Goal: Task Accomplishment & Management: Manage account settings

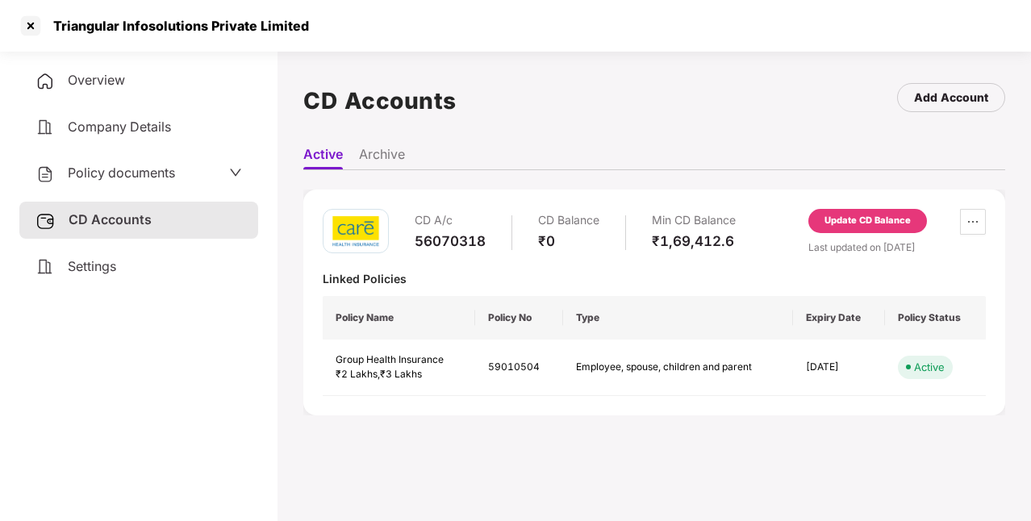
scroll to position [44, 0]
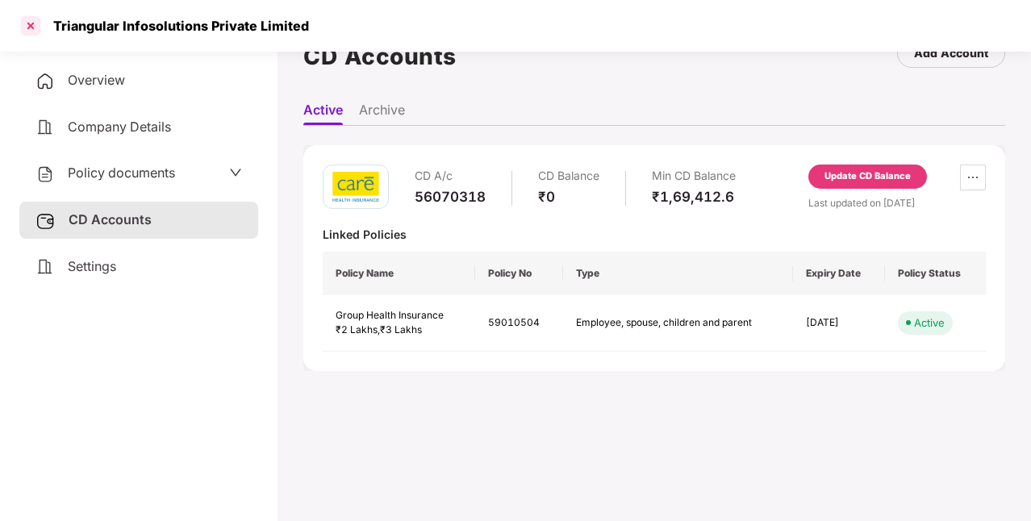
click at [34, 21] on div at bounding box center [31, 26] width 26 height 26
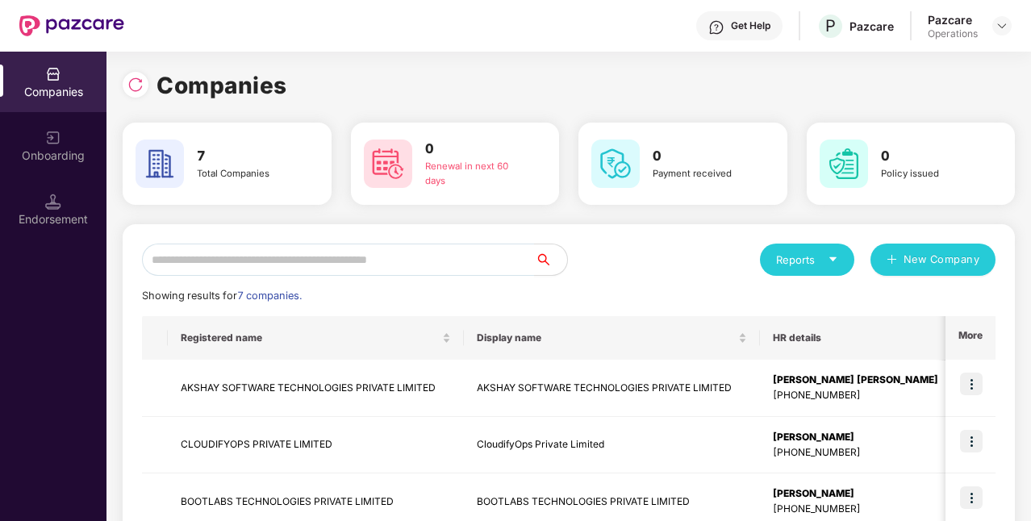
scroll to position [0, 0]
click at [136, 85] on img at bounding box center [135, 85] width 16 height 16
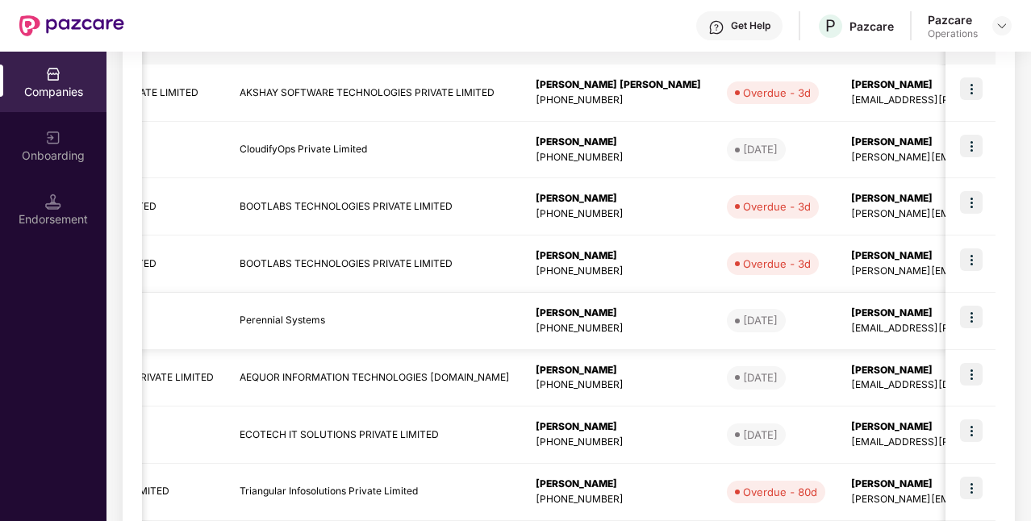
scroll to position [383, 0]
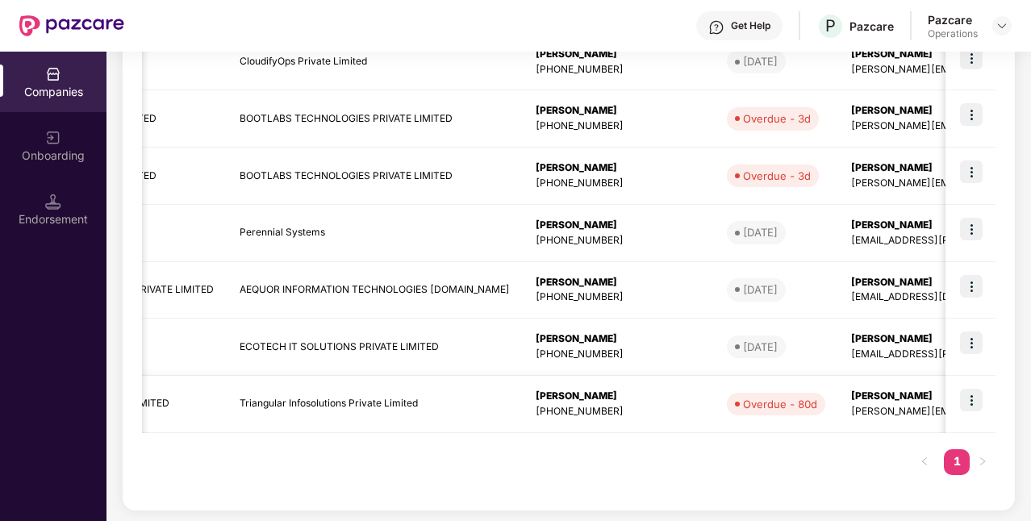
click at [379, 403] on td "Triangular Infosolutions Private Limited" at bounding box center [375, 404] width 296 height 57
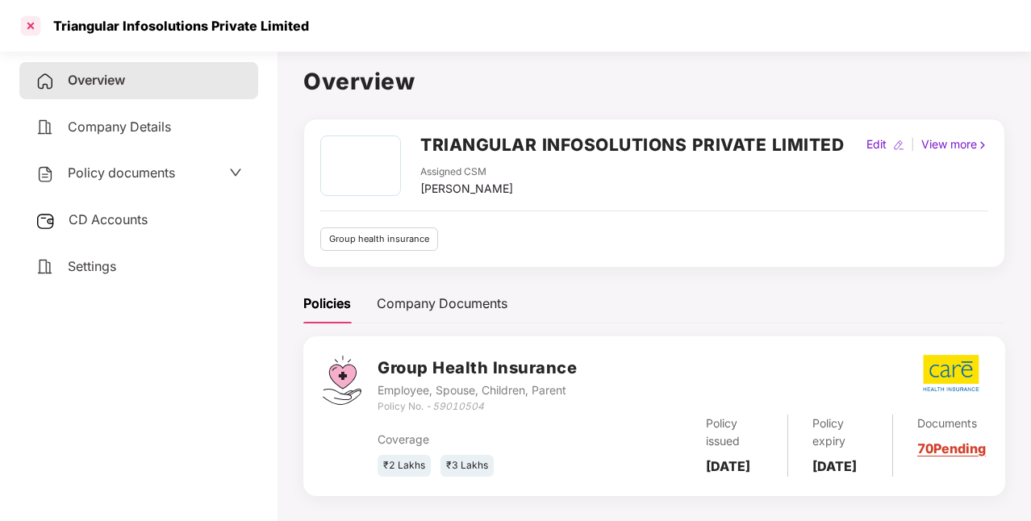
click at [35, 31] on div at bounding box center [31, 26] width 26 height 26
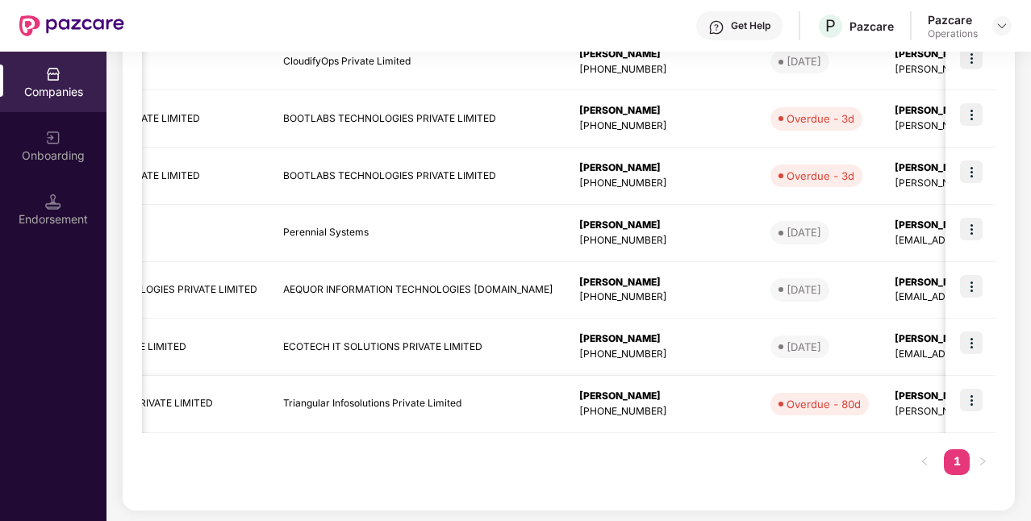
click at [339, 411] on td "Triangular Infosolutions Private Limited" at bounding box center [418, 404] width 296 height 57
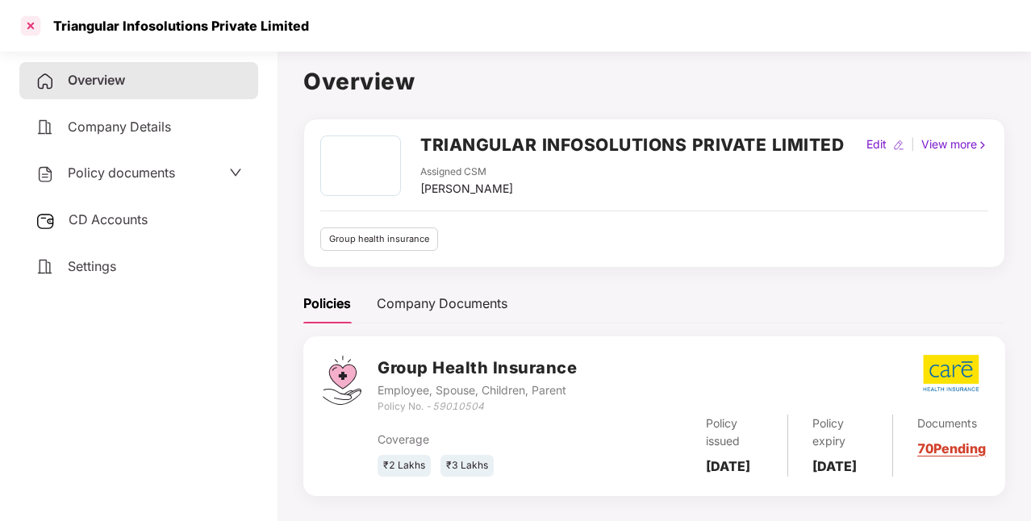
click at [28, 26] on div at bounding box center [31, 26] width 26 height 26
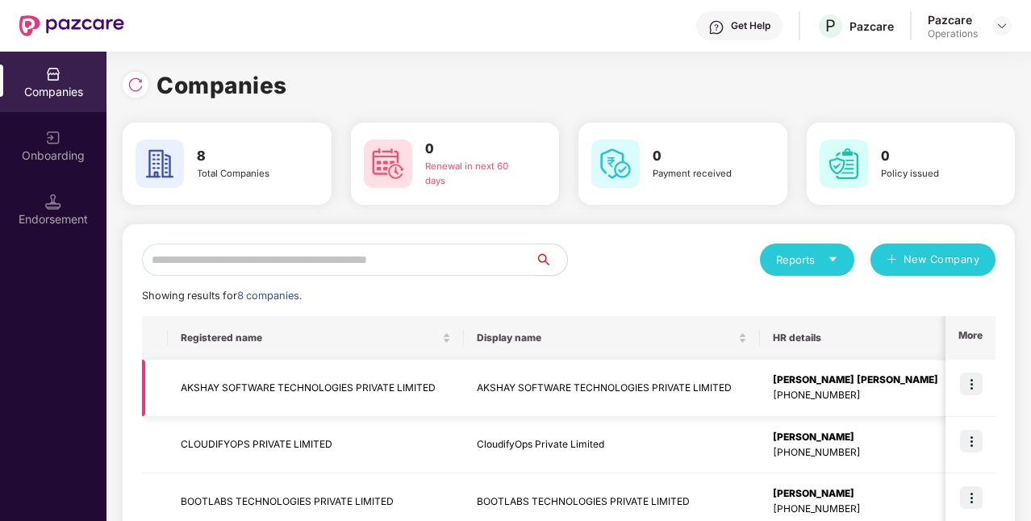
click at [403, 360] on td "AKSHAY SOFTWARE TECHNOLOGIES PRIVATE LIMITED" at bounding box center [316, 388] width 296 height 57
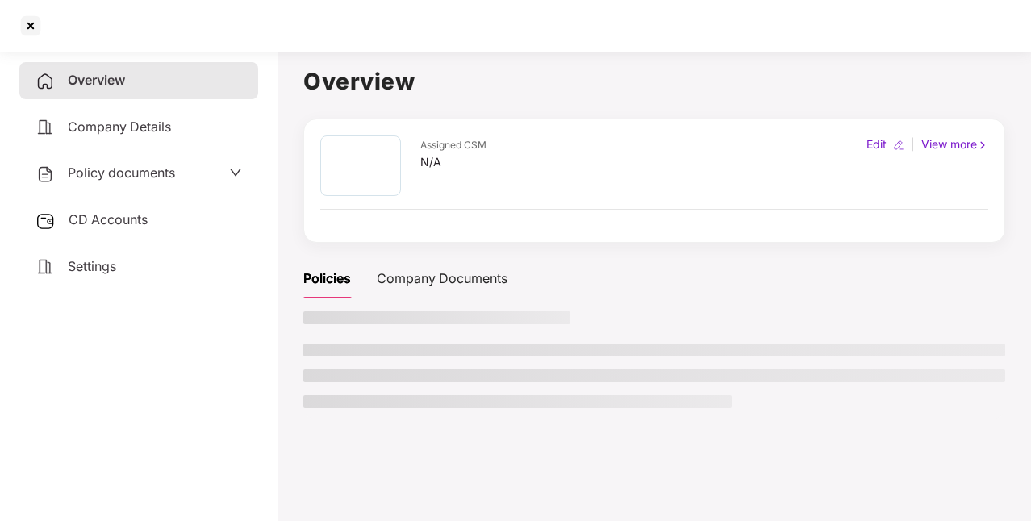
scroll to position [44, 0]
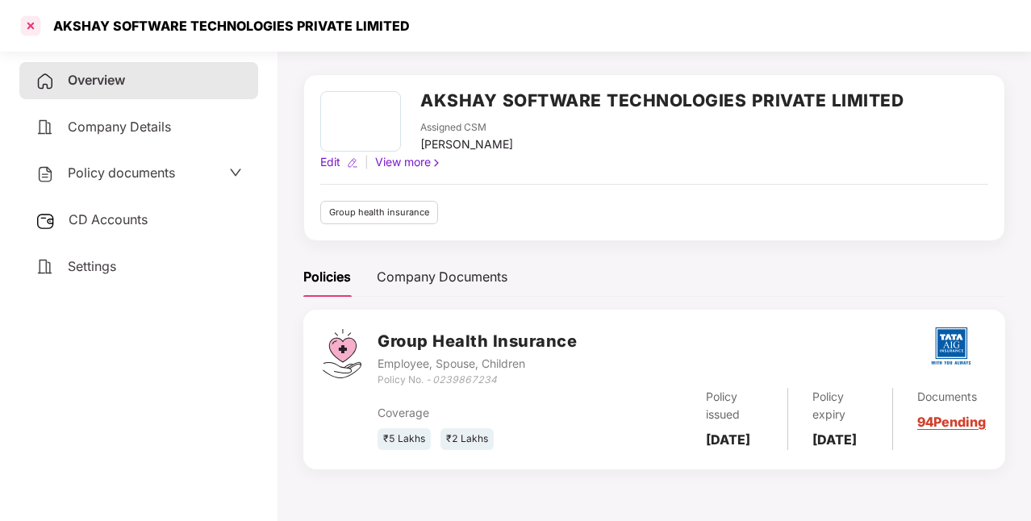
click at [26, 27] on div at bounding box center [31, 26] width 26 height 26
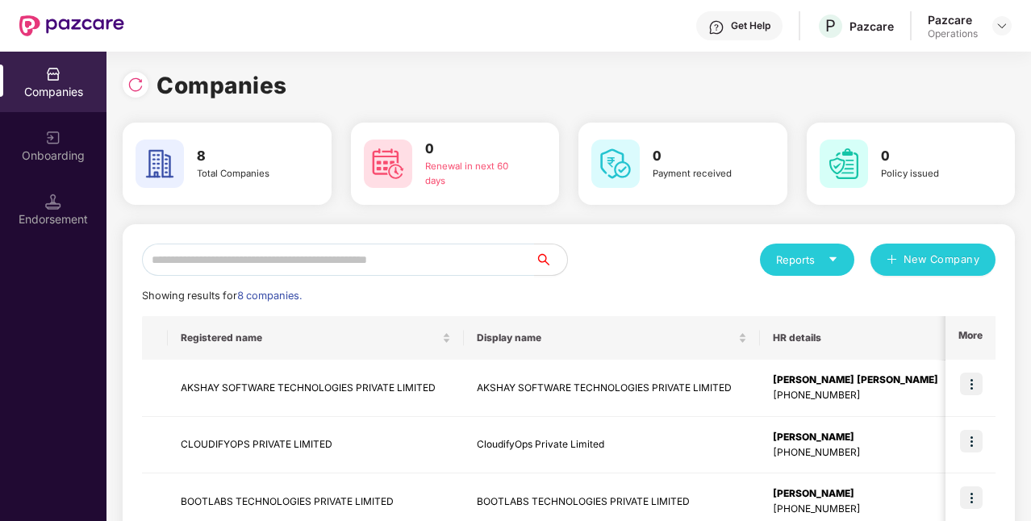
scroll to position [383, 0]
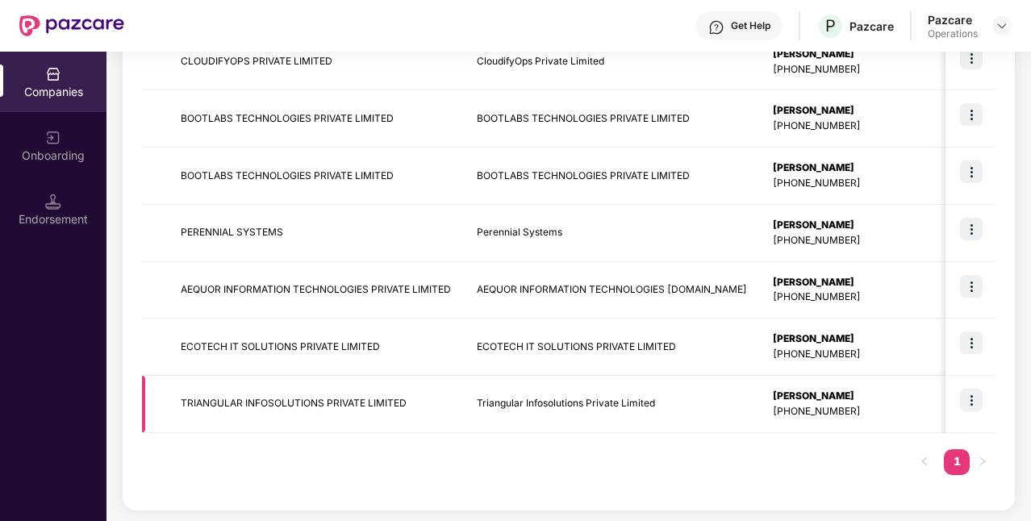
click at [977, 402] on img at bounding box center [971, 400] width 23 height 23
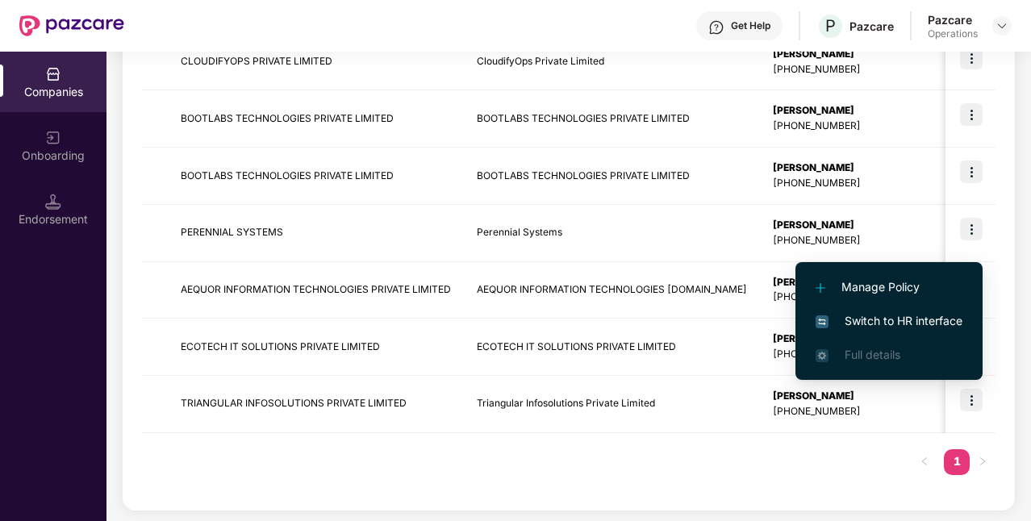
click at [927, 326] on span "Switch to HR interface" at bounding box center [888, 321] width 147 height 18
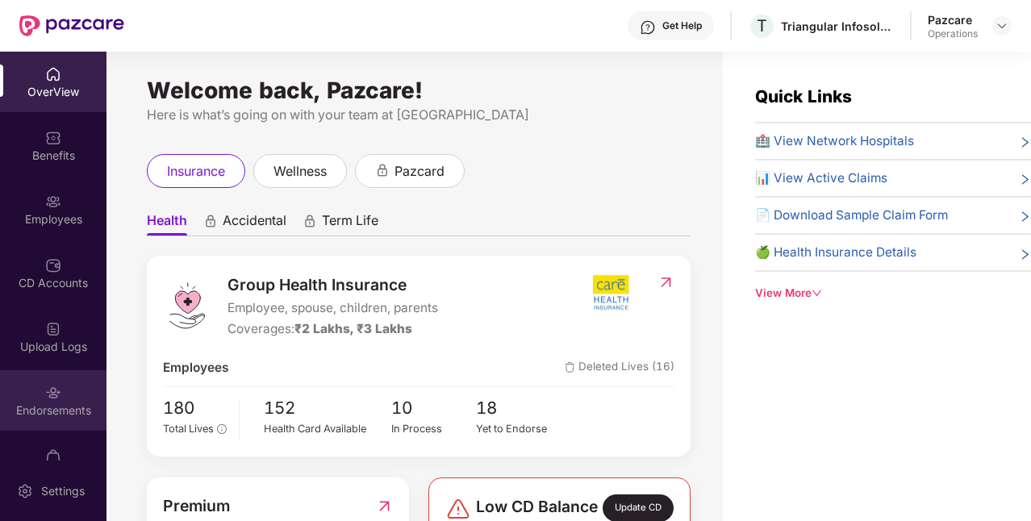
click at [35, 411] on div "Endorsements" at bounding box center [53, 410] width 106 height 16
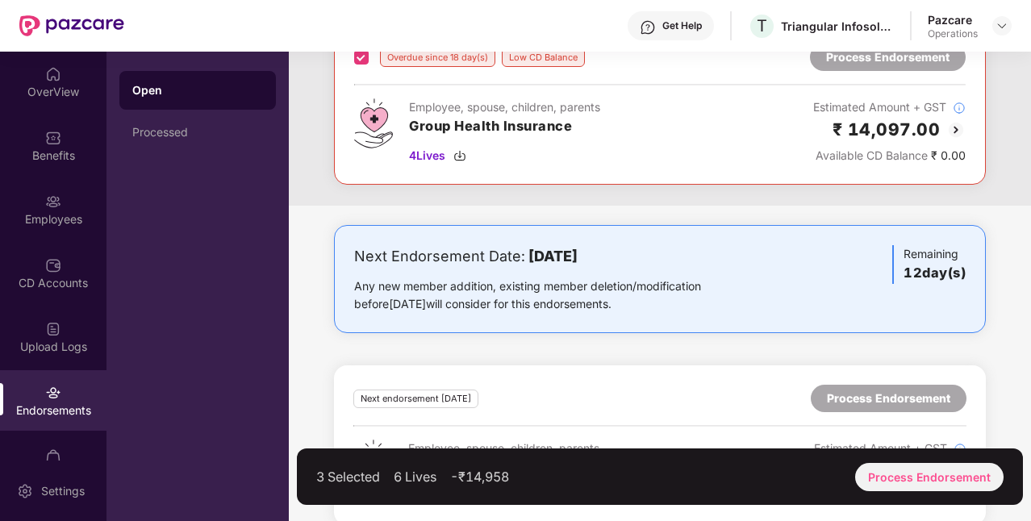
scroll to position [526, 0]
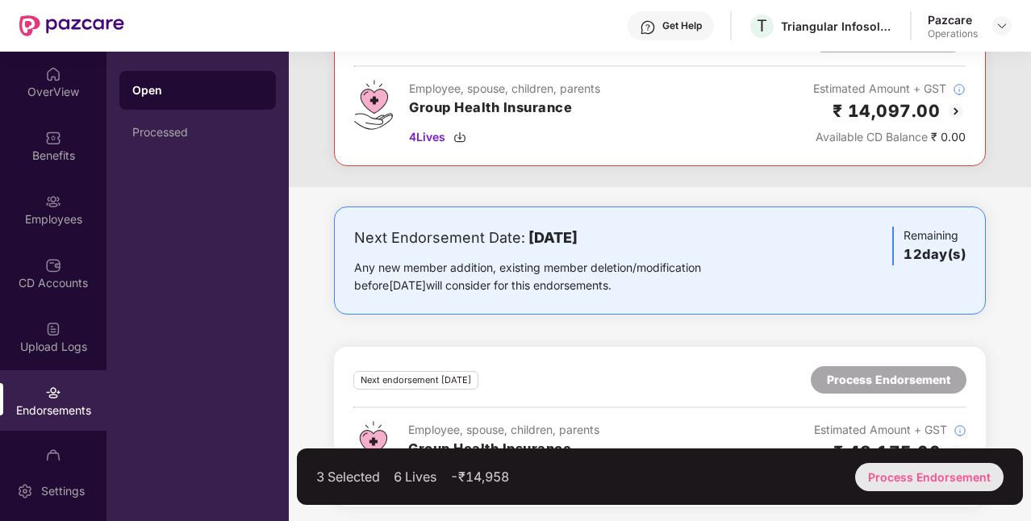
click at [904, 467] on div "Process Endorsement" at bounding box center [929, 477] width 148 height 28
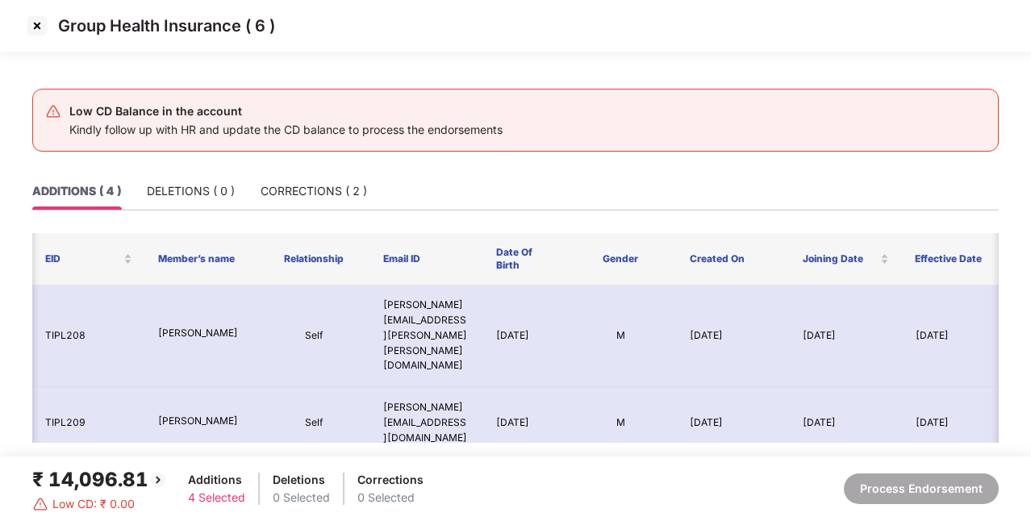
scroll to position [0, 0]
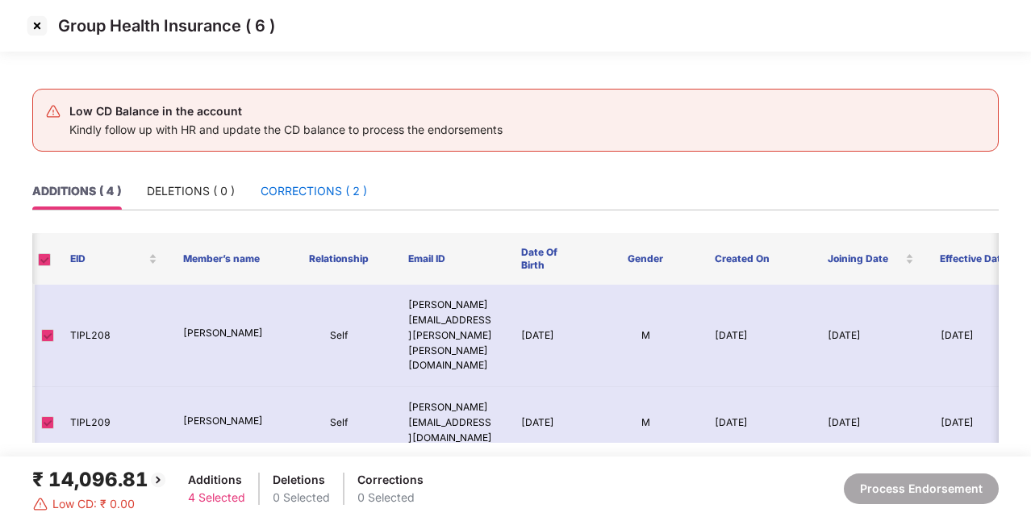
click at [311, 193] on div "CORRECTIONS ( 2 )" at bounding box center [313, 191] width 106 height 18
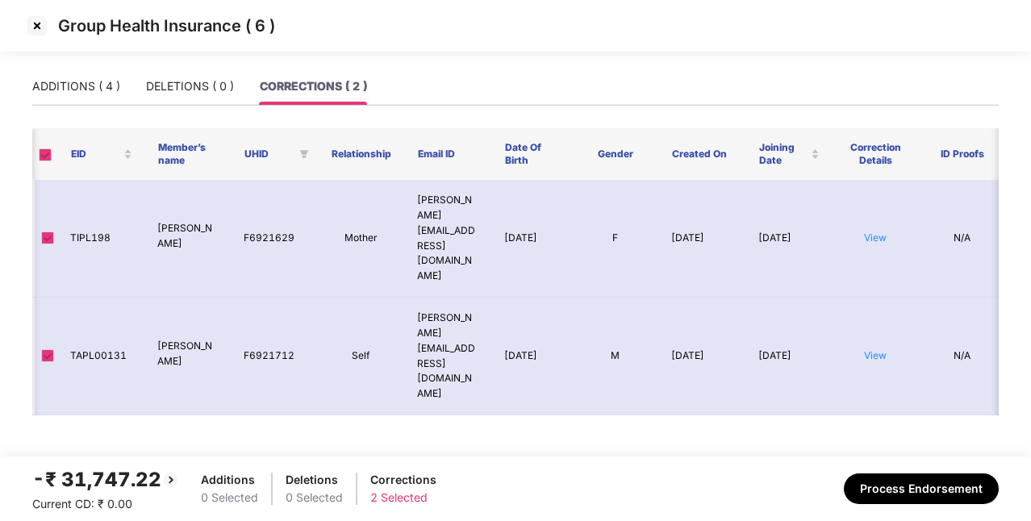
click at [35, 27] on img at bounding box center [37, 26] width 26 height 26
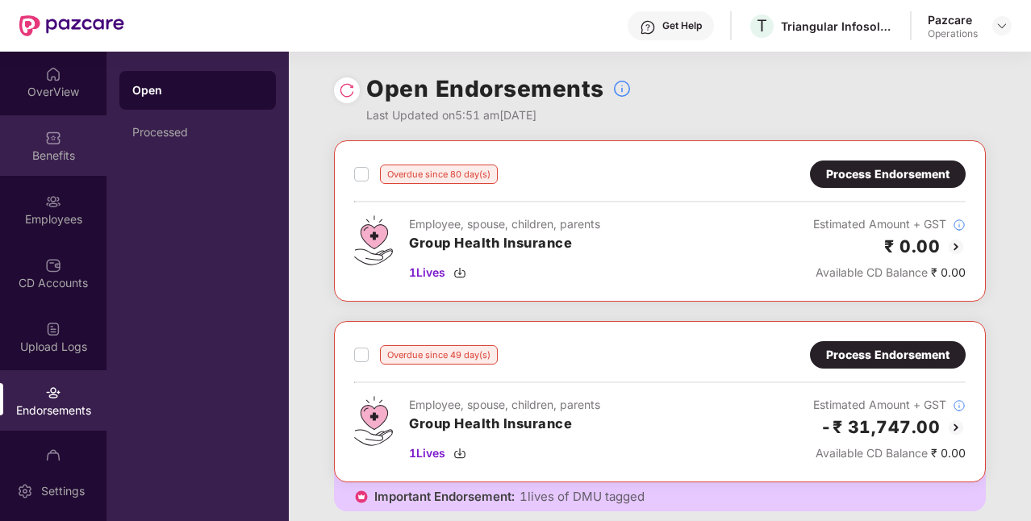
click at [37, 140] on div "Benefits" at bounding box center [53, 145] width 106 height 60
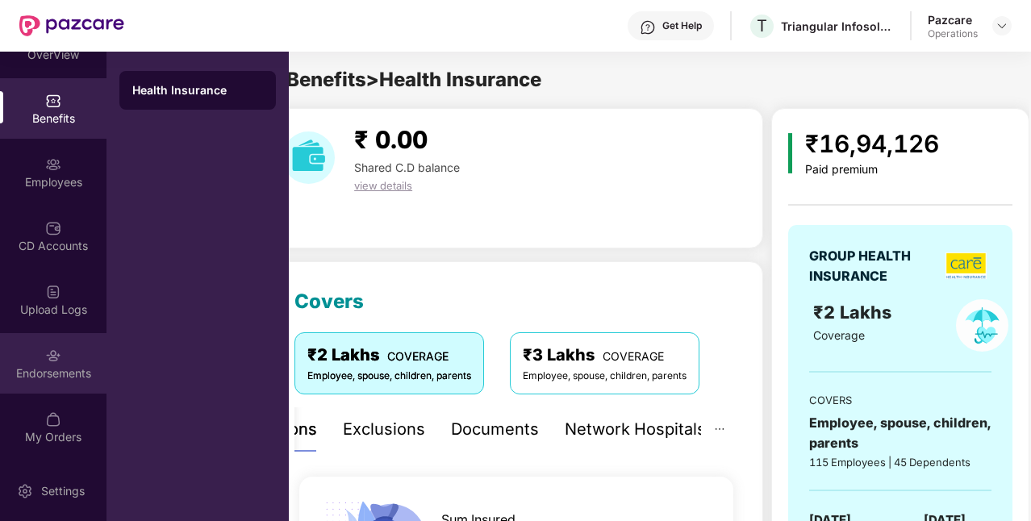
click at [45, 355] on img at bounding box center [53, 356] width 16 height 16
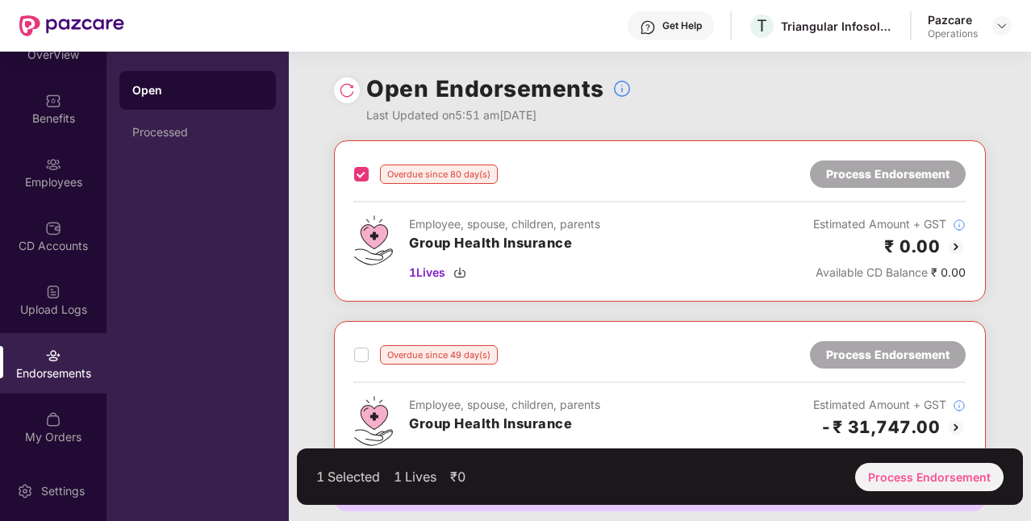
click at [368, 348] on div "Overdue since 49 day(s)" at bounding box center [426, 354] width 144 height 19
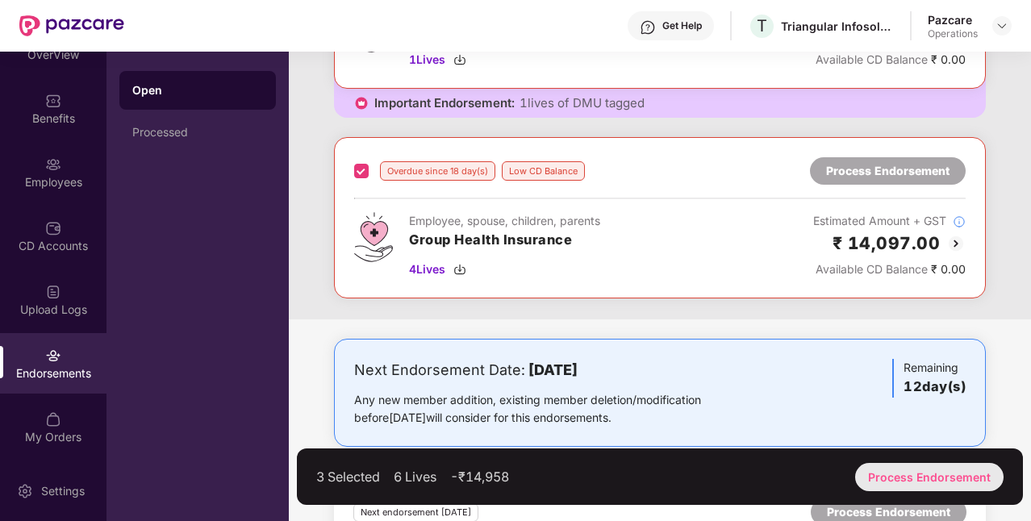
click at [908, 469] on div "Process Endorsement" at bounding box center [929, 477] width 148 height 28
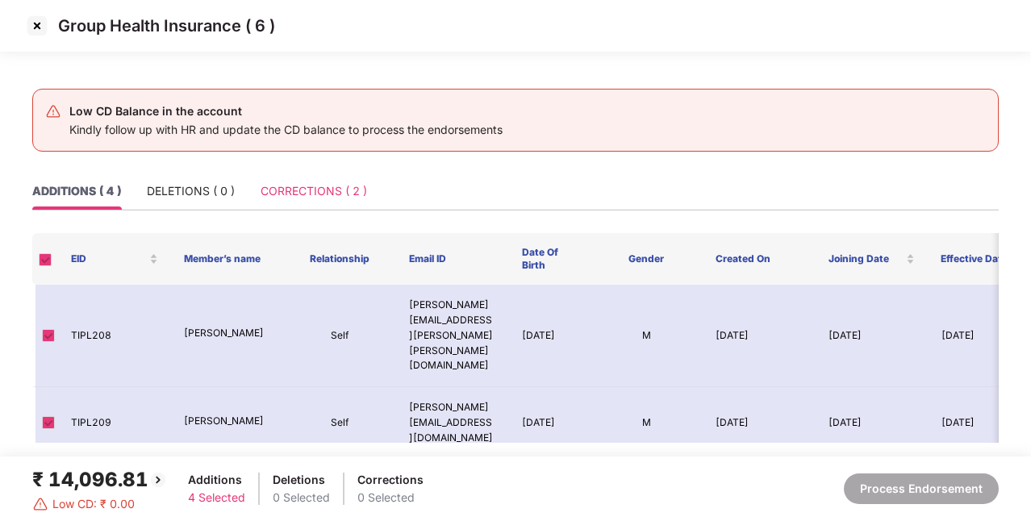
click at [323, 176] on div "CORRECTIONS ( 2 )" at bounding box center [313, 191] width 106 height 37
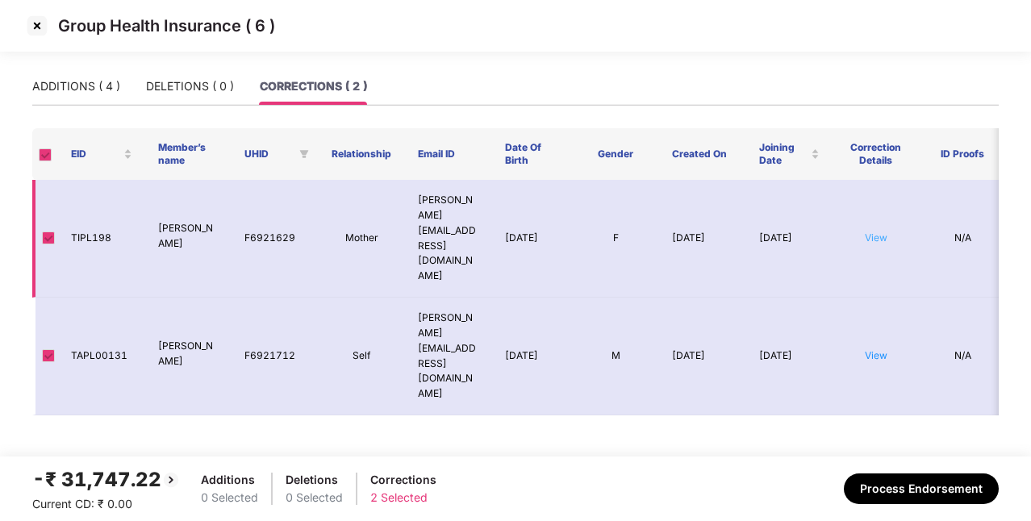
click at [876, 231] on link "View" at bounding box center [875, 237] width 23 height 12
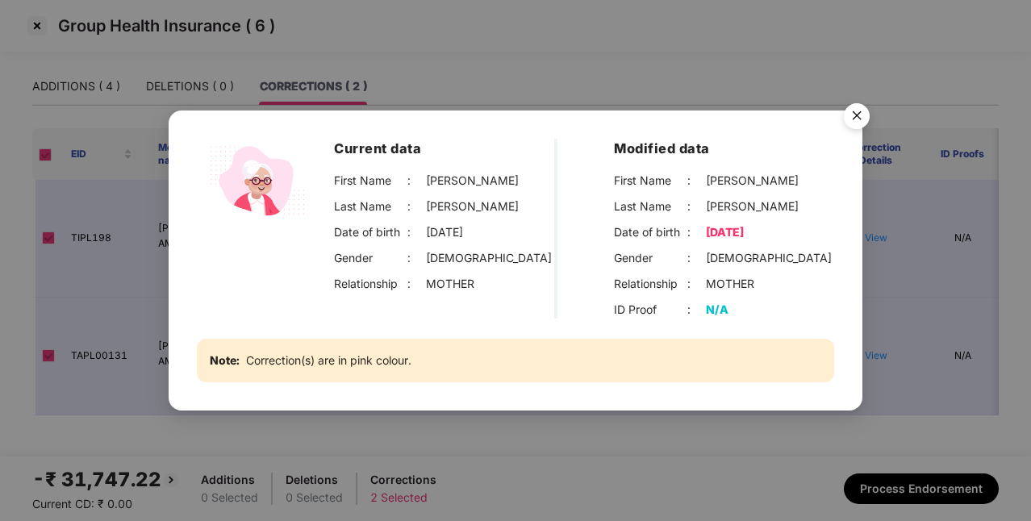
click at [854, 125] on img "Close" at bounding box center [856, 118] width 45 height 45
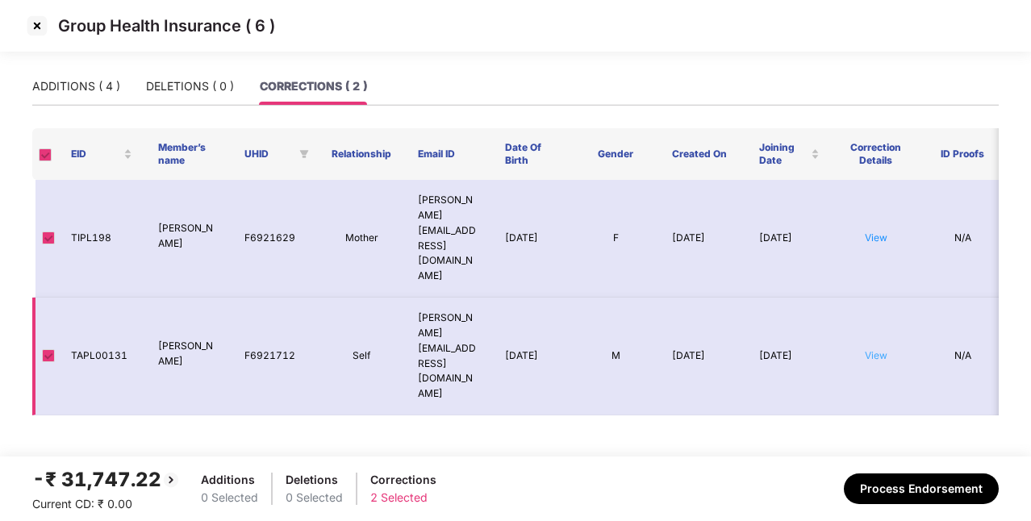
click at [868, 349] on link "View" at bounding box center [875, 355] width 23 height 12
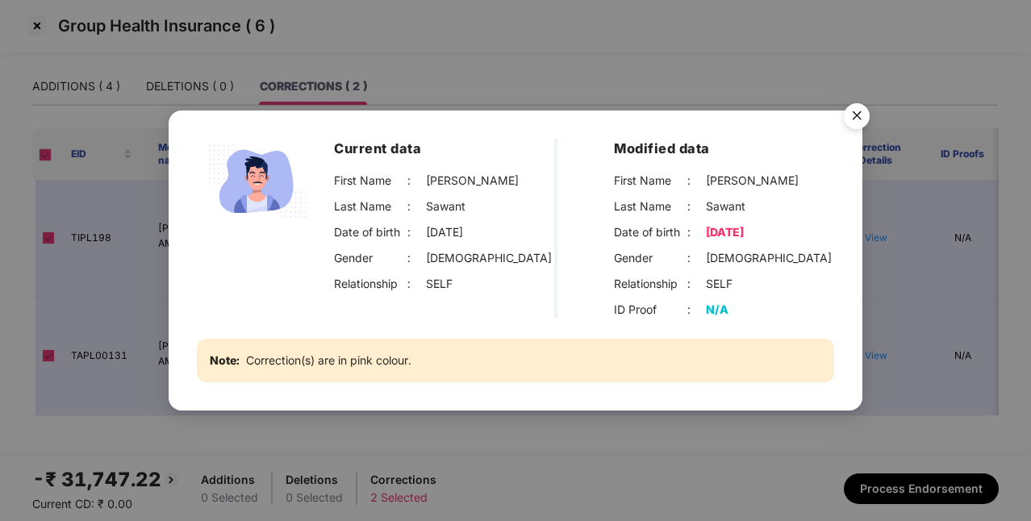
click at [860, 126] on img "Close" at bounding box center [856, 118] width 45 height 45
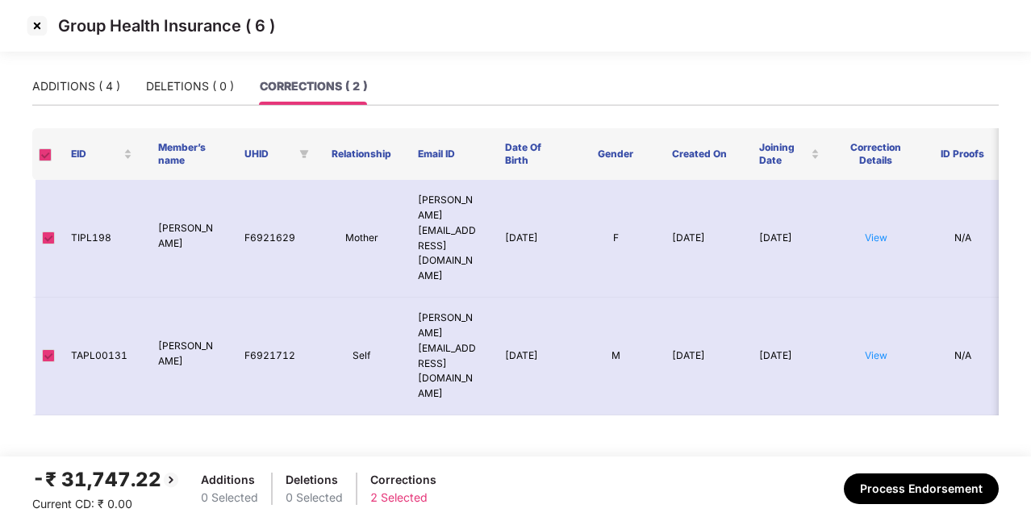
click at [34, 24] on img at bounding box center [37, 26] width 26 height 26
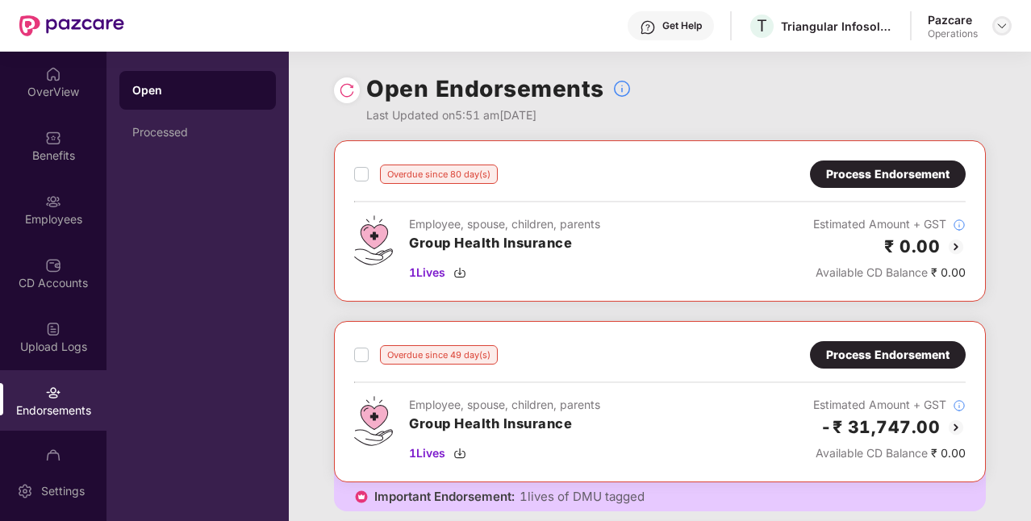
click at [1002, 32] on div at bounding box center [1001, 25] width 19 height 19
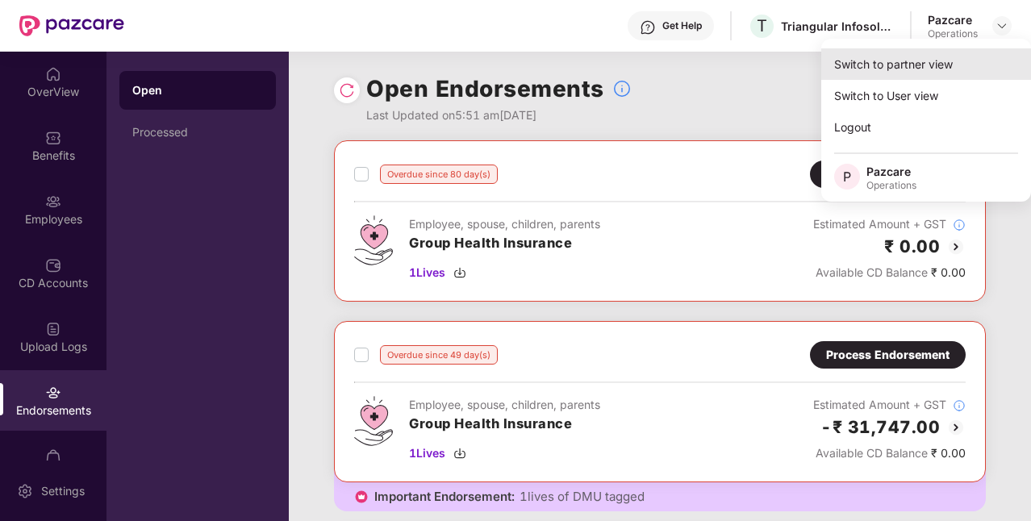
click at [888, 58] on div "Switch to partner view" at bounding box center [926, 63] width 210 height 31
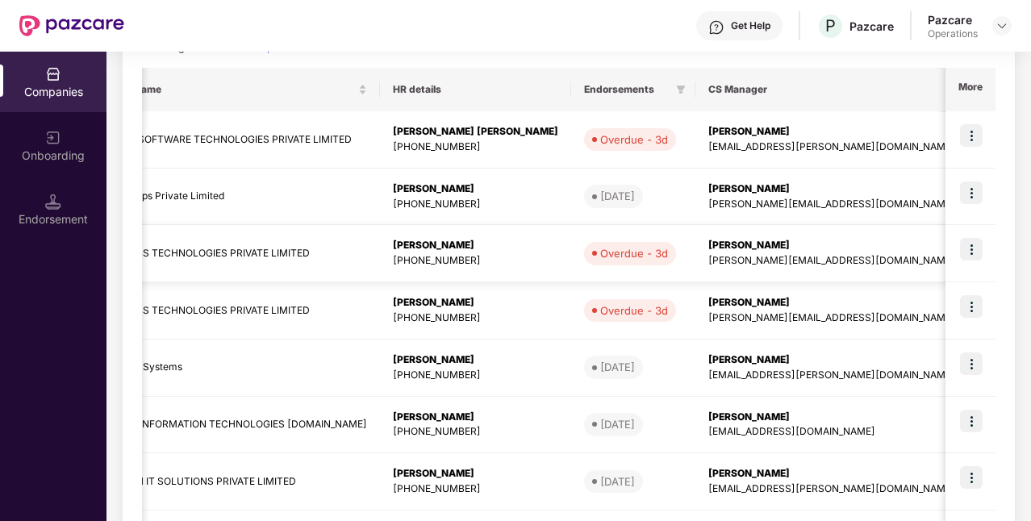
scroll to position [0, 386]
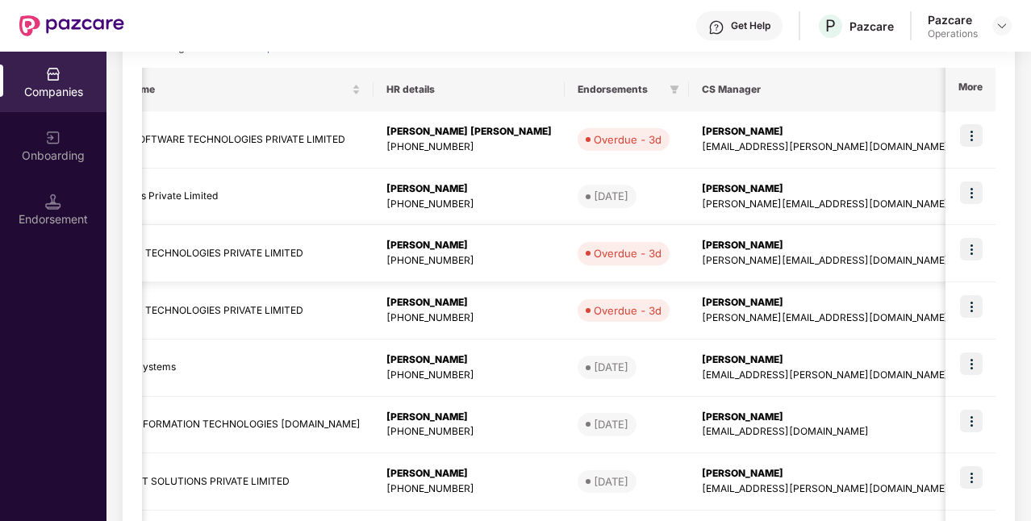
click at [964, 254] on img at bounding box center [971, 249] width 23 height 23
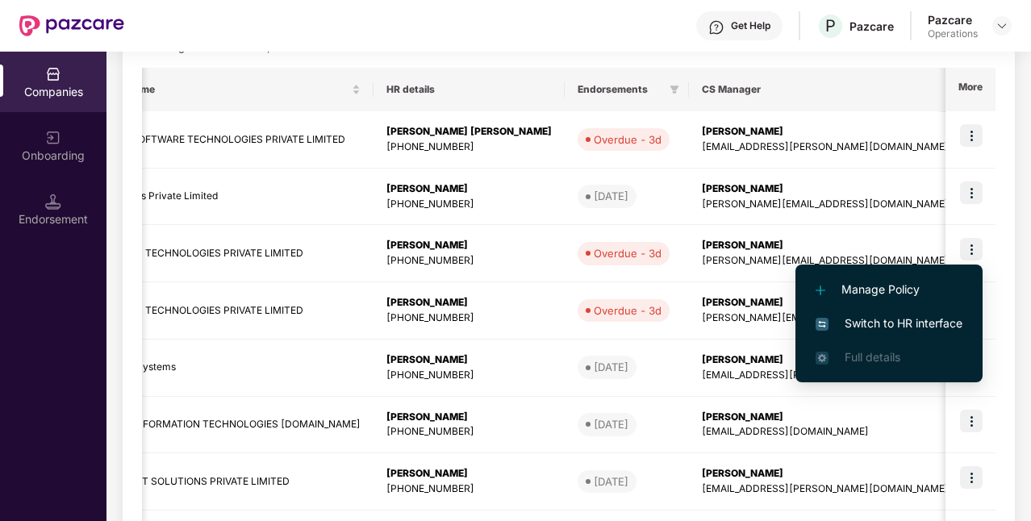
click at [893, 322] on span "Switch to HR interface" at bounding box center [888, 323] width 147 height 18
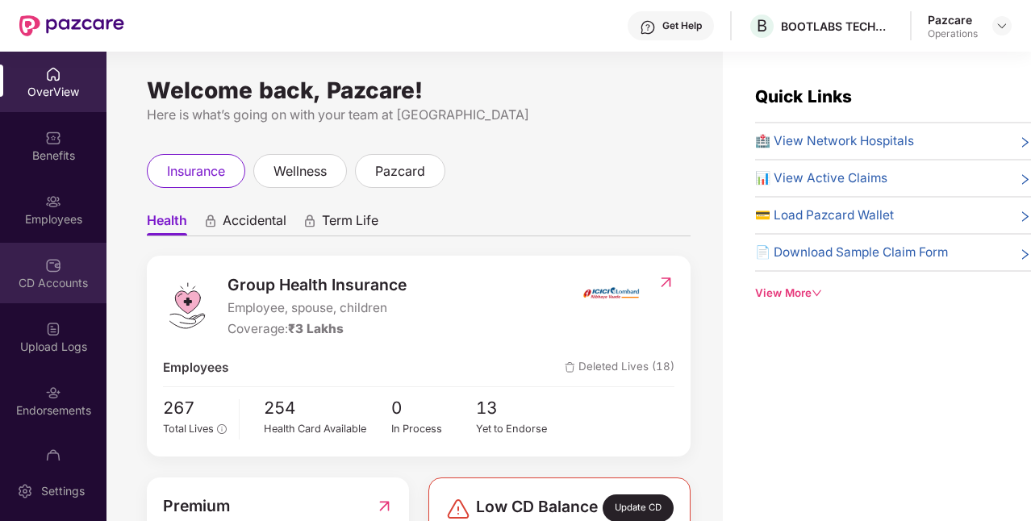
scroll to position [100, 0]
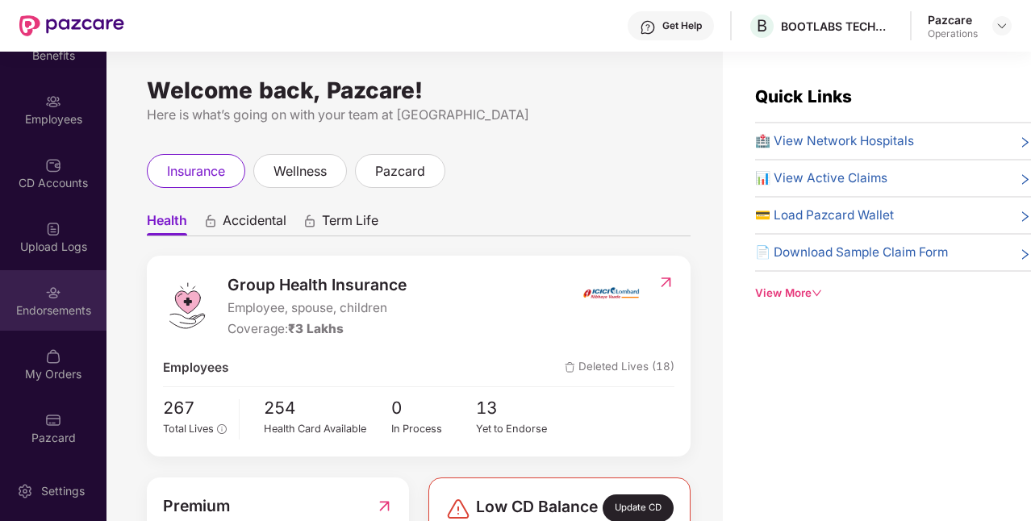
click at [26, 290] on div "Endorsements" at bounding box center [53, 300] width 106 height 60
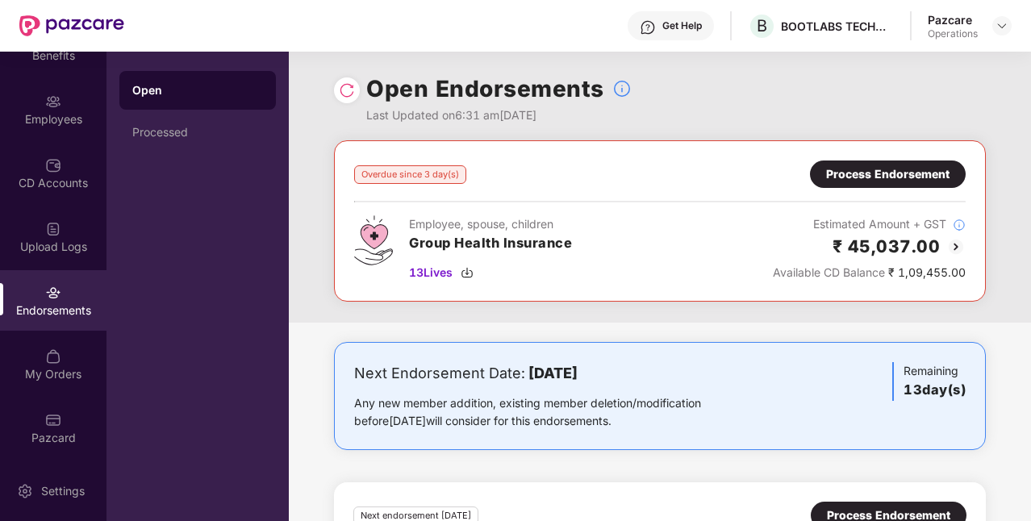
click at [903, 177] on div "Process Endorsement" at bounding box center [887, 174] width 123 height 18
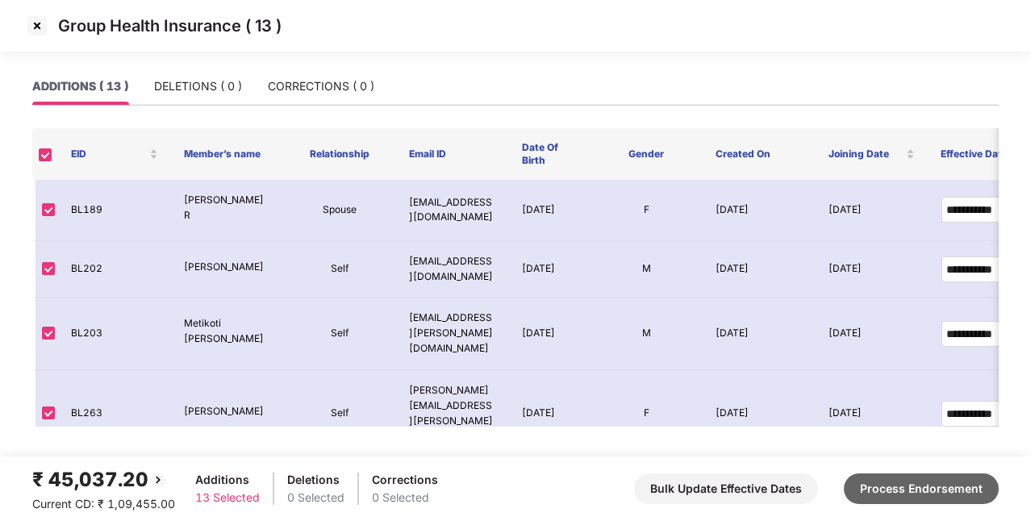
click at [918, 495] on button "Process Endorsement" at bounding box center [920, 488] width 155 height 31
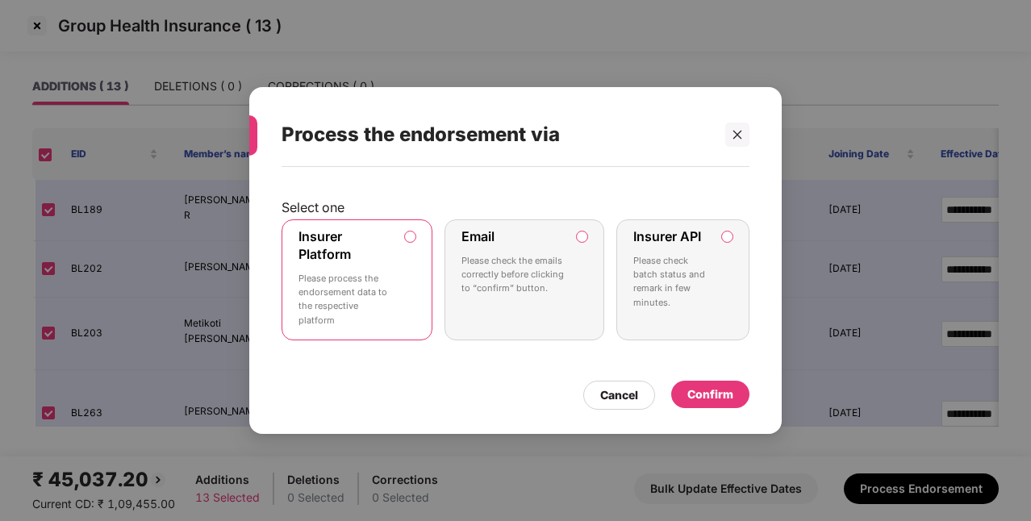
click at [714, 284] on label "Insurer API Please check batch status and remark in few minutes." at bounding box center [682, 279] width 133 height 121
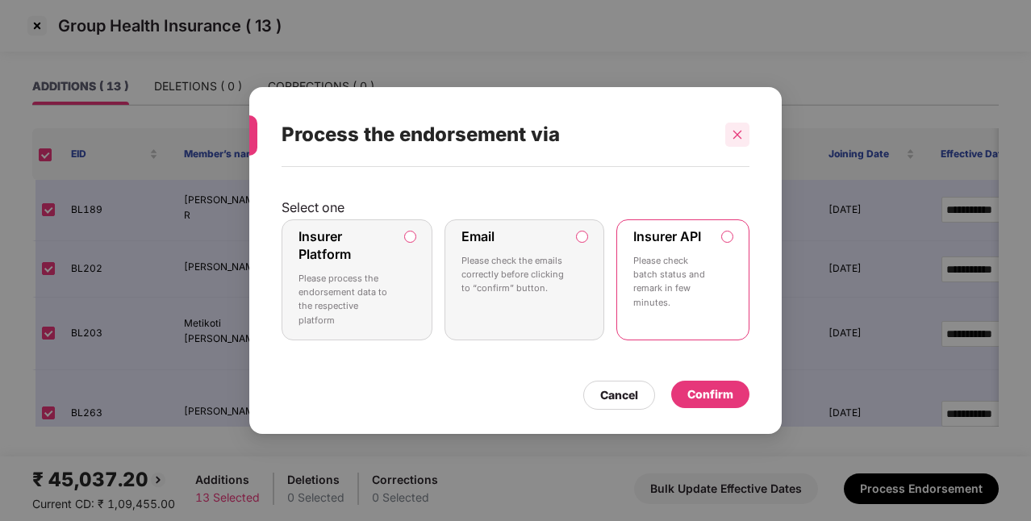
click at [737, 136] on icon "close" at bounding box center [737, 134] width 9 height 9
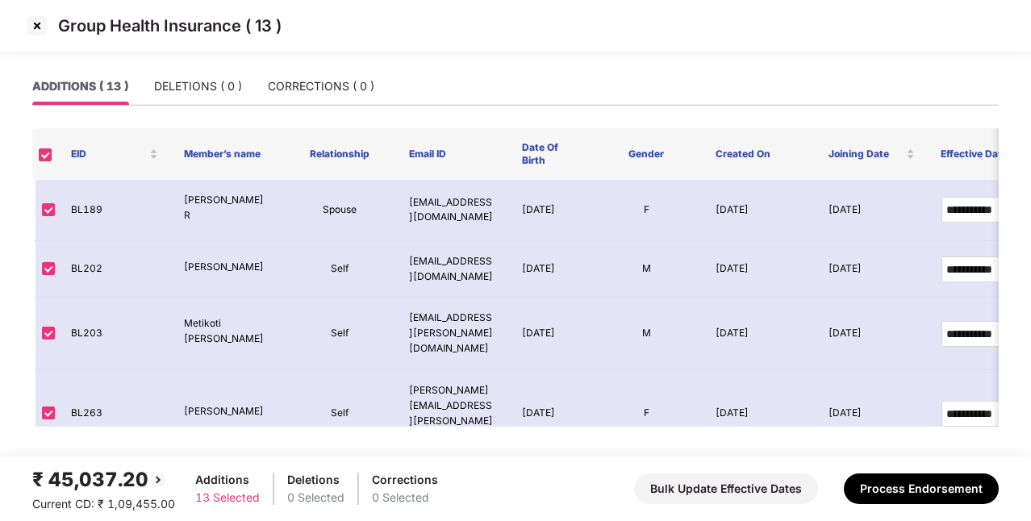
click at [34, 26] on img at bounding box center [37, 26] width 26 height 26
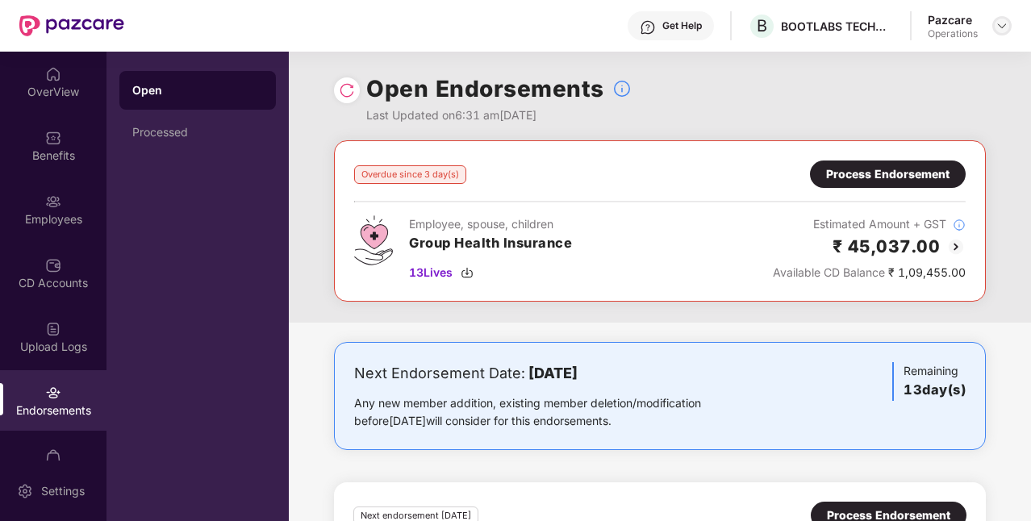
click at [999, 26] on img at bounding box center [1001, 25] width 13 height 13
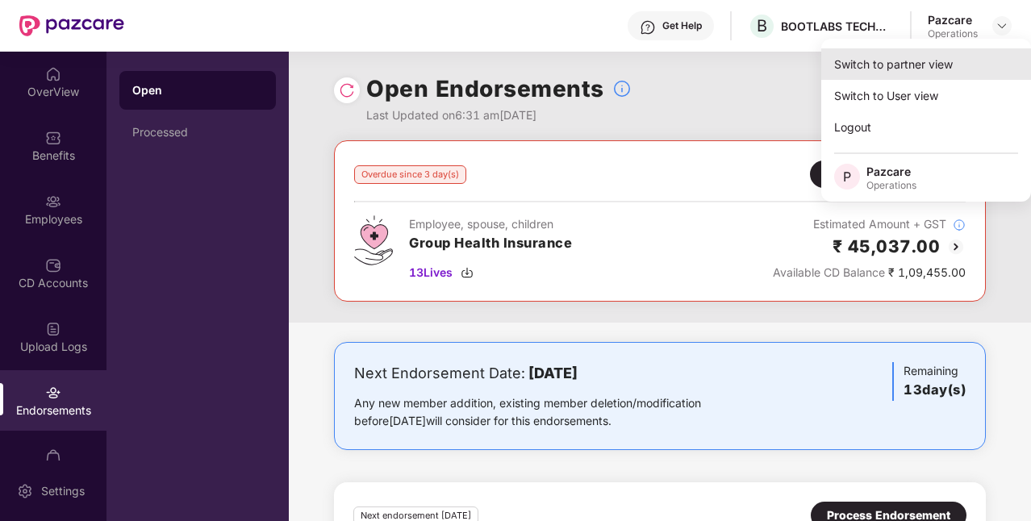
click at [939, 59] on div "Switch to partner view" at bounding box center [926, 63] width 210 height 31
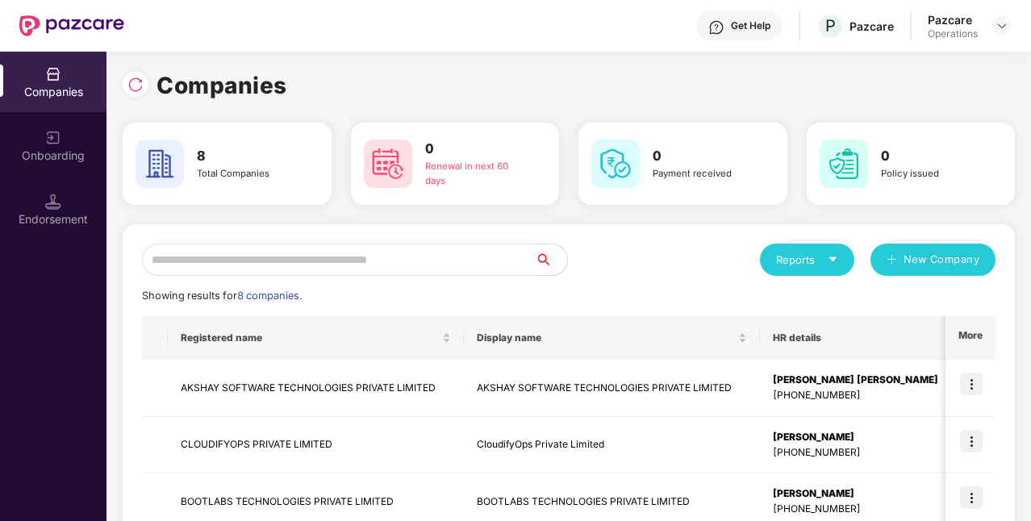
click at [360, 261] on input "text" at bounding box center [338, 260] width 393 height 32
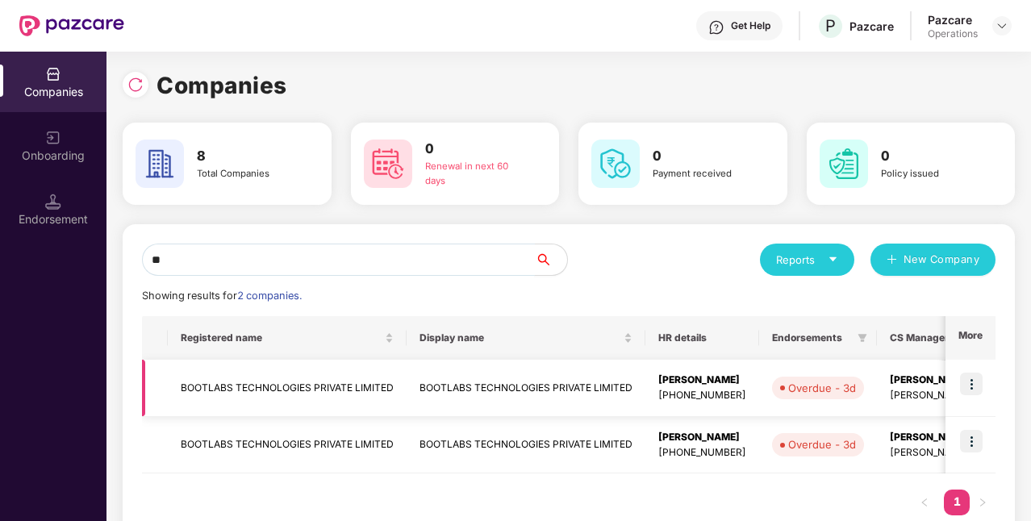
type input "**"
click at [269, 376] on td "BOOTLABS TECHNOLOGIES PRIVATE LIMITED" at bounding box center [287, 388] width 239 height 57
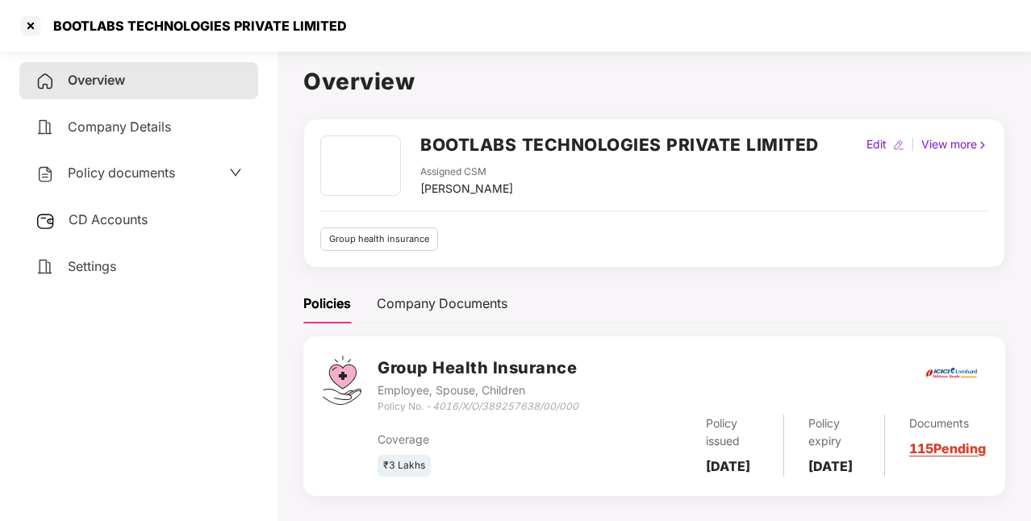
click at [108, 177] on span "Policy documents" at bounding box center [121, 173] width 107 height 16
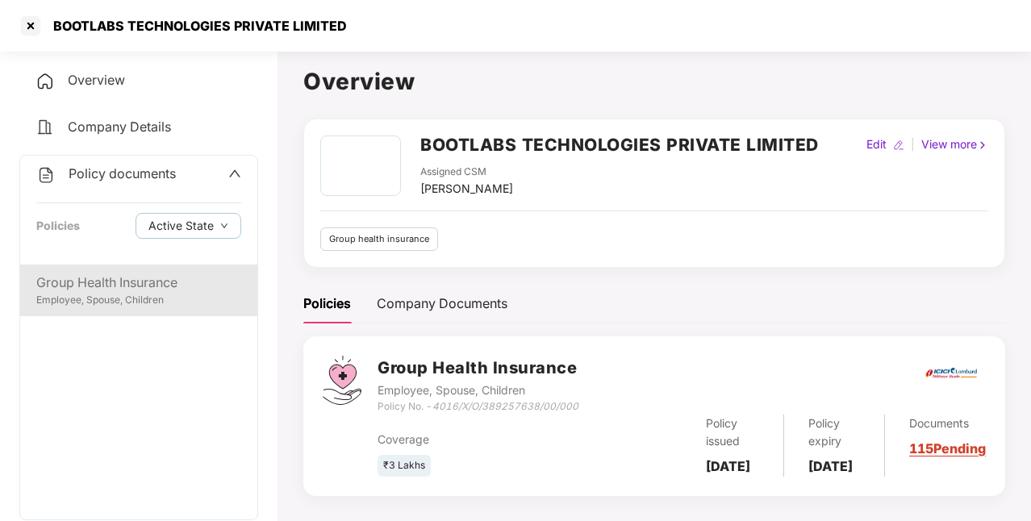
click at [100, 281] on div "Group Health Insurance" at bounding box center [138, 283] width 205 height 20
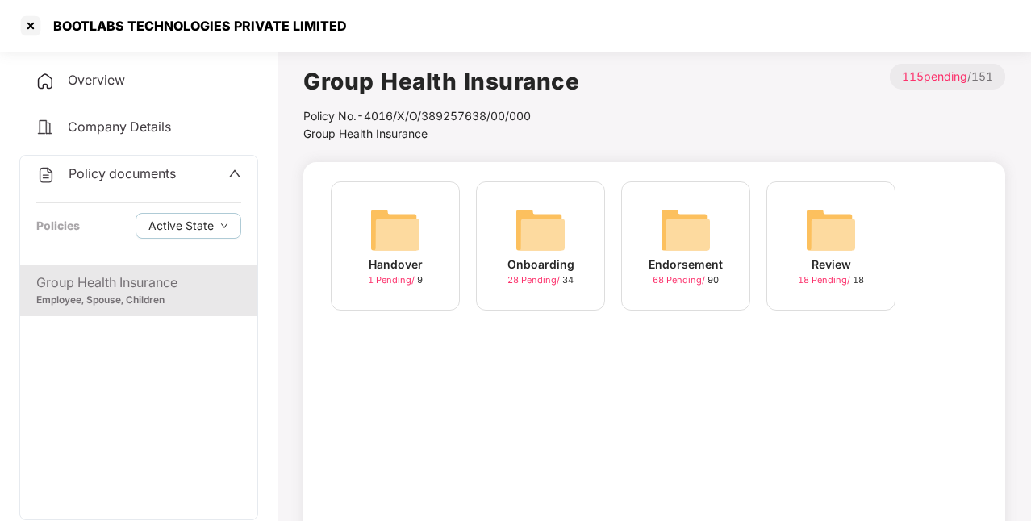
click at [740, 240] on div "Endorsement 68 Pending / 90" at bounding box center [685, 245] width 129 height 129
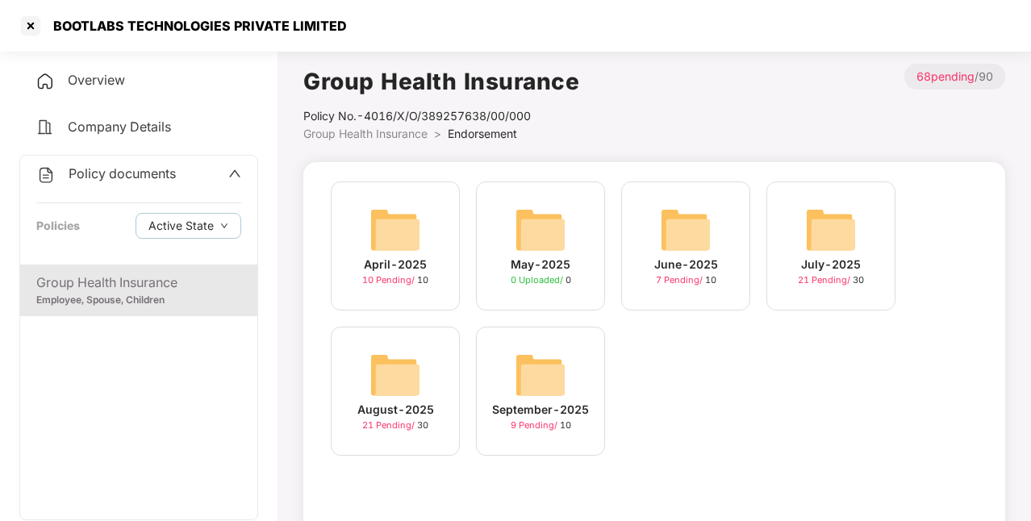
click at [740, 240] on div "June-2025 7 Pending / 10" at bounding box center [685, 245] width 129 height 129
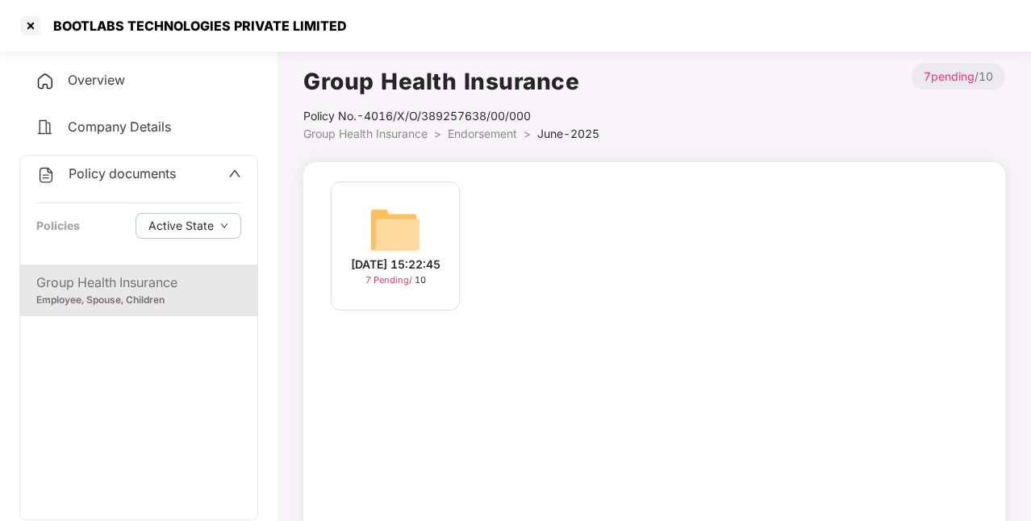
click at [477, 140] on span "Endorsement" at bounding box center [482, 134] width 69 height 14
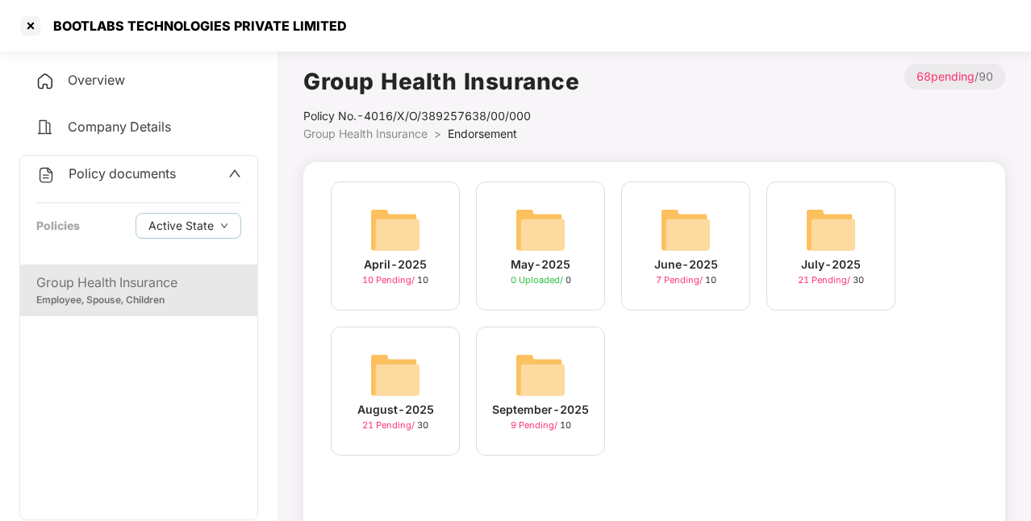
click at [552, 367] on img at bounding box center [540, 375] width 52 height 52
click at [552, 367] on div "April-2025 10 Pending / 10 May-2025 0 Uploaded / 0 June-2025 7 Pending / 10 Jul…" at bounding box center [654, 384] width 702 height 444
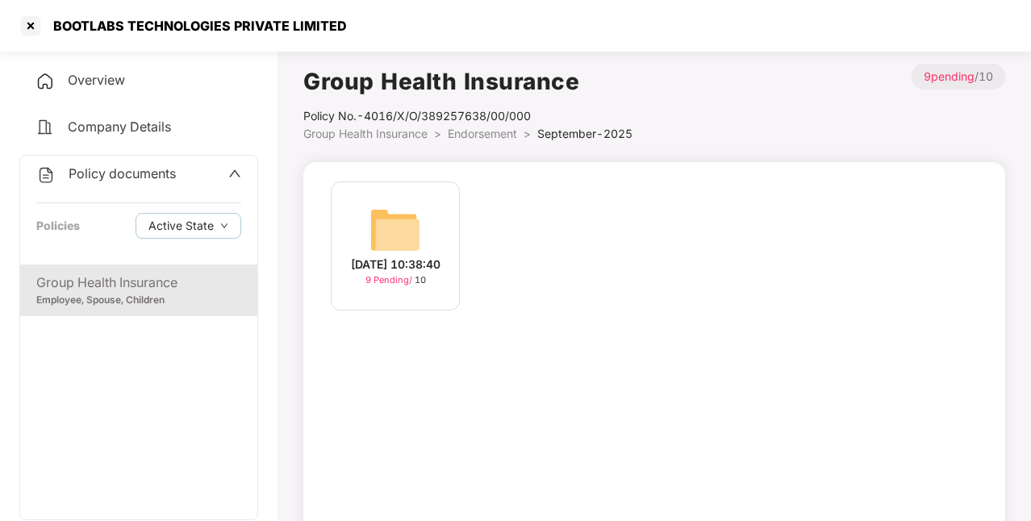
click at [398, 218] on img at bounding box center [395, 230] width 52 height 52
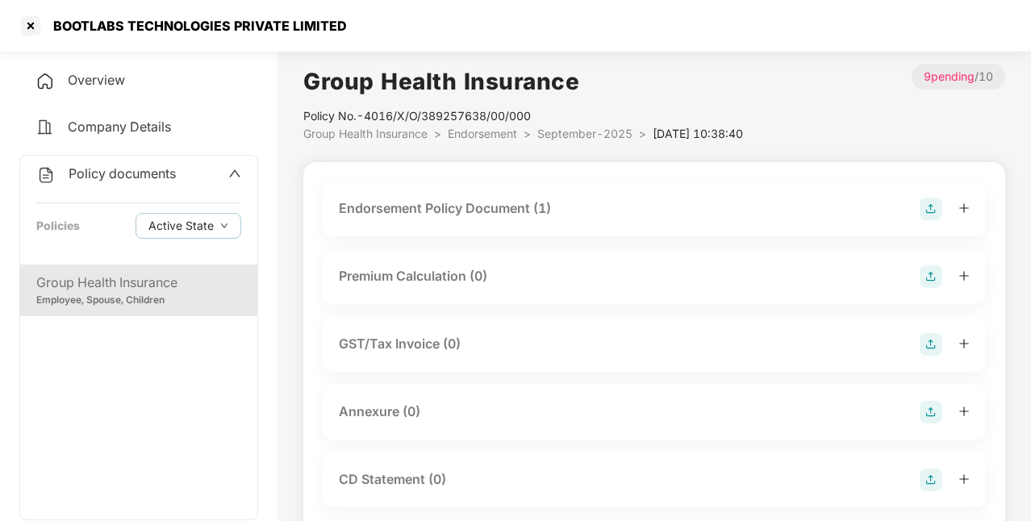
click at [674, 211] on div "Endorsement Policy Document (1)" at bounding box center [654, 209] width 631 height 23
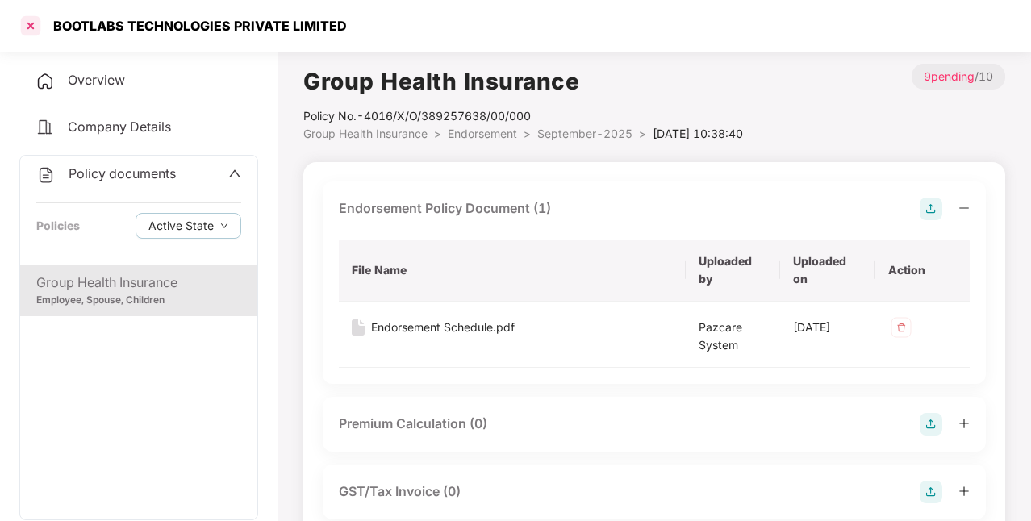
click at [29, 27] on div at bounding box center [31, 26] width 26 height 26
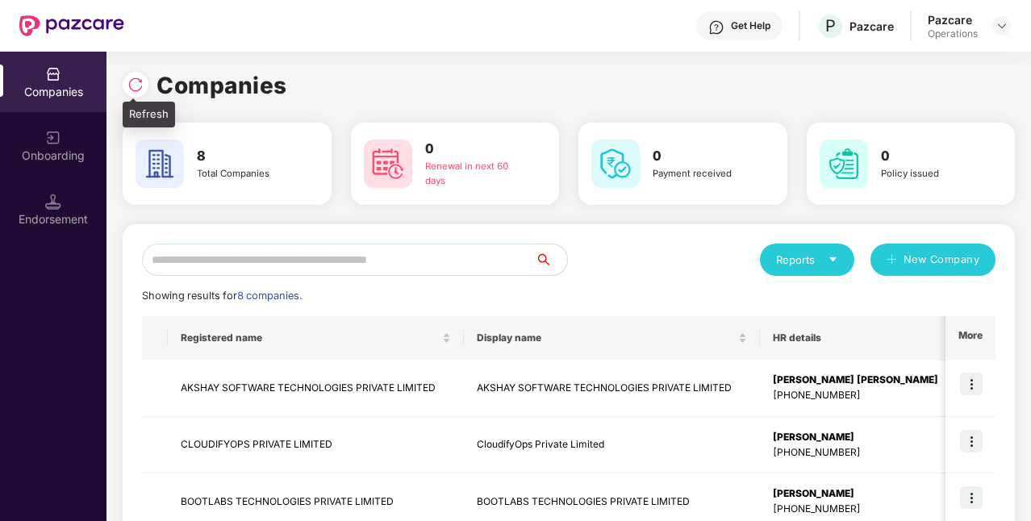
click at [138, 89] on img at bounding box center [135, 85] width 16 height 16
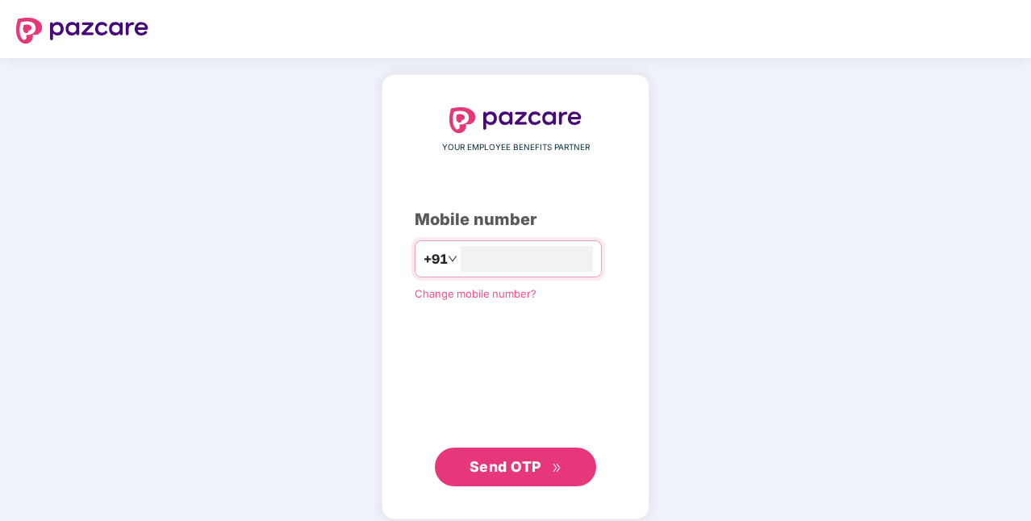
type input "**********"
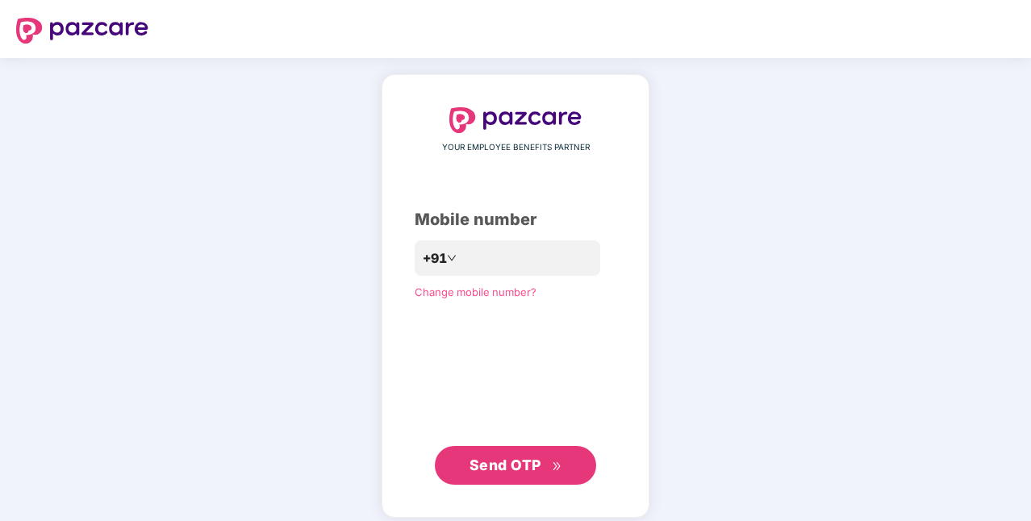
click at [548, 473] on span "Send OTP" at bounding box center [515, 465] width 93 height 23
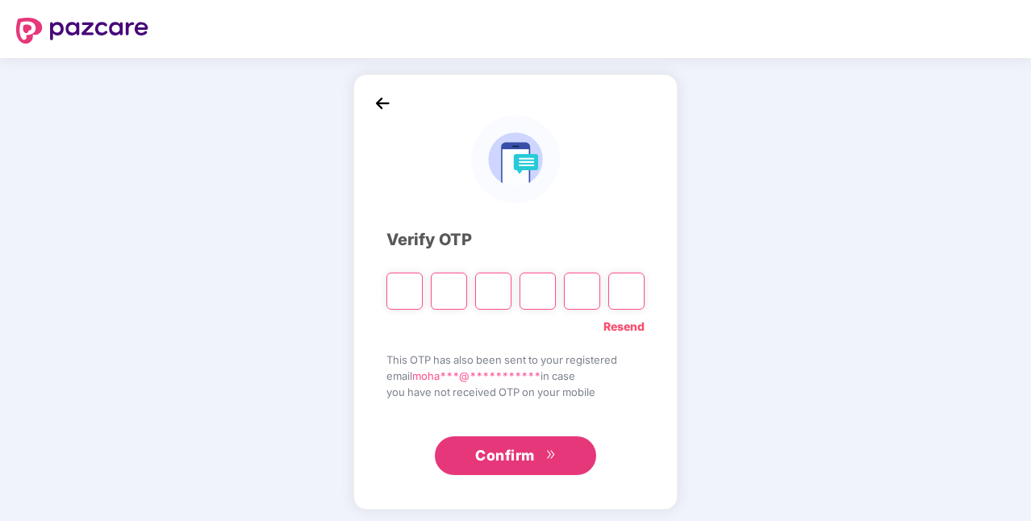
type input "*"
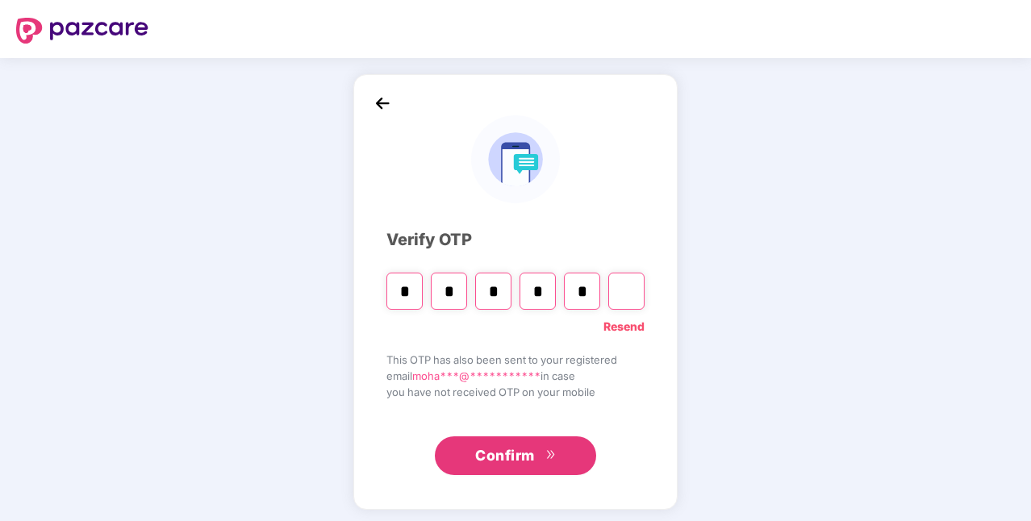
type input "*"
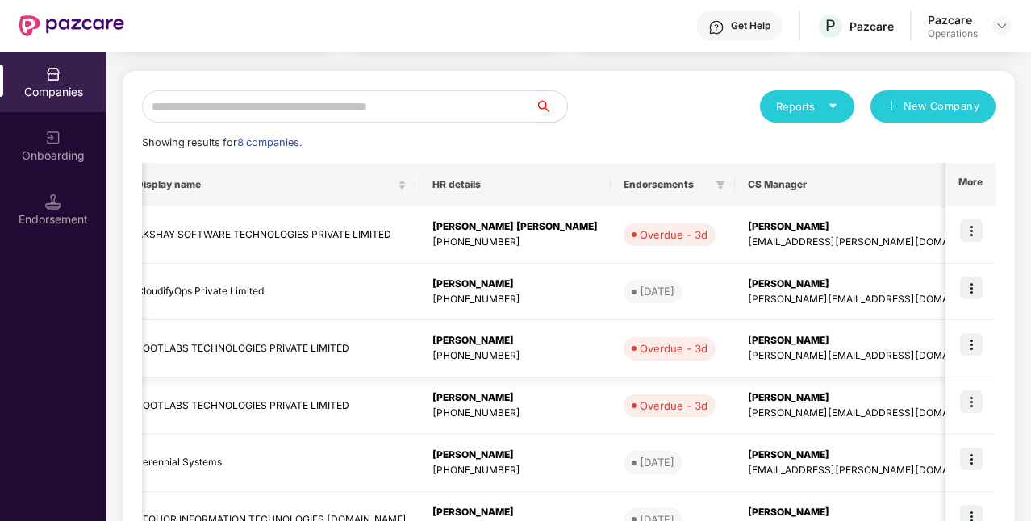
scroll to position [0, 342]
click at [977, 342] on img at bounding box center [971, 344] width 23 height 23
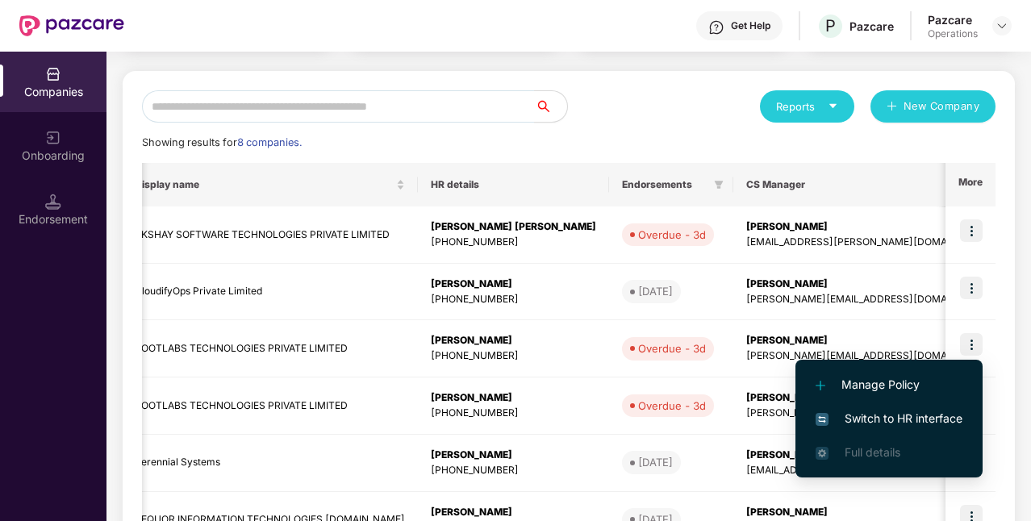
click at [891, 419] on span "Switch to HR interface" at bounding box center [888, 419] width 147 height 18
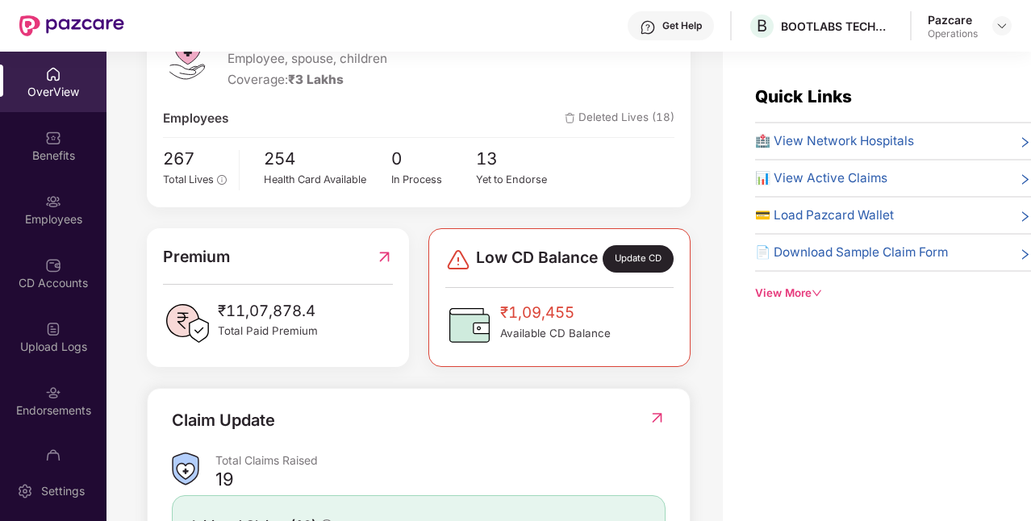
scroll to position [288, 0]
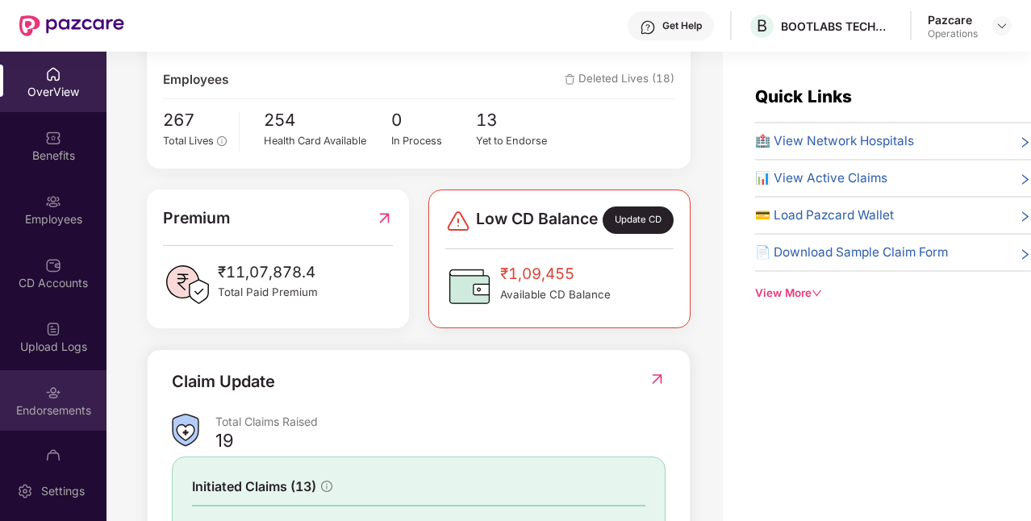
click at [53, 402] on div "Endorsements" at bounding box center [53, 410] width 106 height 16
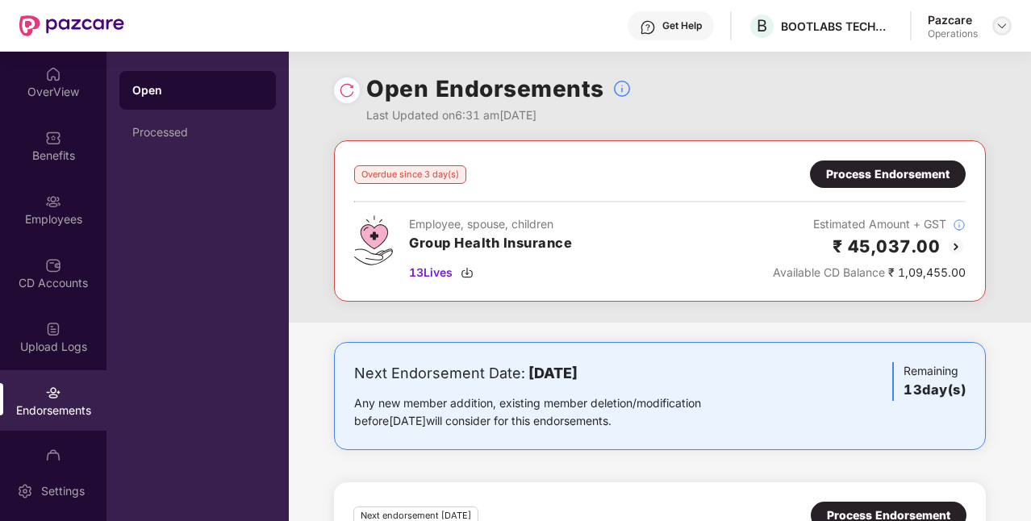
click at [1003, 32] on div at bounding box center [1001, 25] width 19 height 19
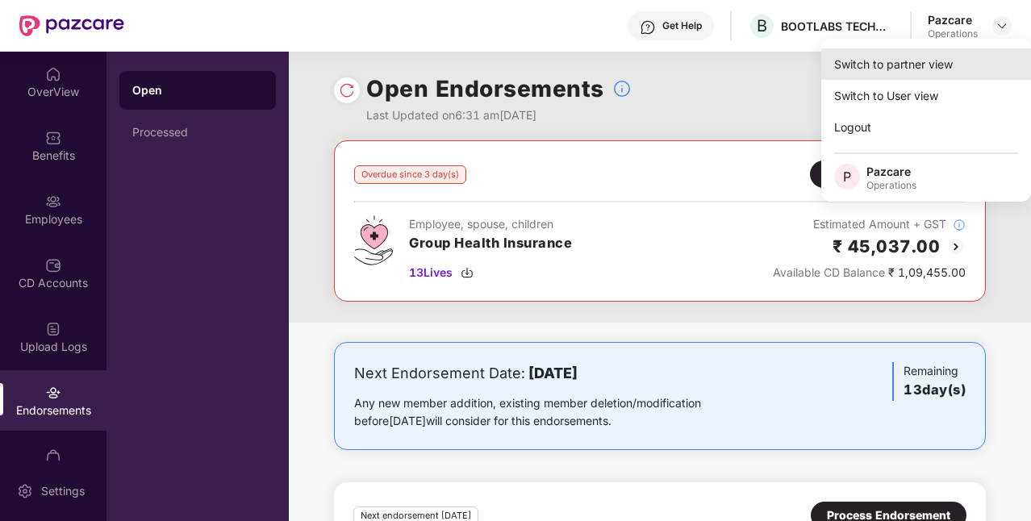
click at [881, 73] on div "Switch to partner view" at bounding box center [926, 63] width 210 height 31
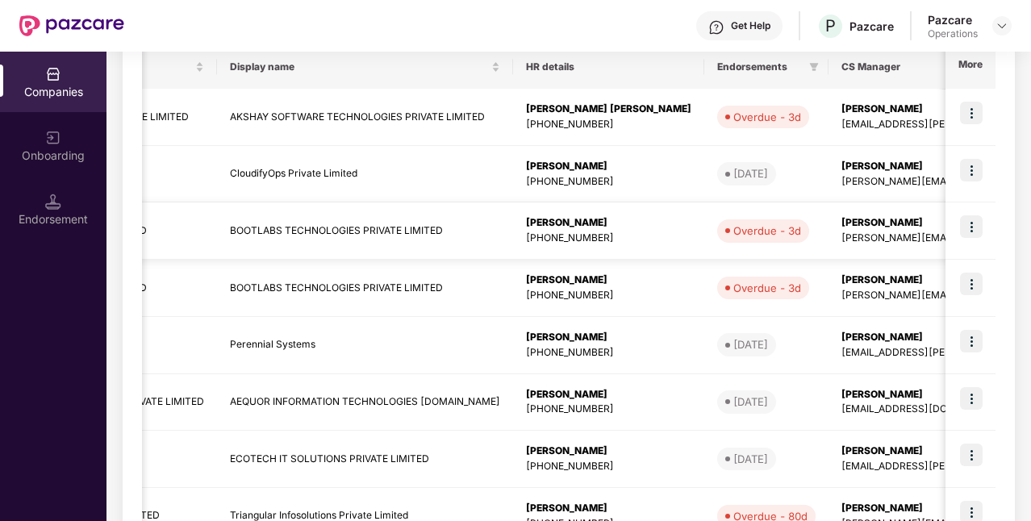
scroll to position [0, 347]
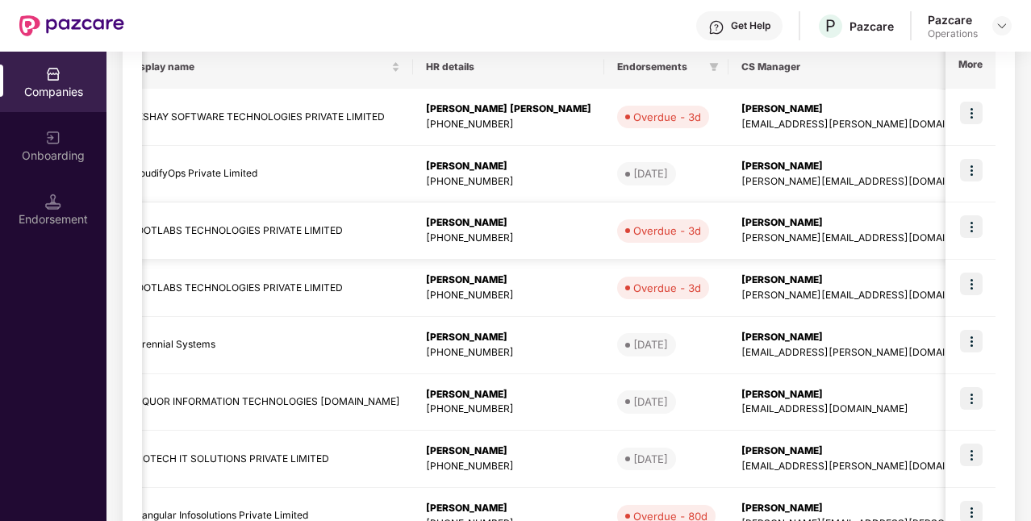
click at [976, 226] on img at bounding box center [971, 226] width 23 height 23
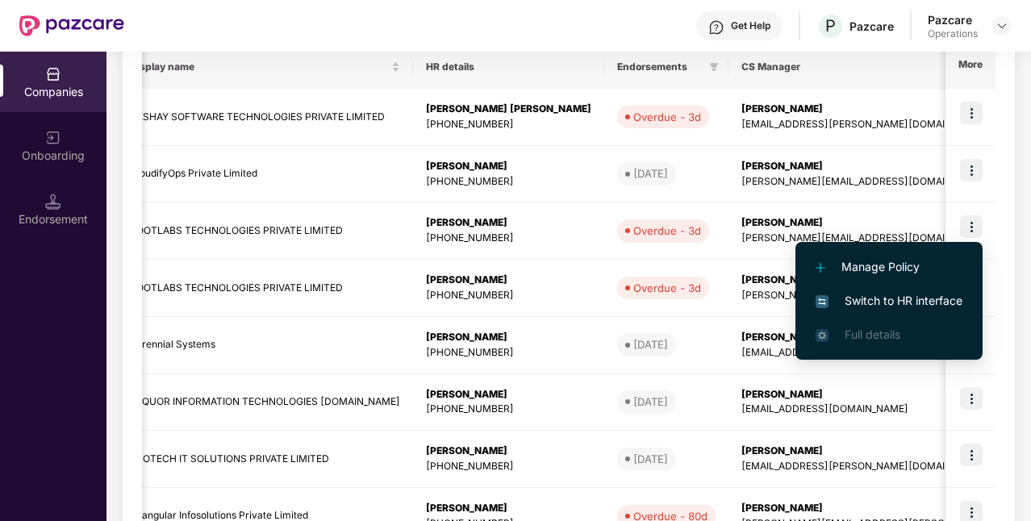
click at [899, 301] on span "Switch to HR interface" at bounding box center [888, 301] width 147 height 18
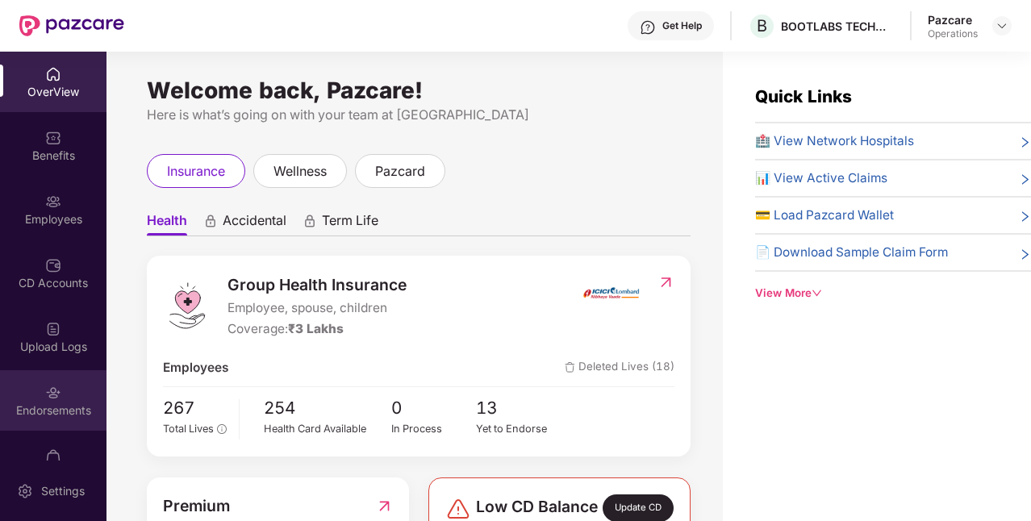
click at [25, 427] on div "Endorsements" at bounding box center [53, 400] width 106 height 60
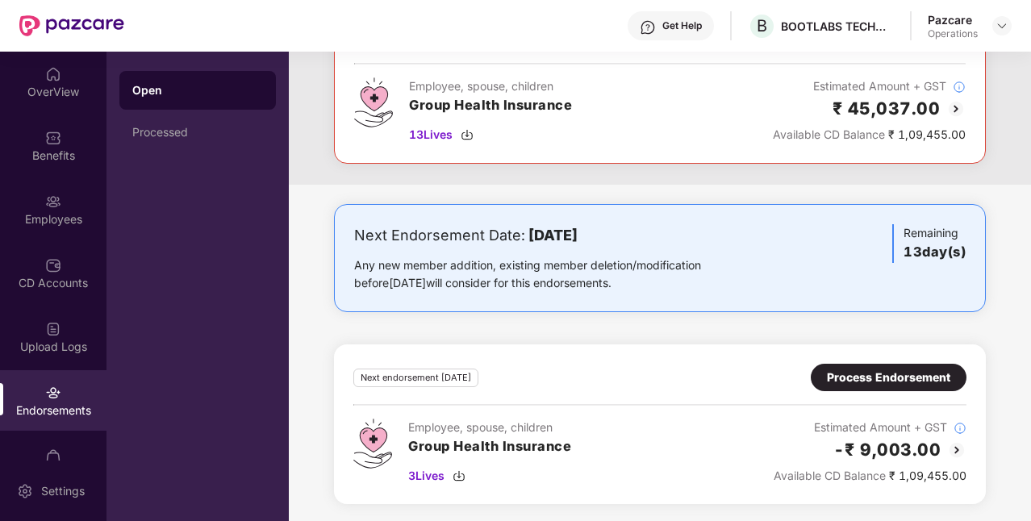
scroll to position [0, 0]
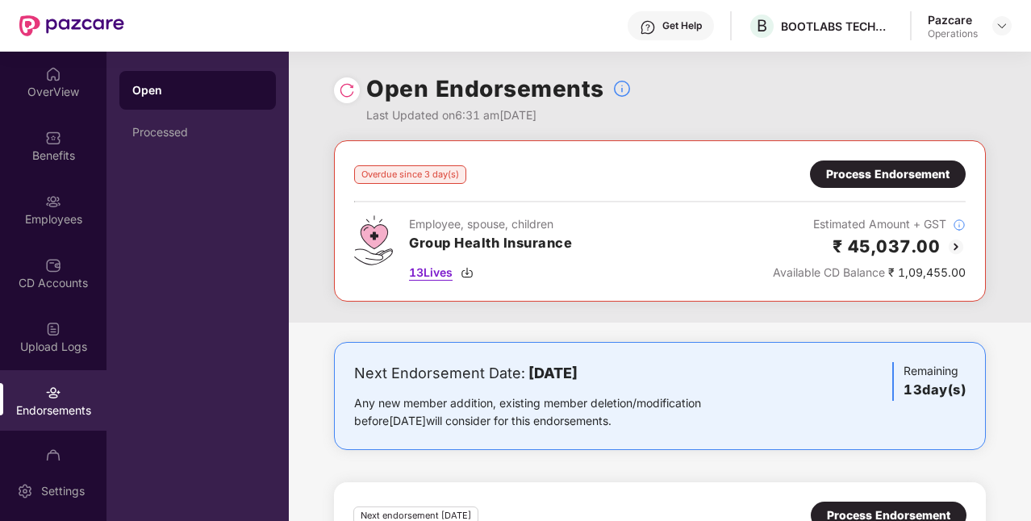
click at [466, 276] on img at bounding box center [466, 272] width 13 height 13
click at [1002, 23] on img at bounding box center [1001, 25] width 13 height 13
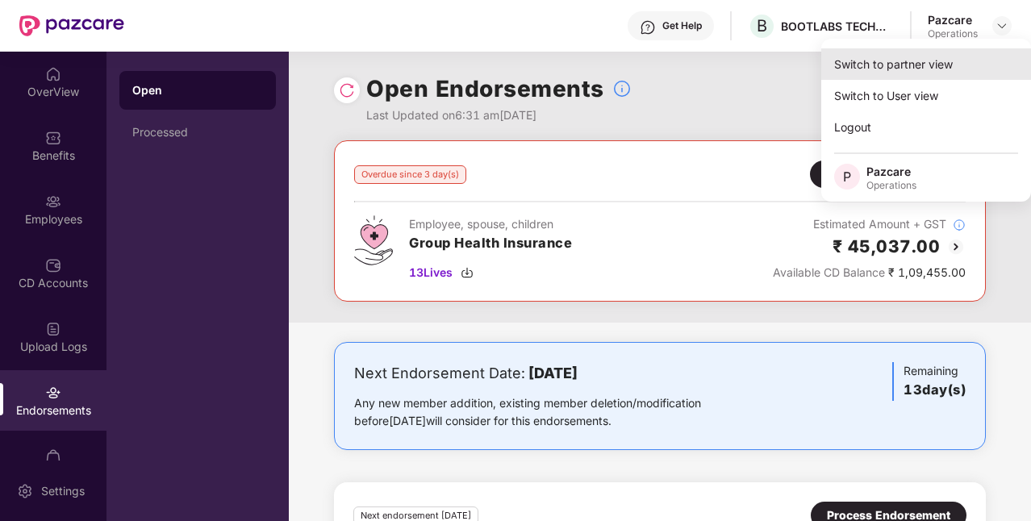
click at [879, 68] on div "Switch to partner view" at bounding box center [926, 63] width 210 height 31
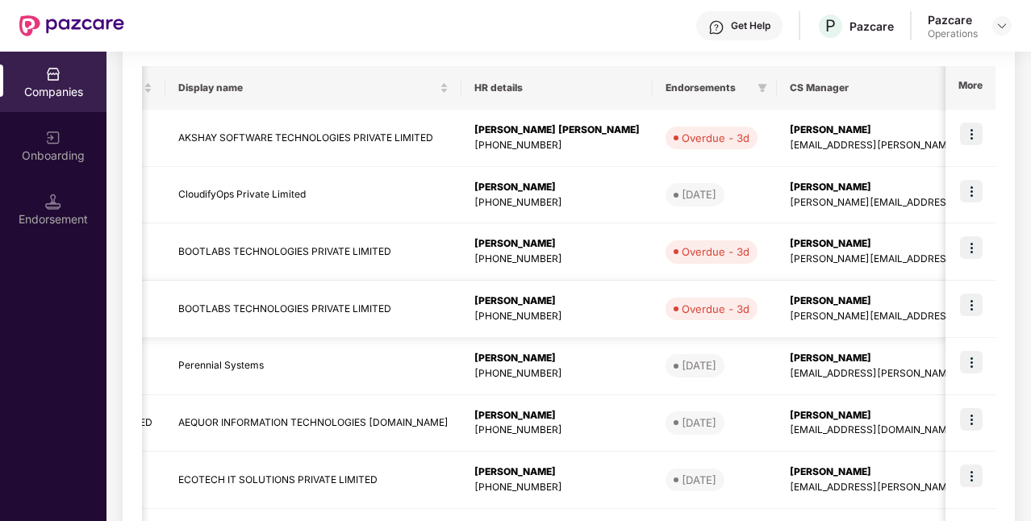
scroll to position [252, 0]
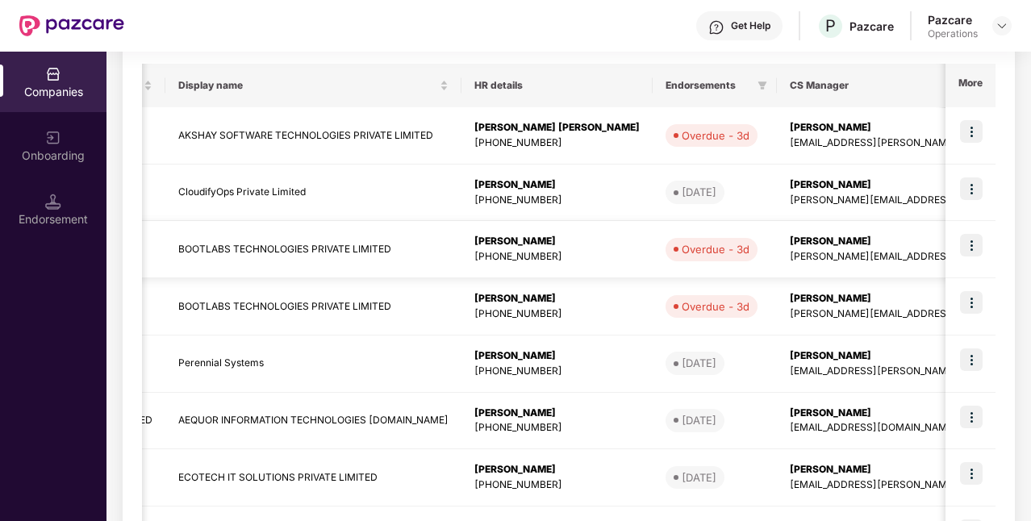
click at [964, 247] on img at bounding box center [971, 245] width 23 height 23
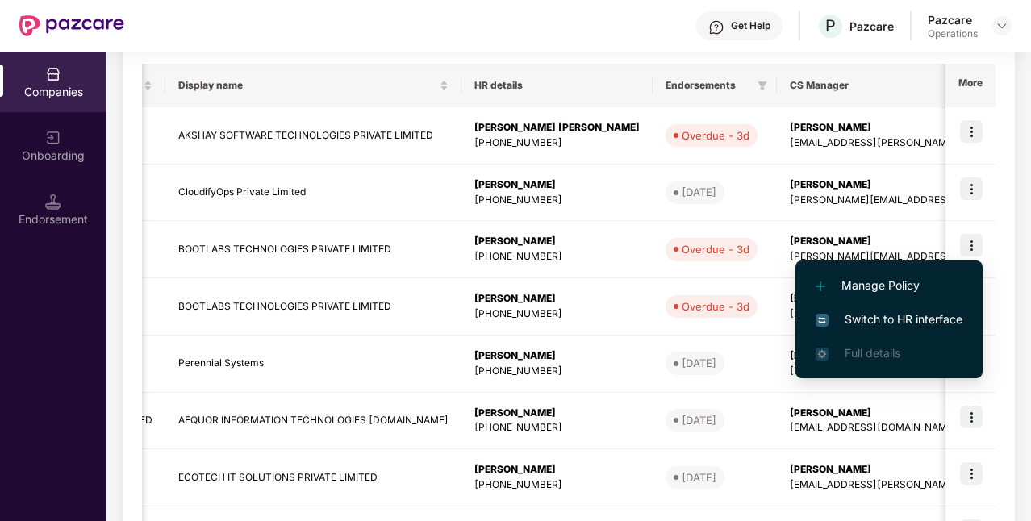
click at [901, 318] on span "Switch to HR interface" at bounding box center [888, 319] width 147 height 18
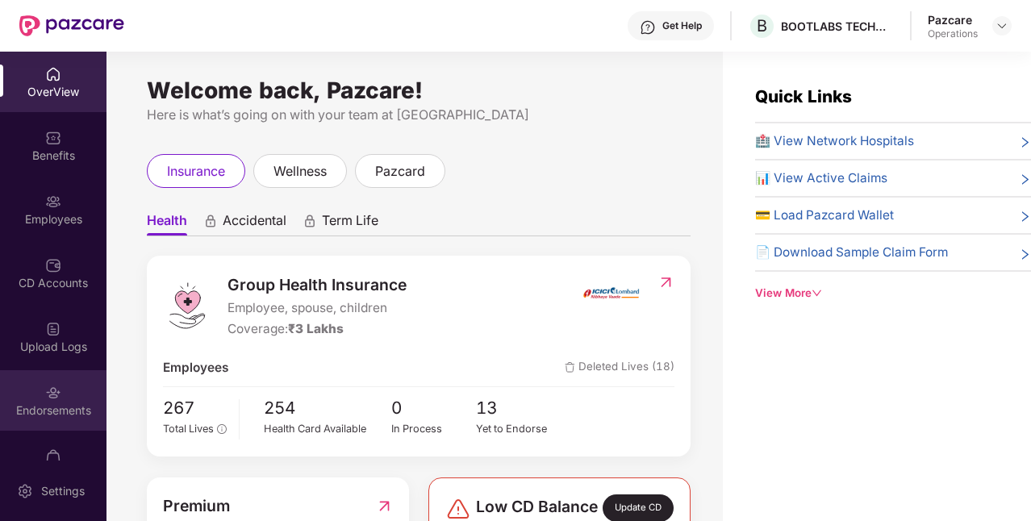
click at [60, 415] on div "Endorsements" at bounding box center [53, 410] width 106 height 16
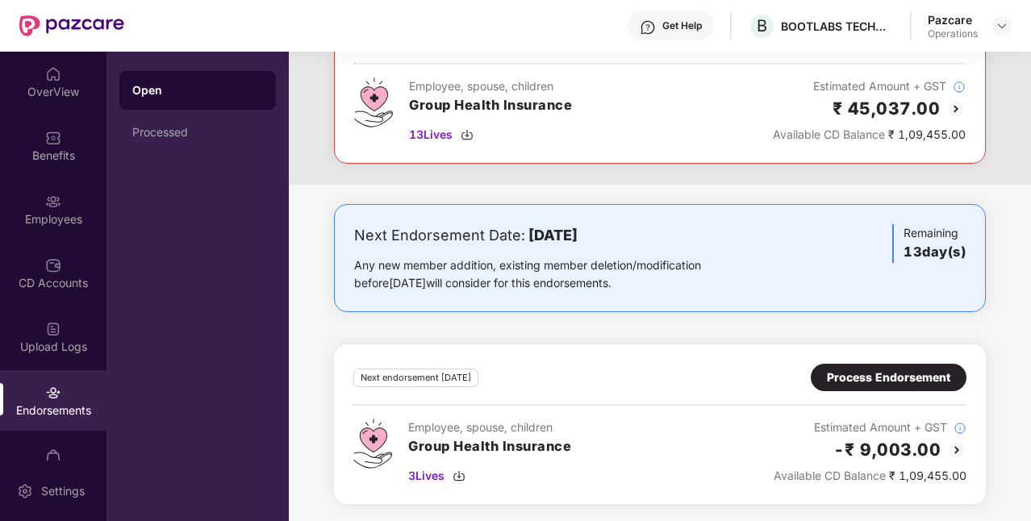
scroll to position [0, 0]
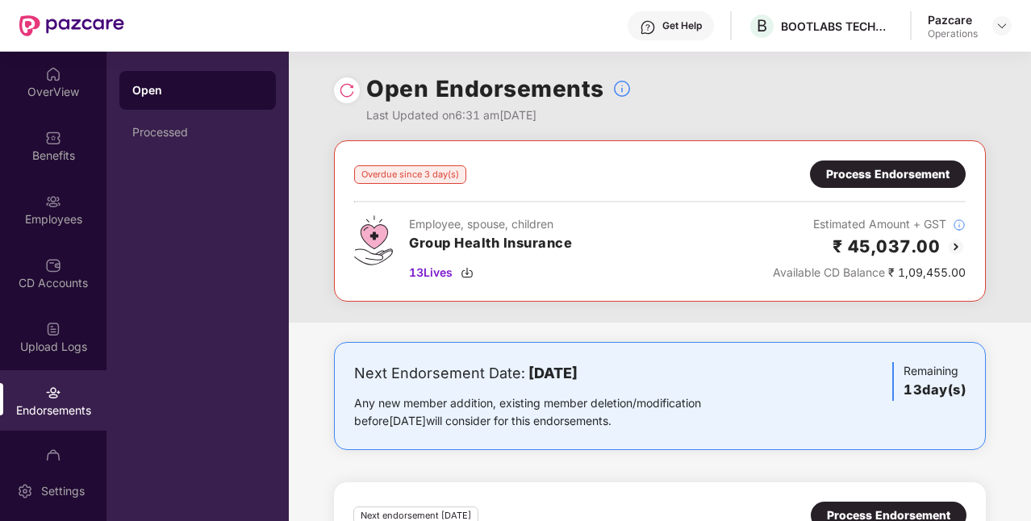
click at [881, 170] on div "Process Endorsement" at bounding box center [887, 174] width 123 height 18
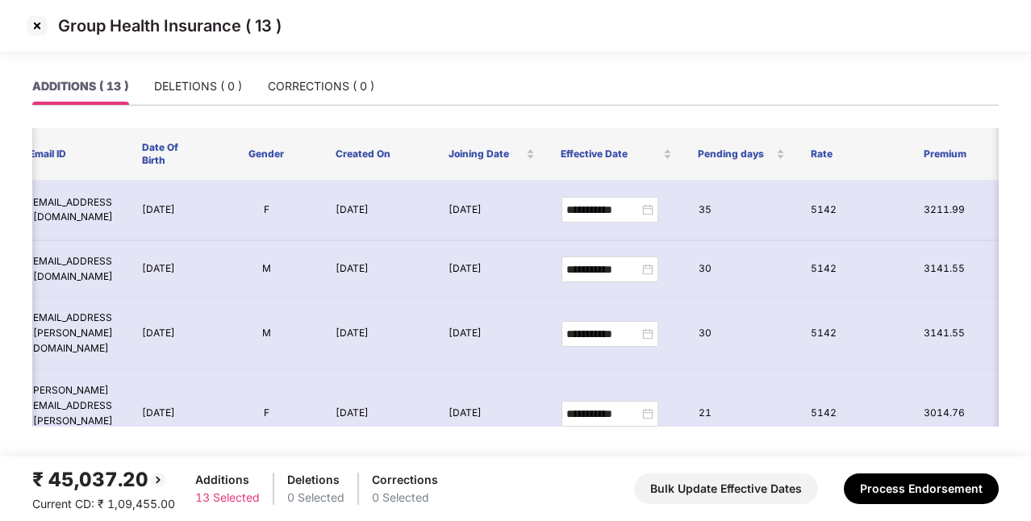
scroll to position [0, 406]
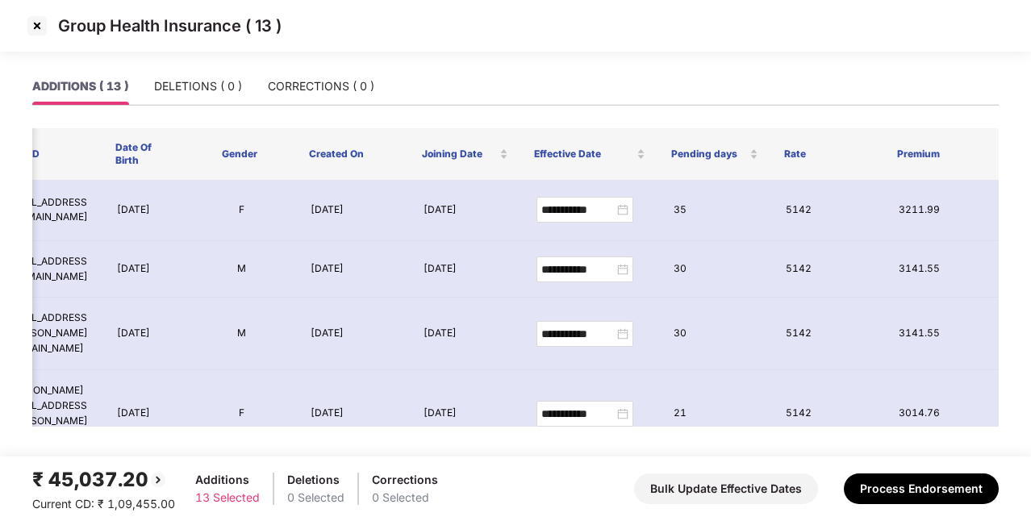
click at [440, 203] on td "[DATE]" at bounding box center [466, 210] width 113 height 61
click at [457, 233] on td "[DATE]" at bounding box center [466, 210] width 113 height 61
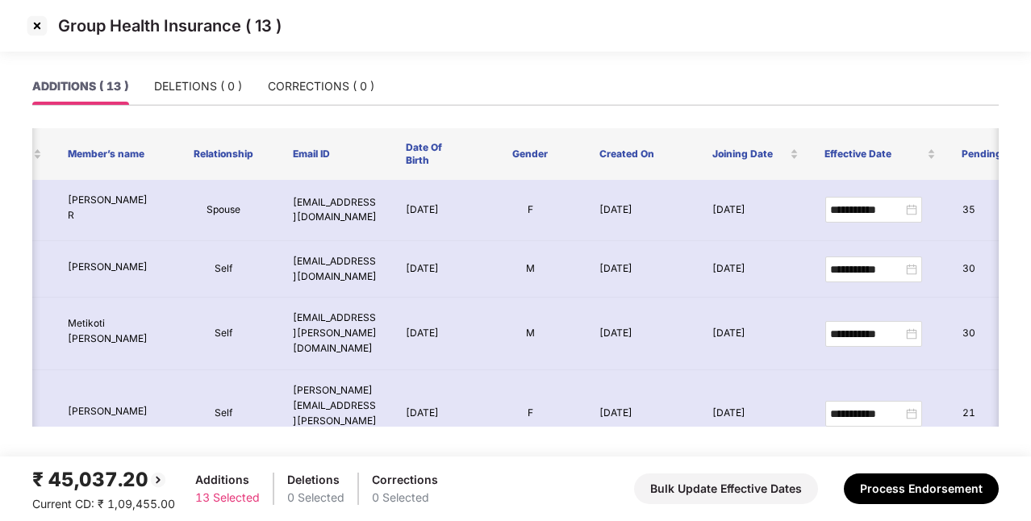
scroll to position [0, 0]
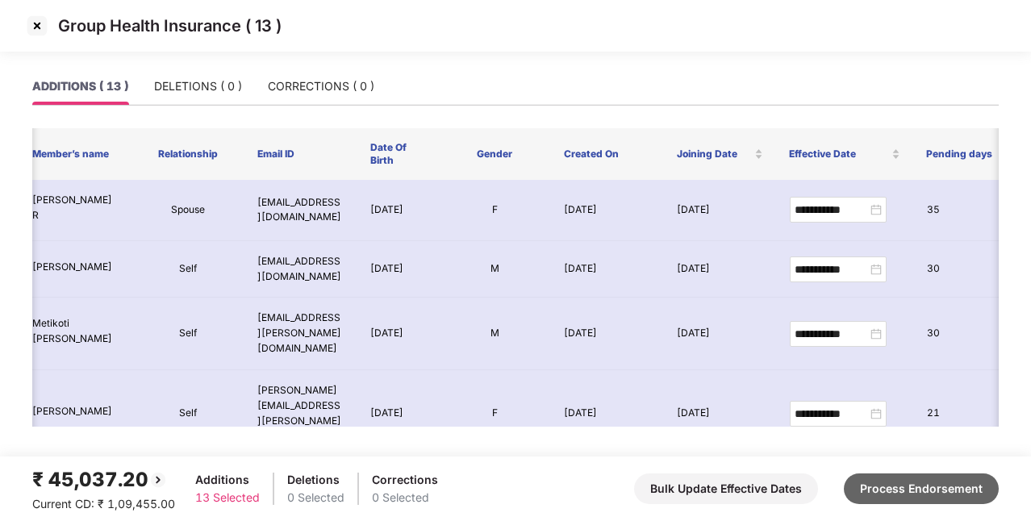
click at [921, 483] on button "Process Endorsement" at bounding box center [920, 488] width 155 height 31
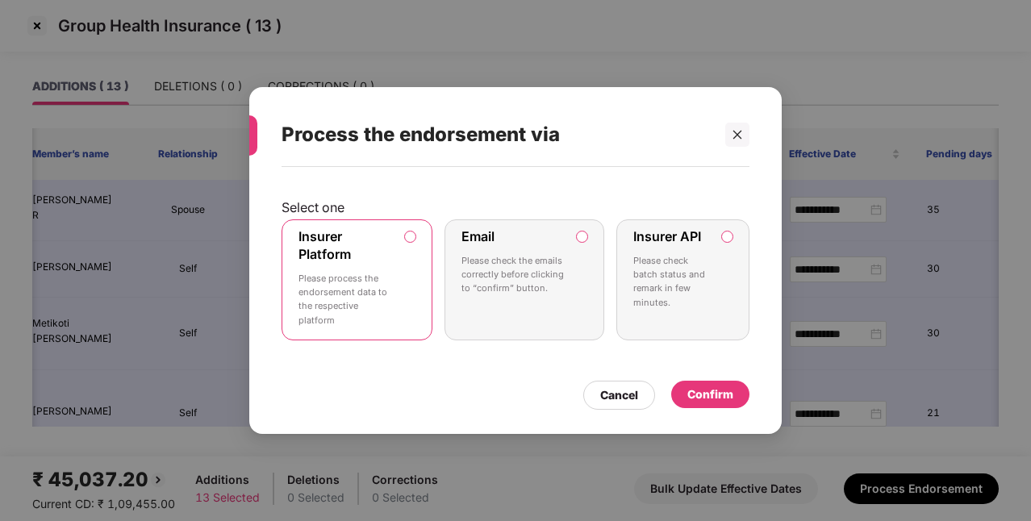
click at [649, 273] on p "Please check batch status and remark in few minutes." at bounding box center [671, 282] width 77 height 56
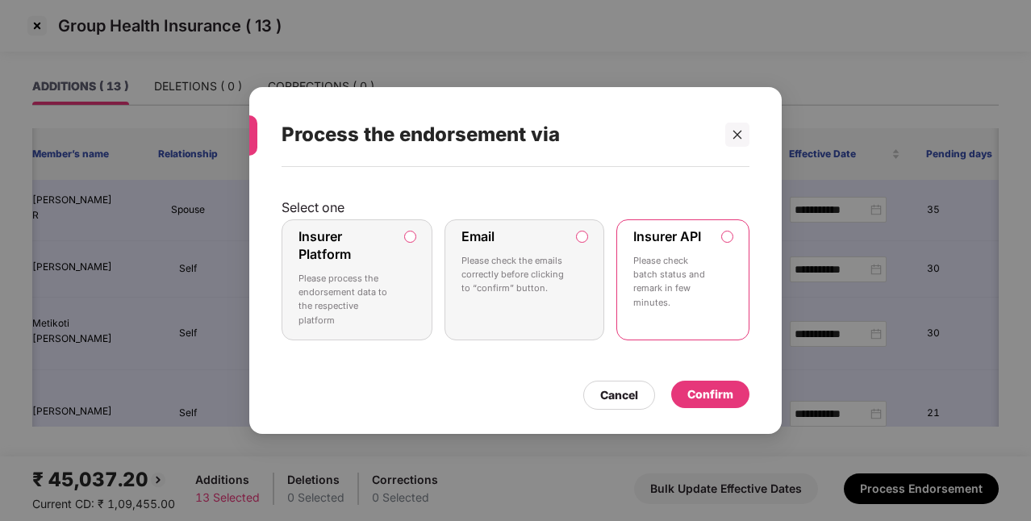
click at [718, 394] on div "Confirm" at bounding box center [710, 394] width 46 height 18
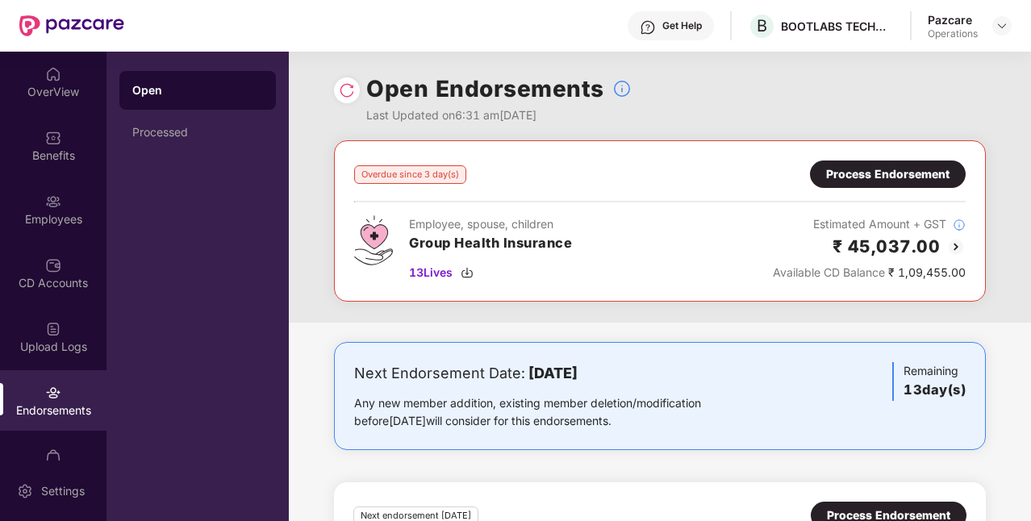
click at [344, 90] on img at bounding box center [347, 90] width 16 height 16
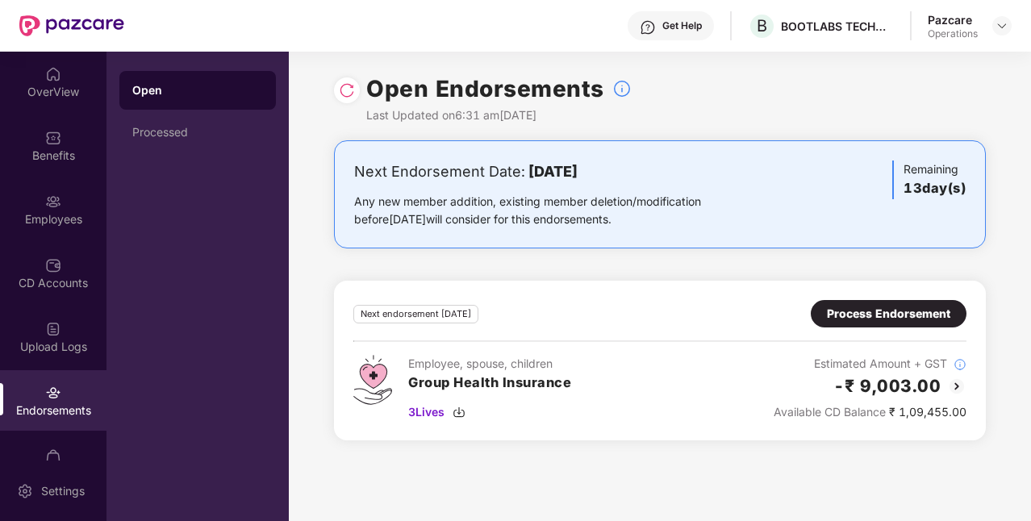
click at [1008, 17] on div at bounding box center [1001, 25] width 19 height 19
click at [1008, 23] on div at bounding box center [1001, 25] width 19 height 19
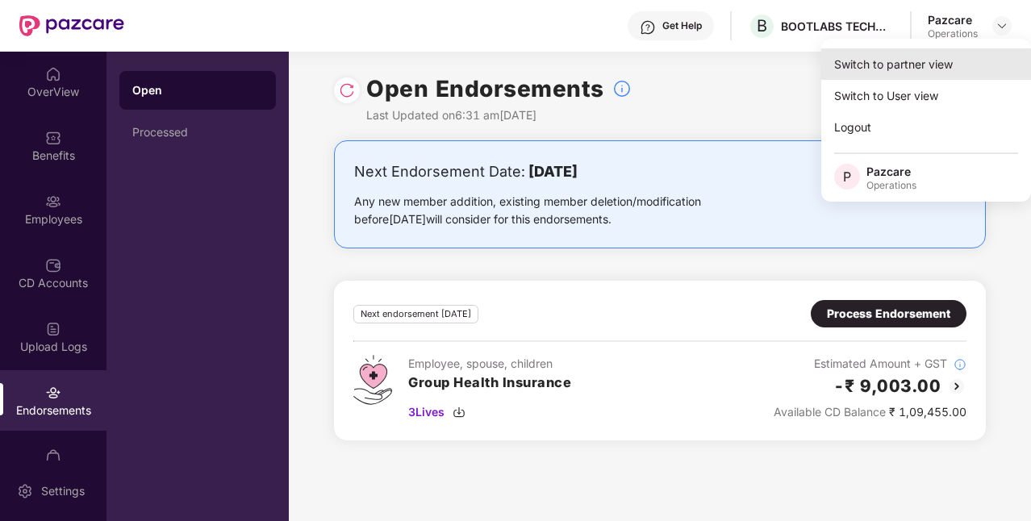
click at [940, 68] on div "Switch to partner view" at bounding box center [926, 63] width 210 height 31
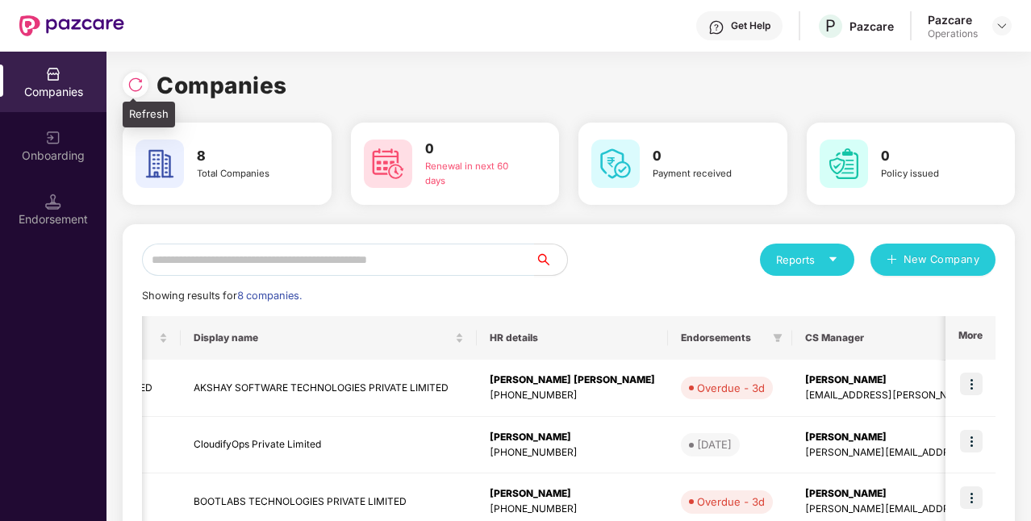
click at [135, 87] on img at bounding box center [135, 85] width 16 height 16
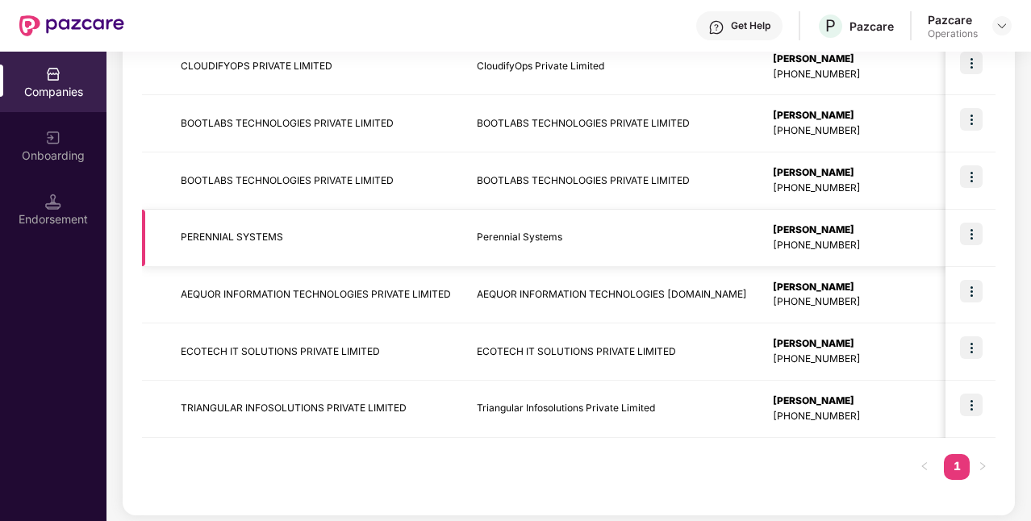
click at [566, 242] on td "Perennial Systems" at bounding box center [612, 238] width 296 height 57
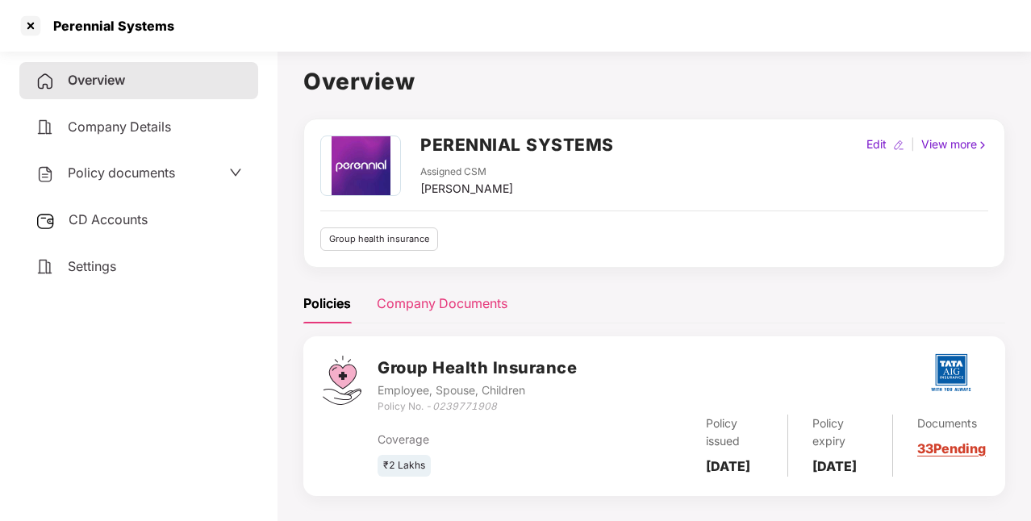
scroll to position [44, 0]
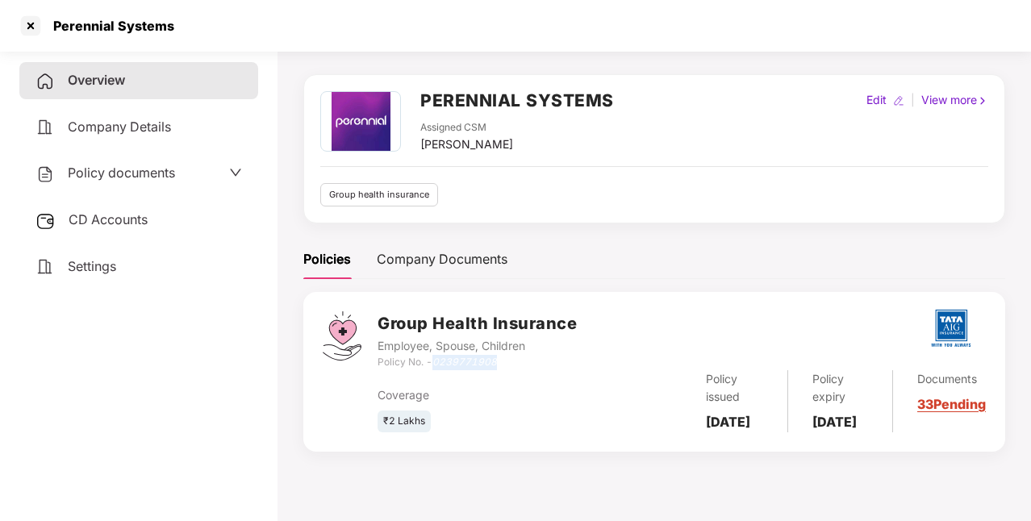
drag, startPoint x: 437, startPoint y: 361, endPoint x: 509, endPoint y: 364, distance: 71.8
click at [509, 364] on div "Policy No. - 0239771908" at bounding box center [476, 362] width 199 height 15
copy icon "0239771908"
drag, startPoint x: 702, startPoint y: 417, endPoint x: 750, endPoint y: 440, distance: 53.0
click at [750, 432] on div "Policy issued [DATE]" at bounding box center [734, 401] width 106 height 62
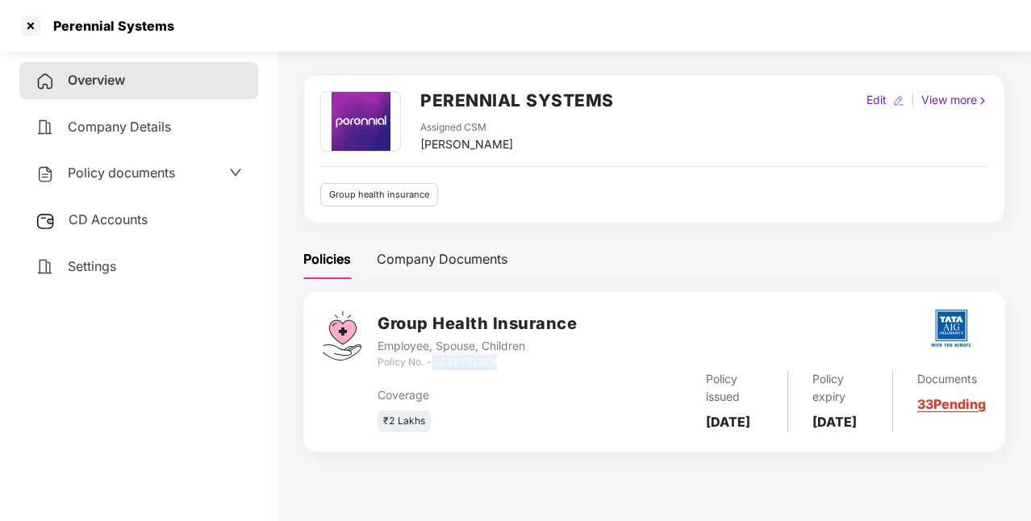
copy b "[DATE]"
drag, startPoint x: 818, startPoint y: 422, endPoint x: 856, endPoint y: 448, distance: 45.7
click at [856, 432] on div "Policy expiry [DATE]" at bounding box center [840, 401] width 105 height 62
copy b "[DATE]"
drag, startPoint x: 424, startPoint y: 97, endPoint x: 631, endPoint y: 108, distance: 206.7
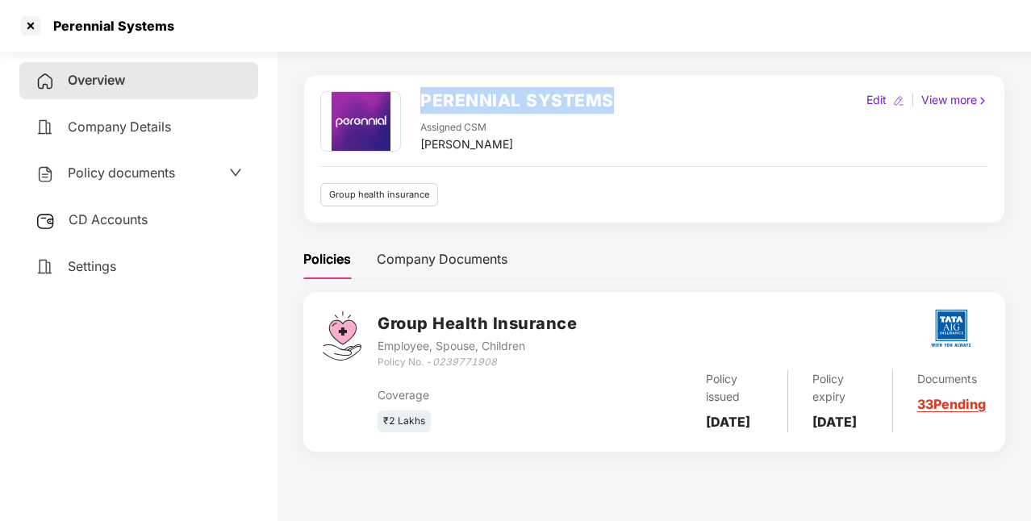
click at [631, 108] on div "PERENNIAL SYSTEMS Assigned CSM [PERSON_NAME] Edit | View more" at bounding box center [654, 122] width 668 height 62
copy h2 "PERENNIAL SYSTEMS"
click at [211, 177] on div "Policy documents" at bounding box center [138, 173] width 206 height 21
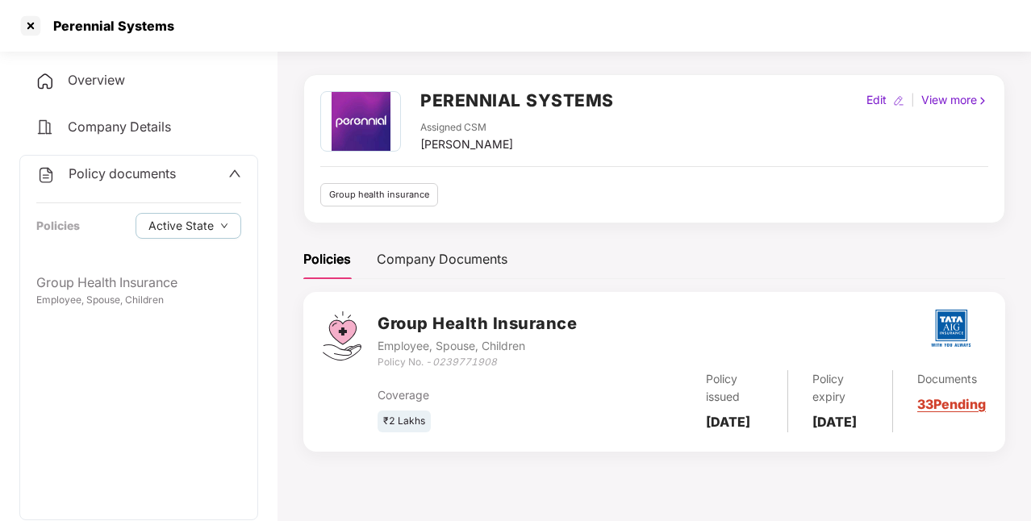
click at [211, 177] on div "Policy documents" at bounding box center [138, 174] width 205 height 21
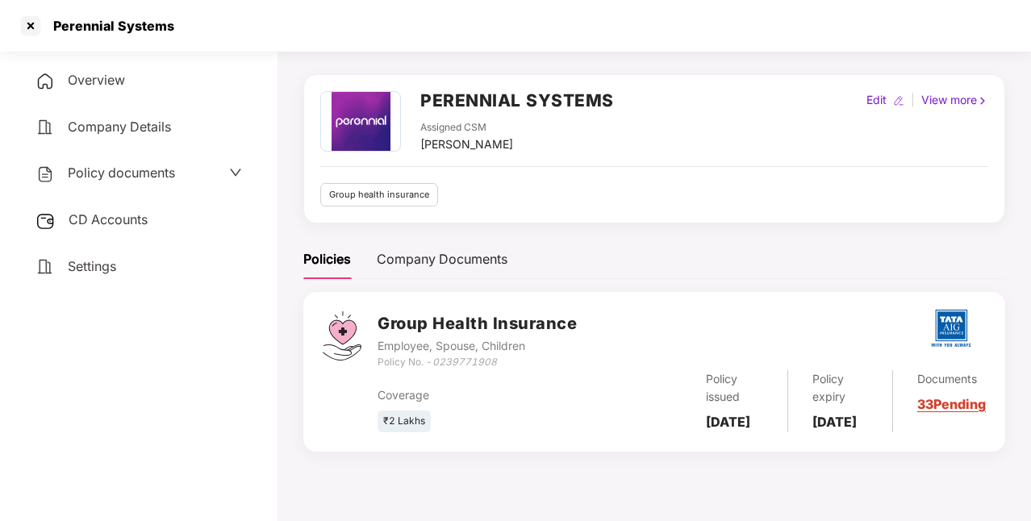
click at [113, 168] on span "Policy documents" at bounding box center [121, 173] width 107 height 16
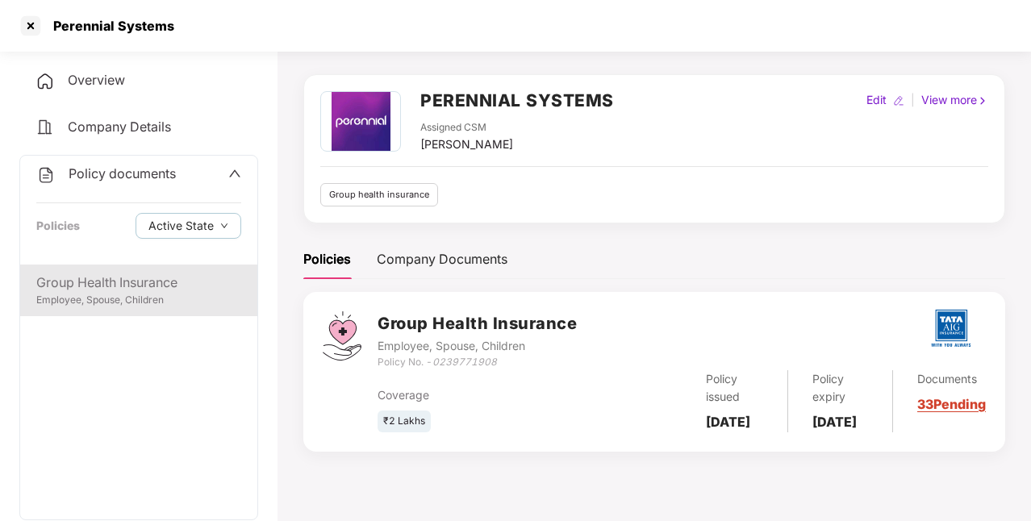
click at [158, 299] on div "Employee, Spouse, Children" at bounding box center [138, 300] width 205 height 15
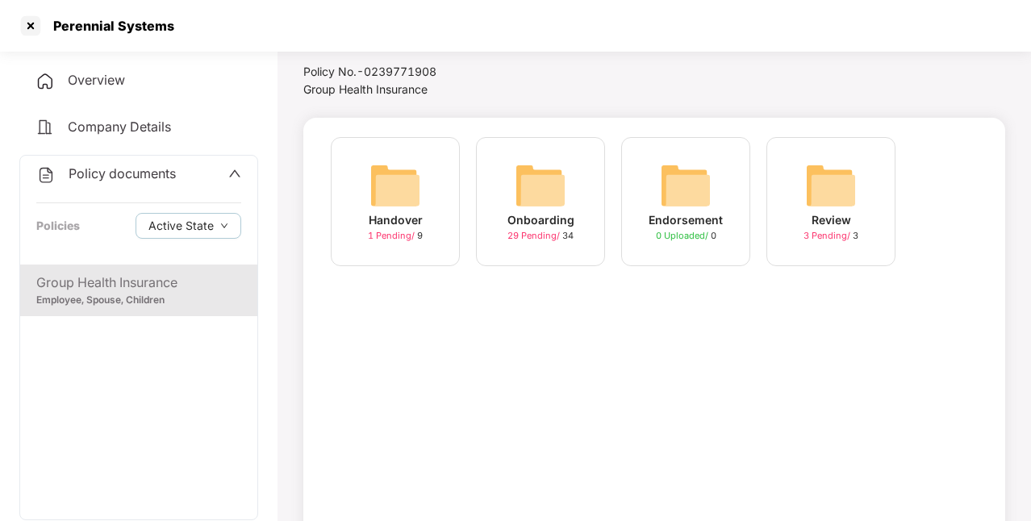
click at [560, 225] on div "Onboarding" at bounding box center [540, 220] width 67 height 18
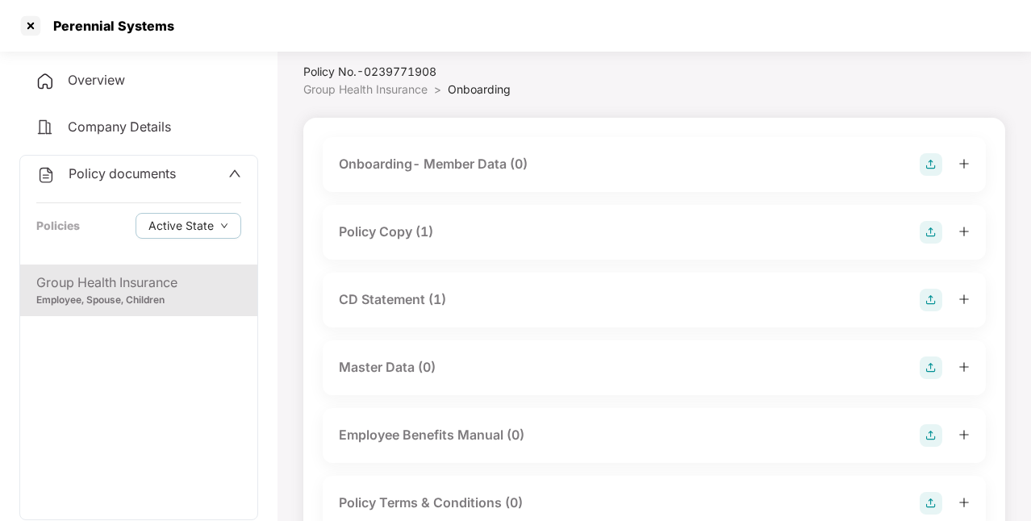
click at [366, 241] on div "Policy Copy (1)" at bounding box center [386, 232] width 94 height 20
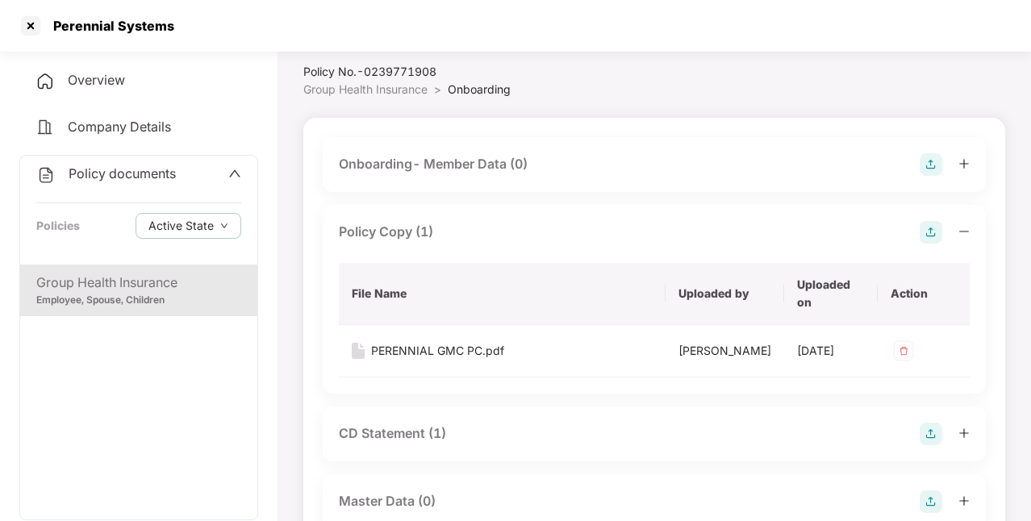
scroll to position [170, 0]
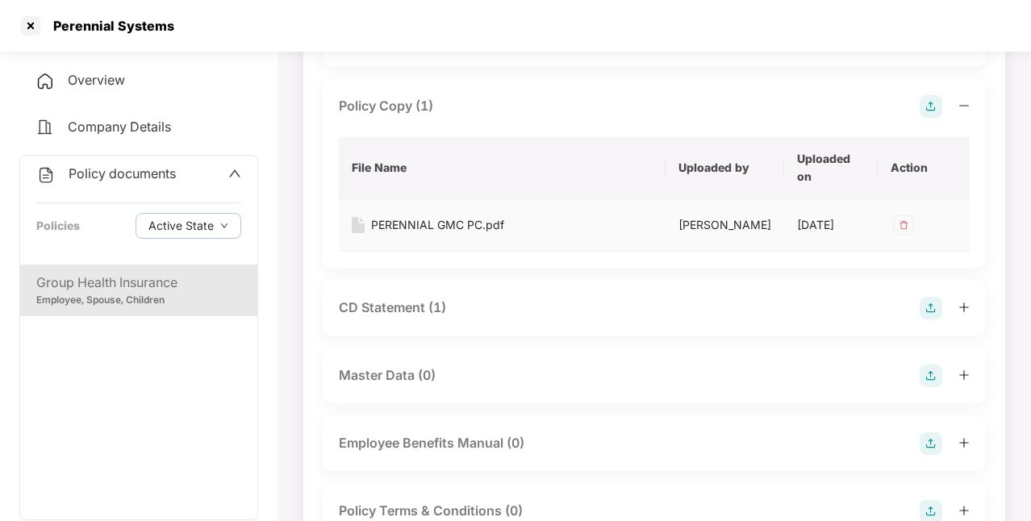
click at [464, 223] on div "PERENNIAL GMC PC.pdf" at bounding box center [437, 225] width 133 height 18
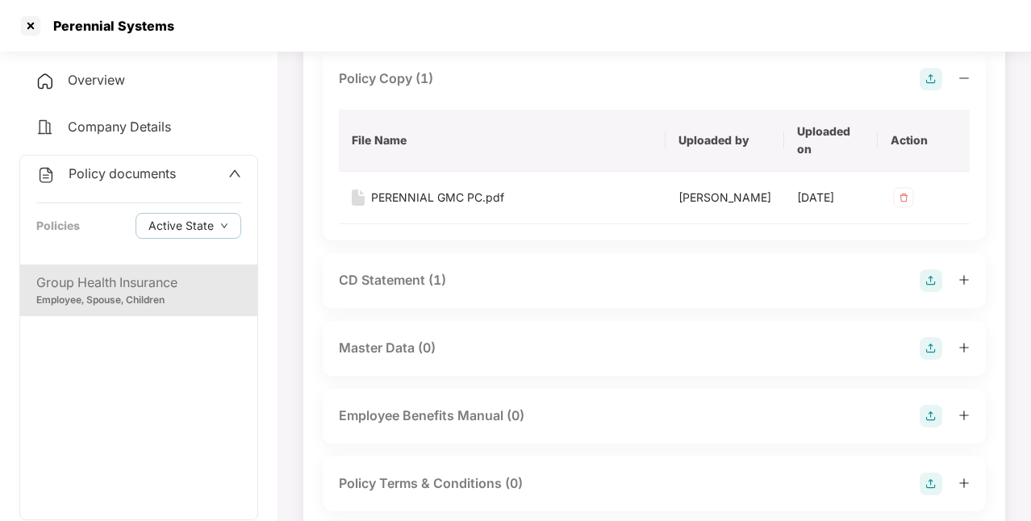
scroll to position [198, 0]
click at [414, 289] on div "CD Statement (1)" at bounding box center [392, 279] width 107 height 20
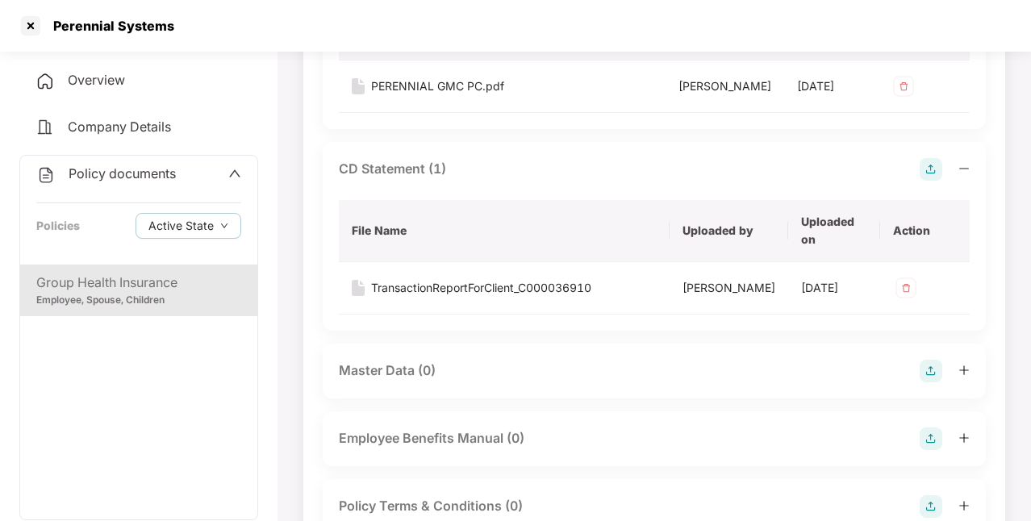
scroll to position [310, 0]
click at [423, 296] on div "TransactionReportForClient_C000036910" at bounding box center [481, 287] width 220 height 18
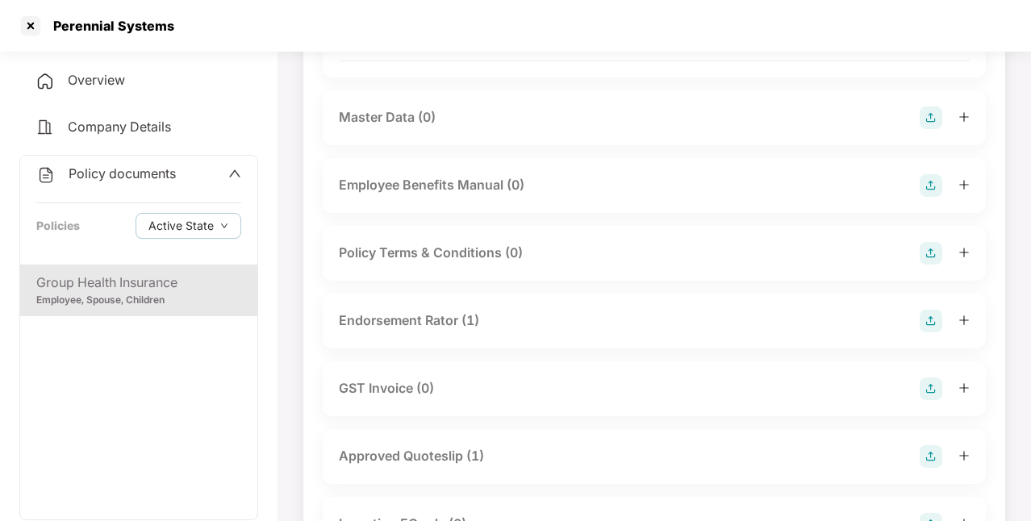
scroll to position [563, 0]
click at [450, 330] on div "Endorsement Rator (1)" at bounding box center [409, 320] width 140 height 20
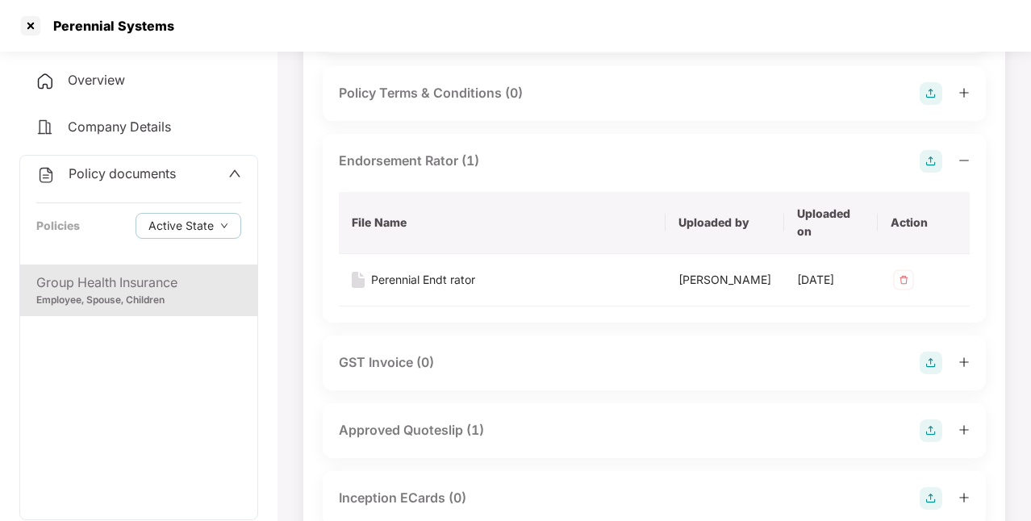
scroll to position [724, 0]
click at [448, 286] on div "Perennial Endt rator" at bounding box center [423, 278] width 104 height 18
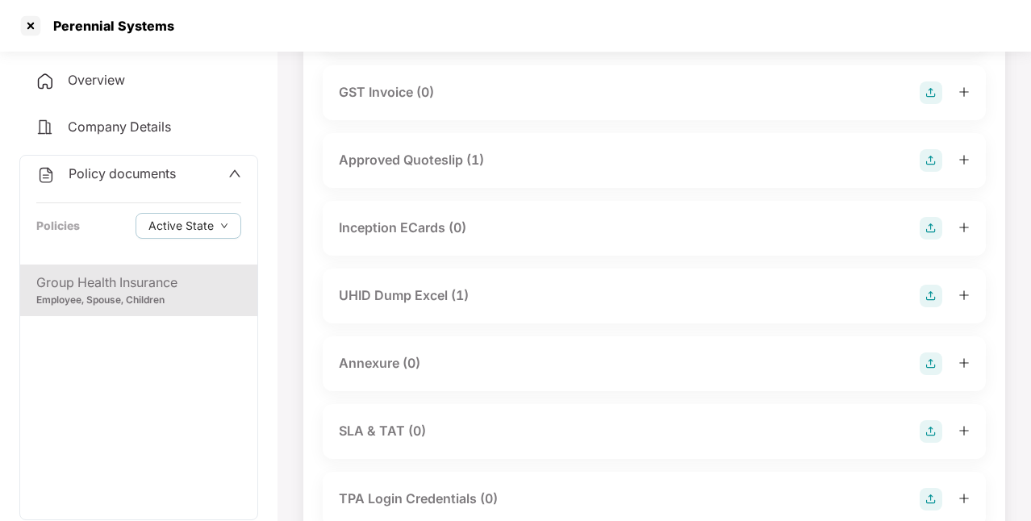
scroll to position [980, 0]
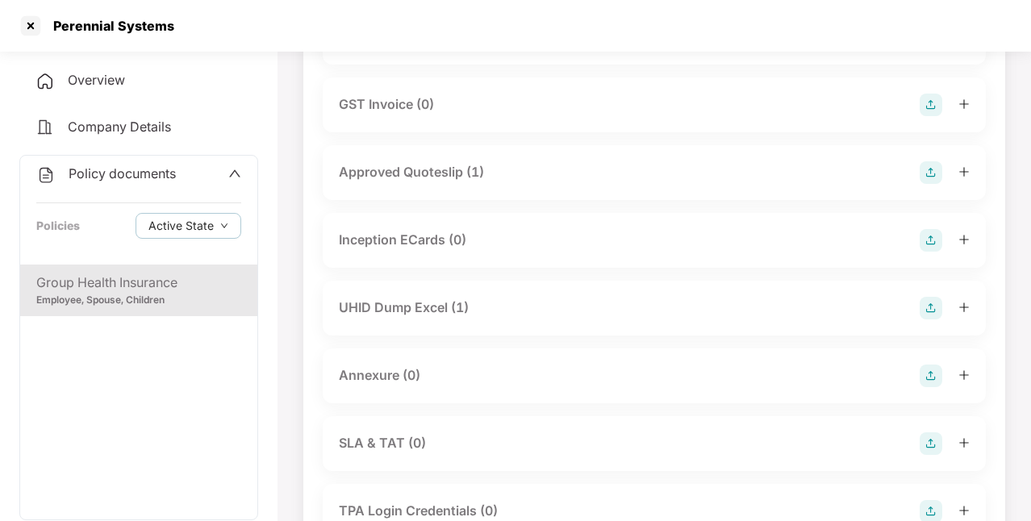
click at [414, 318] on div "UHID Dump Excel (1)" at bounding box center [404, 308] width 130 height 20
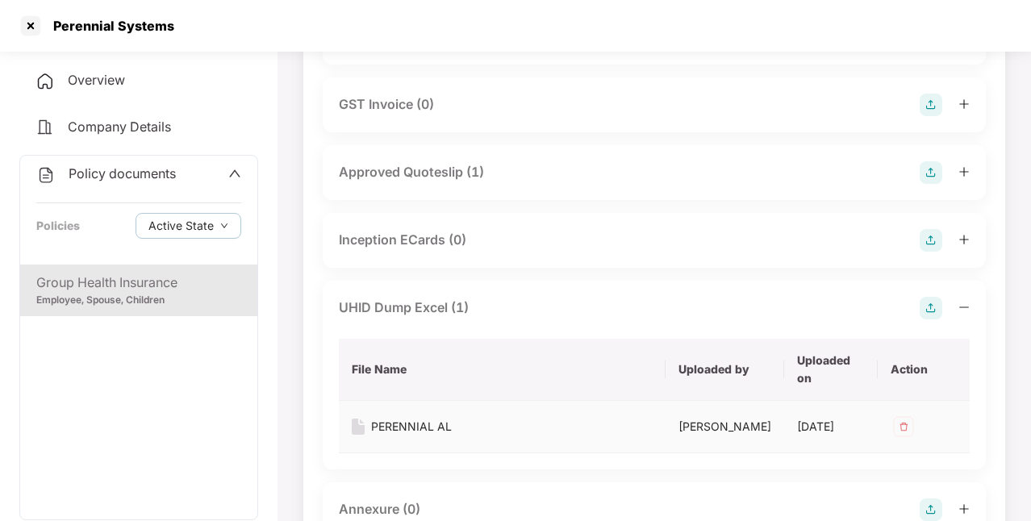
click at [418, 435] on div "PERENNIAL AL" at bounding box center [411, 427] width 81 height 18
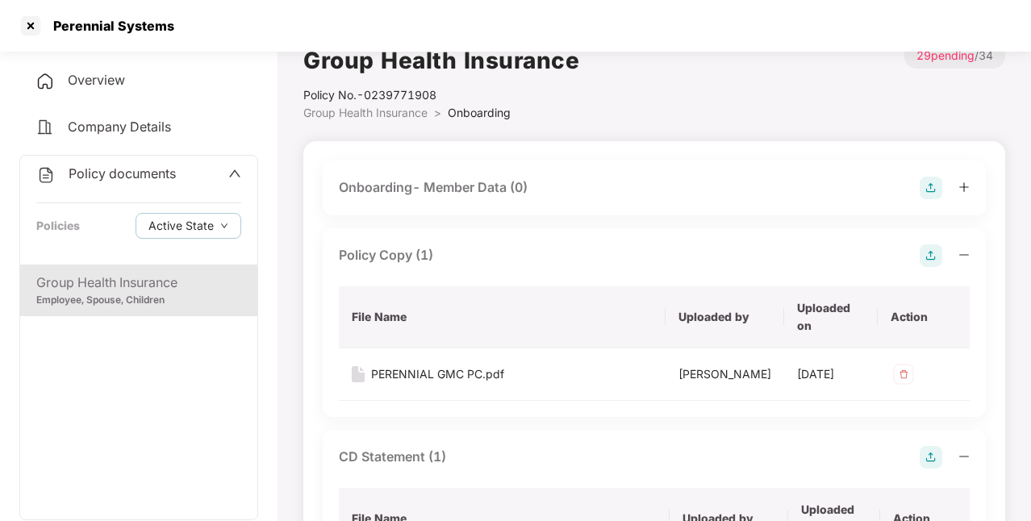
scroll to position [0, 0]
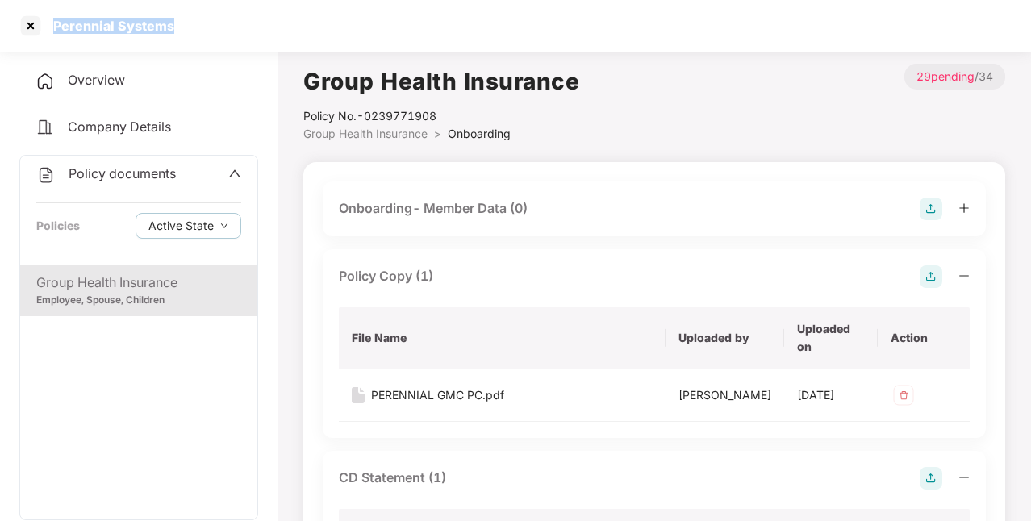
drag, startPoint x: 55, startPoint y: 27, endPoint x: 184, endPoint y: 34, distance: 129.2
click at [184, 34] on div "Perennial Systems" at bounding box center [515, 26] width 1031 height 52
copy div "Perennial Systems"
click at [148, 84] on div "Overview" at bounding box center [138, 80] width 239 height 37
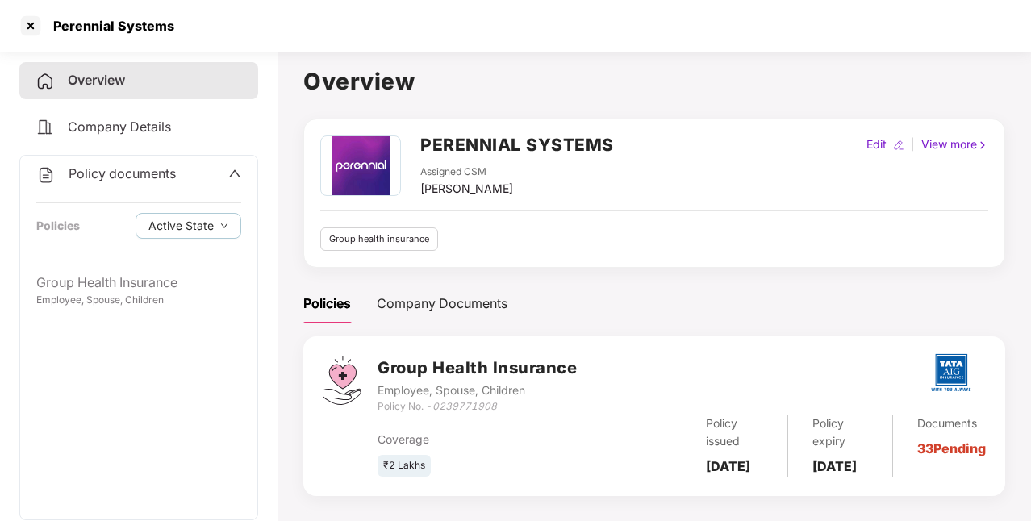
scroll to position [44, 0]
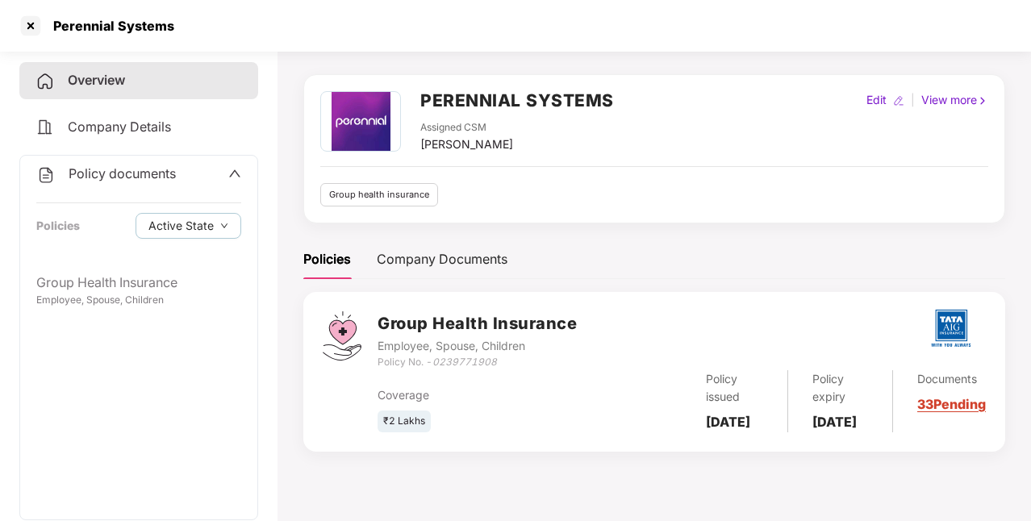
drag, startPoint x: 706, startPoint y: 414, endPoint x: 760, endPoint y: 445, distance: 62.1
click at [760, 432] on div "Policy issued [DATE]" at bounding box center [734, 401] width 106 height 62
copy b "[DATE]"
drag, startPoint x: 814, startPoint y: 418, endPoint x: 852, endPoint y: 448, distance: 47.6
click at [852, 432] on div "Policy expiry [DATE]" at bounding box center [840, 401] width 105 height 62
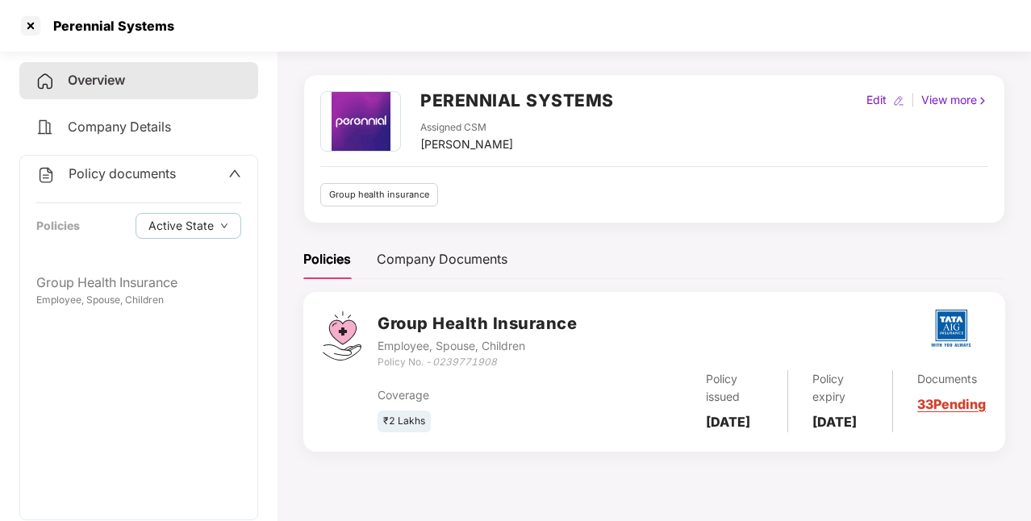
copy b "[DATE]"
click at [226, 178] on div "Policy documents" at bounding box center [138, 174] width 205 height 21
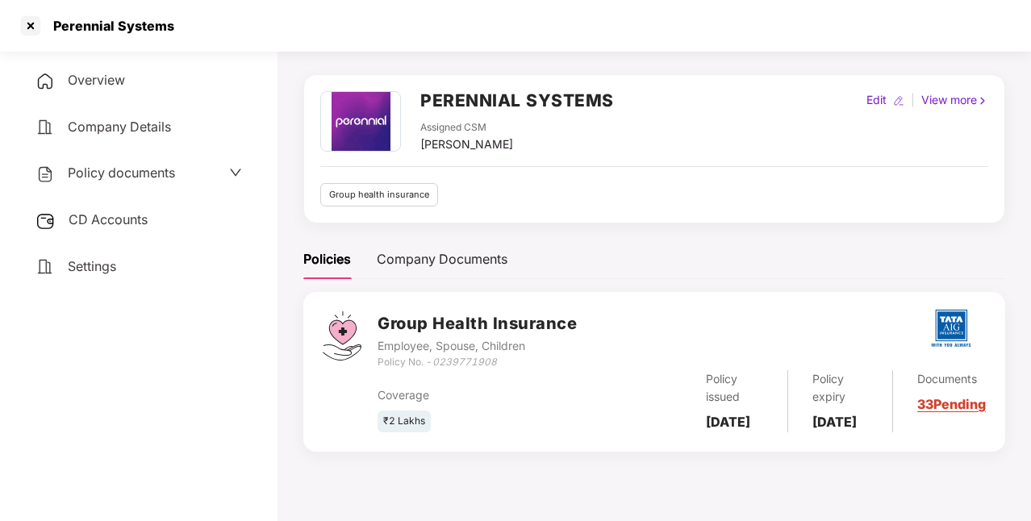
click at [160, 227] on div "CD Accounts" at bounding box center [138, 220] width 239 height 37
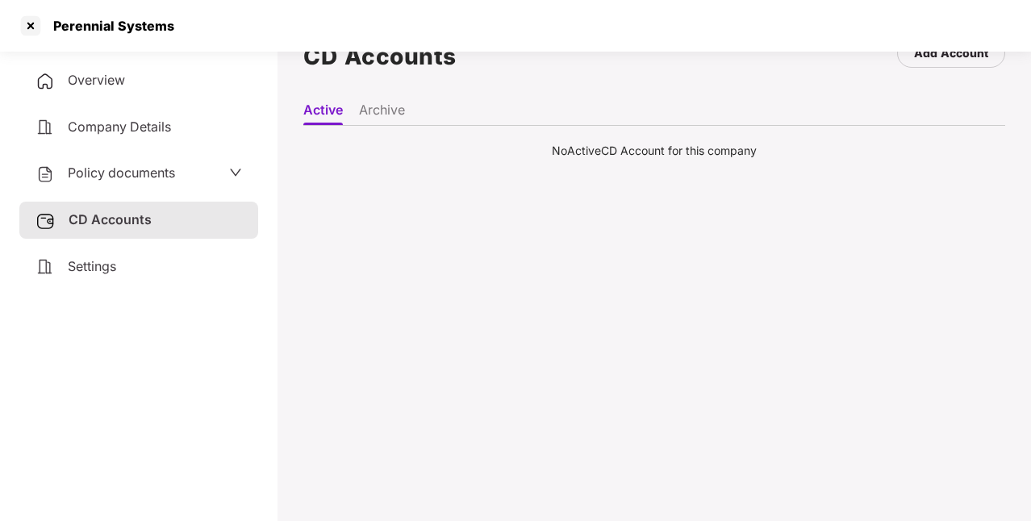
scroll to position [0, 0]
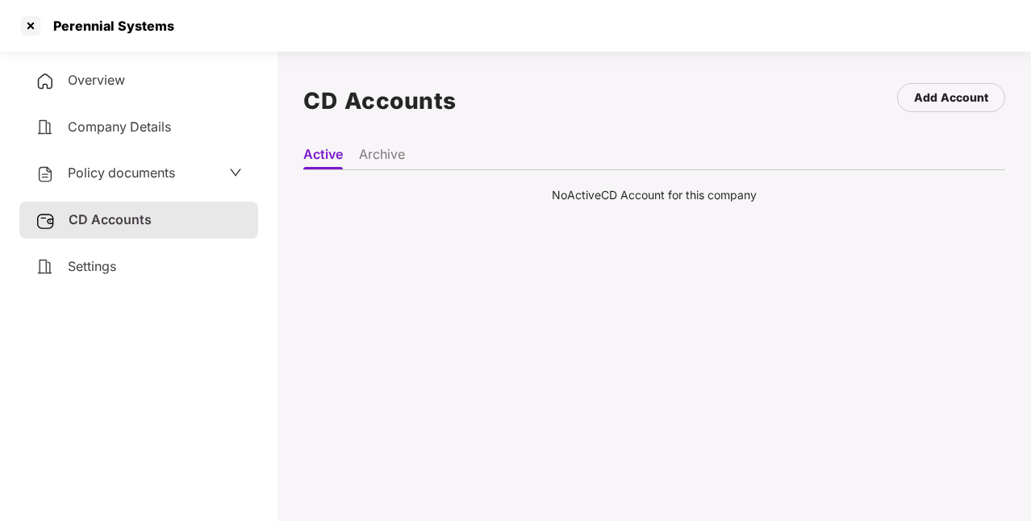
click at [394, 152] on li "Archive" at bounding box center [382, 157] width 46 height 23
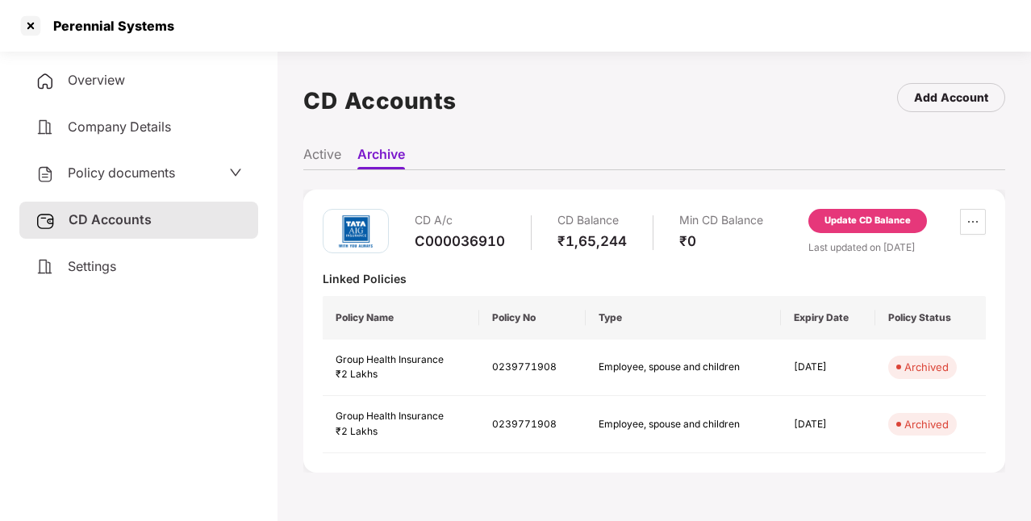
click at [335, 153] on li "Active" at bounding box center [322, 157] width 38 height 23
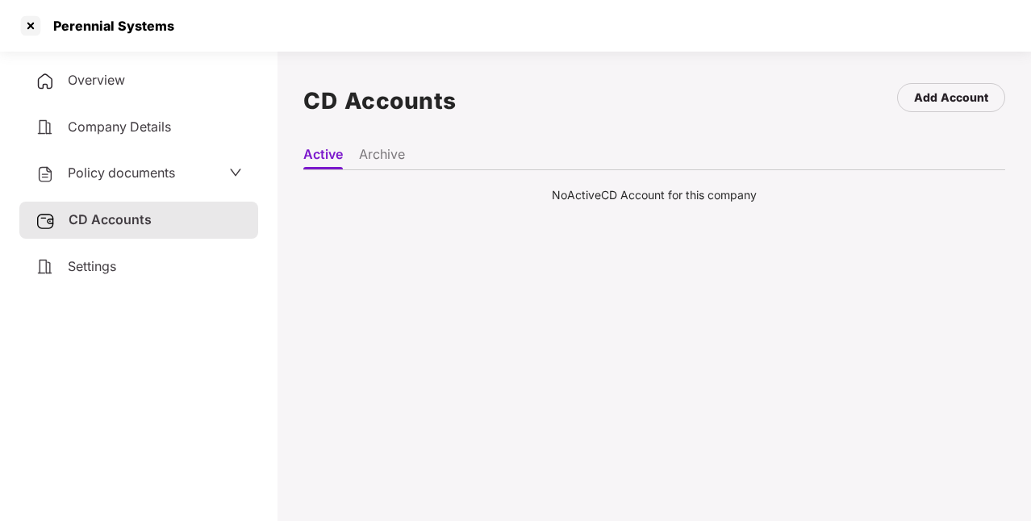
click at [391, 153] on li "Archive" at bounding box center [382, 157] width 46 height 23
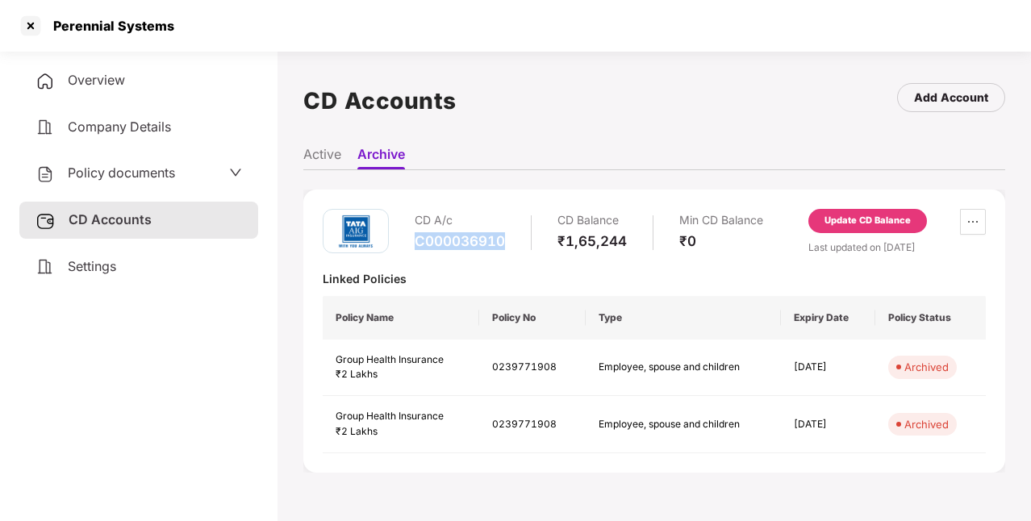
drag, startPoint x: 410, startPoint y: 239, endPoint x: 513, endPoint y: 250, distance: 103.8
click at [513, 250] on div "CD A/c C000036910 CD Balance ₹1,65,244 Min CD Balance ₹0" at bounding box center [543, 232] width 440 height 46
copy div "C000036910"
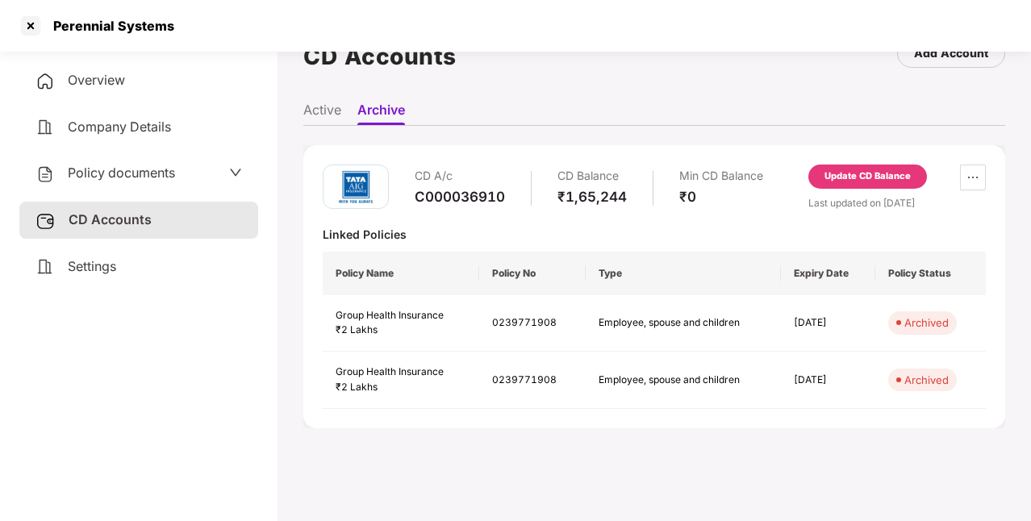
click at [337, 110] on li "Active" at bounding box center [322, 113] width 38 height 23
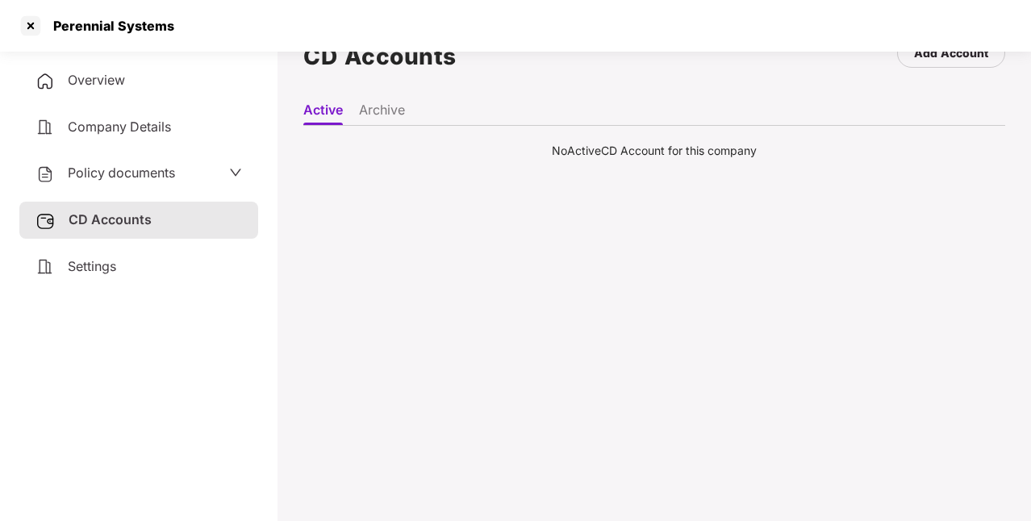
scroll to position [0, 0]
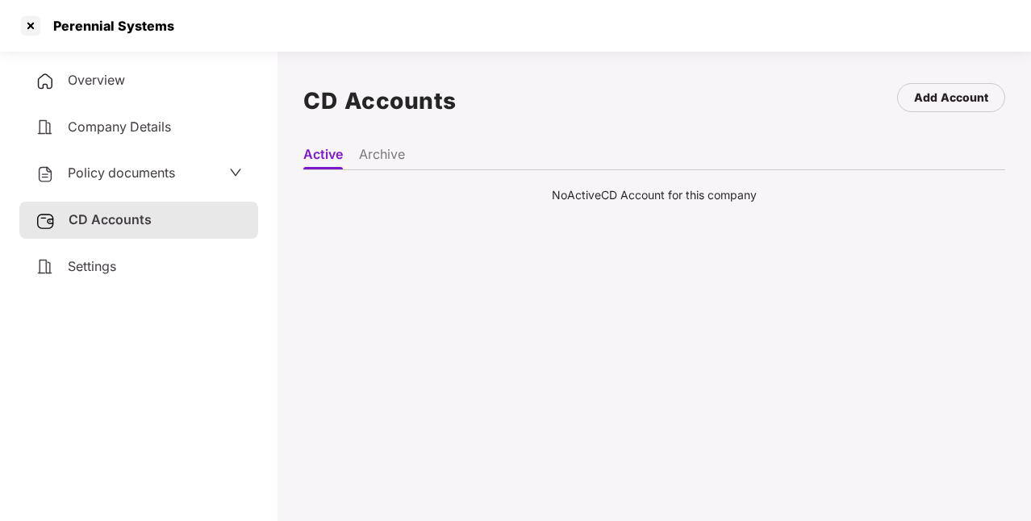
click at [155, 177] on span "Policy documents" at bounding box center [121, 173] width 107 height 16
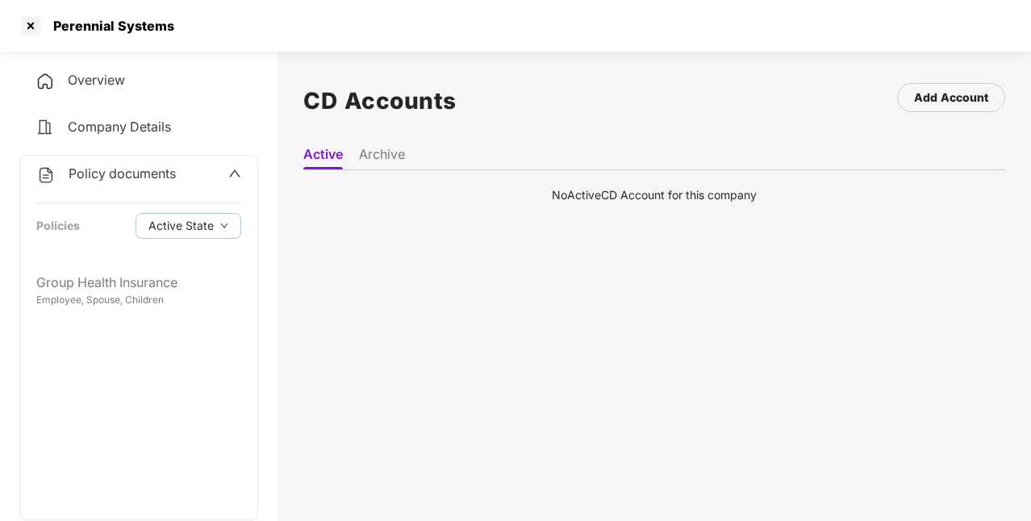
click at [398, 150] on li "Archive" at bounding box center [382, 157] width 46 height 23
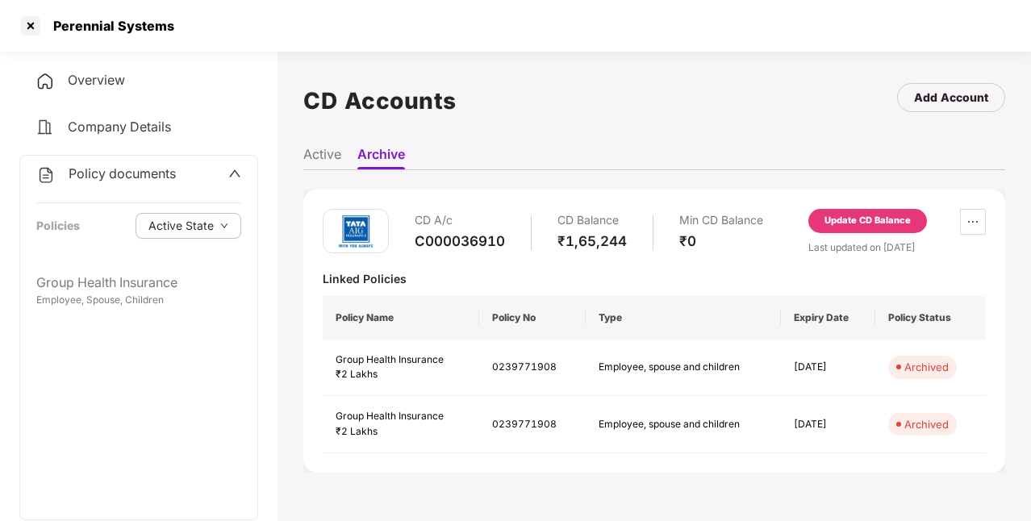
click at [313, 161] on li "Active" at bounding box center [322, 157] width 38 height 23
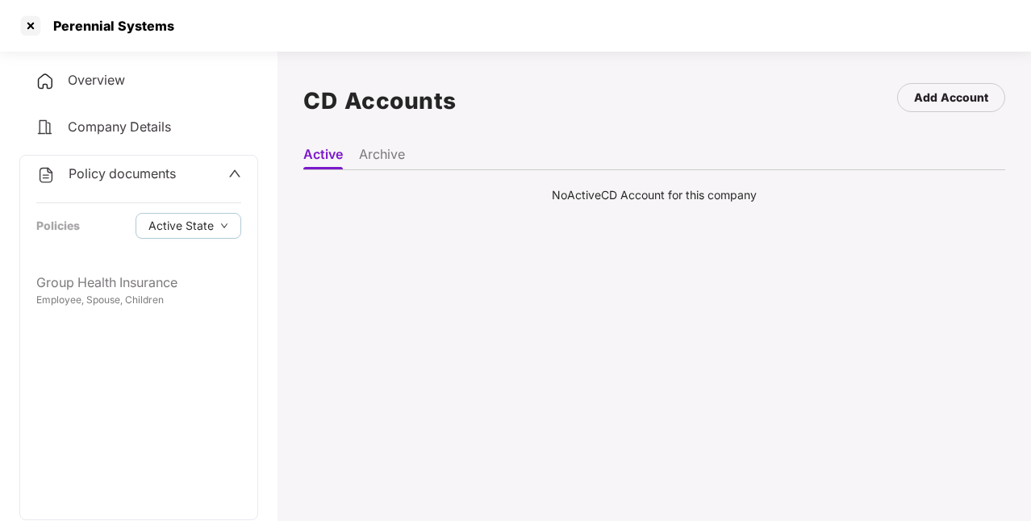
click at [368, 157] on li "Archive" at bounding box center [382, 157] width 46 height 23
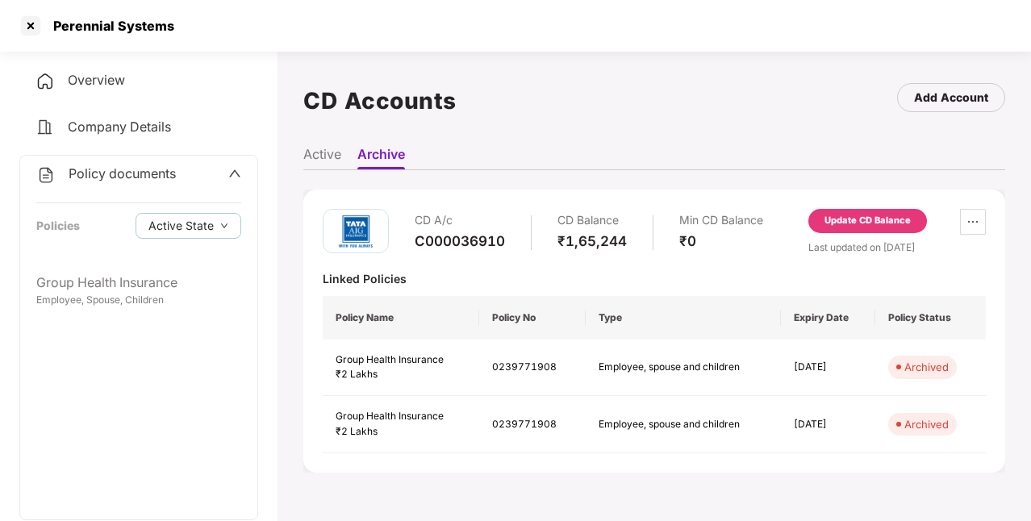
click at [101, 168] on span "Policy documents" at bounding box center [122, 173] width 107 height 16
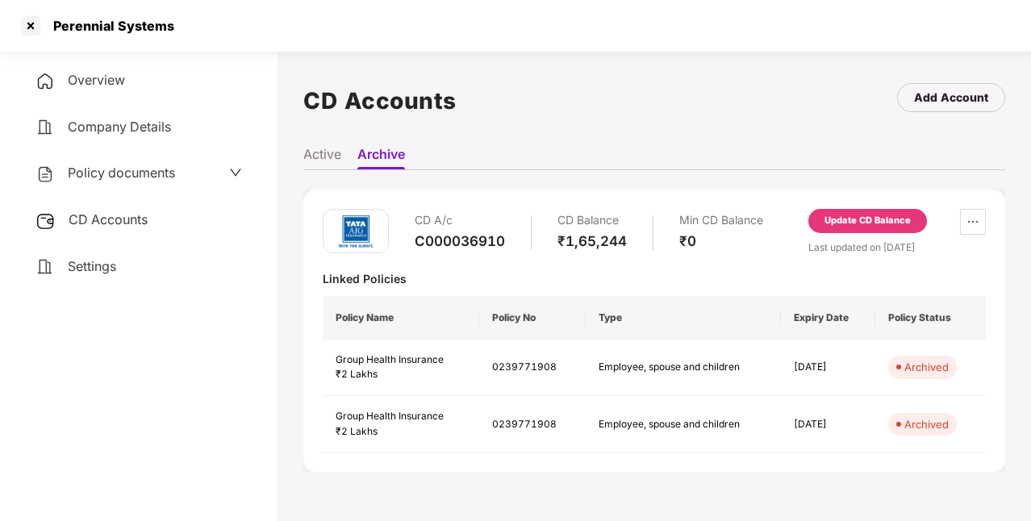
click at [99, 214] on span "CD Accounts" at bounding box center [108, 219] width 79 height 16
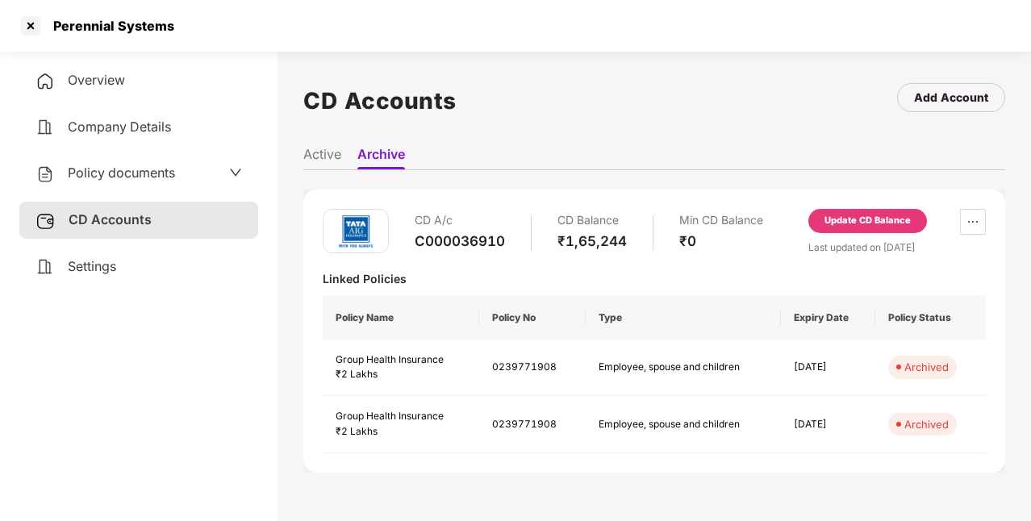
click at [99, 214] on span "CD Accounts" at bounding box center [110, 219] width 83 height 16
click at [326, 148] on li "Active" at bounding box center [322, 157] width 38 height 23
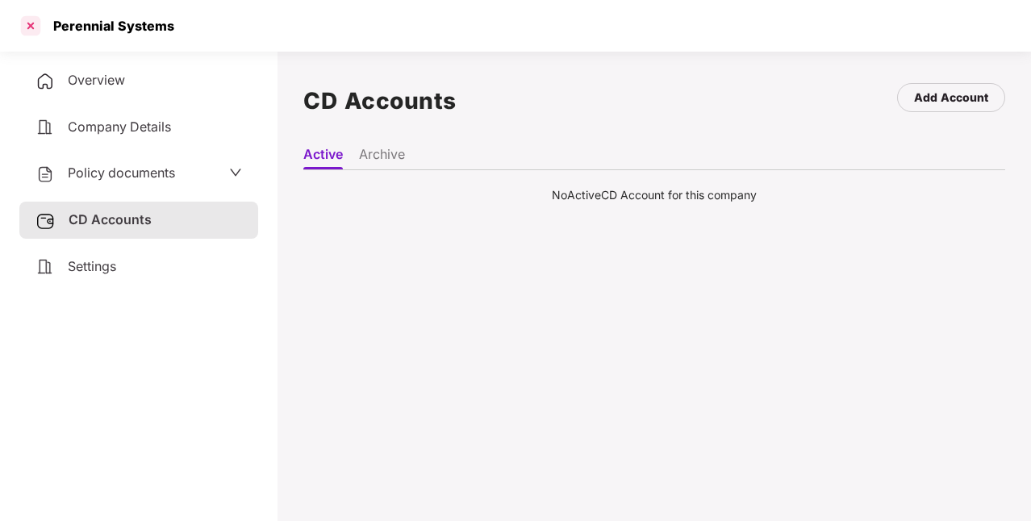
click at [27, 21] on div at bounding box center [31, 26] width 26 height 26
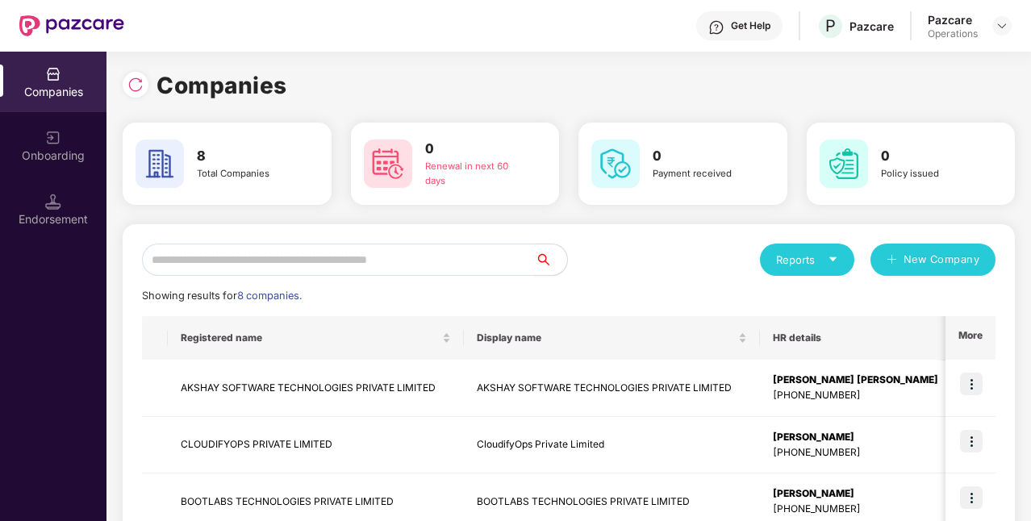
click at [311, 249] on input "text" at bounding box center [338, 260] width 393 height 32
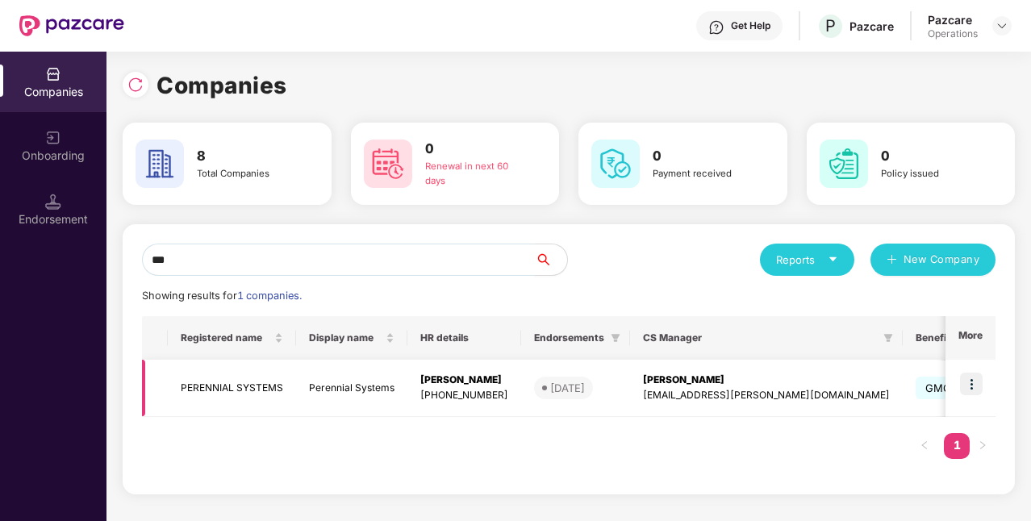
type input "***"
click at [971, 383] on img at bounding box center [971, 384] width 23 height 23
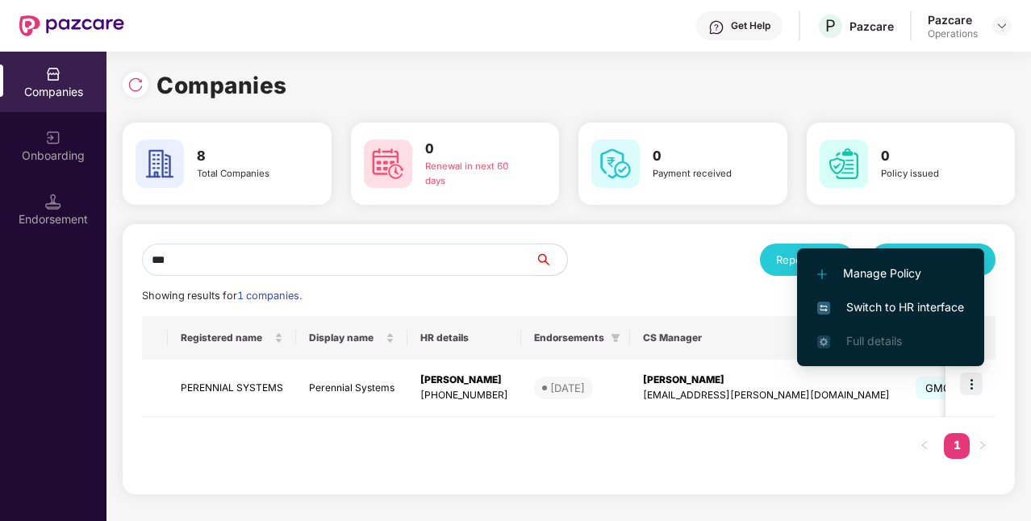
click at [866, 300] on span "Switch to HR interface" at bounding box center [890, 307] width 147 height 18
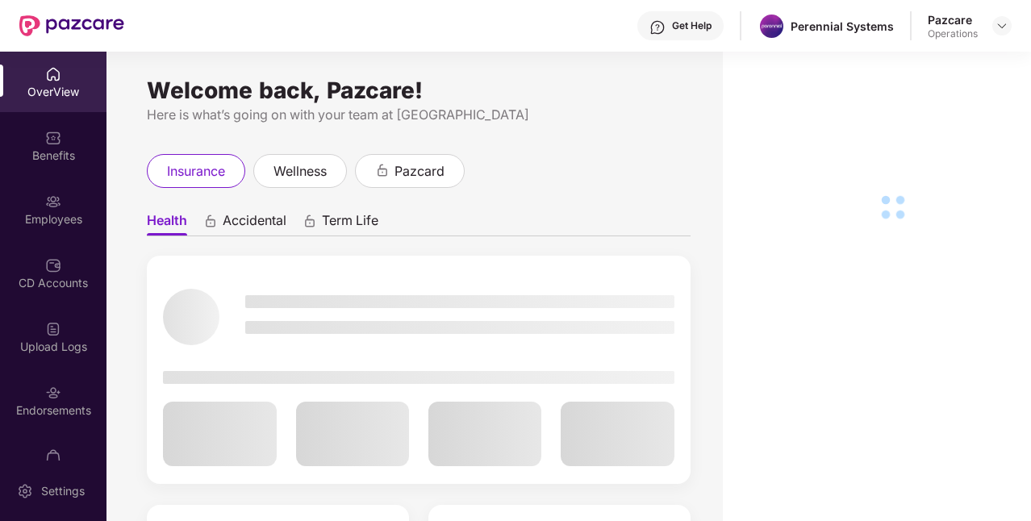
scroll to position [100, 0]
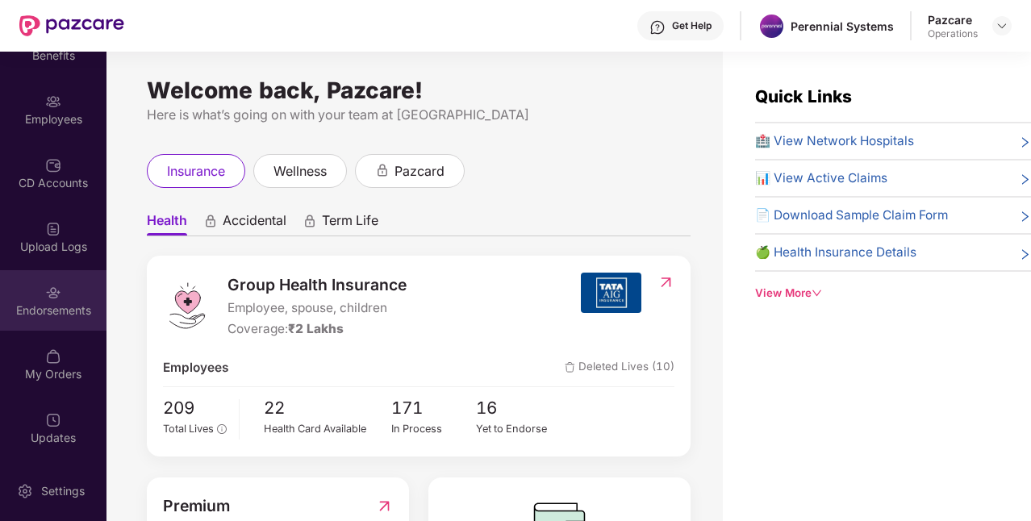
click at [31, 285] on div "Endorsements" at bounding box center [53, 300] width 106 height 60
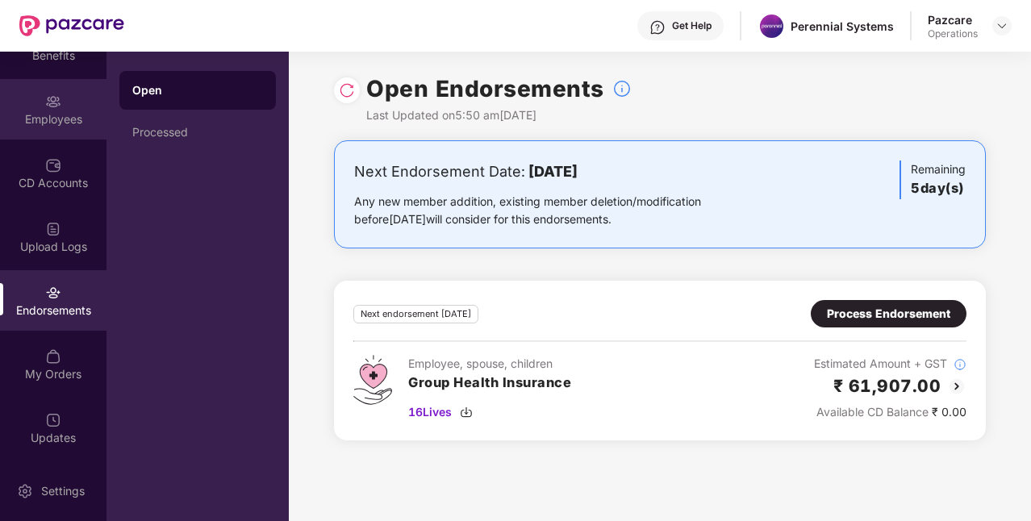
click at [35, 112] on div "Employees" at bounding box center [53, 119] width 106 height 16
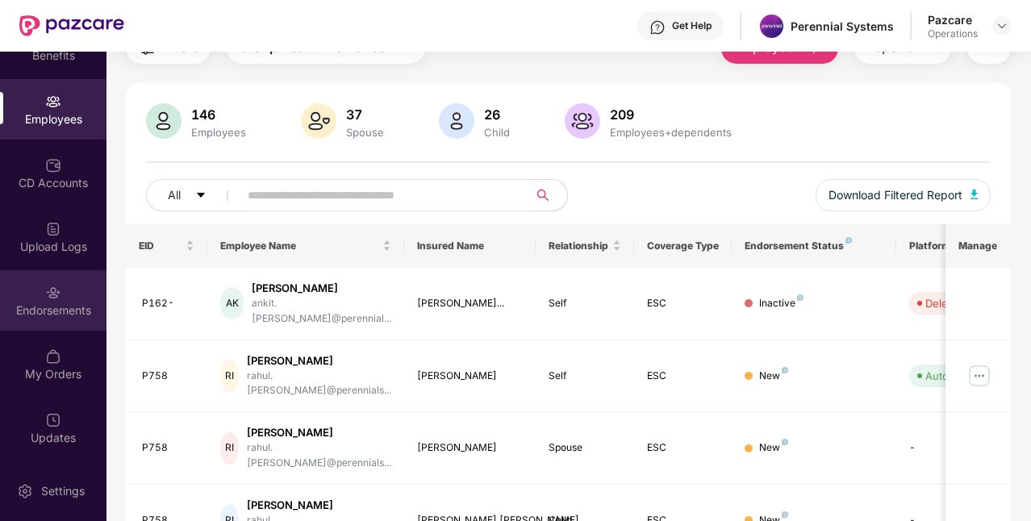
scroll to position [0, 0]
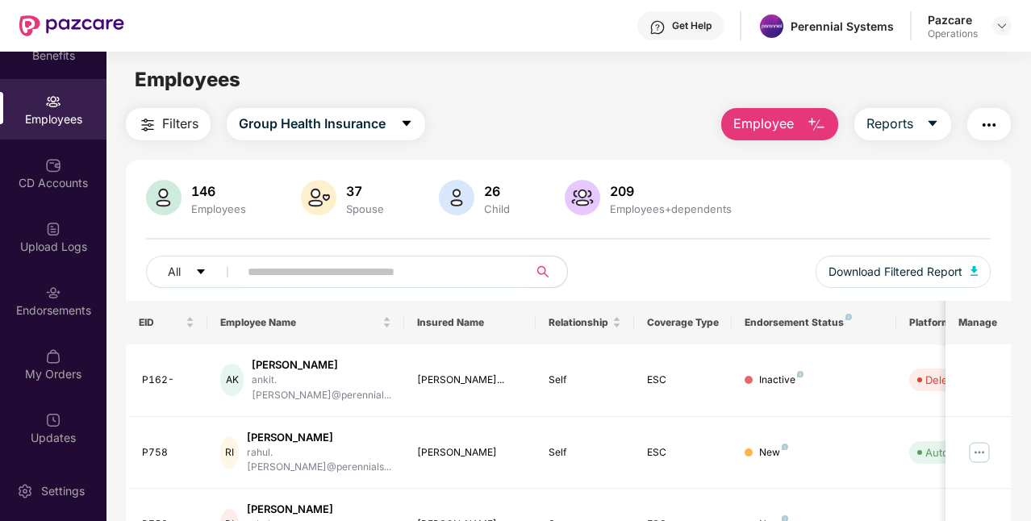
click at [181, 123] on span "Filters" at bounding box center [180, 124] width 36 height 20
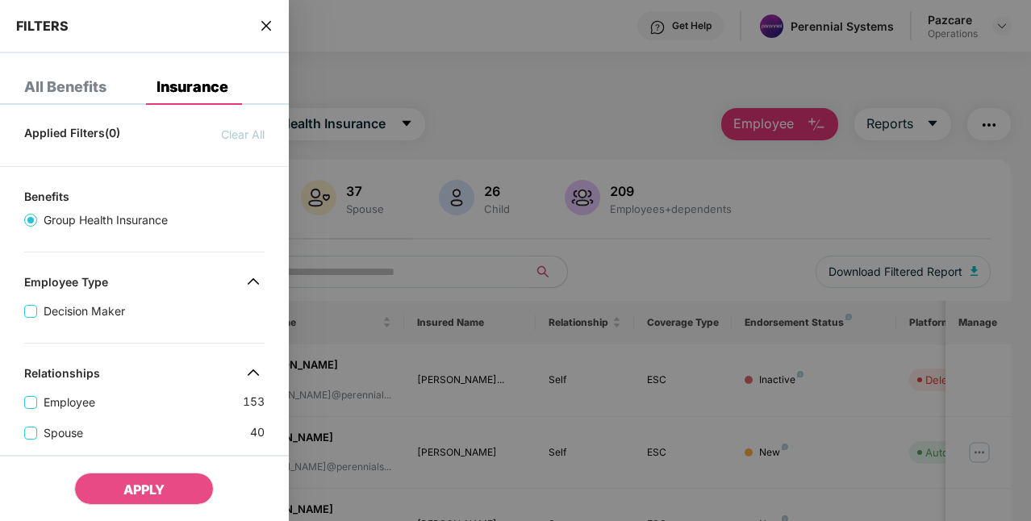
scroll to position [498, 0]
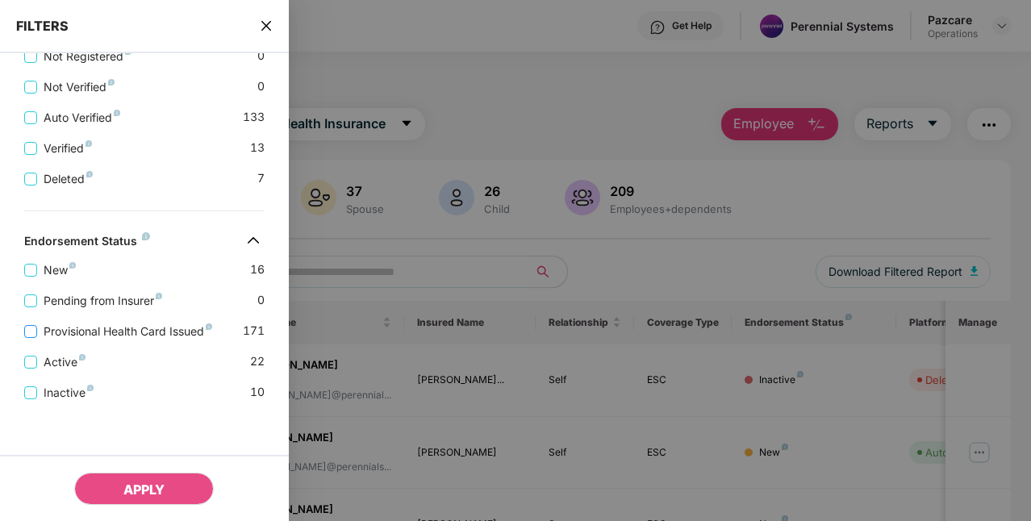
click at [146, 325] on span "Provisional Health Card Issued" at bounding box center [127, 332] width 181 height 18
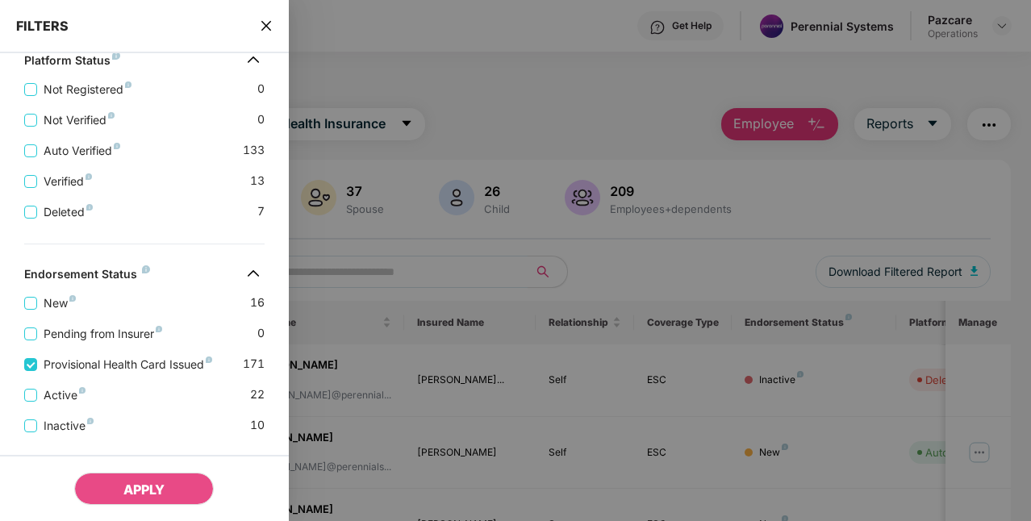
scroll to position [532, 0]
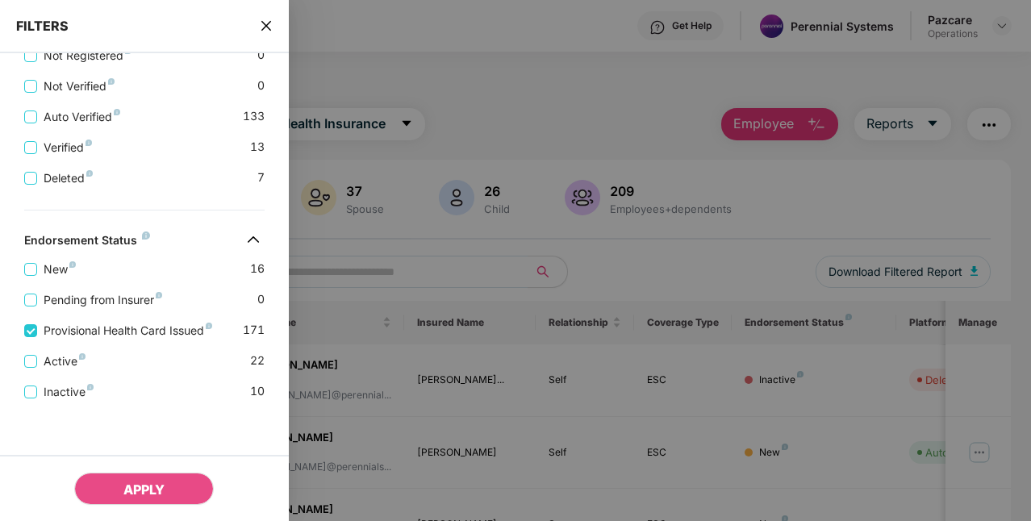
click at [270, 27] on icon "close" at bounding box center [266, 25] width 13 height 13
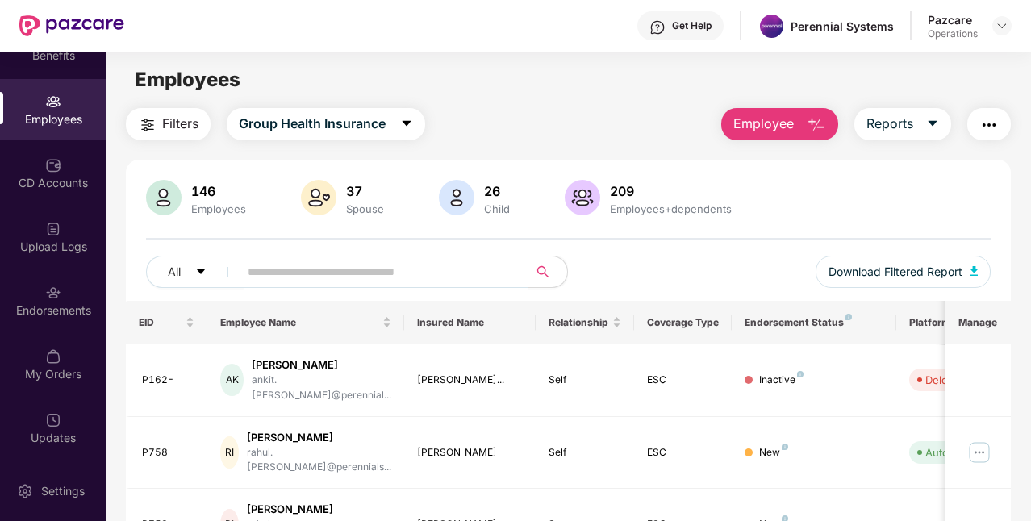
click at [162, 127] on span "Filters" at bounding box center [180, 124] width 36 height 20
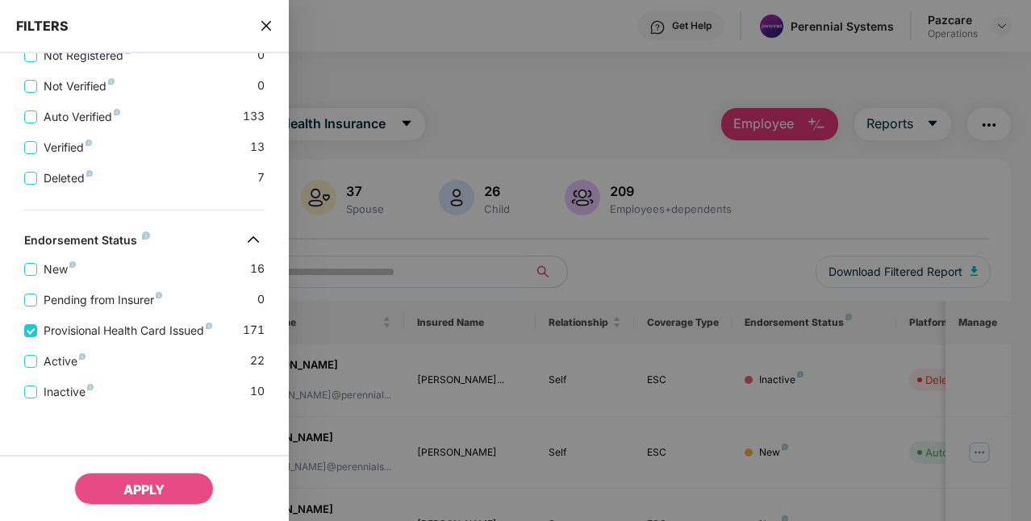
click at [262, 31] on icon "close" at bounding box center [266, 25] width 13 height 13
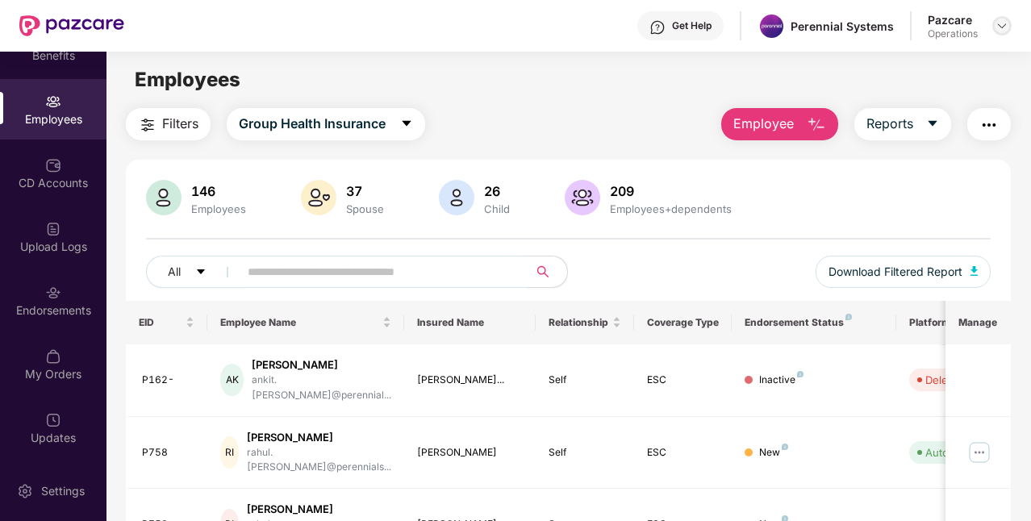
click at [998, 24] on img at bounding box center [1001, 25] width 13 height 13
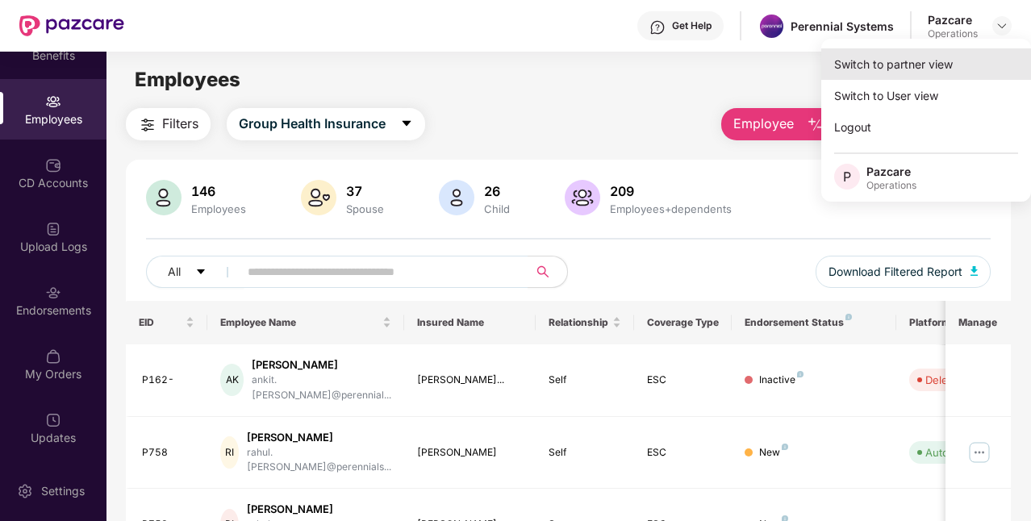
click at [887, 62] on div "Switch to partner view" at bounding box center [926, 63] width 210 height 31
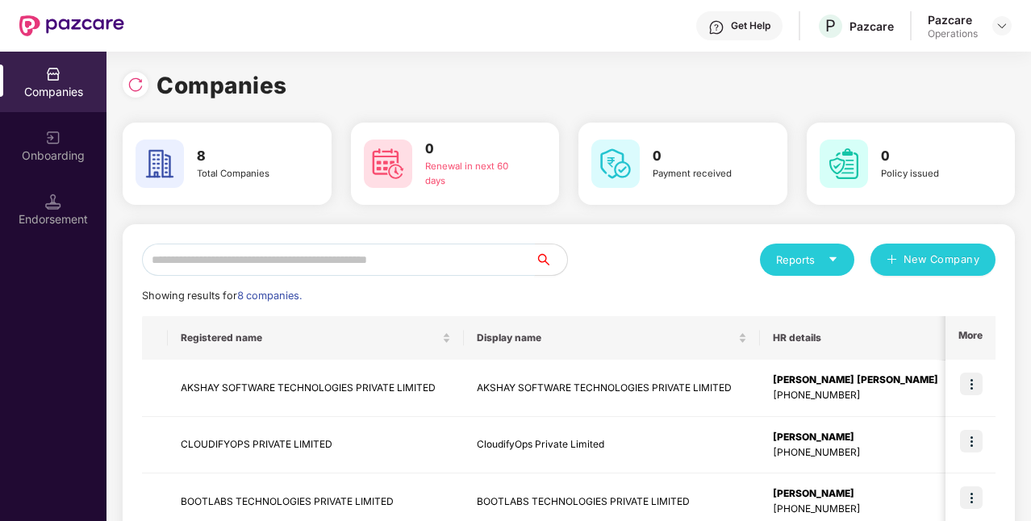
click at [221, 268] on input "text" at bounding box center [338, 260] width 393 height 32
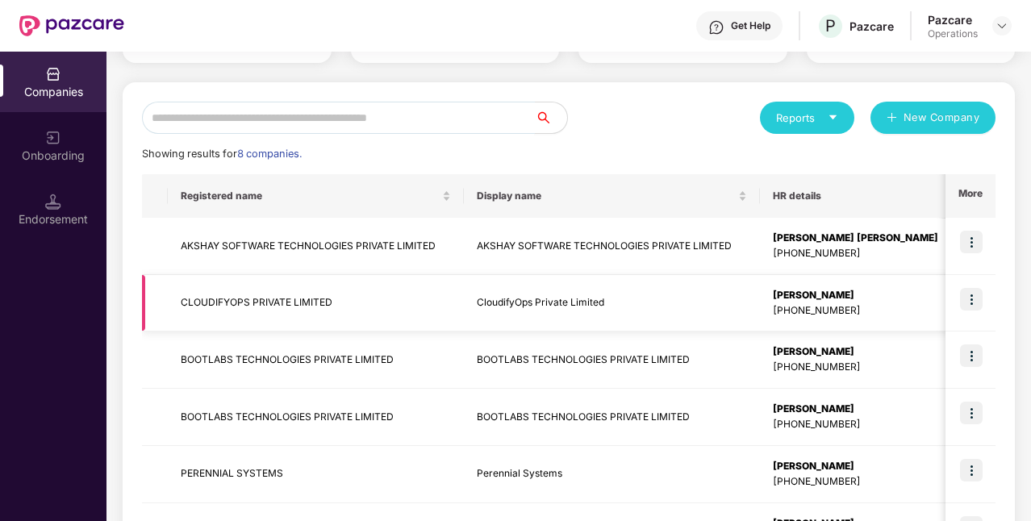
scroll to position [146, 0]
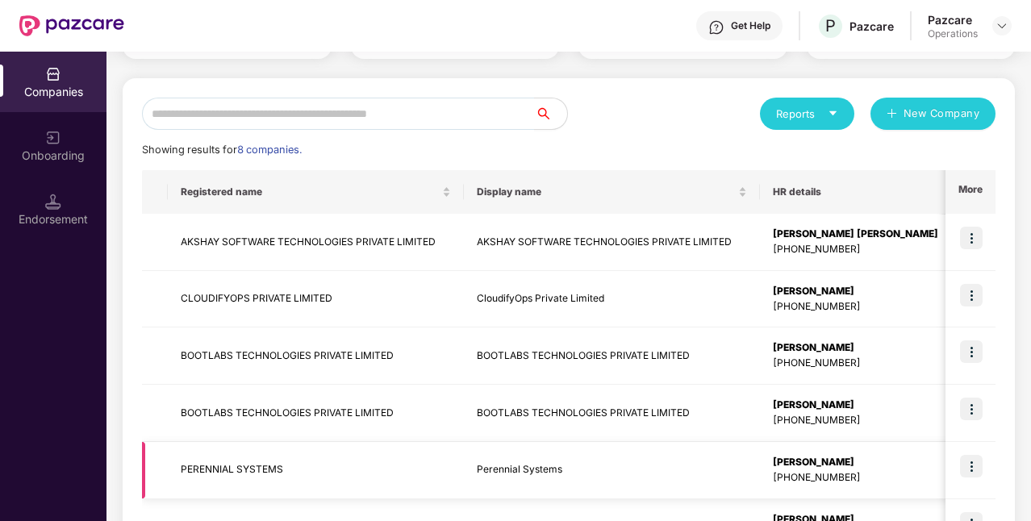
click at [235, 468] on td "PERENNIAL SYSTEMS" at bounding box center [316, 470] width 296 height 57
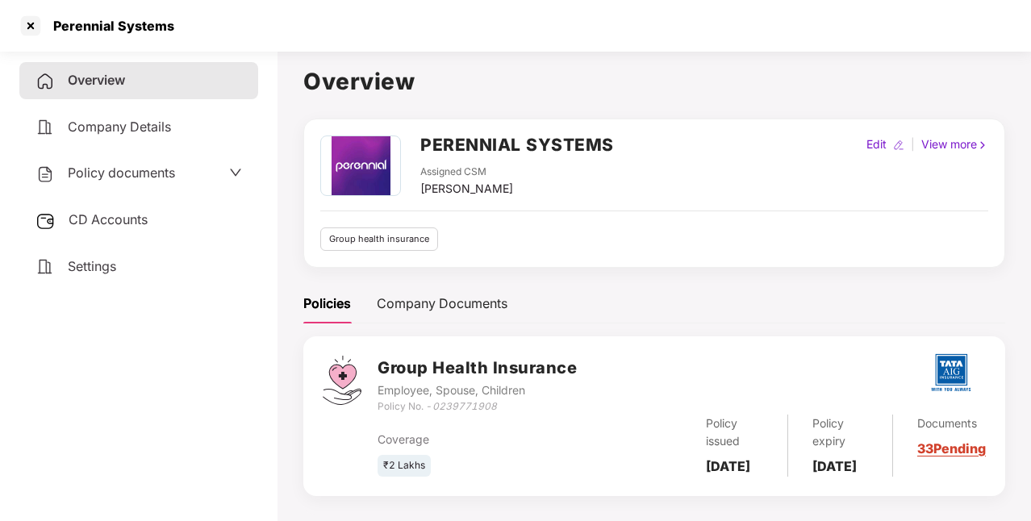
click at [107, 219] on span "CD Accounts" at bounding box center [108, 219] width 79 height 16
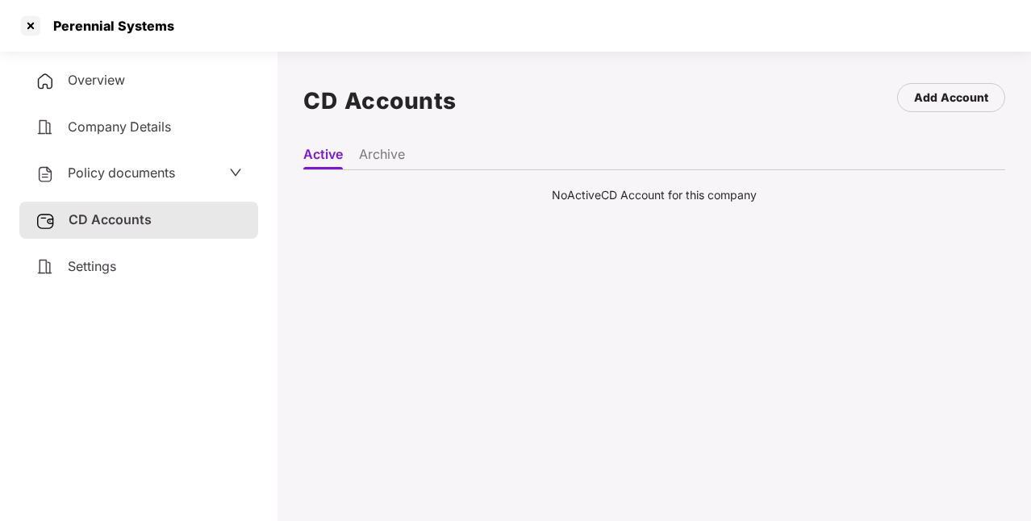
click at [381, 156] on li "Archive" at bounding box center [382, 157] width 46 height 23
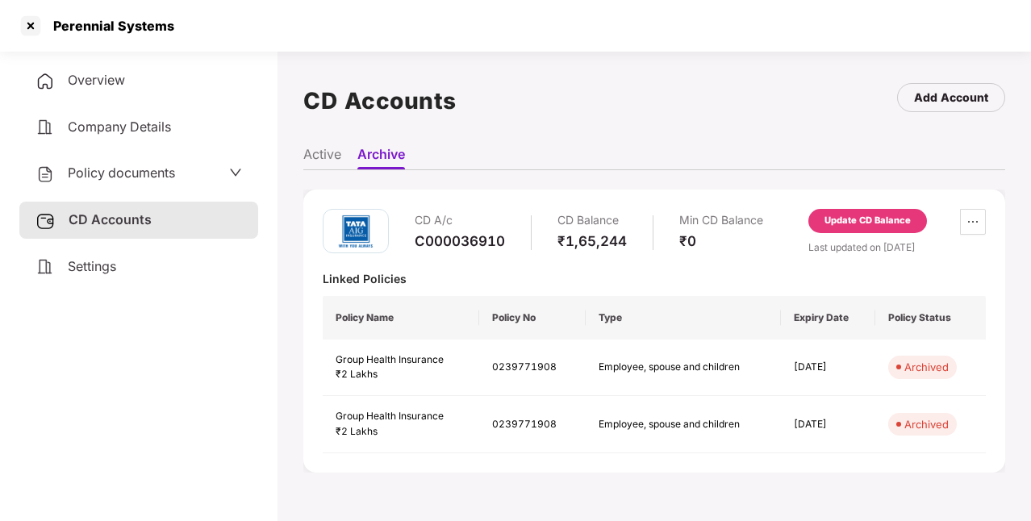
click at [319, 155] on li "Active" at bounding box center [322, 157] width 38 height 23
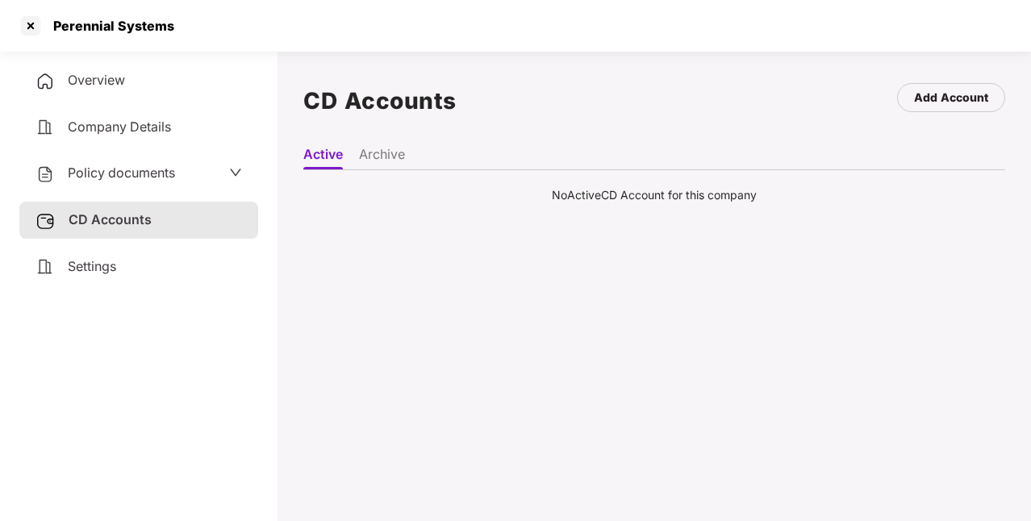
click at [389, 161] on li "Archive" at bounding box center [382, 157] width 46 height 23
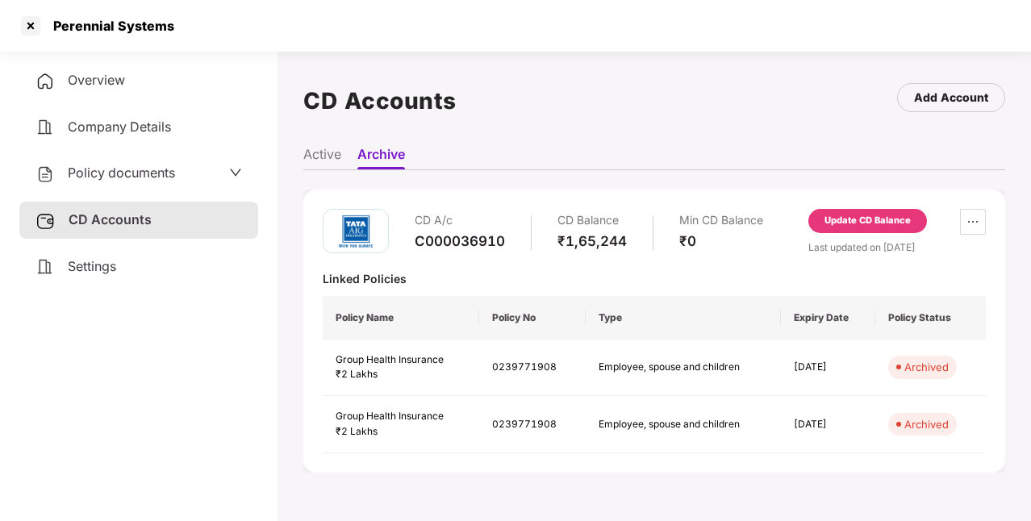
click at [321, 163] on li "Active" at bounding box center [322, 157] width 38 height 23
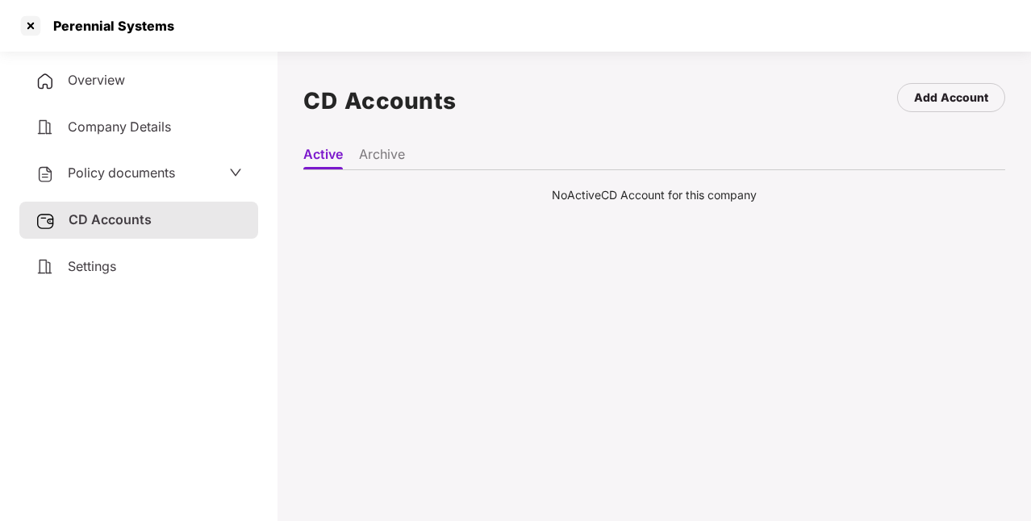
click at [369, 148] on li "Archive" at bounding box center [382, 157] width 46 height 23
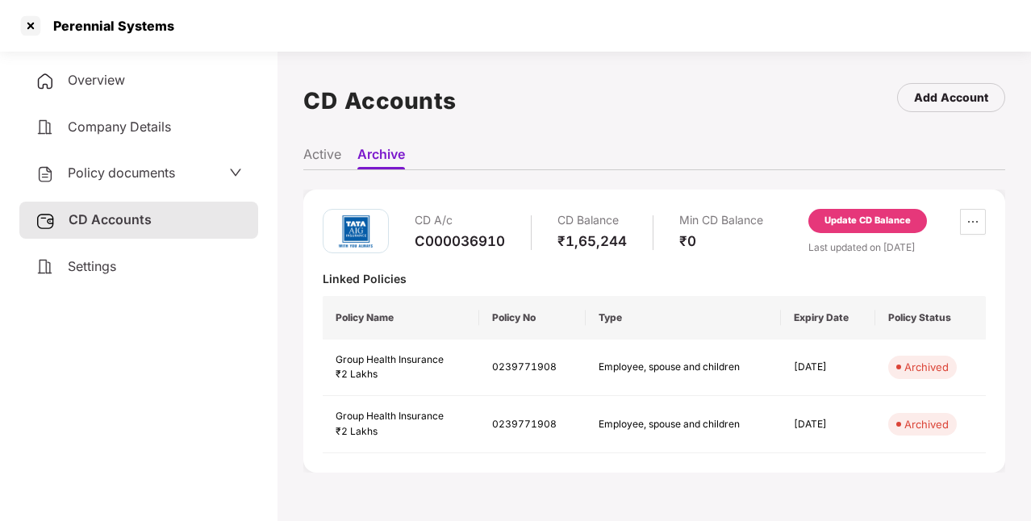
click at [311, 148] on li "Active" at bounding box center [322, 157] width 38 height 23
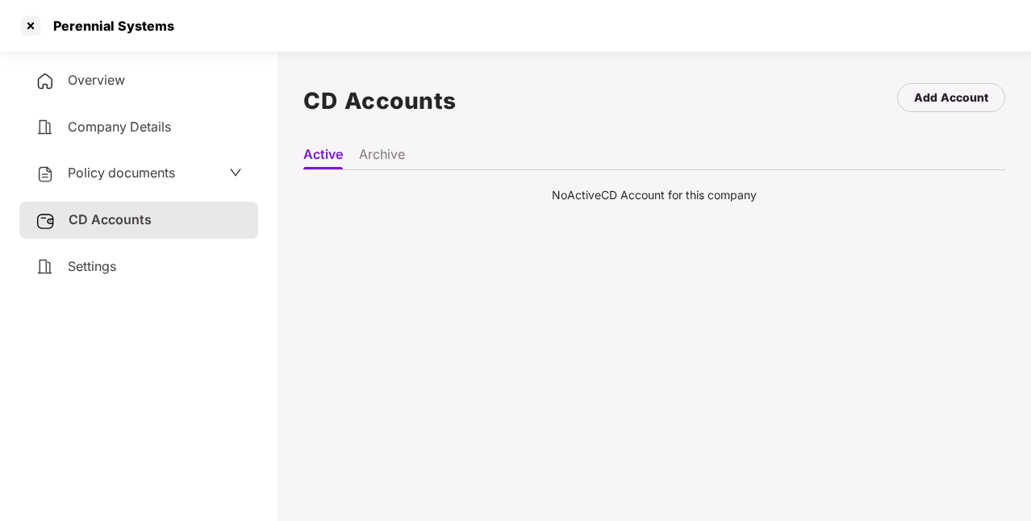
click at [371, 158] on li "Archive" at bounding box center [382, 157] width 46 height 23
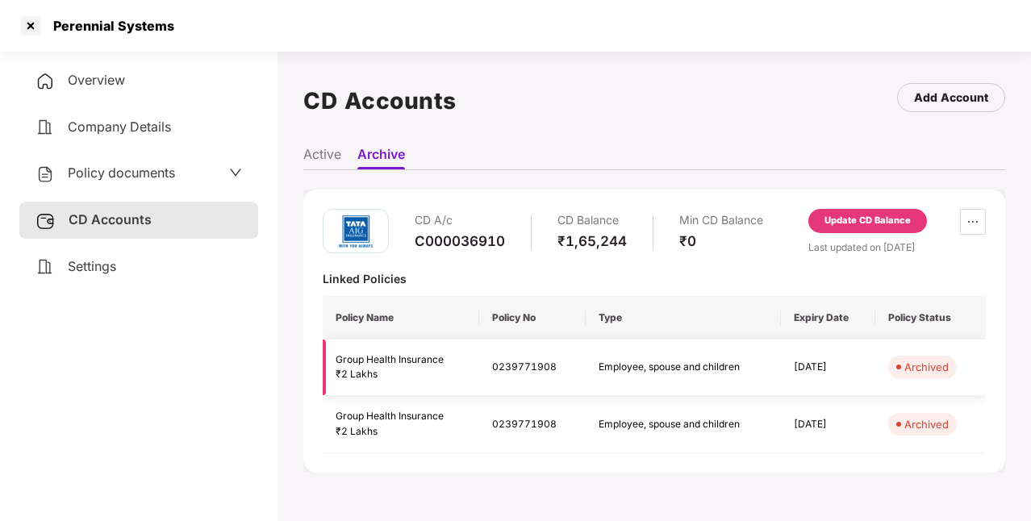
scroll to position [44, 0]
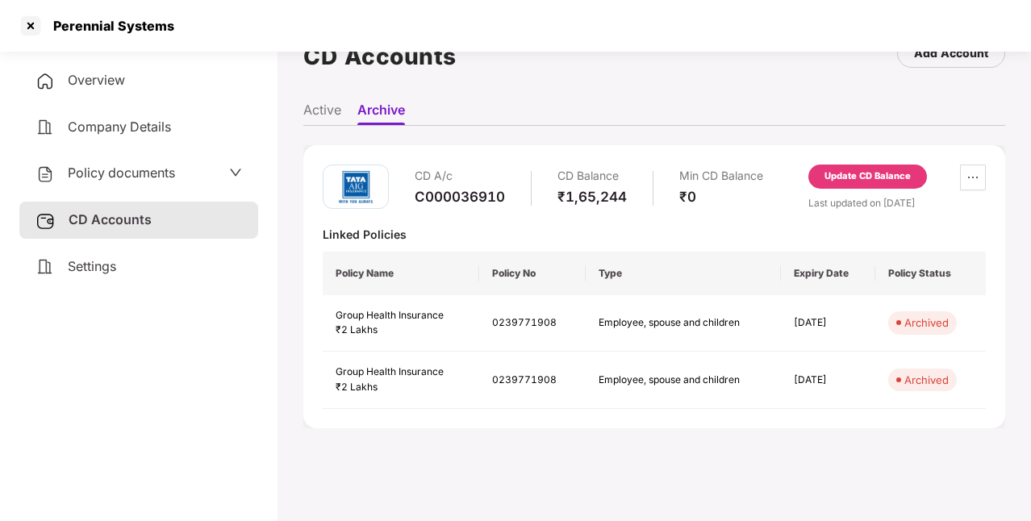
click at [318, 114] on li "Active" at bounding box center [322, 113] width 38 height 23
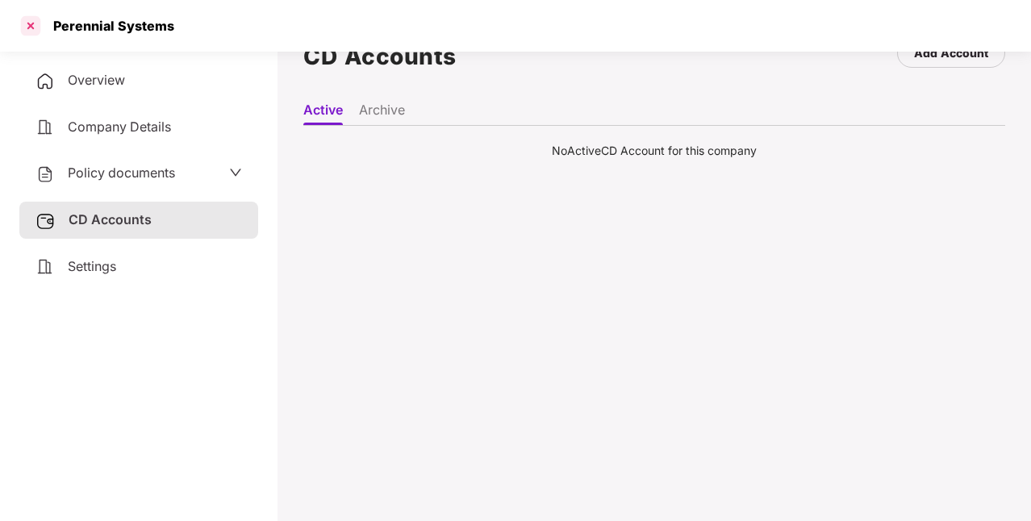
click at [28, 30] on div at bounding box center [31, 26] width 26 height 26
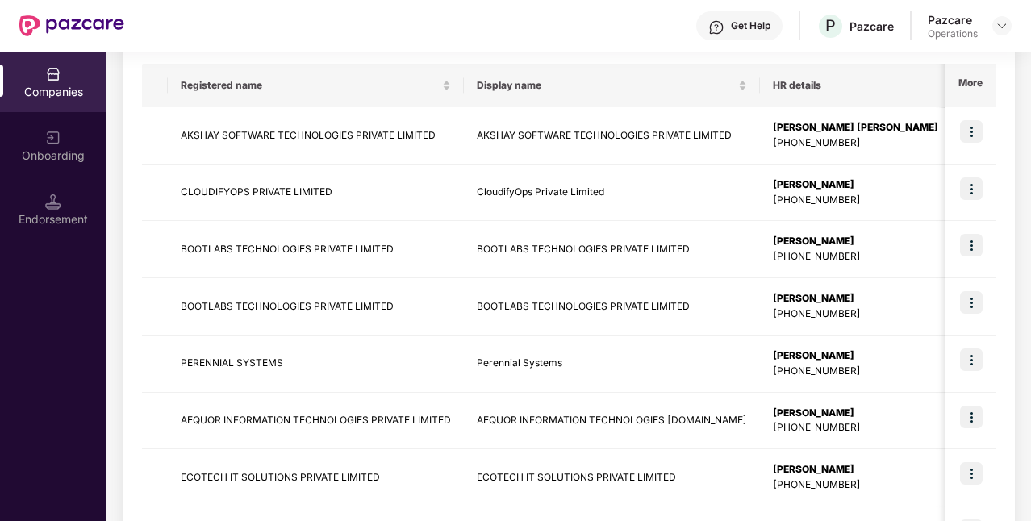
scroll to position [383, 0]
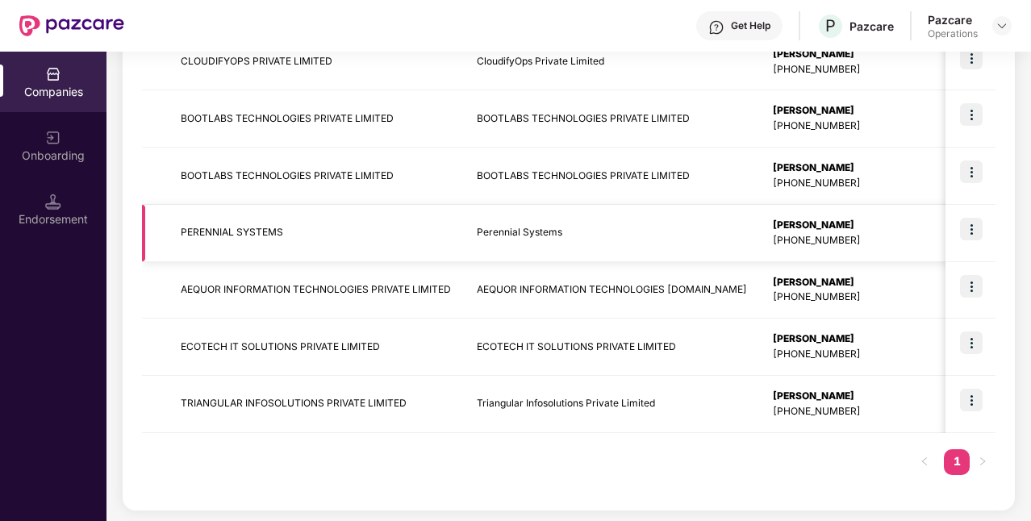
click at [975, 229] on img at bounding box center [971, 229] width 23 height 23
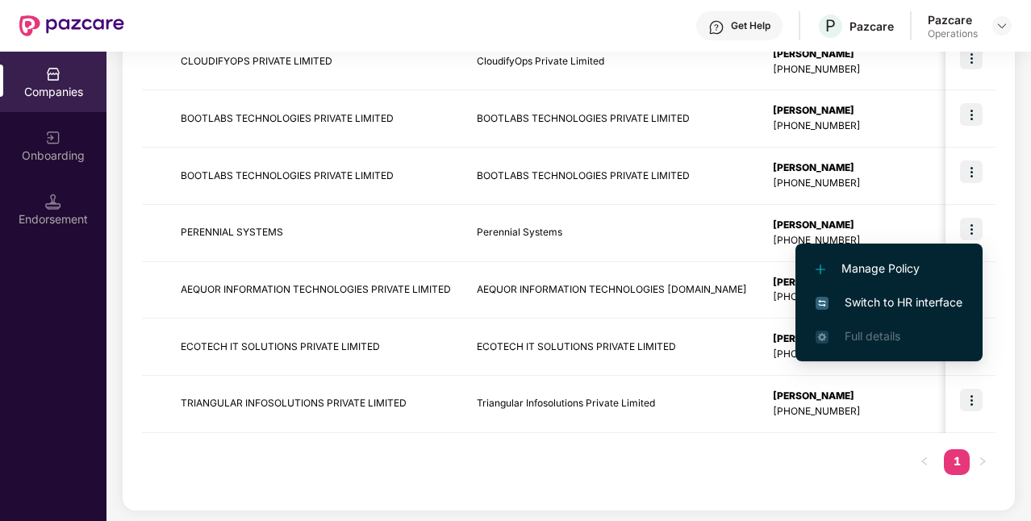
click at [925, 296] on span "Switch to HR interface" at bounding box center [888, 303] width 147 height 18
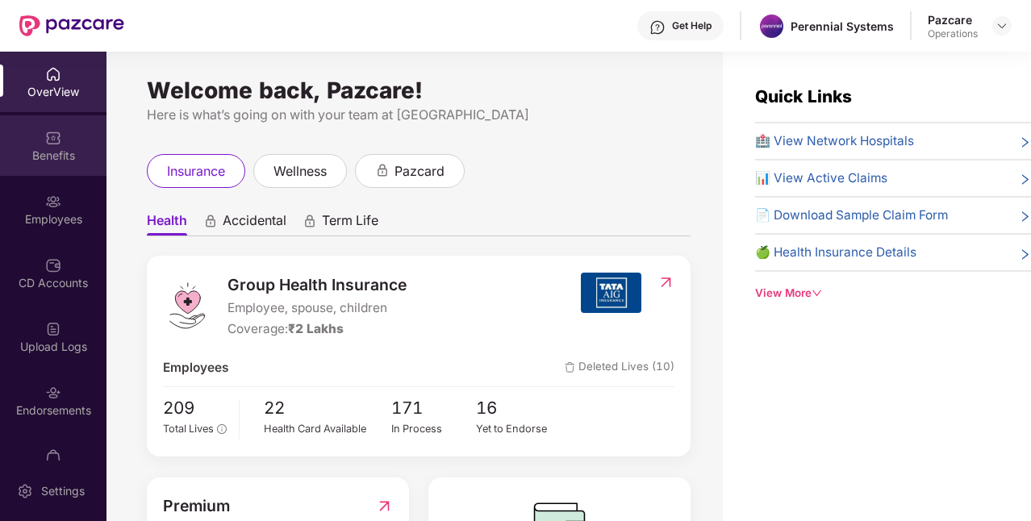
click at [68, 159] on div "Benefits" at bounding box center [53, 156] width 106 height 16
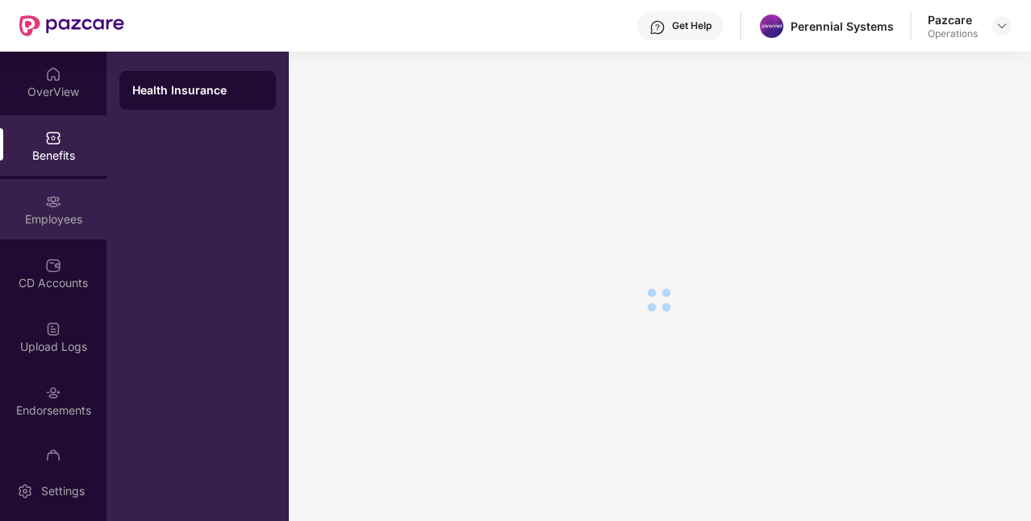
click at [73, 206] on div "Employees" at bounding box center [53, 209] width 106 height 60
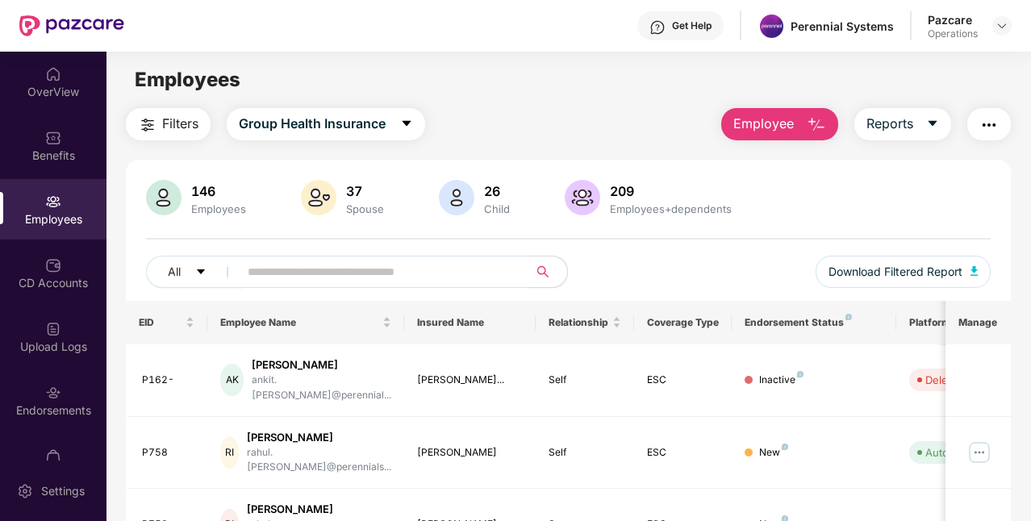
click at [148, 131] on img "button" at bounding box center [147, 124] width 19 height 19
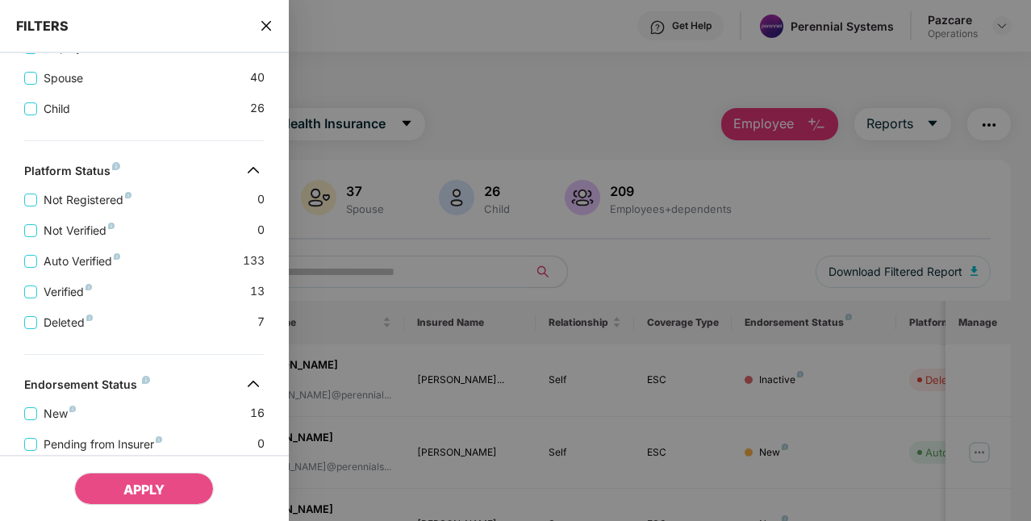
scroll to position [498, 0]
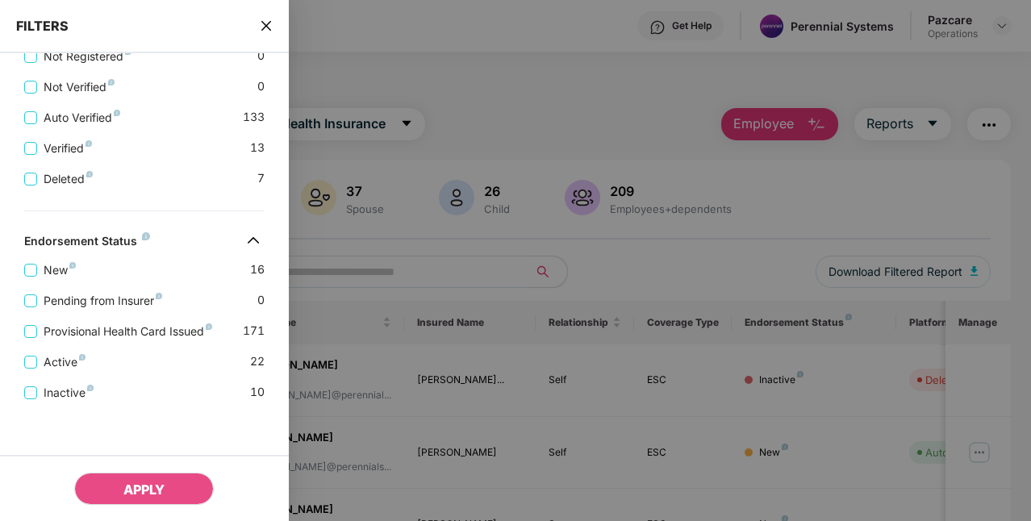
click at [668, 245] on div at bounding box center [515, 260] width 1031 height 521
click at [275, 30] on div "FILTERS" at bounding box center [144, 26] width 289 height 53
click at [264, 27] on icon "close" at bounding box center [266, 26] width 10 height 10
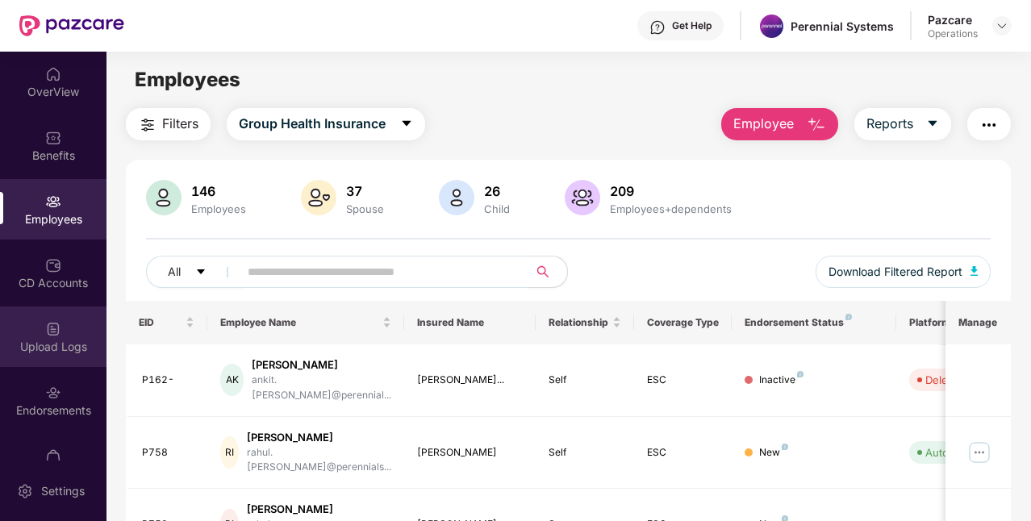
click at [60, 335] on div "Upload Logs" at bounding box center [53, 336] width 106 height 60
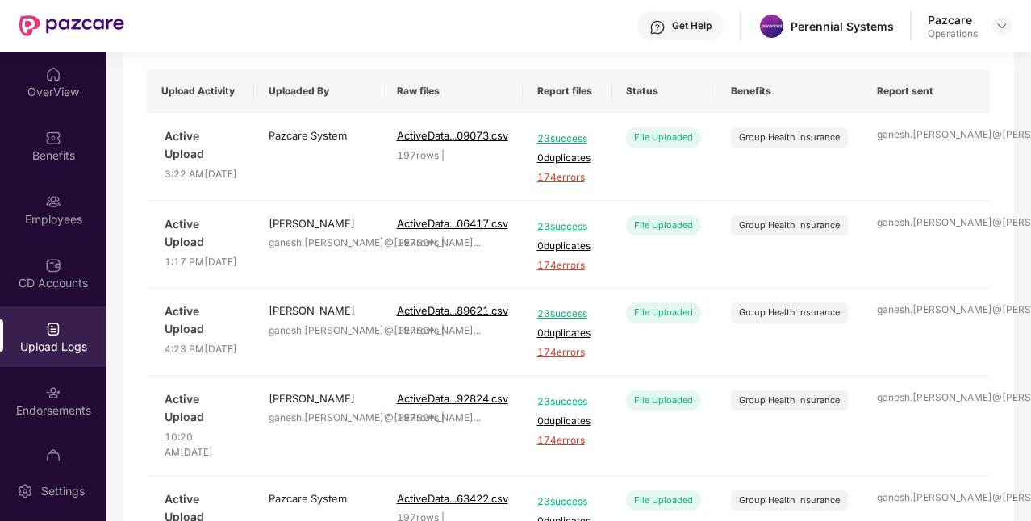
scroll to position [60, 0]
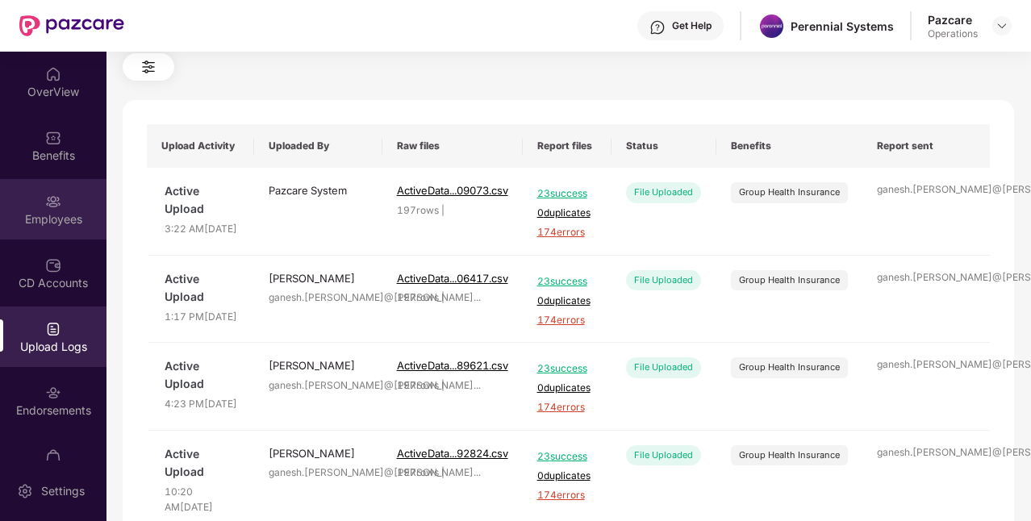
click at [34, 201] on div "Employees" at bounding box center [53, 209] width 106 height 60
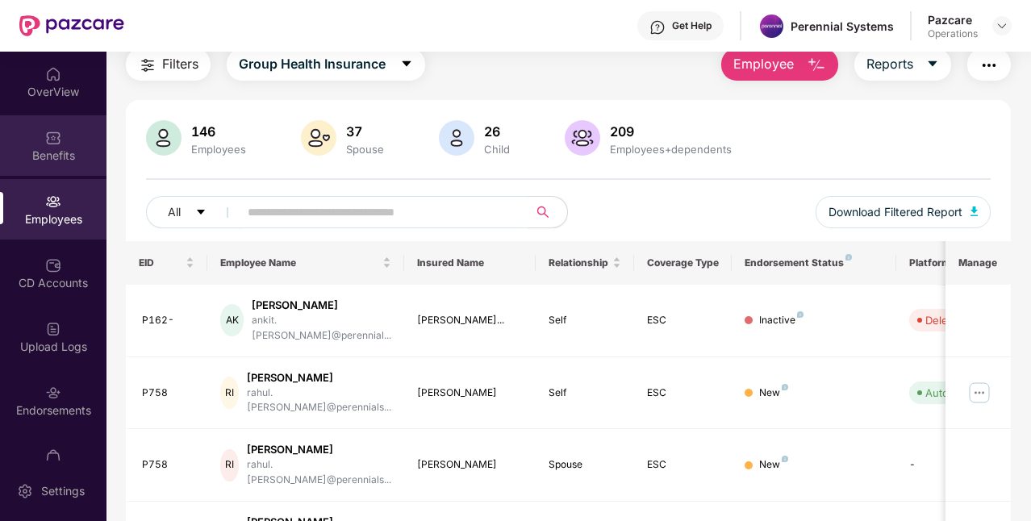
click at [47, 156] on div "Benefits" at bounding box center [53, 156] width 106 height 16
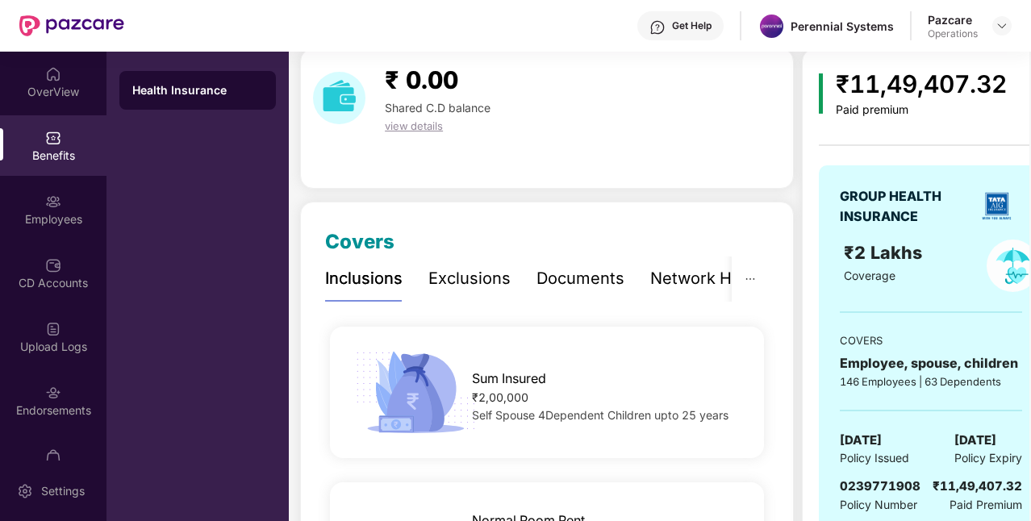
click at [26, 134] on div "Benefits" at bounding box center [53, 145] width 106 height 60
click at [31, 202] on div "Employees" at bounding box center [53, 209] width 106 height 60
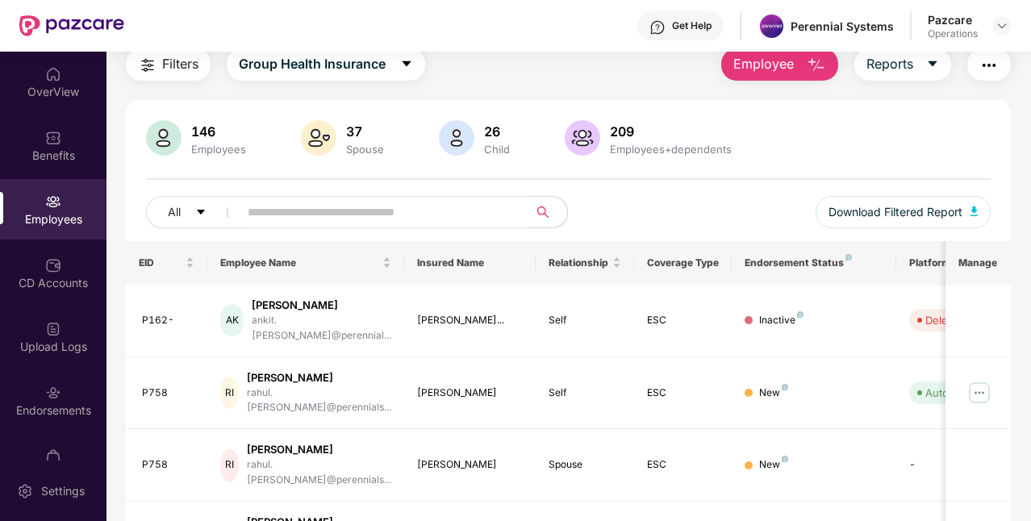
scroll to position [0, 0]
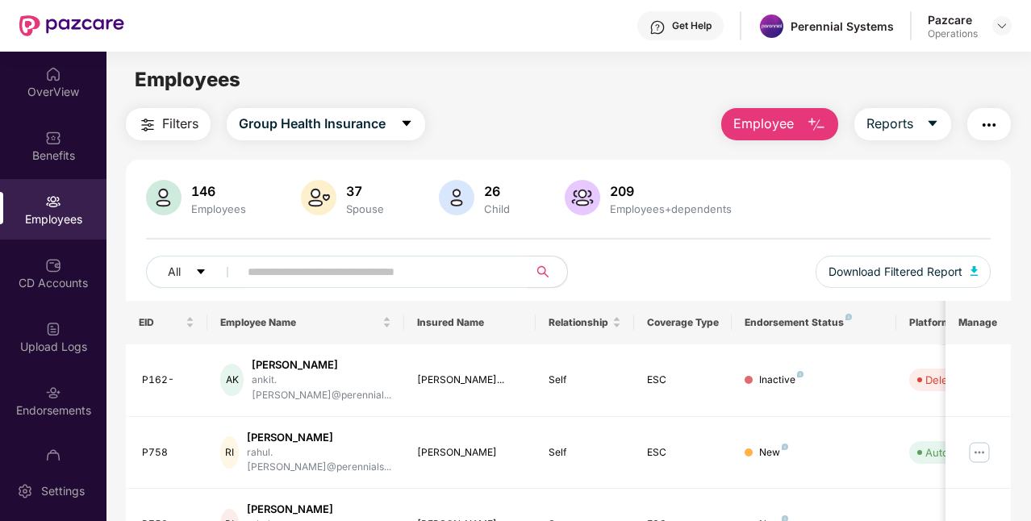
click at [191, 127] on span "Filters" at bounding box center [180, 124] width 36 height 20
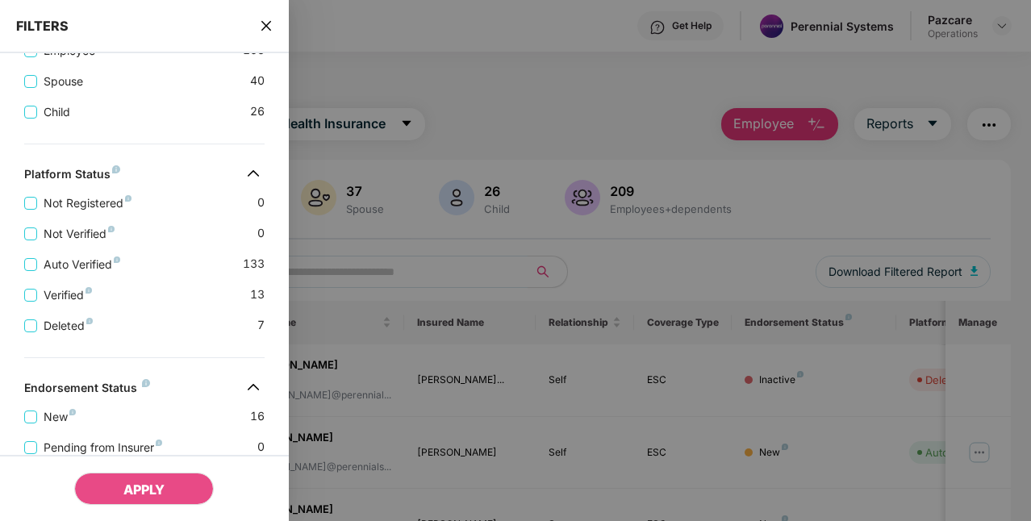
scroll to position [498, 0]
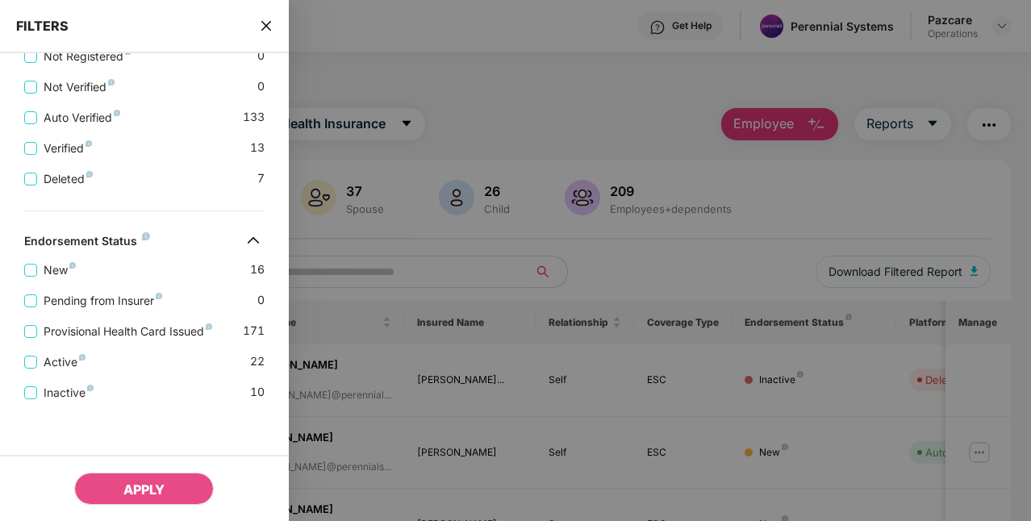
click at [262, 19] on span "close" at bounding box center [266, 26] width 13 height 16
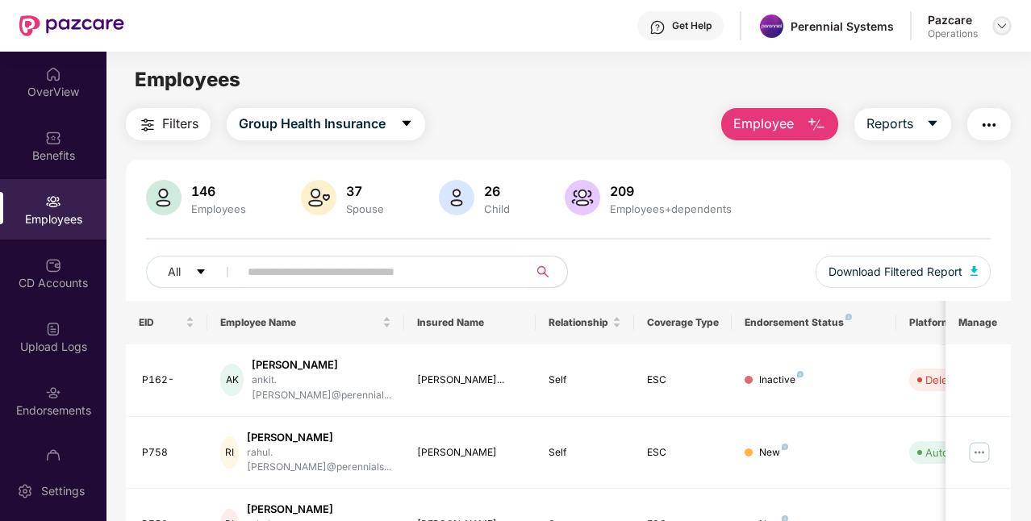
click at [1008, 24] on div at bounding box center [1001, 25] width 19 height 19
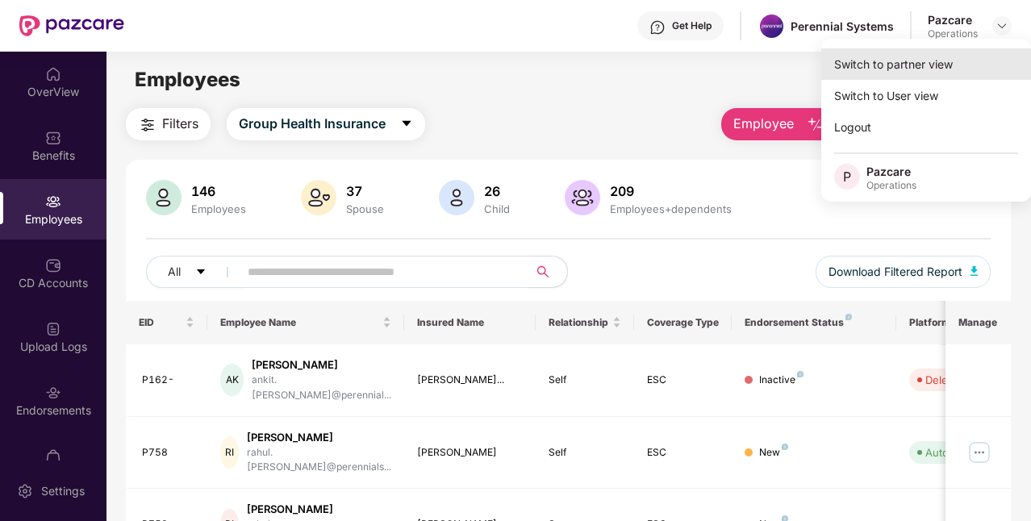
click at [895, 75] on div "Switch to partner view" at bounding box center [926, 63] width 210 height 31
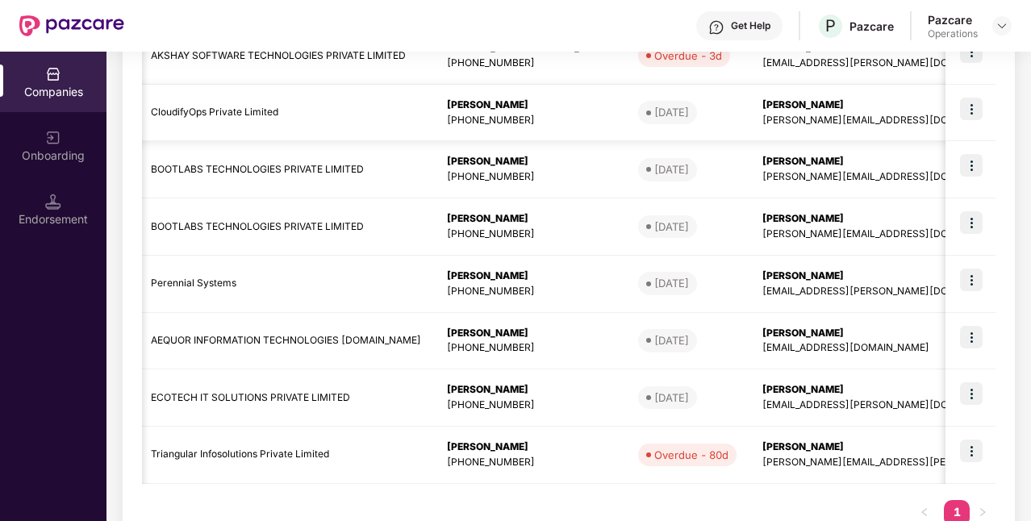
scroll to position [335, 0]
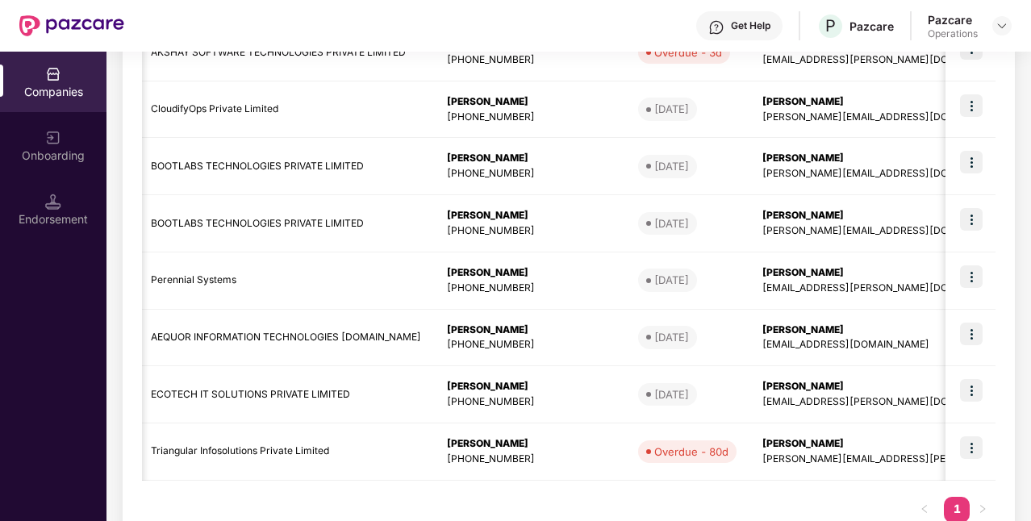
click at [648, 35] on div "Get Help P Pazcare Pazcare Operations" at bounding box center [567, 26] width 887 height 52
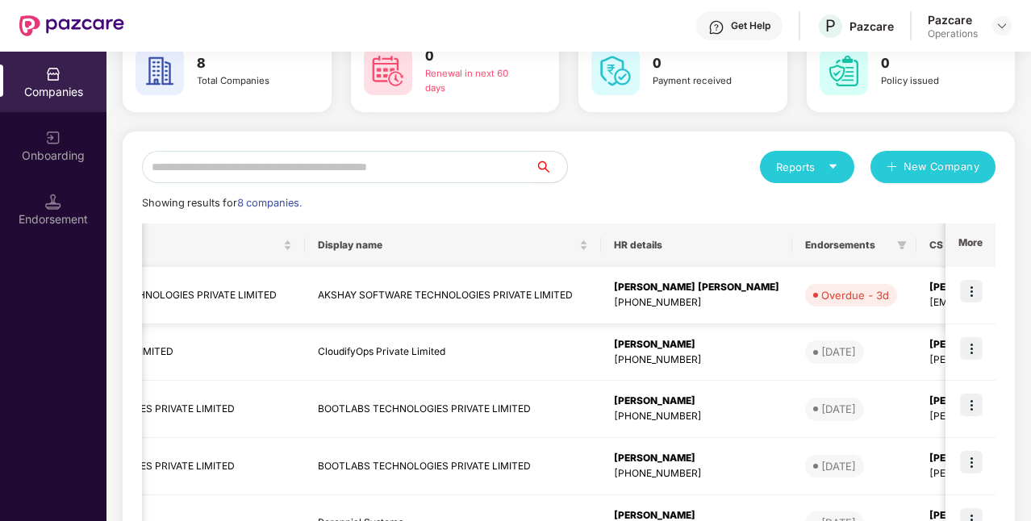
scroll to position [0, 0]
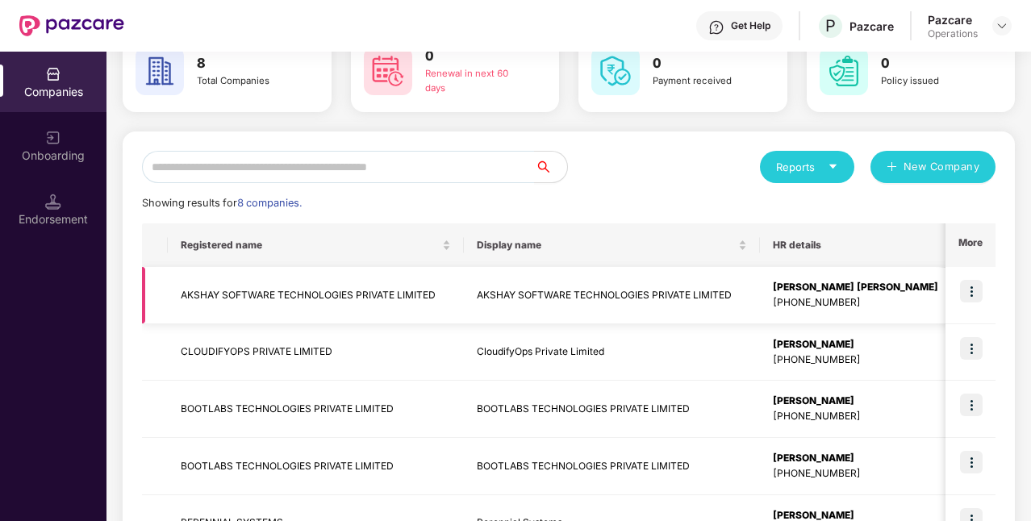
click at [451, 294] on td "AKSHAY SOFTWARE TECHNOLOGIES PRIVATE LIMITED" at bounding box center [316, 295] width 296 height 57
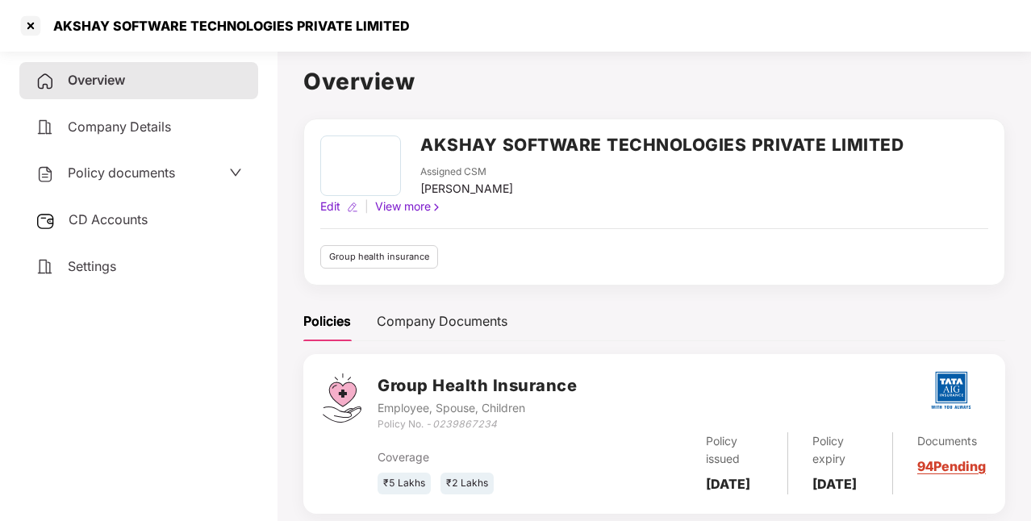
click at [152, 218] on div "CD Accounts" at bounding box center [138, 220] width 239 height 37
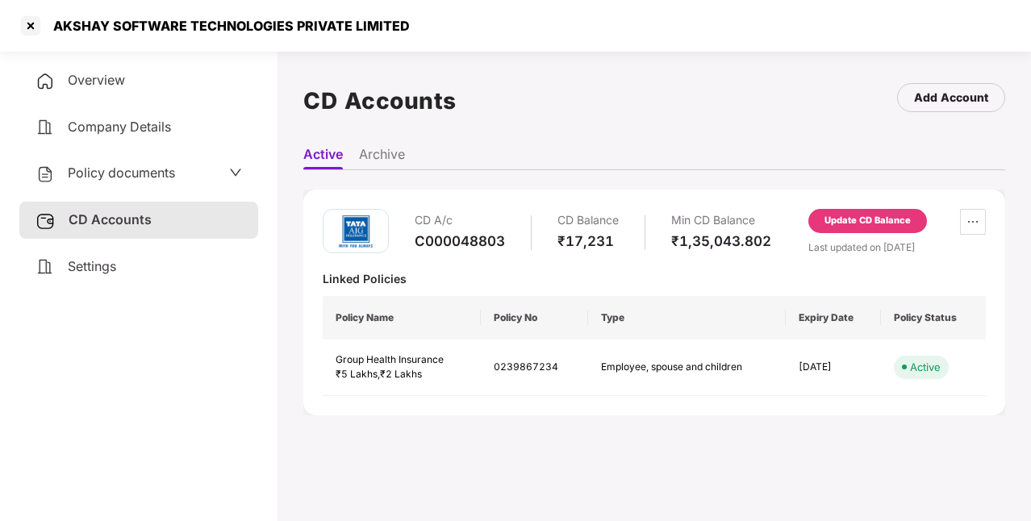
click at [167, 119] on span "Company Details" at bounding box center [119, 127] width 103 height 16
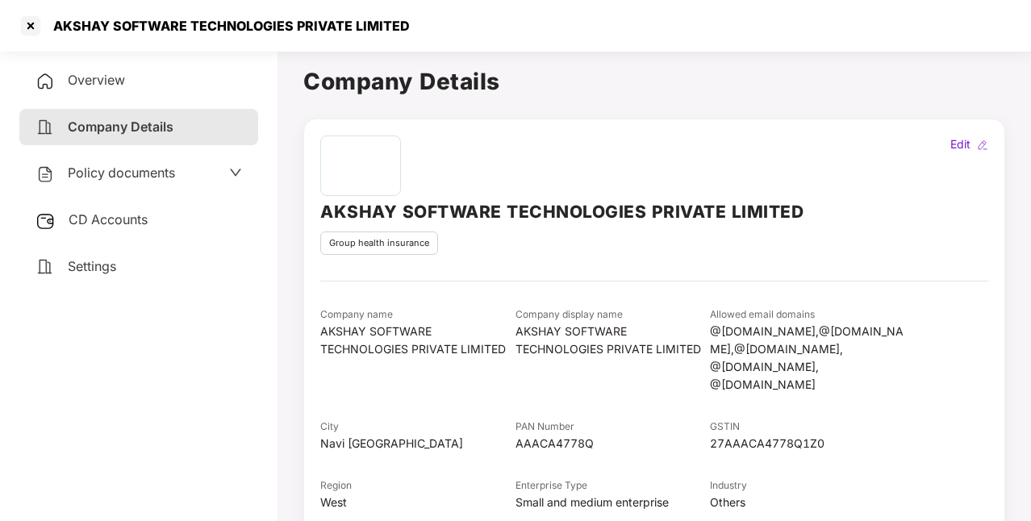
click at [140, 216] on span "CD Accounts" at bounding box center [108, 219] width 79 height 16
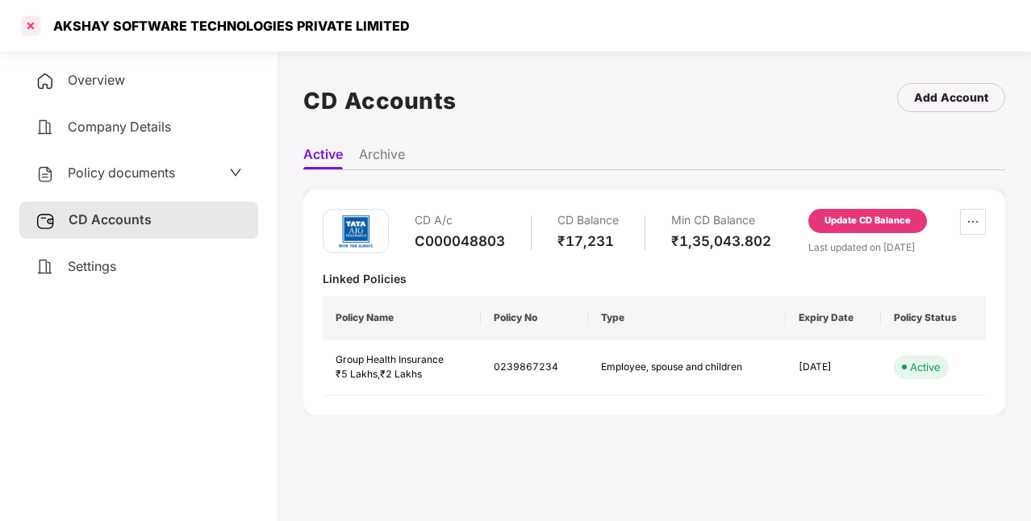
click at [42, 27] on div at bounding box center [31, 26] width 26 height 26
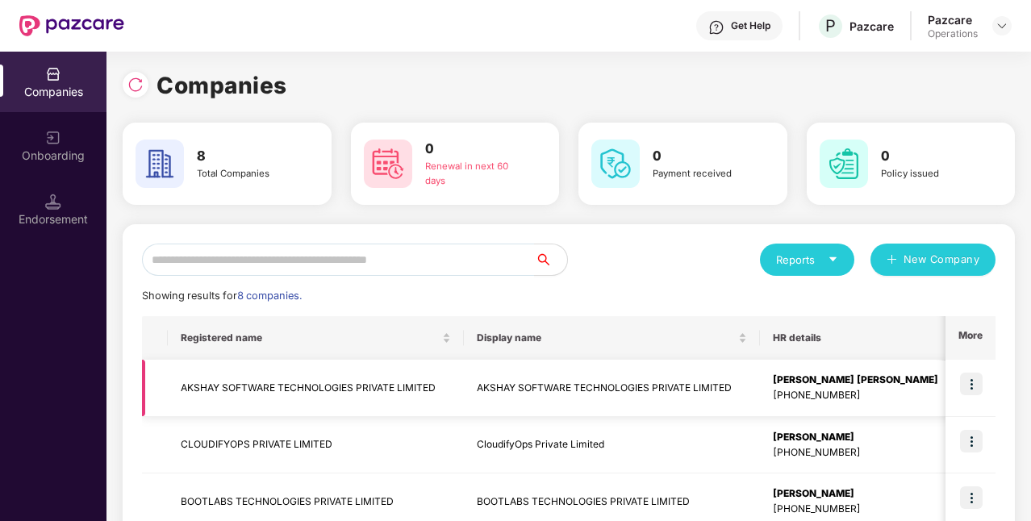
click at [811, 394] on div "[PHONE_NUMBER]" at bounding box center [855, 395] width 165 height 15
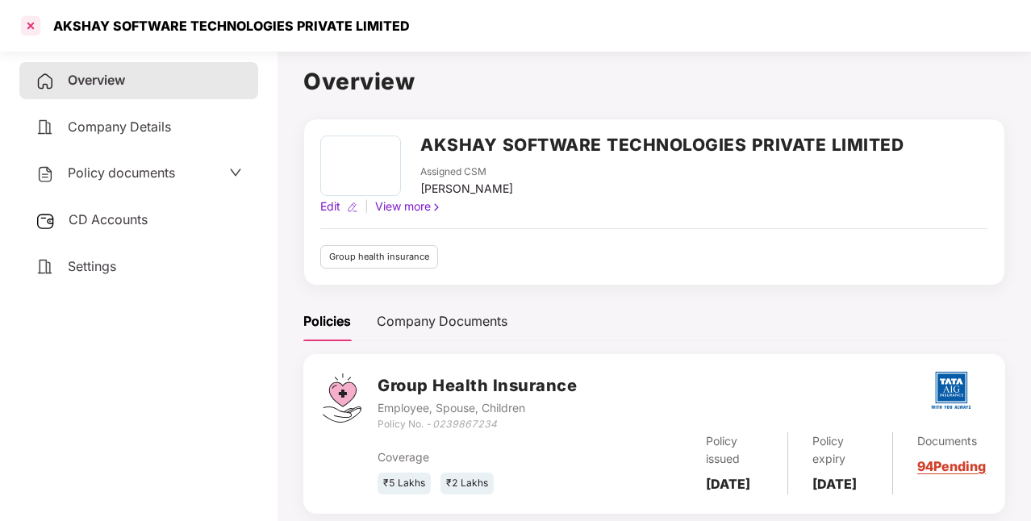
click at [32, 28] on div at bounding box center [31, 26] width 26 height 26
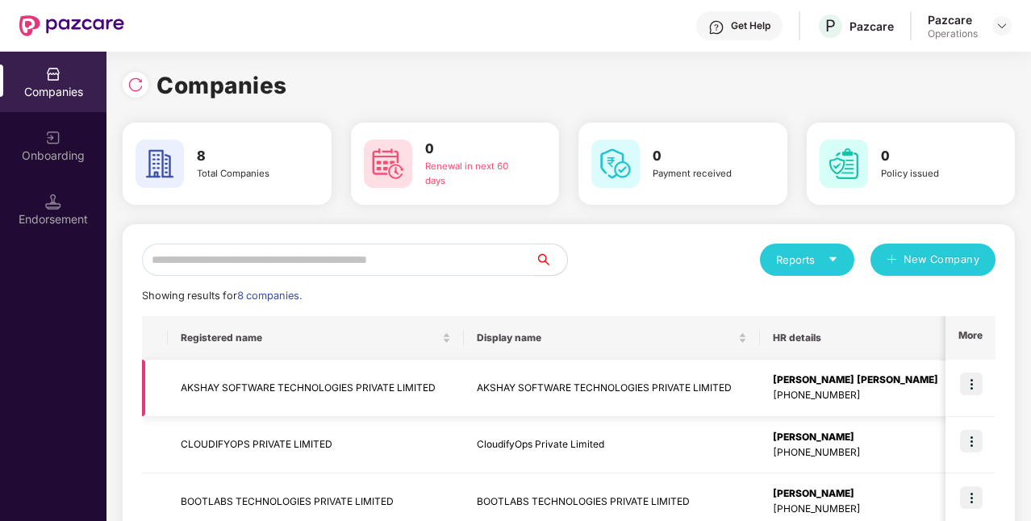
click at [982, 389] on td at bounding box center [970, 388] width 50 height 57
click at [969, 387] on img at bounding box center [971, 384] width 23 height 23
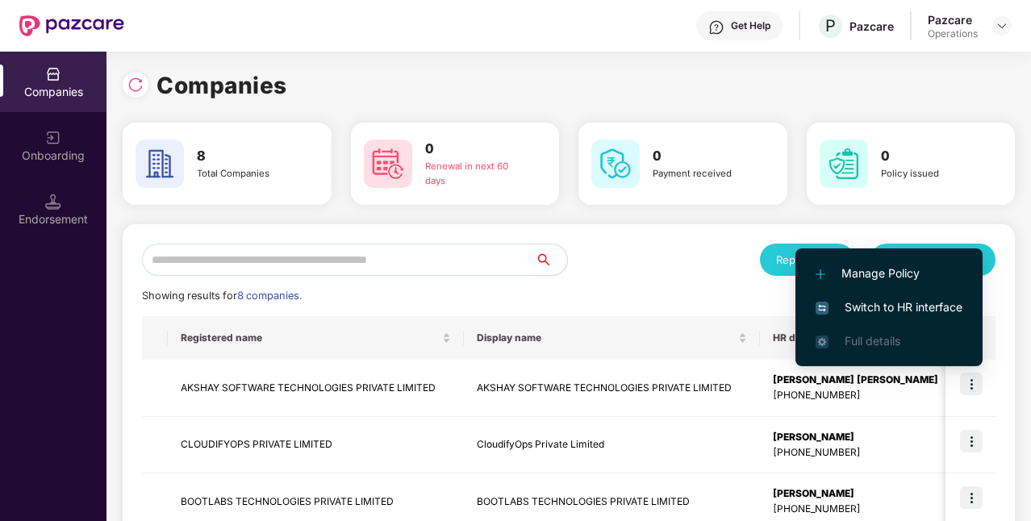
click at [936, 312] on span "Switch to HR interface" at bounding box center [888, 307] width 147 height 18
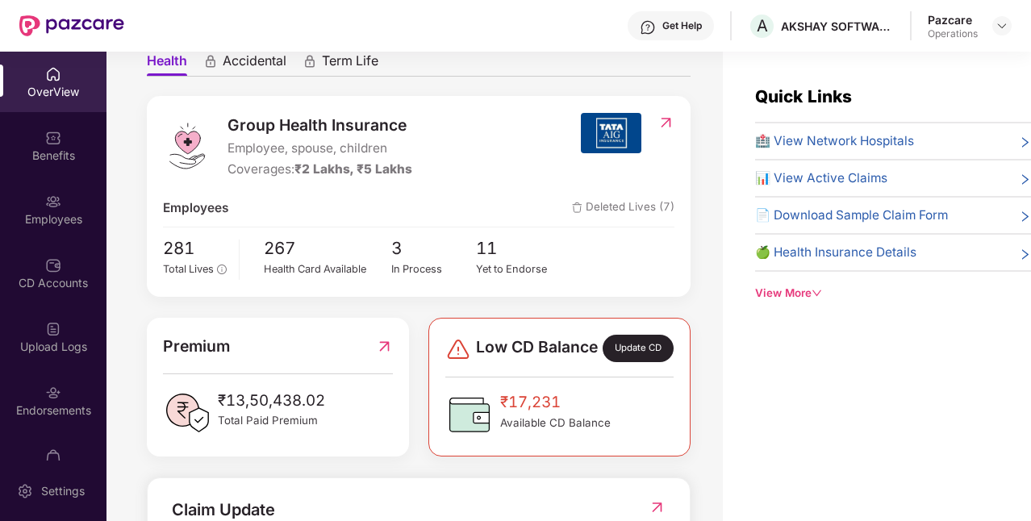
scroll to position [165, 0]
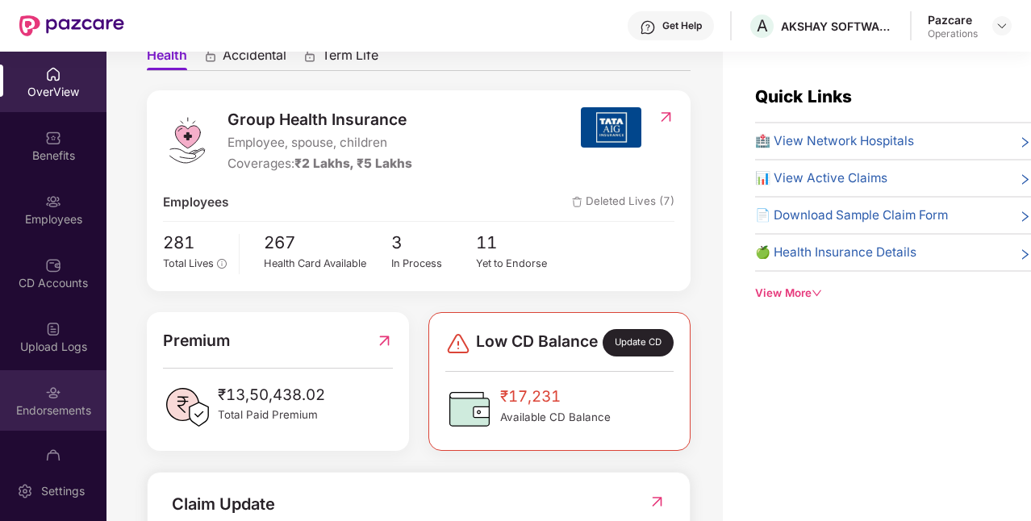
click at [64, 410] on div "Endorsements" at bounding box center [53, 410] width 106 height 16
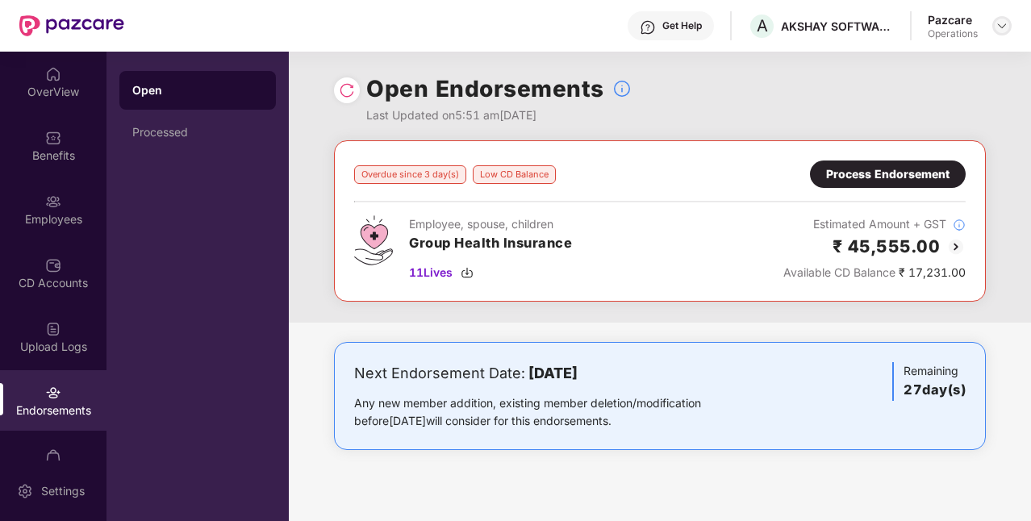
click at [997, 31] on img at bounding box center [1001, 25] width 13 height 13
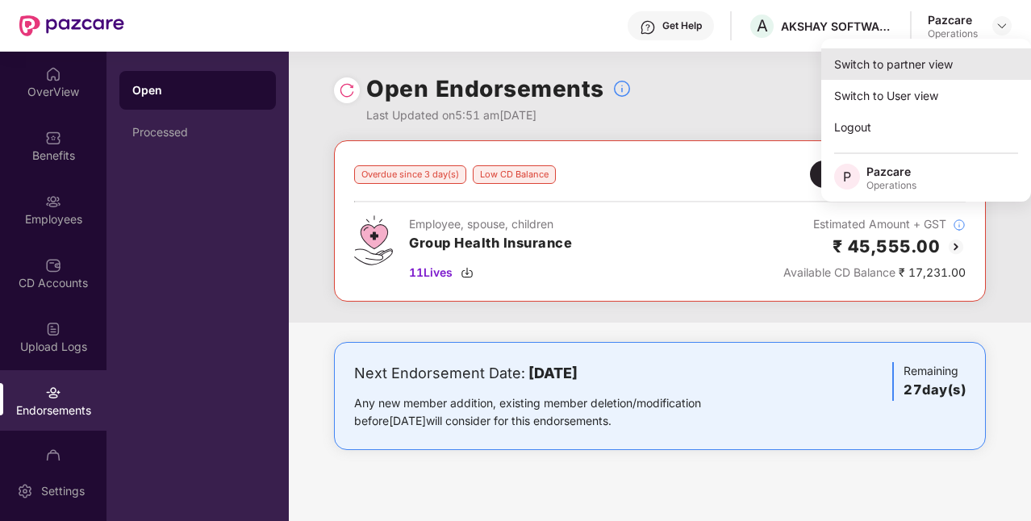
click at [925, 70] on div "Switch to partner view" at bounding box center [926, 63] width 210 height 31
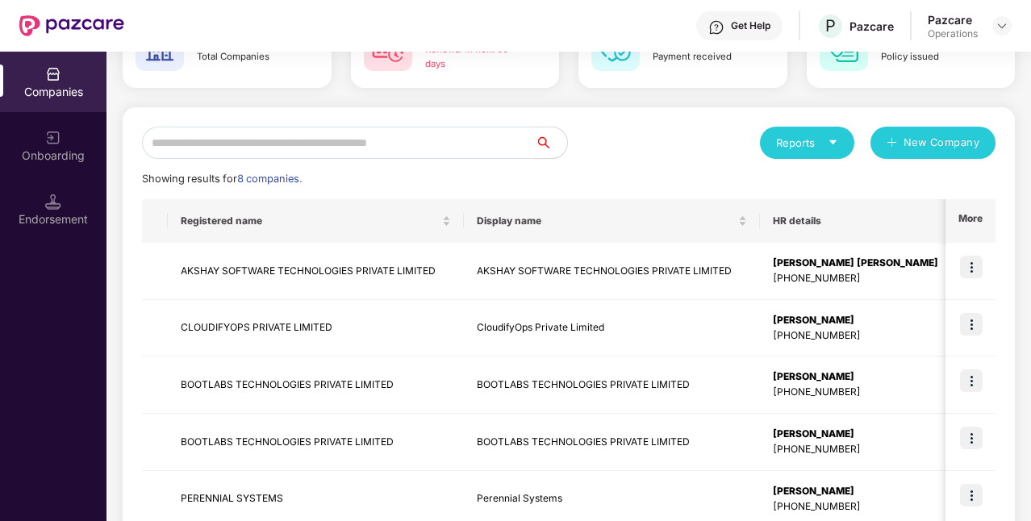
scroll to position [0, 0]
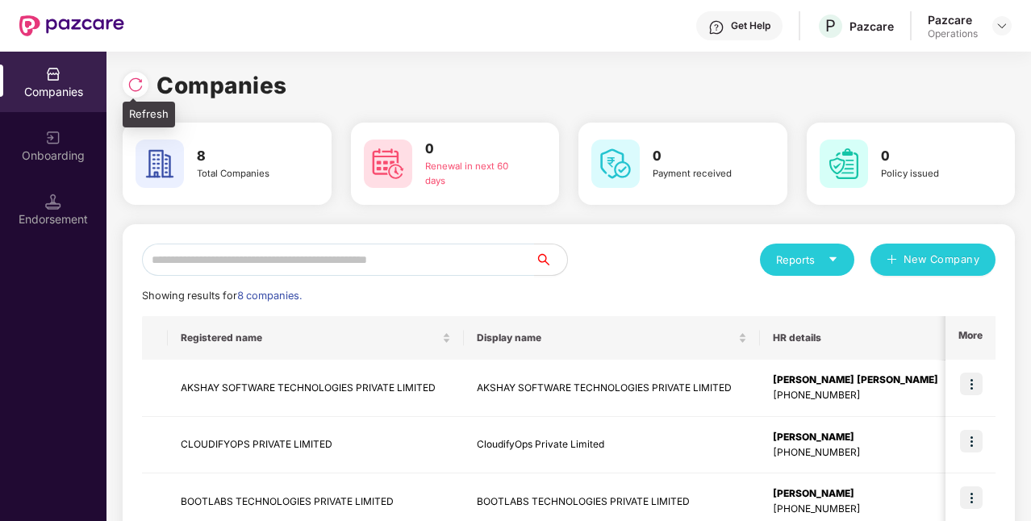
click at [145, 82] on div at bounding box center [136, 85] width 26 height 26
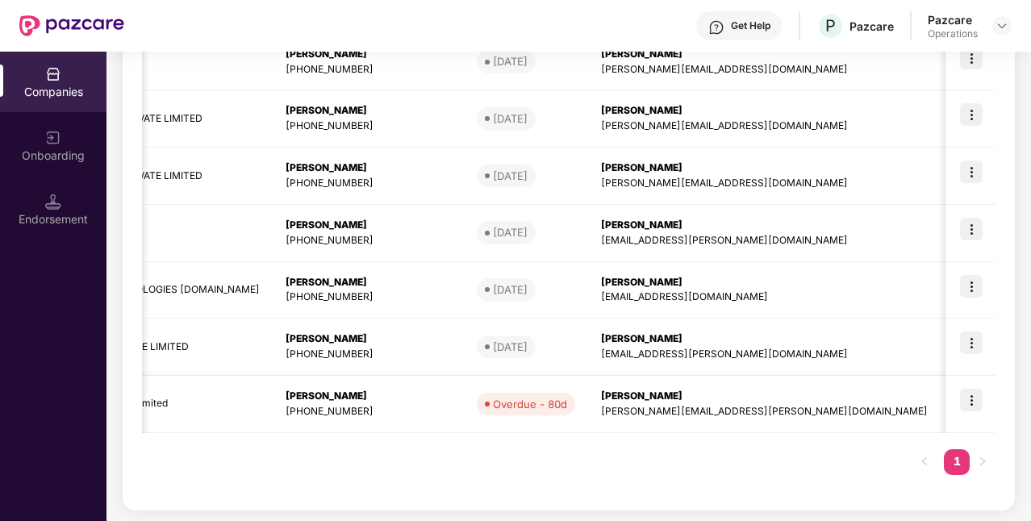
scroll to position [0, 488]
click at [975, 407] on img at bounding box center [971, 400] width 23 height 23
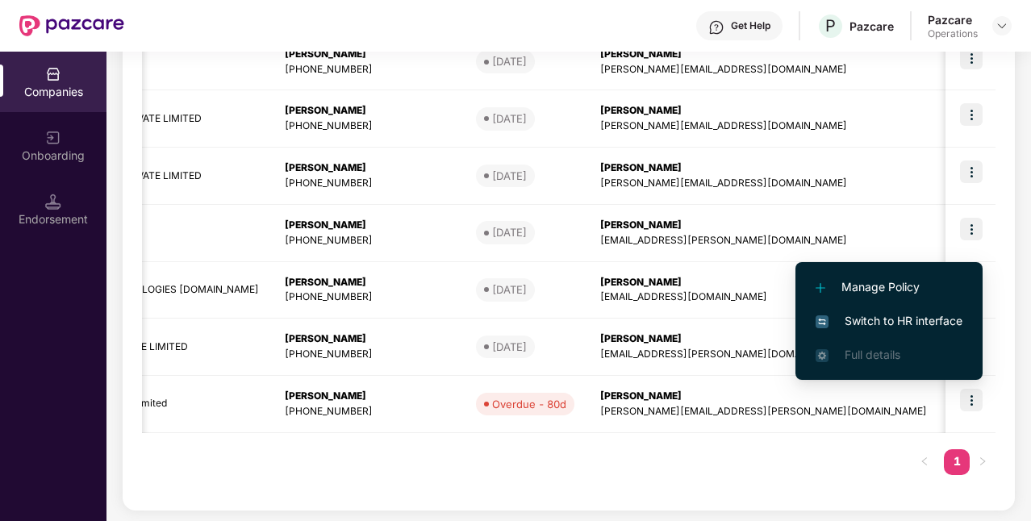
click at [916, 317] on span "Switch to HR interface" at bounding box center [888, 321] width 147 height 18
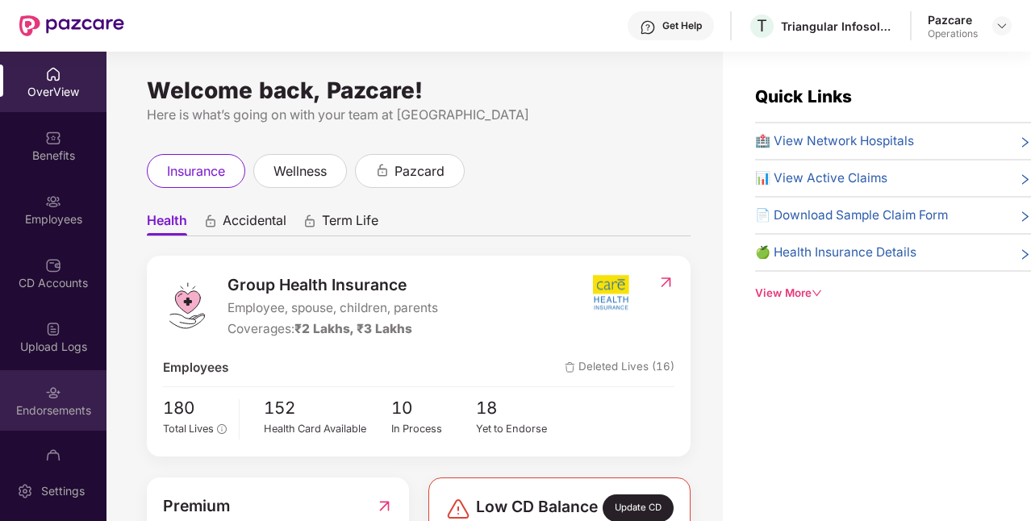
click at [58, 398] on div "Endorsements" at bounding box center [53, 400] width 106 height 60
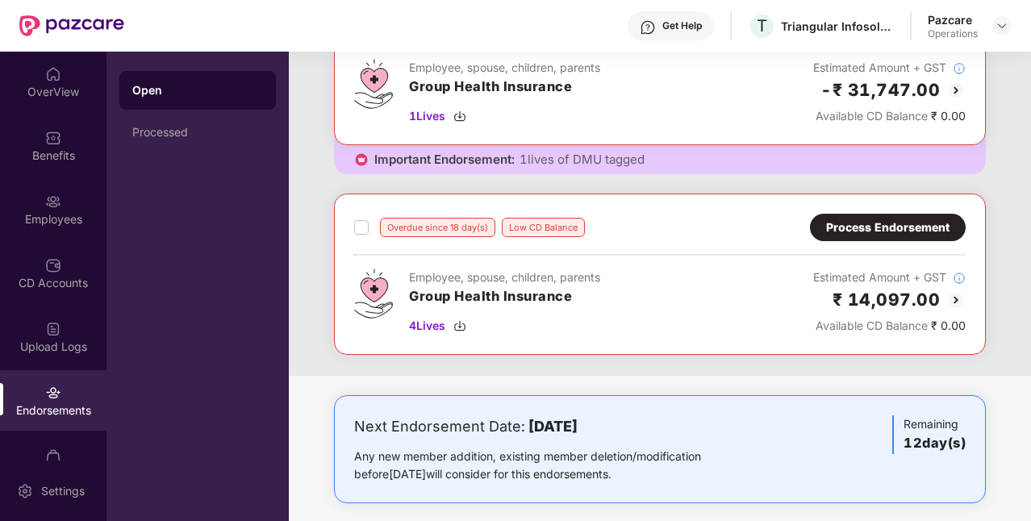
scroll to position [335, 0]
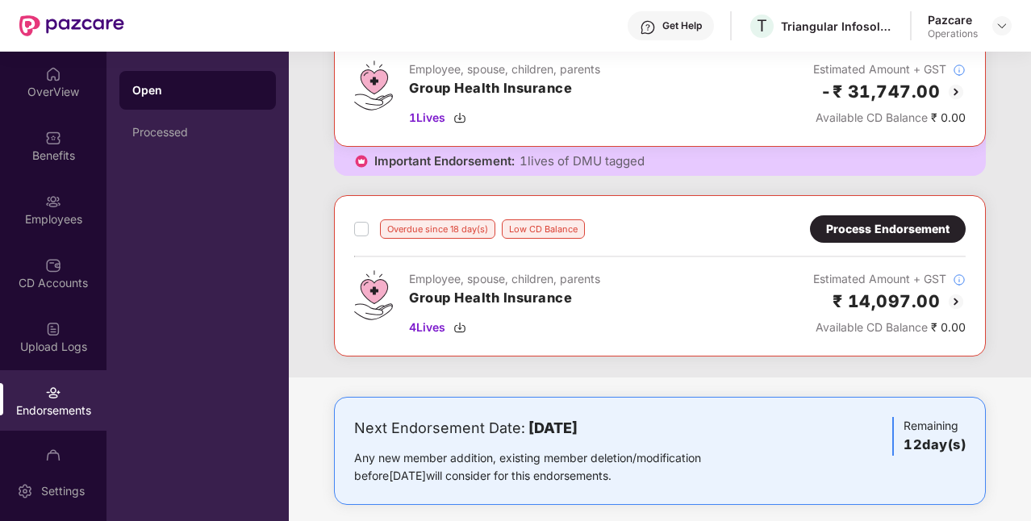
click at [363, 235] on label at bounding box center [361, 228] width 15 height 19
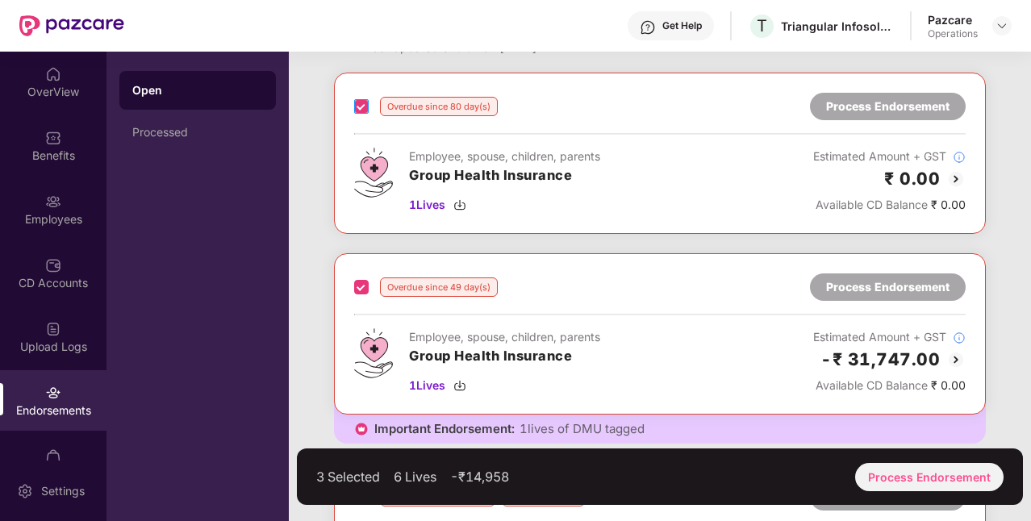
scroll to position [0, 0]
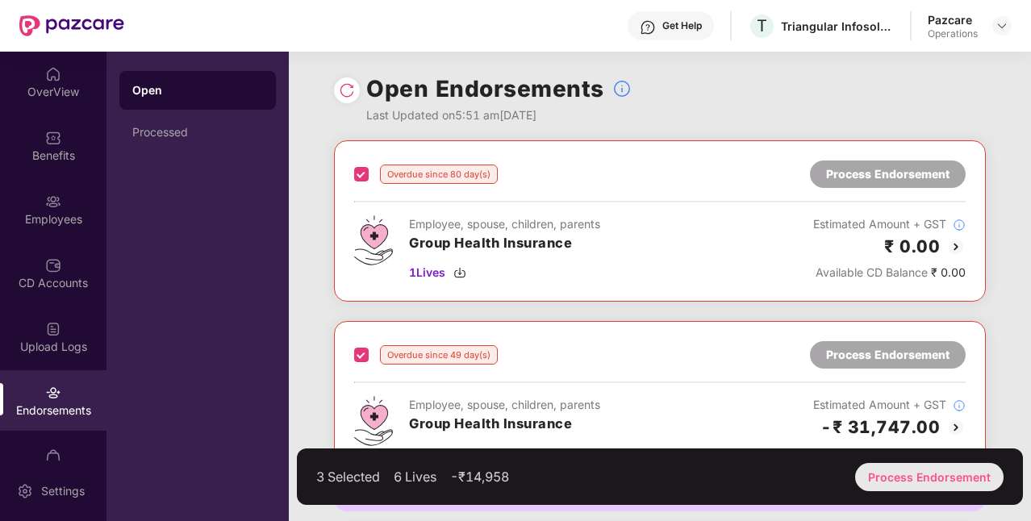
click at [903, 473] on div "Process Endorsement" at bounding box center [929, 477] width 148 height 28
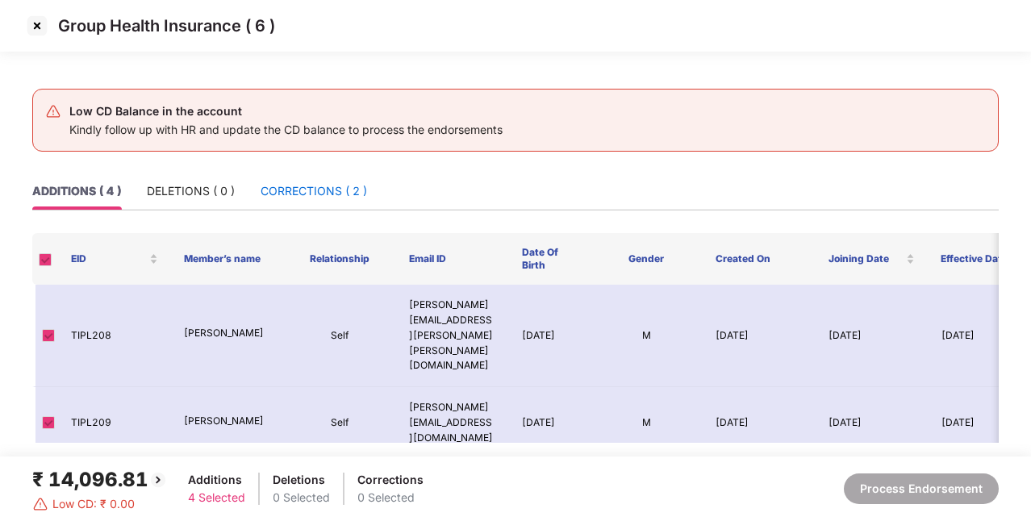
click at [318, 197] on div "CORRECTIONS ( 2 )" at bounding box center [313, 191] width 106 height 18
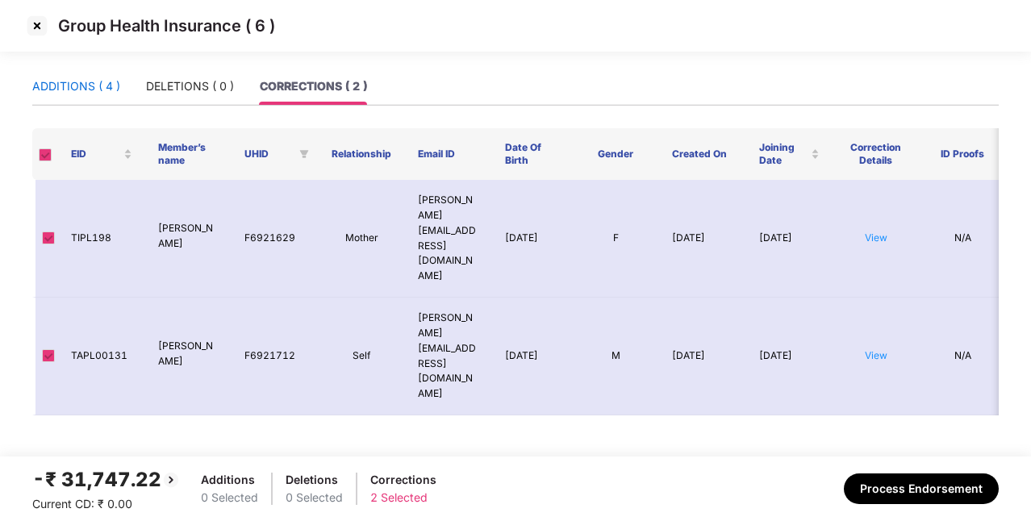
click at [87, 87] on div "ADDITIONS ( 4 )" at bounding box center [76, 86] width 88 height 18
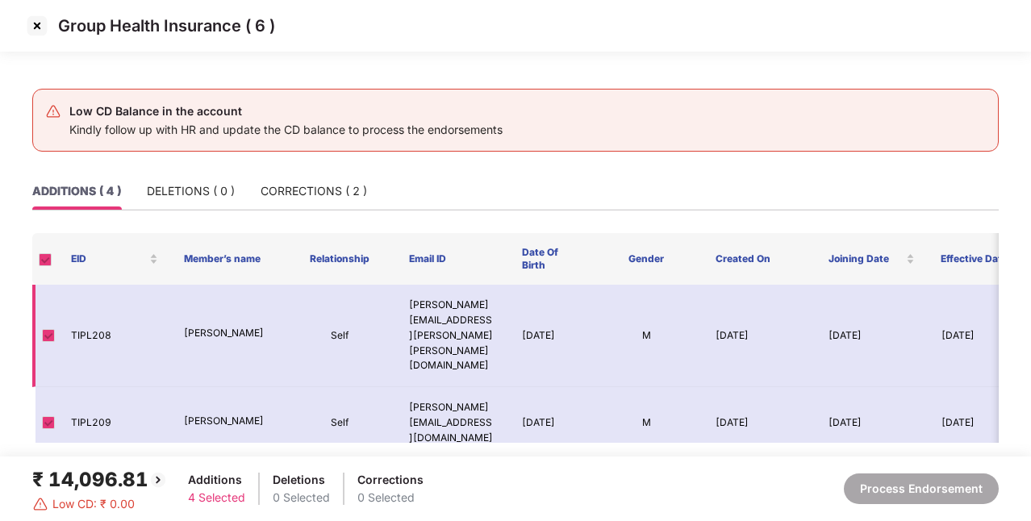
scroll to position [69, 0]
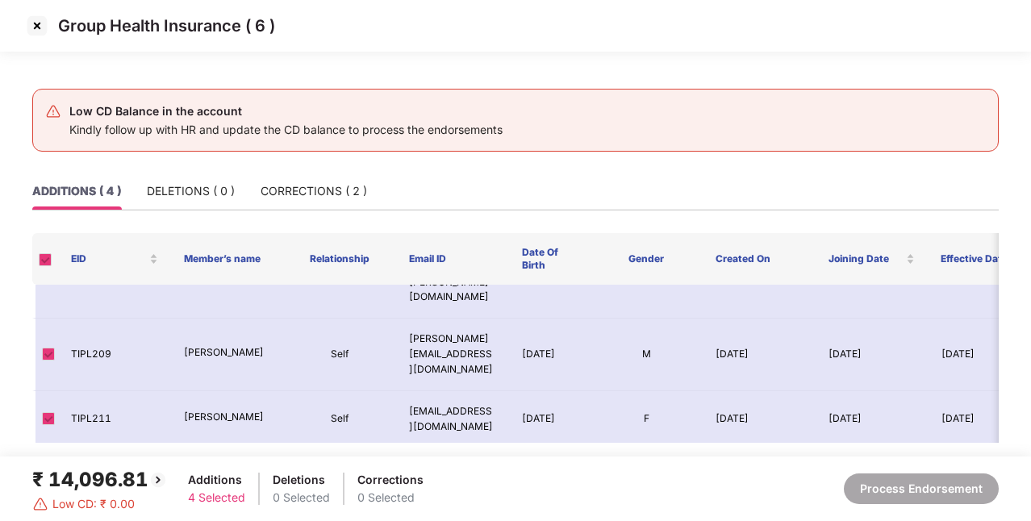
click at [39, 31] on img at bounding box center [37, 26] width 26 height 26
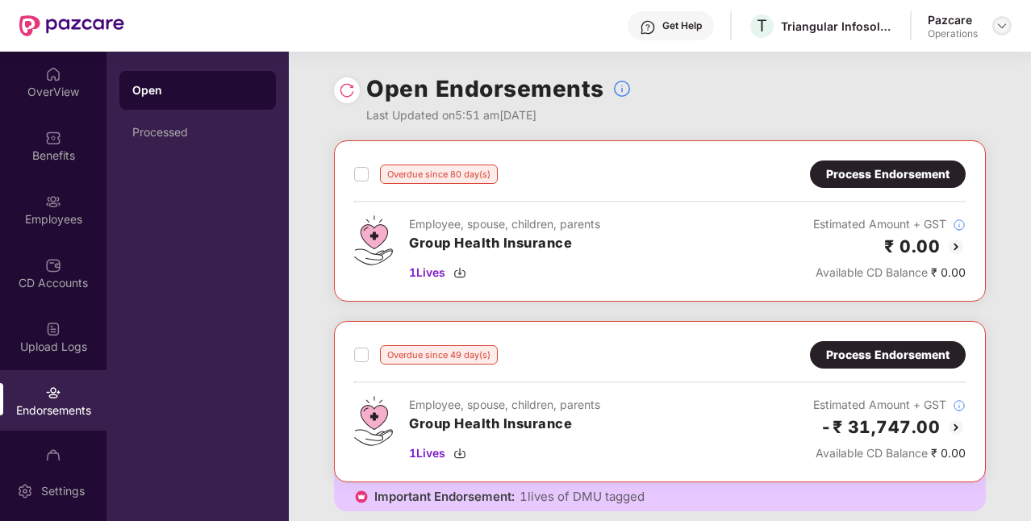
click at [995, 29] on img at bounding box center [1001, 25] width 13 height 13
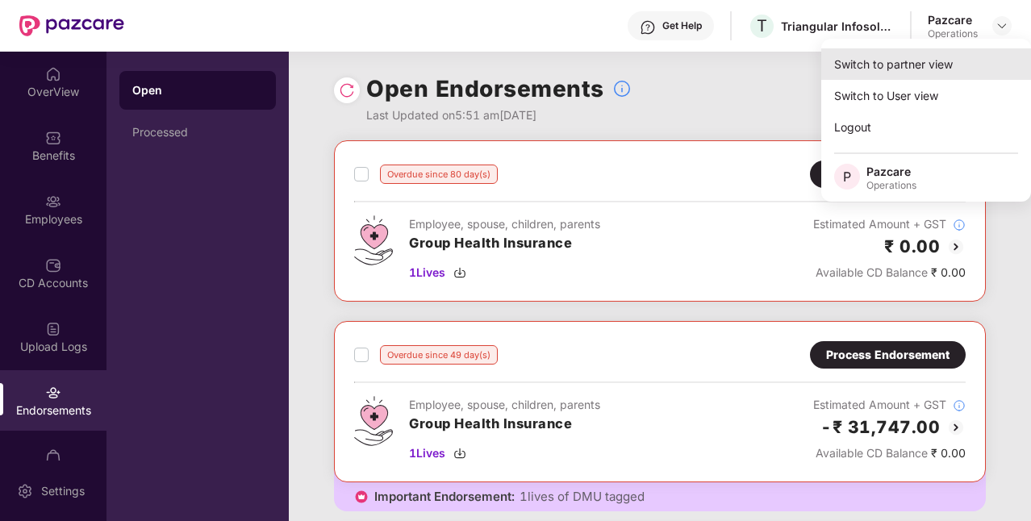
click at [928, 70] on div "Switch to partner view" at bounding box center [926, 63] width 210 height 31
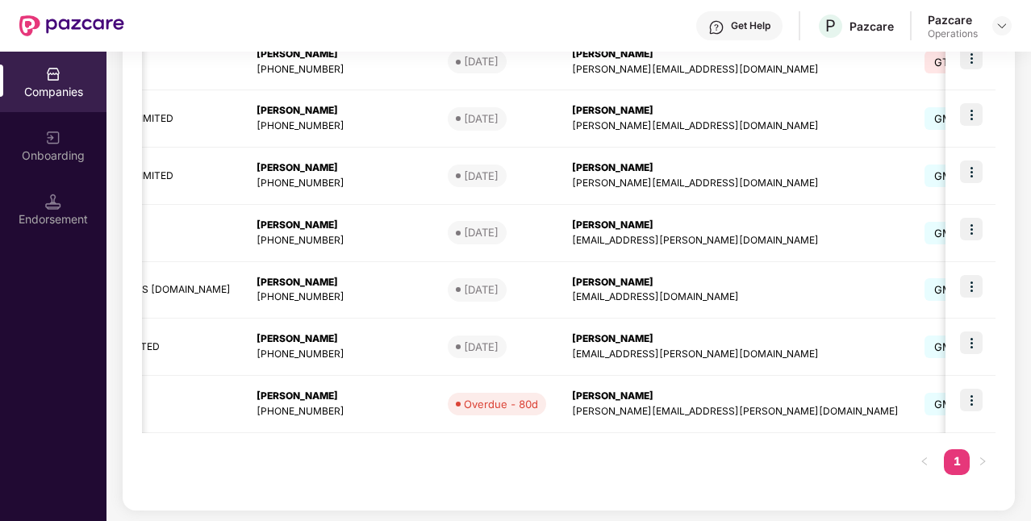
scroll to position [0, 0]
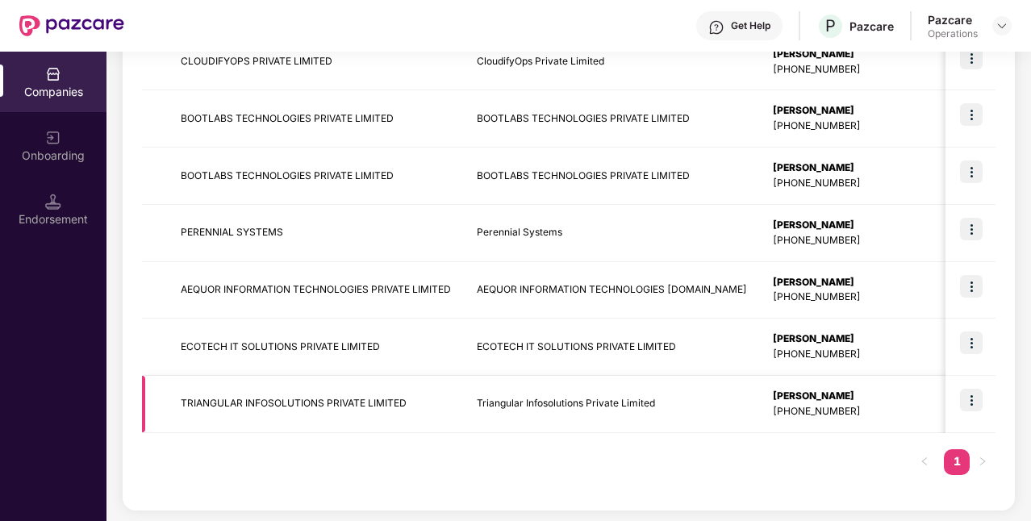
click at [210, 402] on td "TRIANGULAR INFOSOLUTIONS PRIVATE LIMITED" at bounding box center [316, 404] width 296 height 57
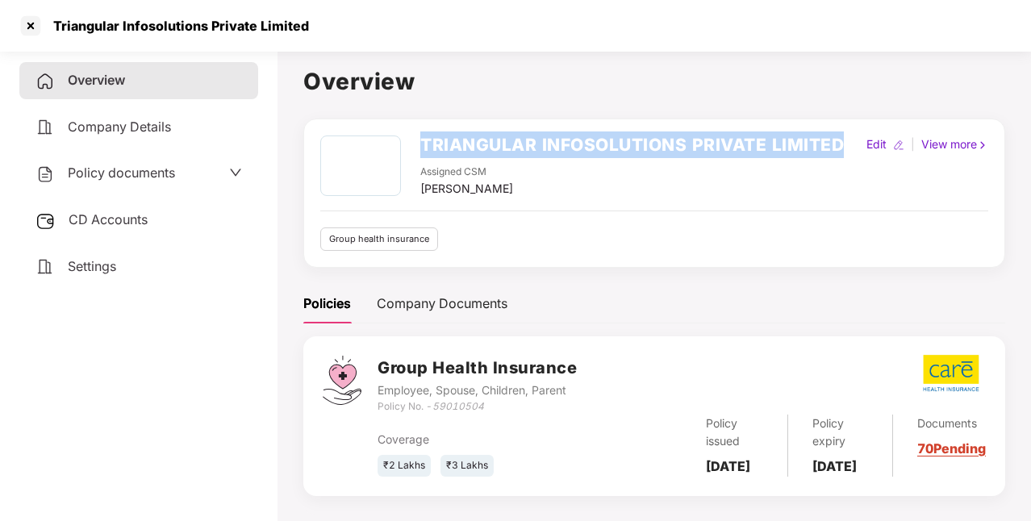
drag, startPoint x: 423, startPoint y: 144, endPoint x: 843, endPoint y: 144, distance: 420.9
click at [843, 144] on h2 "TRIANGULAR INFOSOLUTIONS PRIVATE LIMITED" at bounding box center [631, 144] width 423 height 27
copy h2 "TRIANGULAR INFOSOLUTIONS PRIVATE LIMITED"
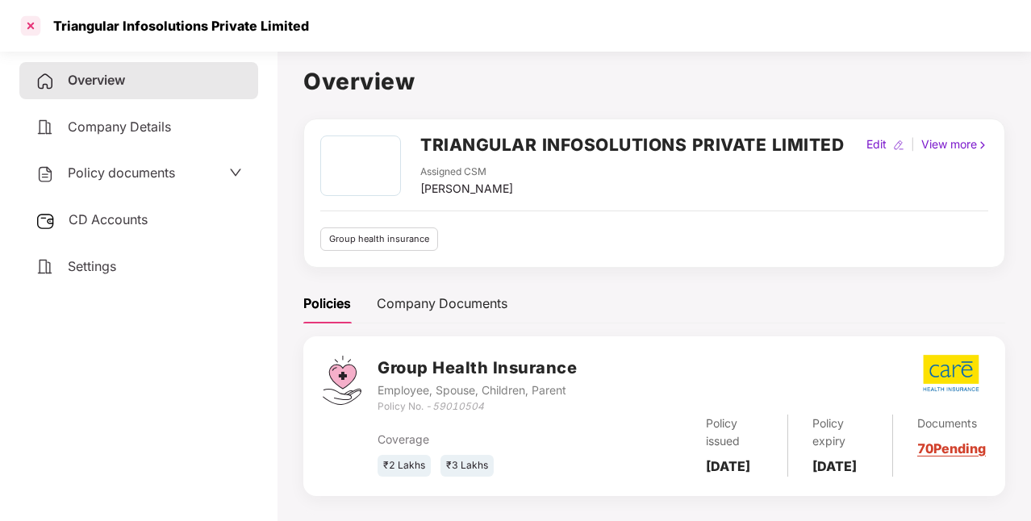
click at [35, 30] on div at bounding box center [31, 26] width 26 height 26
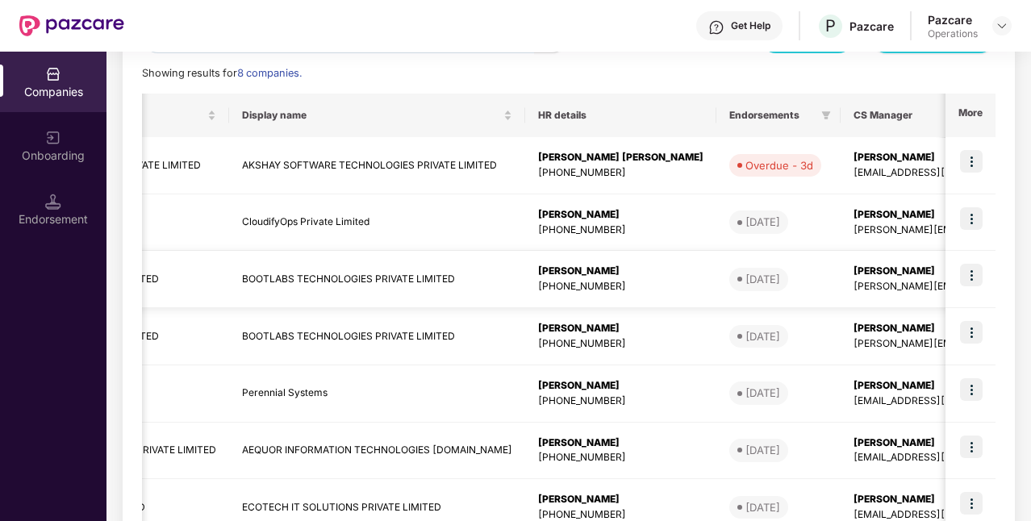
scroll to position [0, 235]
click at [639, 278] on td "[PERSON_NAME] [PHONE_NUMBER]" at bounding box center [619, 279] width 191 height 57
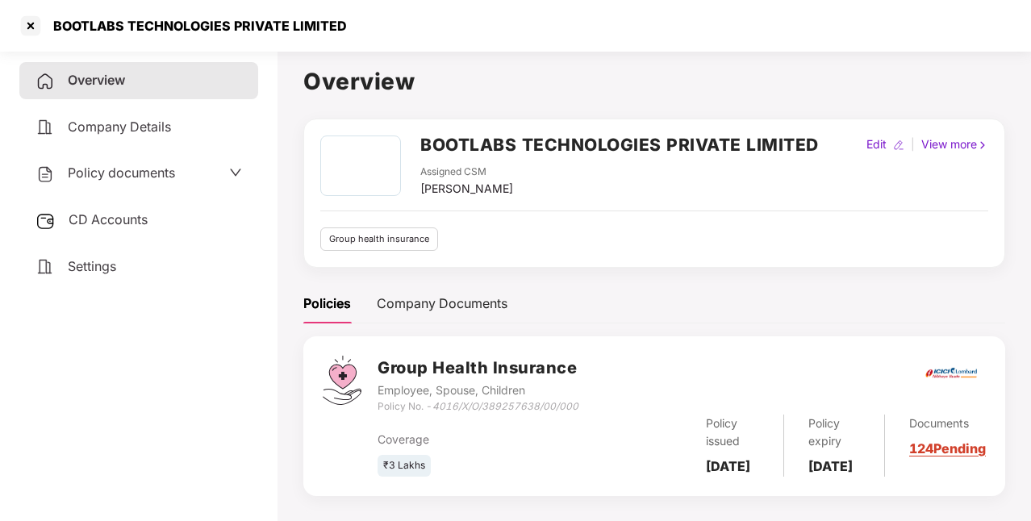
click at [177, 173] on div "Policy documents" at bounding box center [138, 173] width 206 height 21
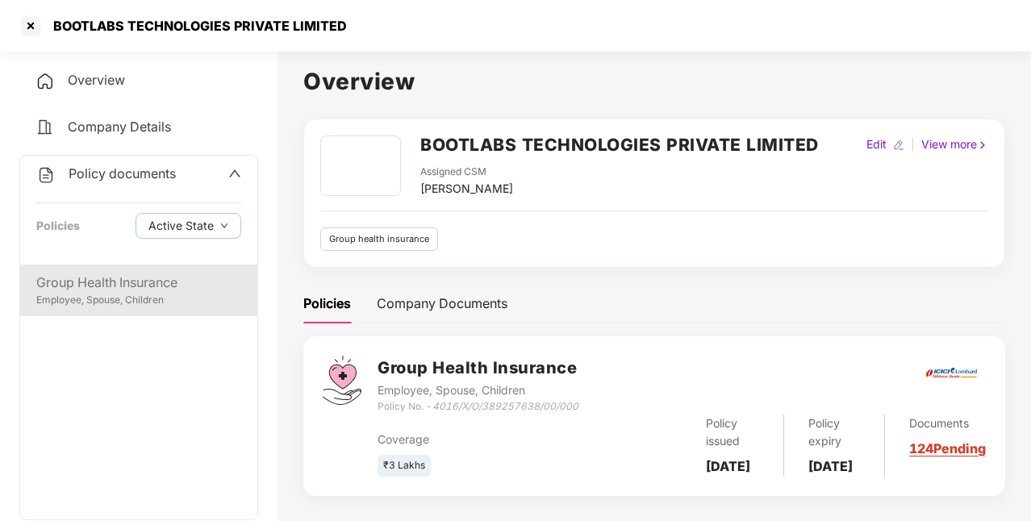
click at [156, 310] on div "Group Health Insurance Employee, Spouse, Children" at bounding box center [138, 290] width 237 height 52
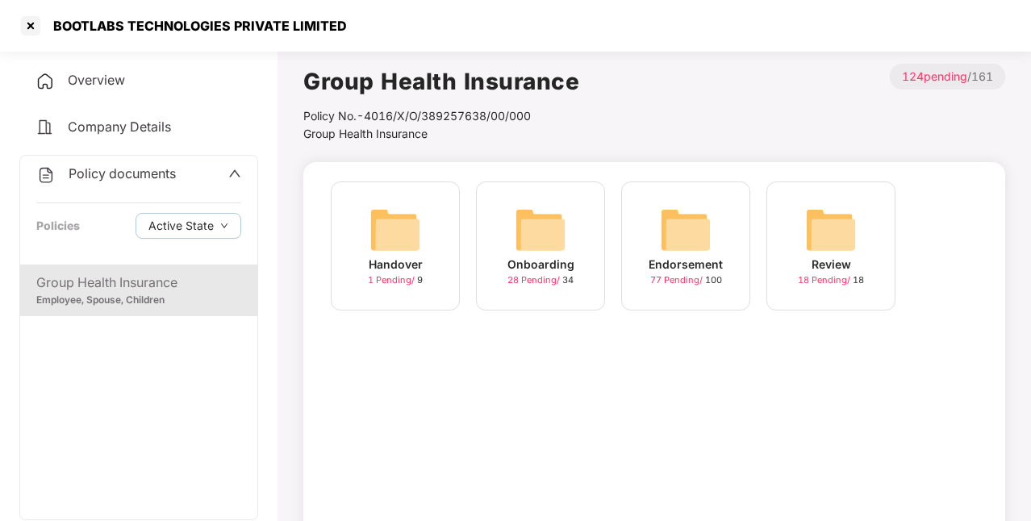
click at [719, 276] on div "77 Pending / 100" at bounding box center [686, 280] width 72 height 14
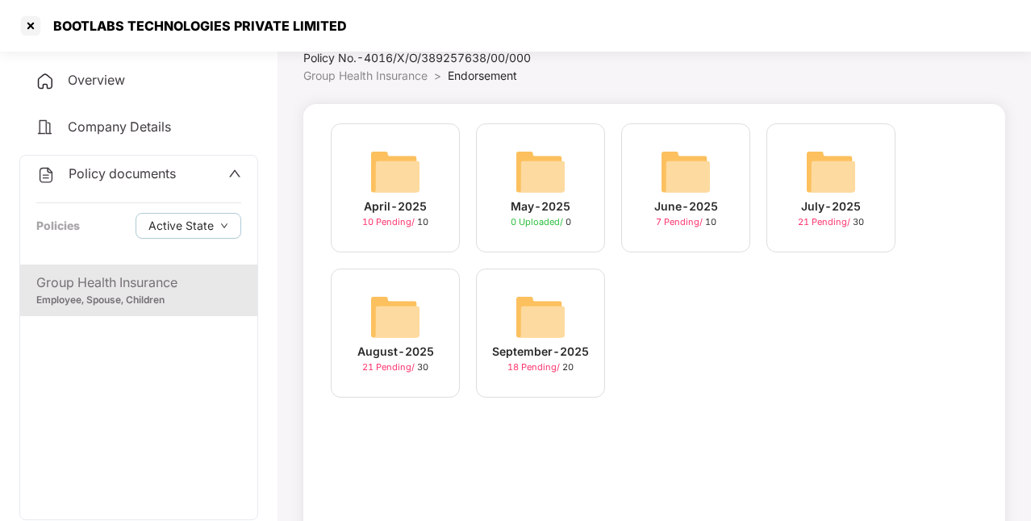
scroll to position [56, 0]
click at [587, 356] on div "September-2025" at bounding box center [540, 353] width 97 height 18
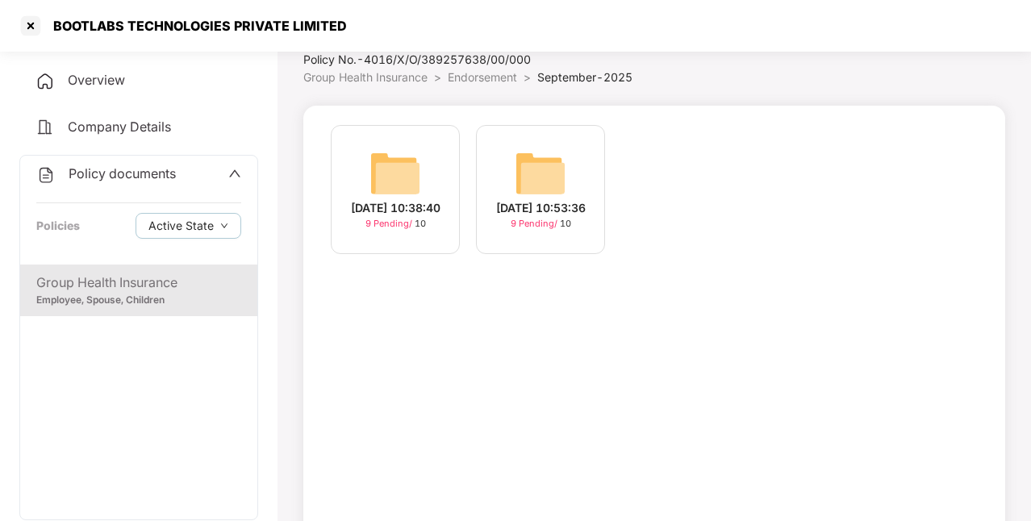
click at [546, 202] on div "[DATE] 10:53:36" at bounding box center [541, 208] width 90 height 18
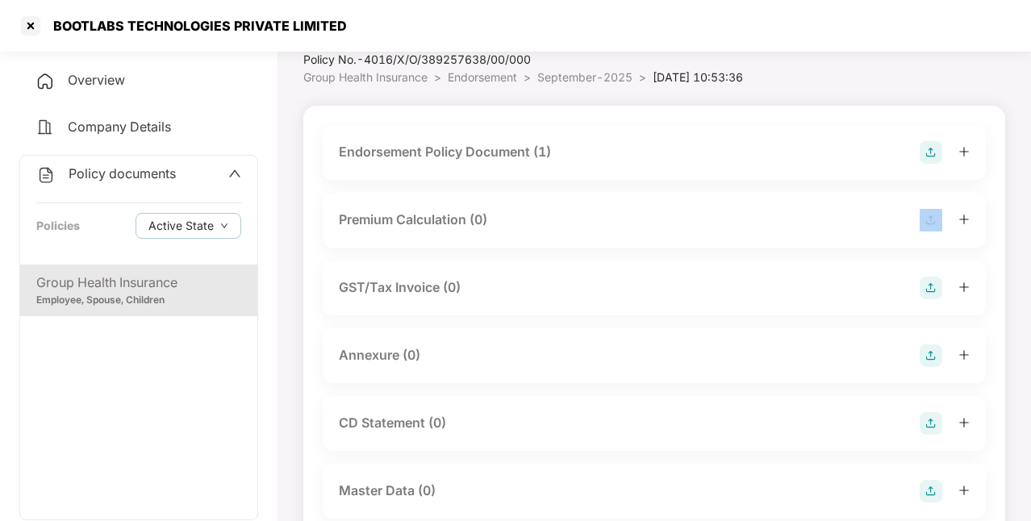
click at [546, 202] on div "Premium Calculation (0)" at bounding box center [654, 220] width 663 height 55
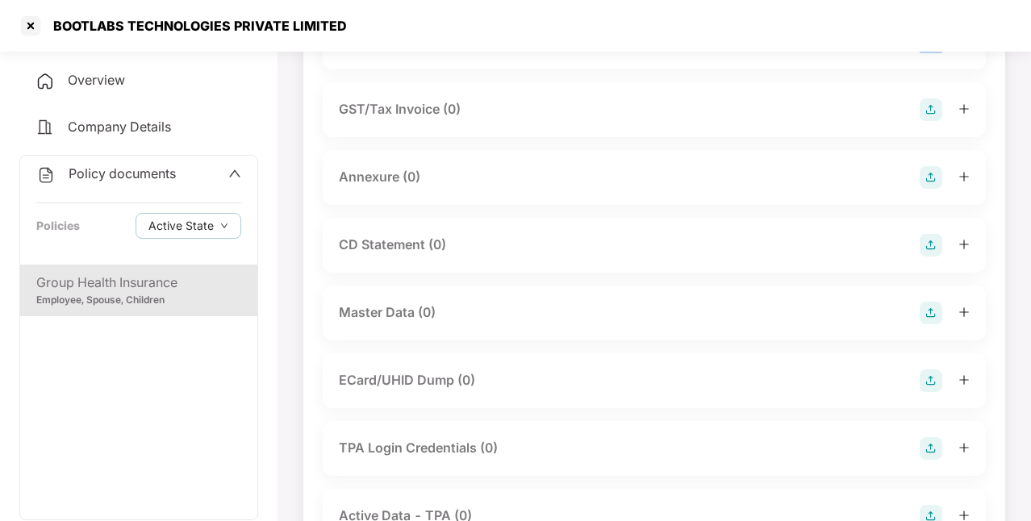
scroll to position [237, 0]
click at [924, 310] on img at bounding box center [930, 310] width 23 height 23
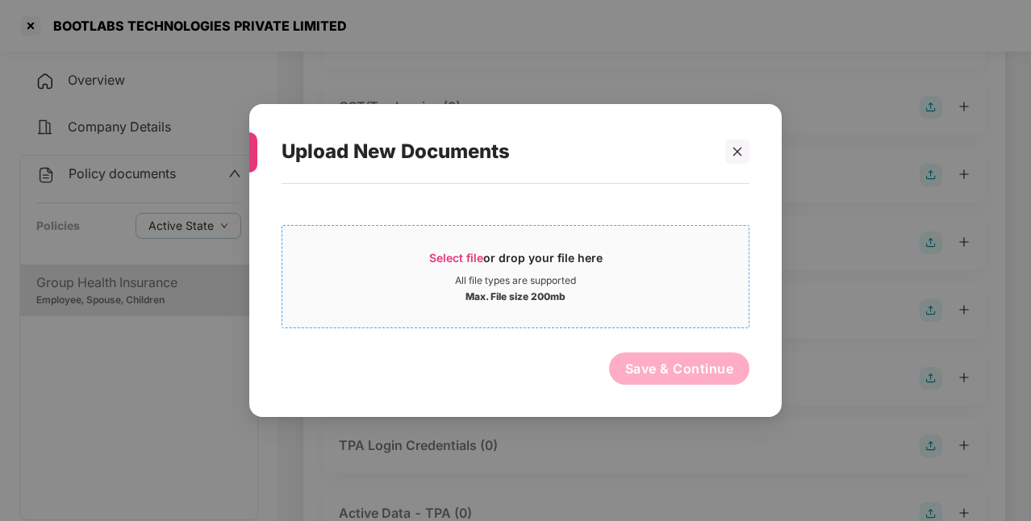
click at [465, 251] on span "Select file" at bounding box center [456, 258] width 54 height 14
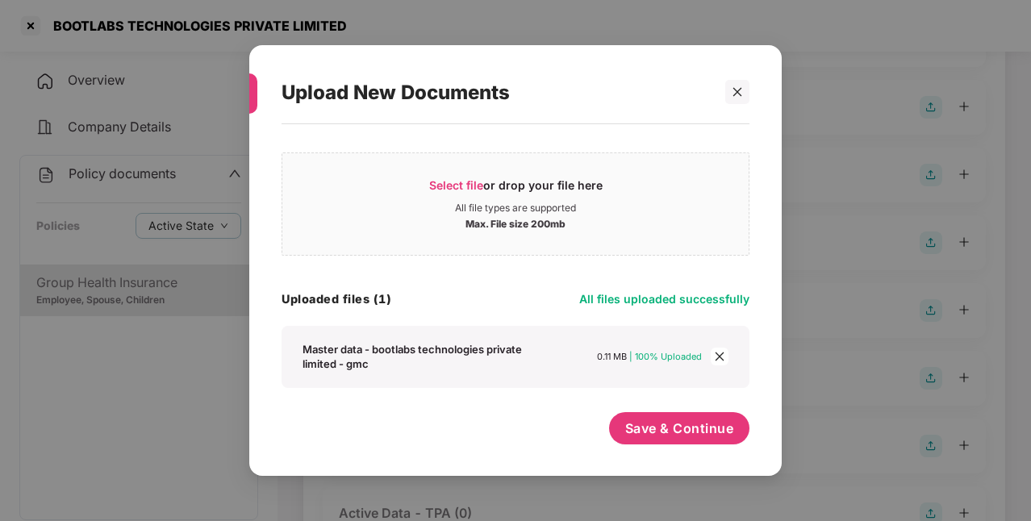
scroll to position [13, 0]
click at [658, 431] on span "Save & Continue" at bounding box center [679, 428] width 109 height 18
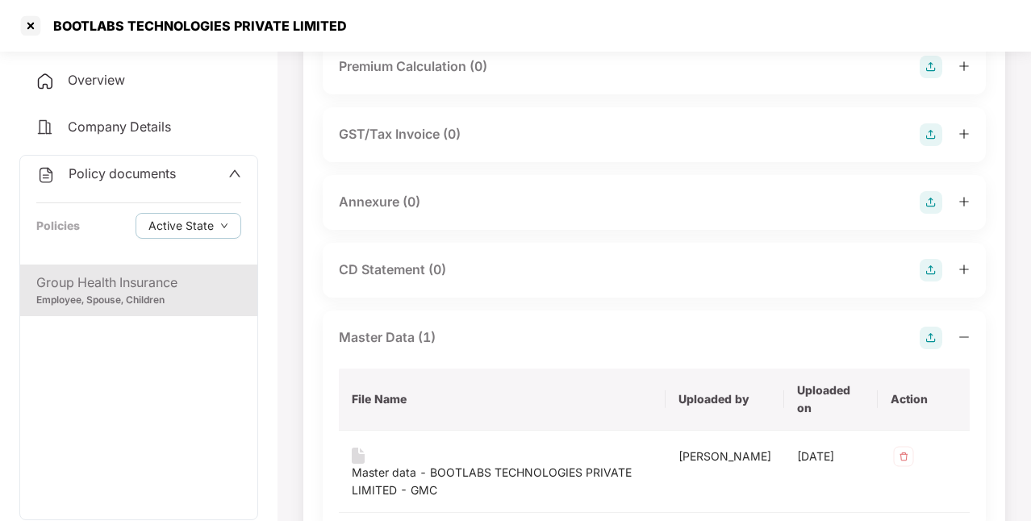
scroll to position [207, 0]
click at [447, 210] on div "Annexure (0)" at bounding box center [654, 205] width 631 height 23
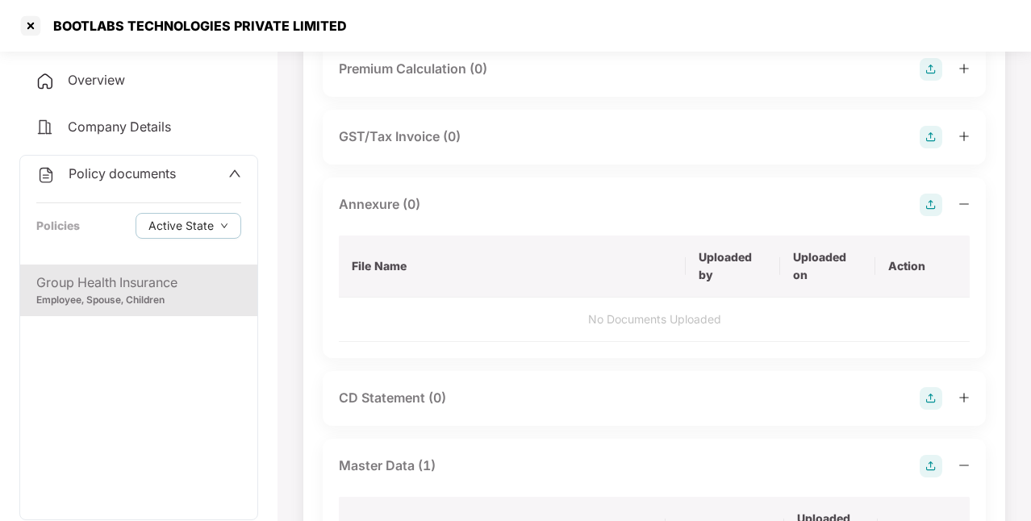
click at [930, 212] on img at bounding box center [930, 205] width 23 height 23
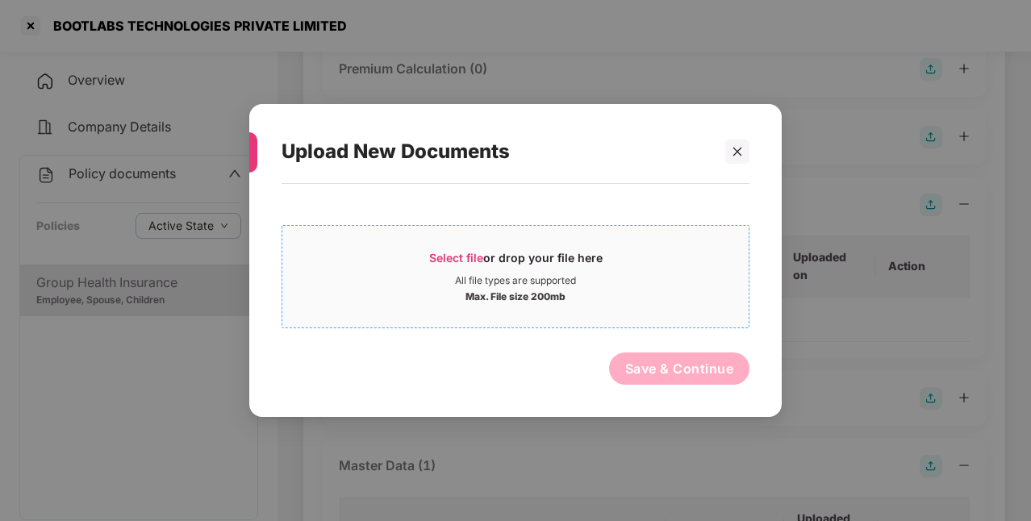
click at [477, 252] on span "Select file" at bounding box center [456, 258] width 54 height 14
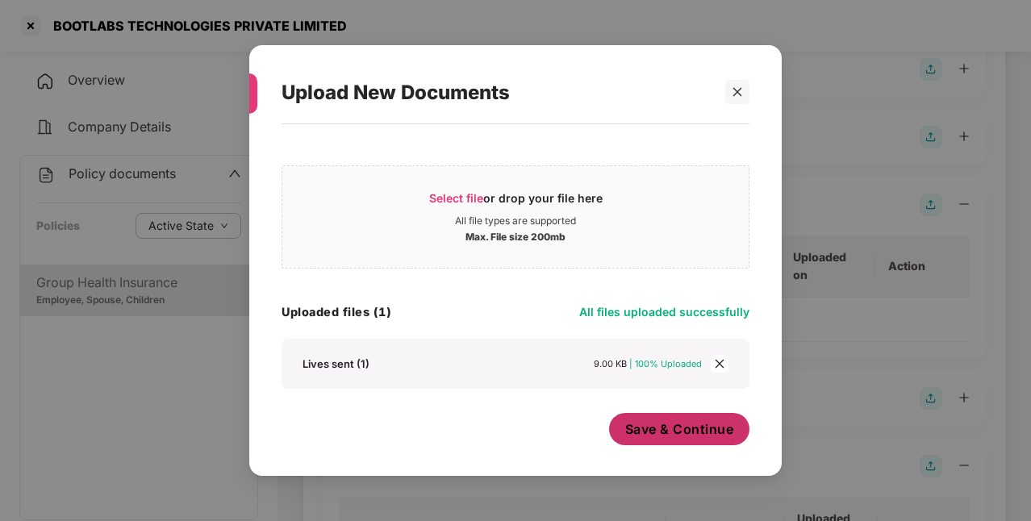
click at [681, 420] on span "Save & Continue" at bounding box center [679, 429] width 109 height 18
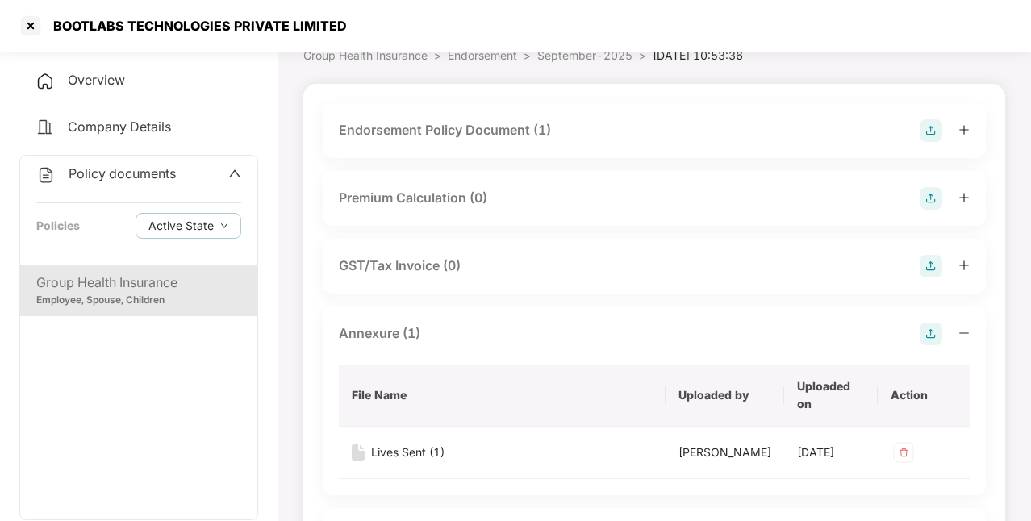
scroll to position [0, 0]
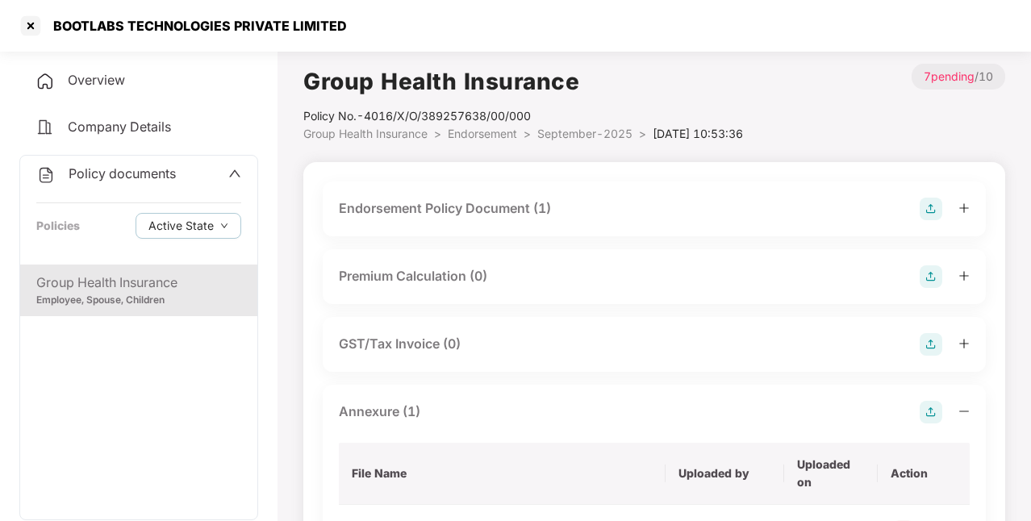
click at [206, 174] on div "Policy documents" at bounding box center [138, 174] width 205 height 21
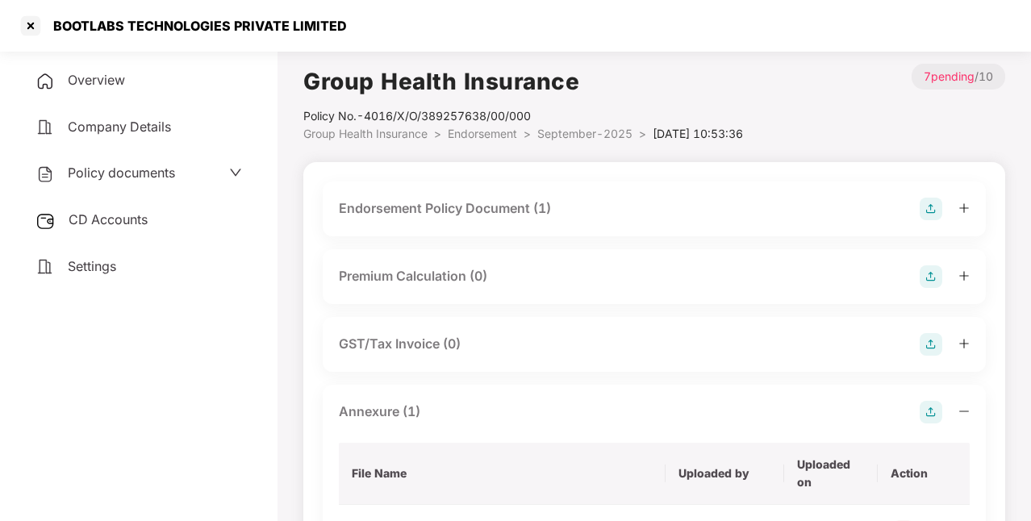
click at [148, 219] on span "CD Accounts" at bounding box center [108, 219] width 79 height 16
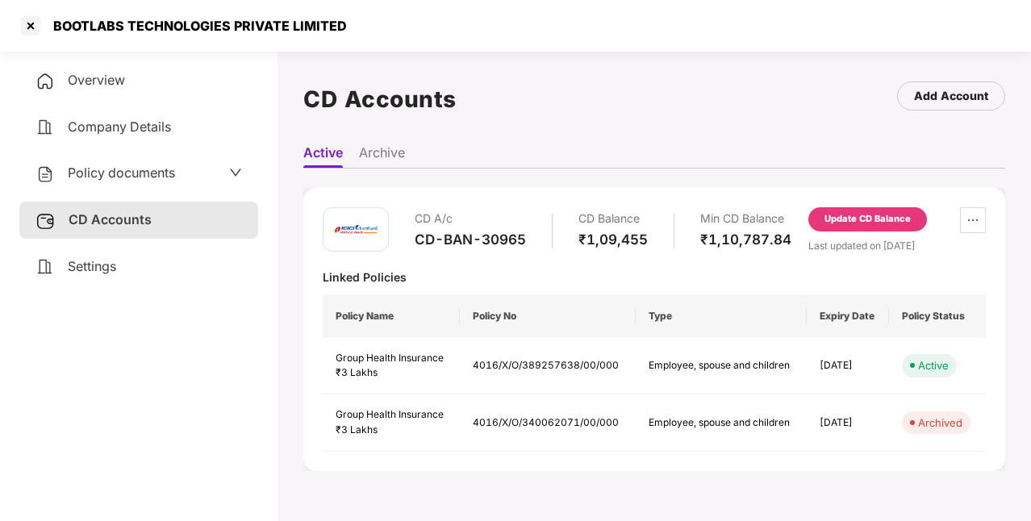
scroll to position [44, 0]
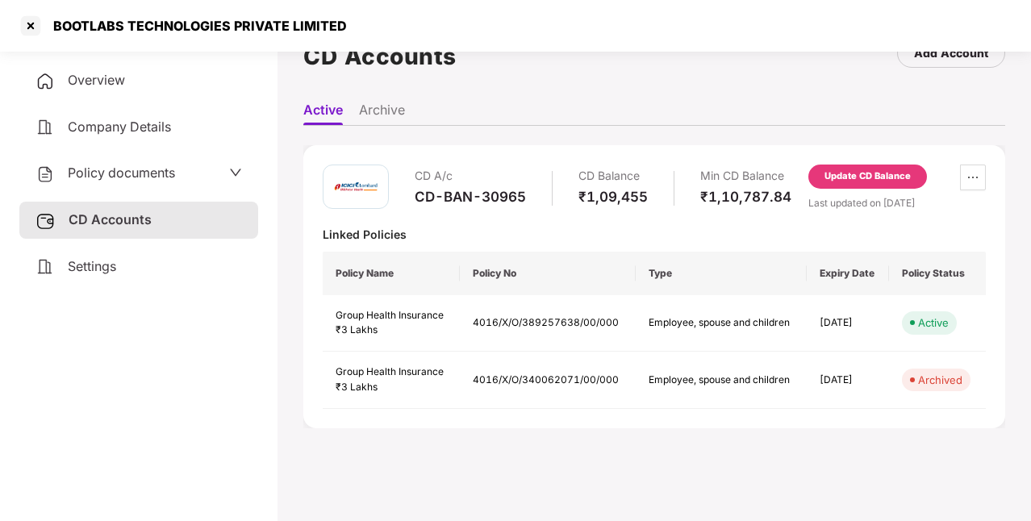
click at [866, 181] on div "Update CD Balance" at bounding box center [867, 176] width 86 height 15
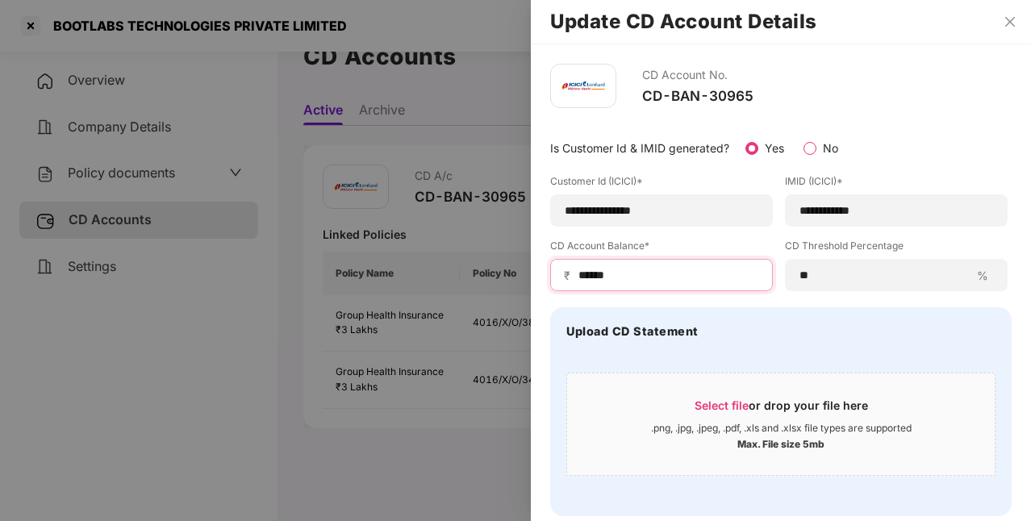
click at [665, 271] on input "******" at bounding box center [668, 275] width 182 height 17
type input "*****"
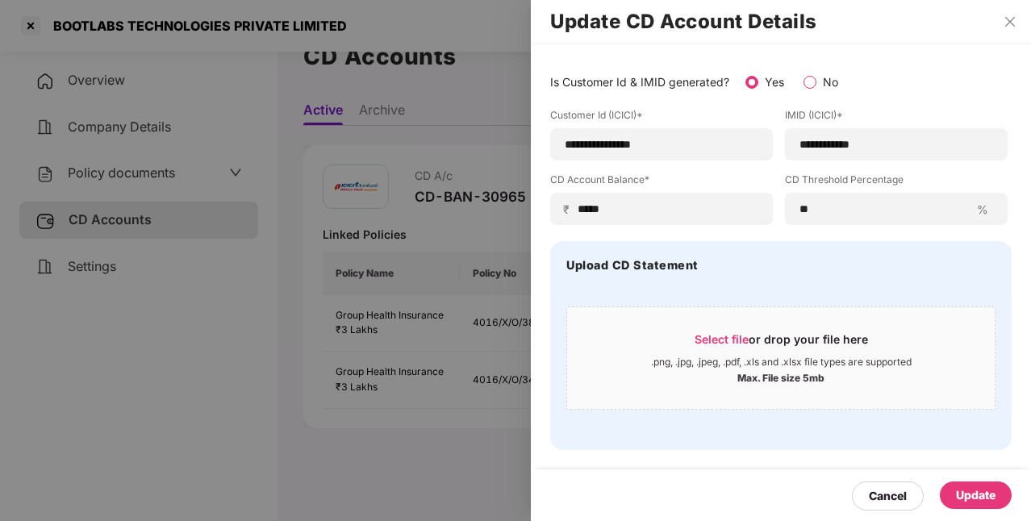
click at [970, 495] on div "Update" at bounding box center [976, 495] width 40 height 18
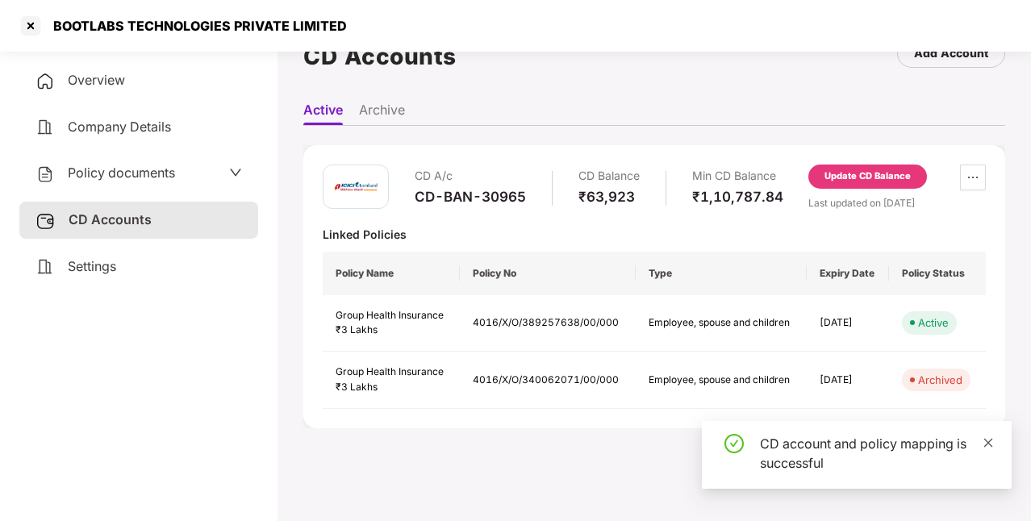
click at [984, 442] on icon "close" at bounding box center [987, 442] width 11 height 11
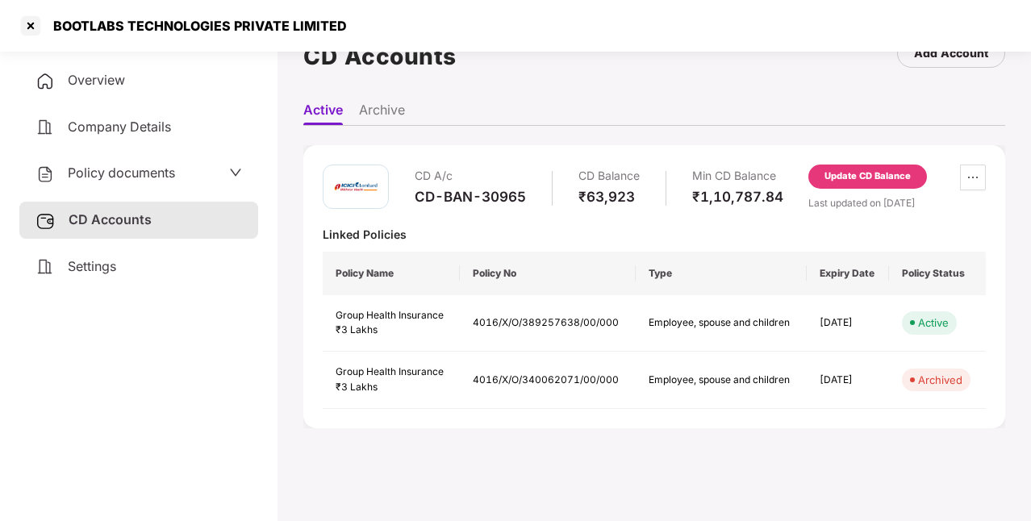
click at [147, 123] on span "Company Details" at bounding box center [119, 127] width 103 height 16
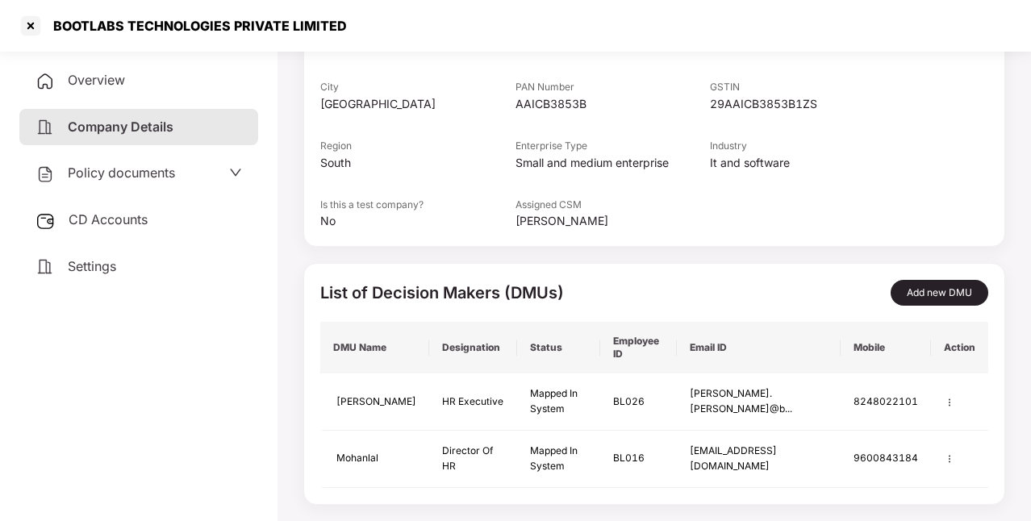
scroll to position [0, 0]
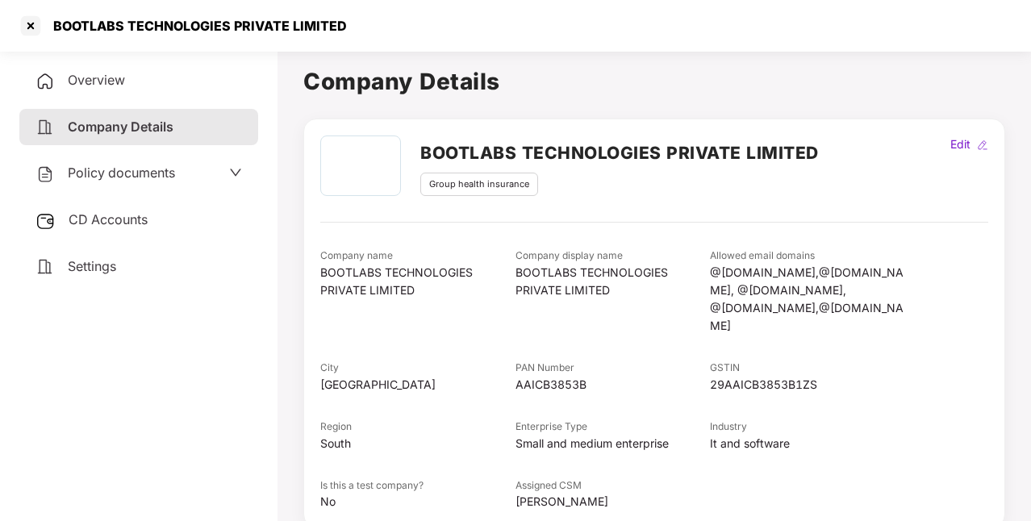
click at [105, 189] on div "Policy documents" at bounding box center [138, 173] width 239 height 37
click at [31, 23] on div at bounding box center [31, 26] width 26 height 26
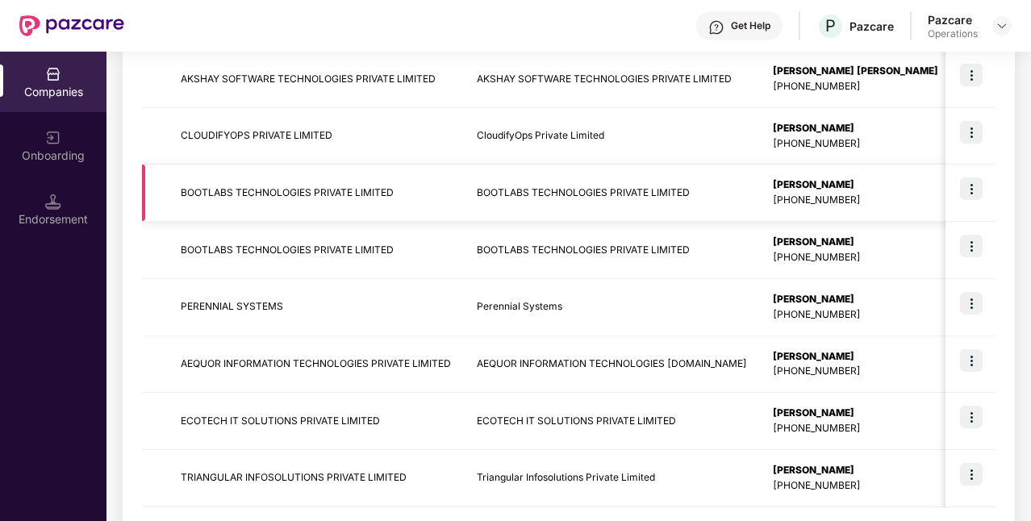
click at [526, 193] on td "BOOTLABS TECHNOLOGIES PRIVATE LIMITED" at bounding box center [612, 193] width 296 height 57
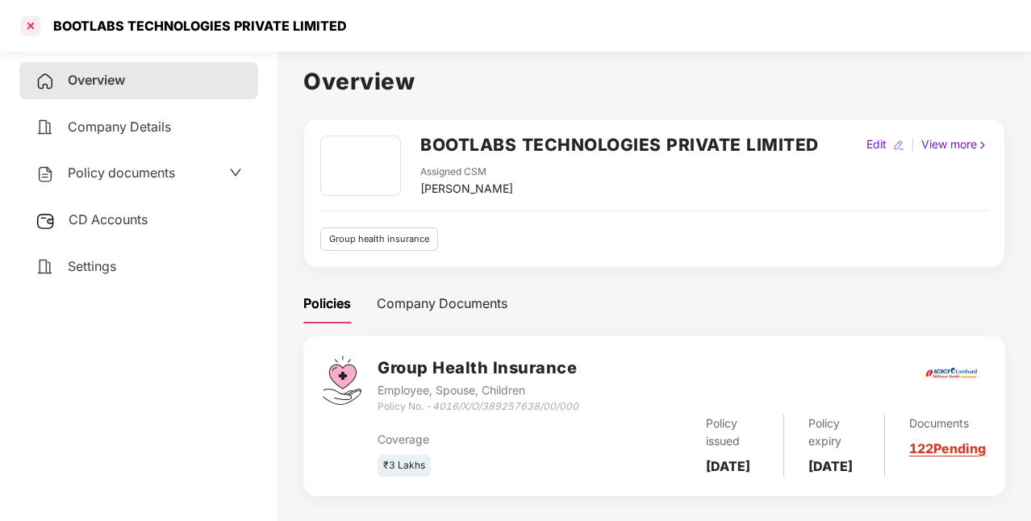
click at [39, 23] on div at bounding box center [31, 26] width 26 height 26
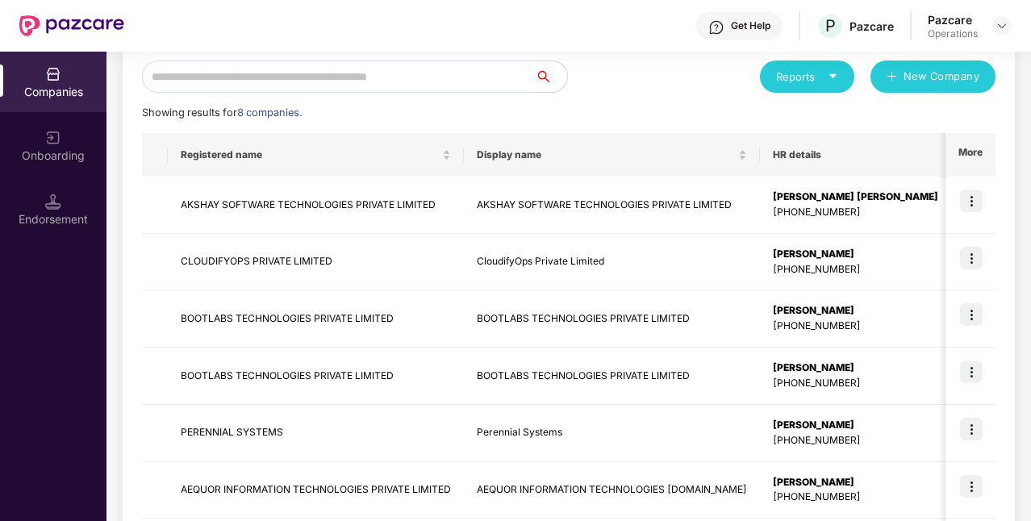
scroll to position [184, 0]
click at [964, 308] on img at bounding box center [971, 313] width 23 height 23
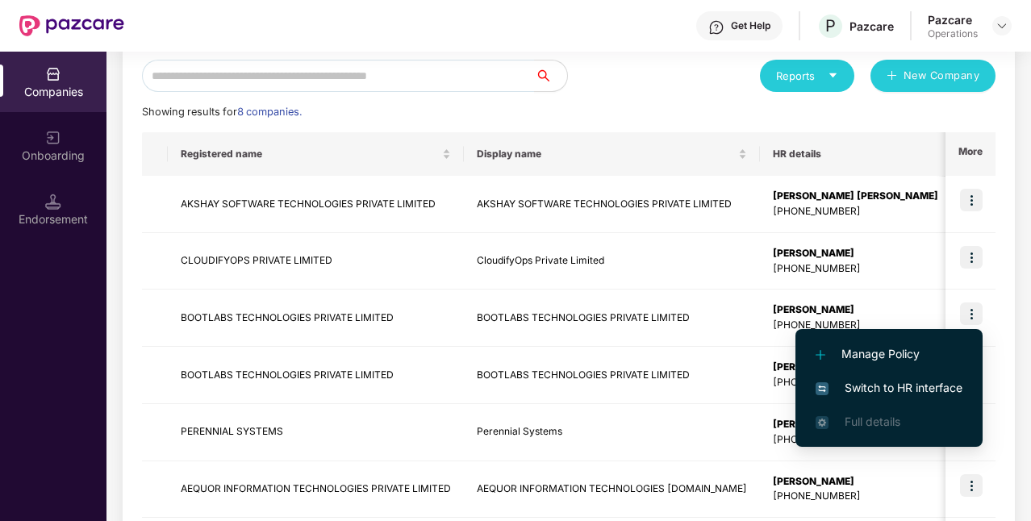
click at [911, 377] on li "Switch to HR interface" at bounding box center [888, 388] width 187 height 34
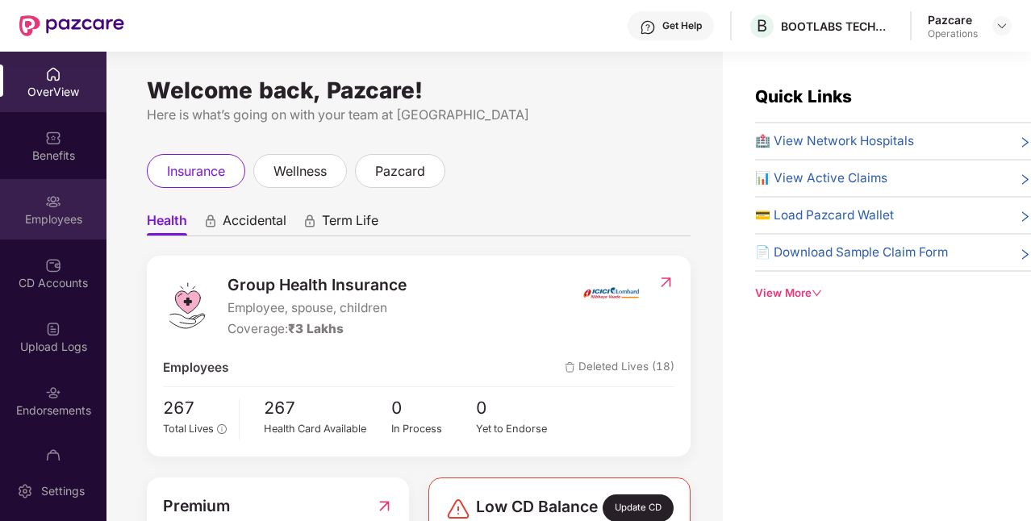
click at [56, 212] on div "Employees" at bounding box center [53, 219] width 106 height 16
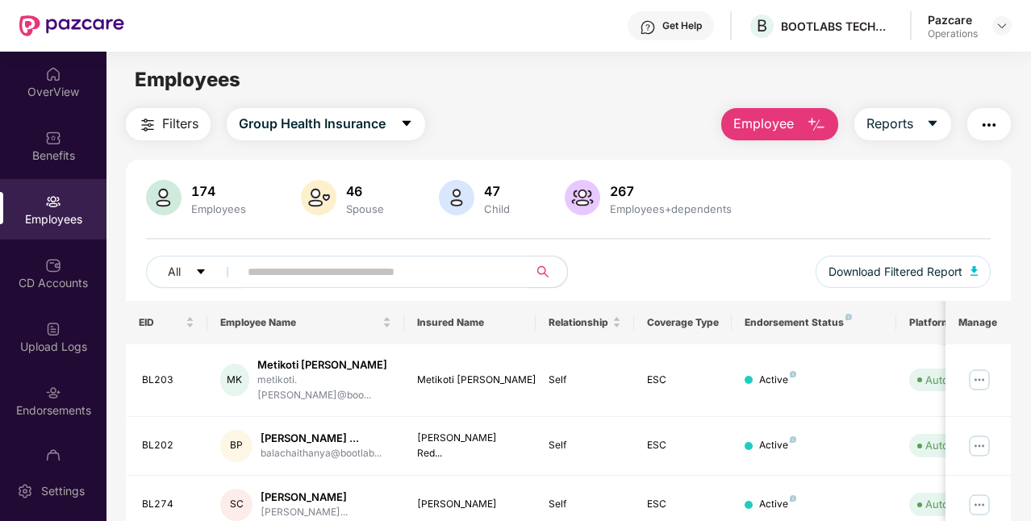
click at [163, 119] on span "Filters" at bounding box center [180, 124] width 36 height 20
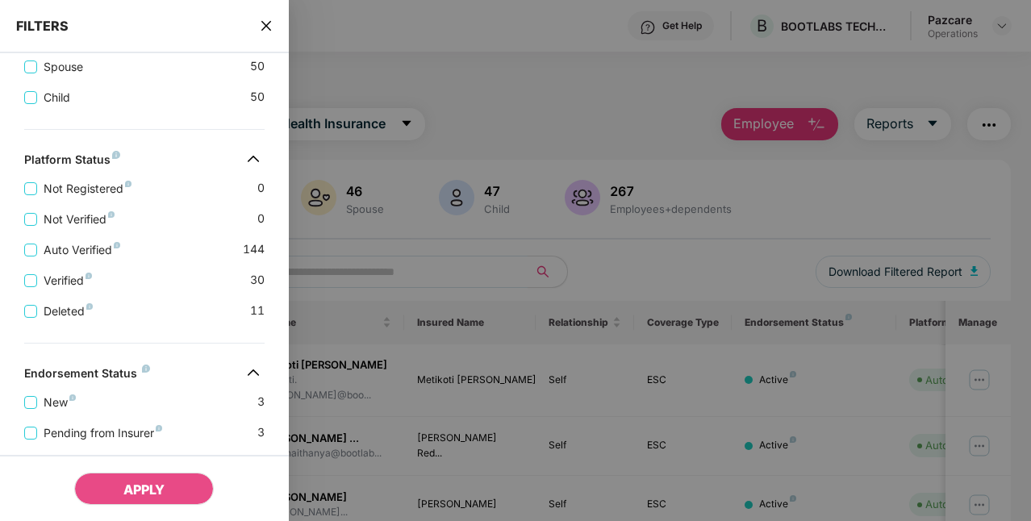
scroll to position [361, 0]
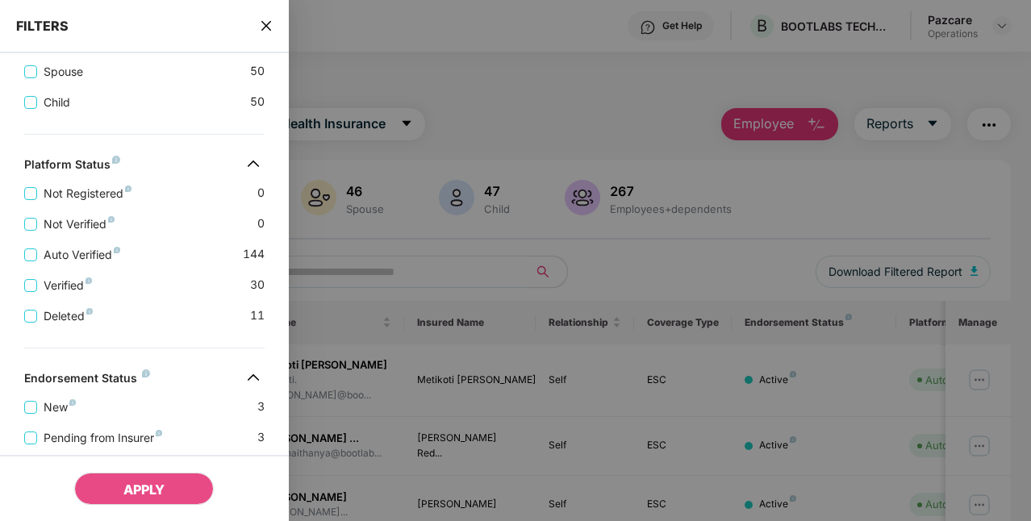
click at [269, 29] on icon "close" at bounding box center [266, 25] width 13 height 13
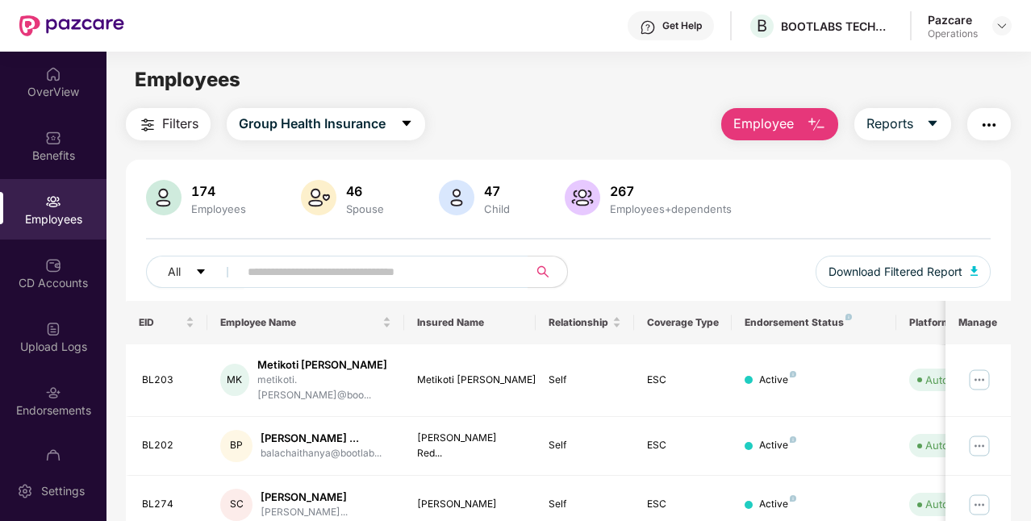
click at [165, 118] on span "Filters" at bounding box center [180, 124] width 36 height 20
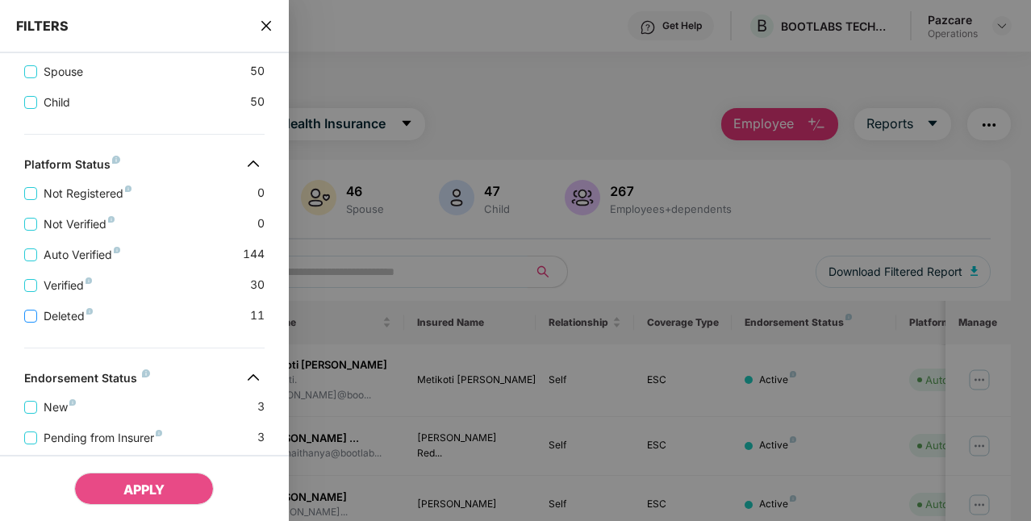
scroll to position [498, 0]
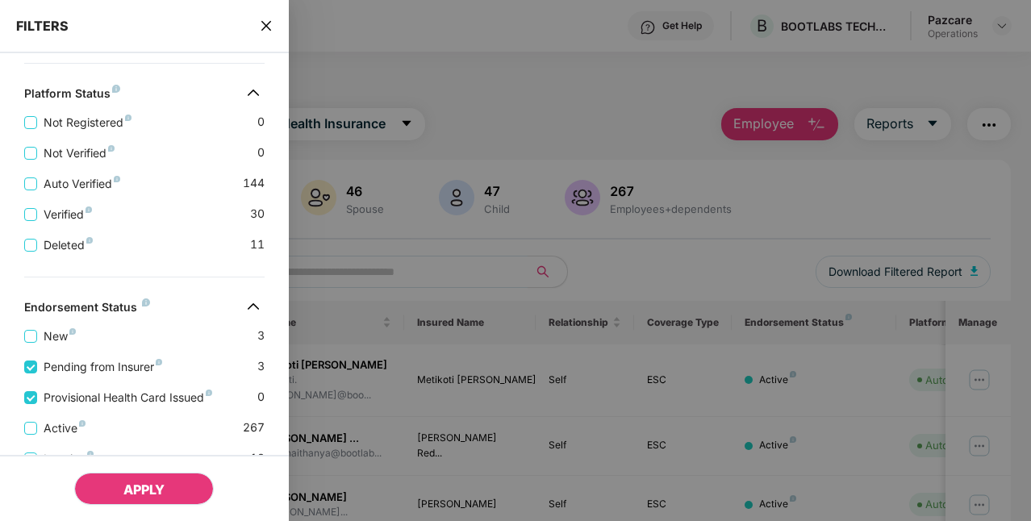
click at [185, 487] on button "APPLY" at bounding box center [144, 489] width 140 height 32
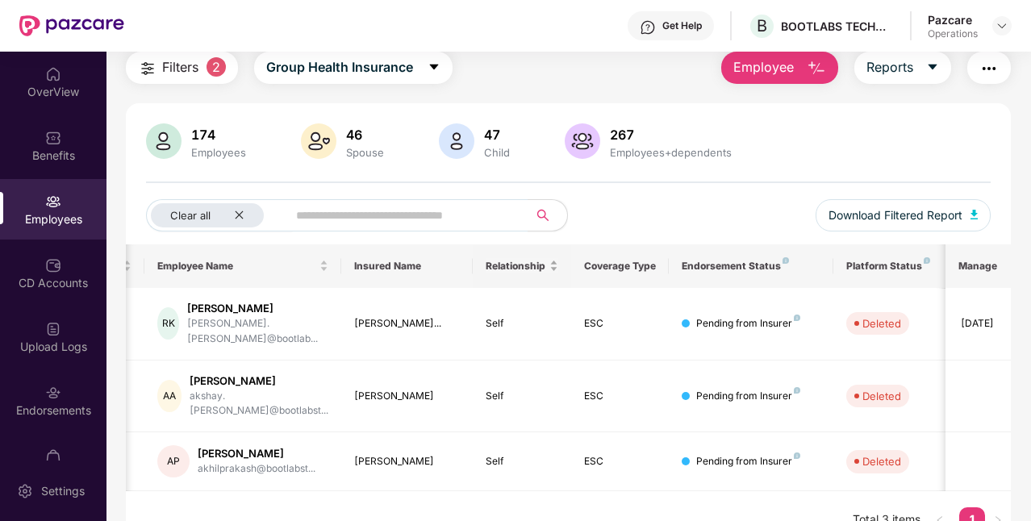
scroll to position [0, 0]
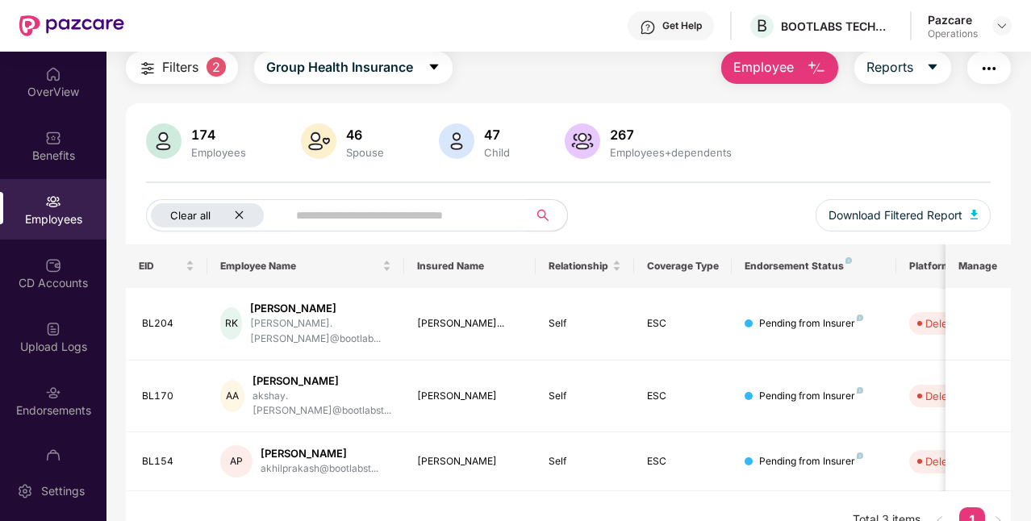
click at [240, 214] on icon "close" at bounding box center [239, 215] width 10 height 10
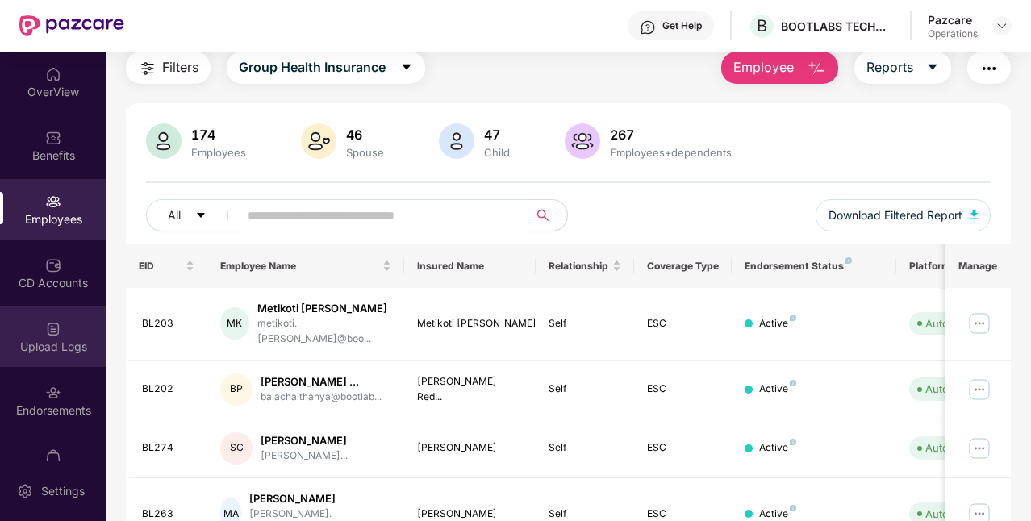
click at [29, 319] on div "Upload Logs" at bounding box center [53, 336] width 106 height 60
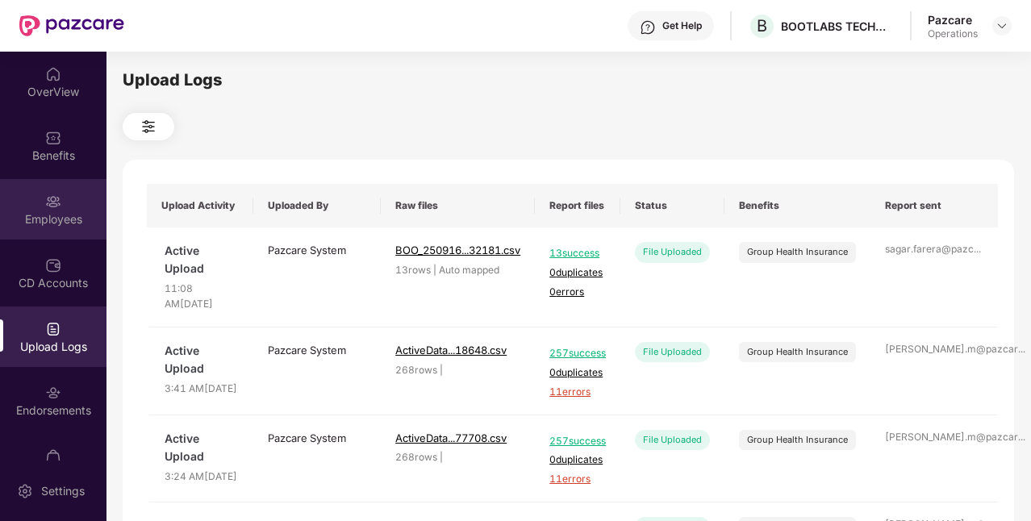
click at [37, 218] on div "Employees" at bounding box center [53, 219] width 106 height 16
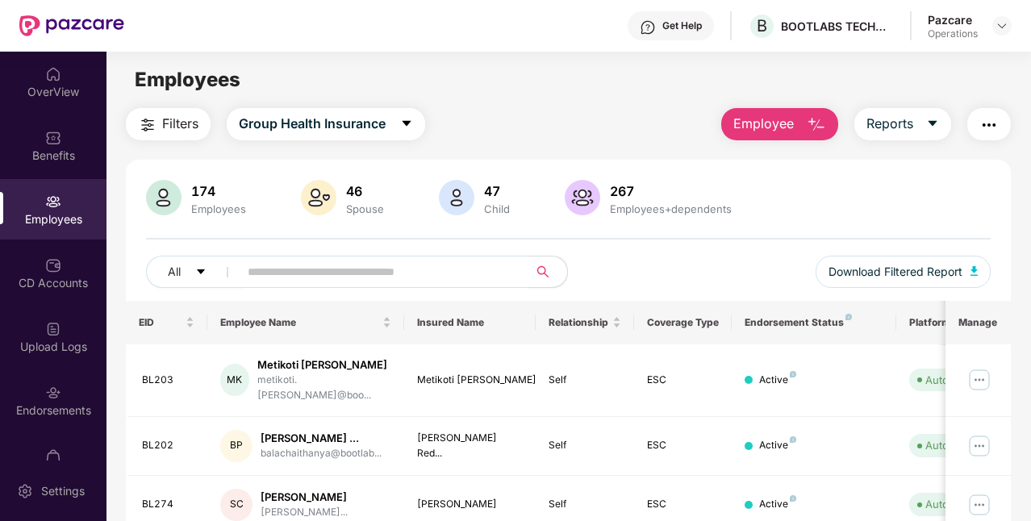
click at [990, 133] on img "button" at bounding box center [988, 124] width 19 height 19
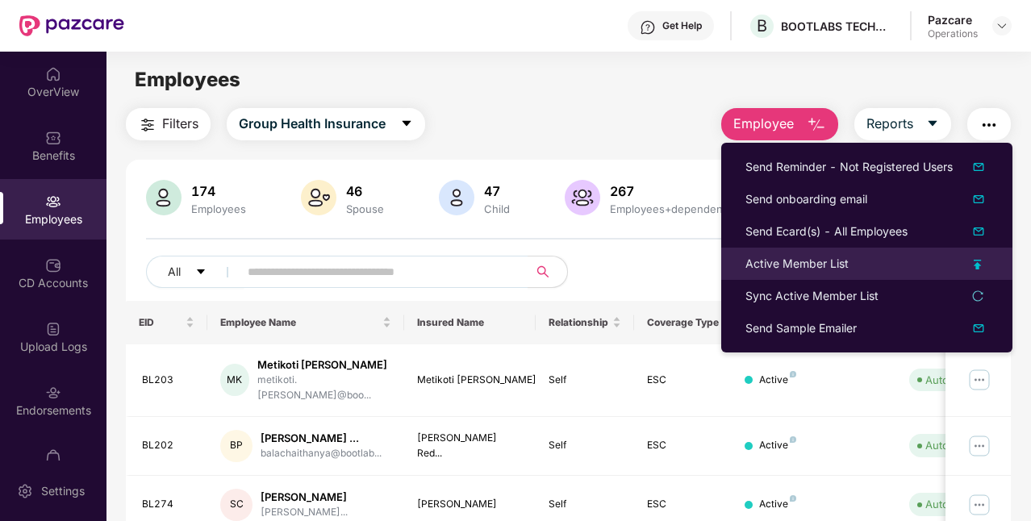
click at [798, 261] on div "Active Member List" at bounding box center [796, 264] width 103 height 18
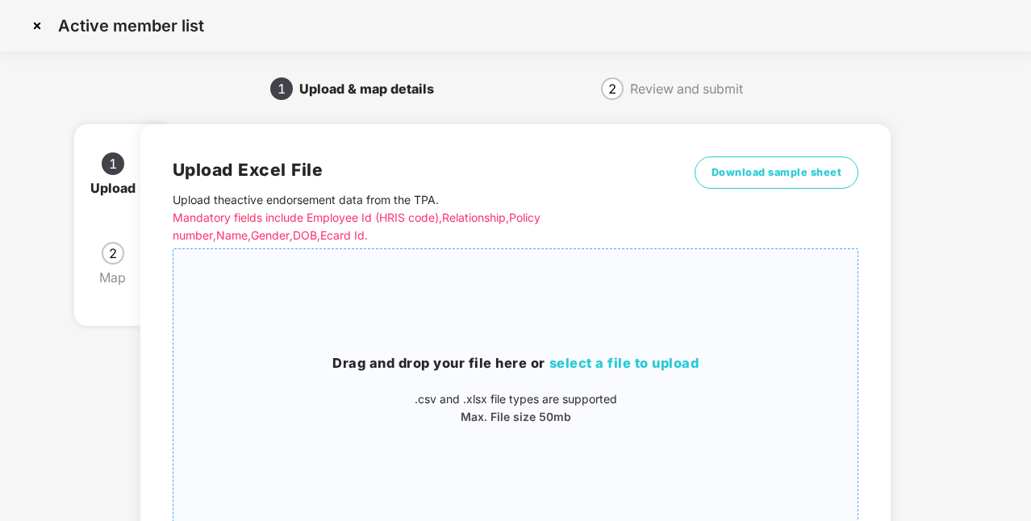
click at [585, 360] on span "select a file to upload" at bounding box center [624, 363] width 150 height 16
click at [785, 163] on button "Download sample sheet" at bounding box center [776, 172] width 165 height 32
click at [39, 30] on img at bounding box center [37, 26] width 26 height 26
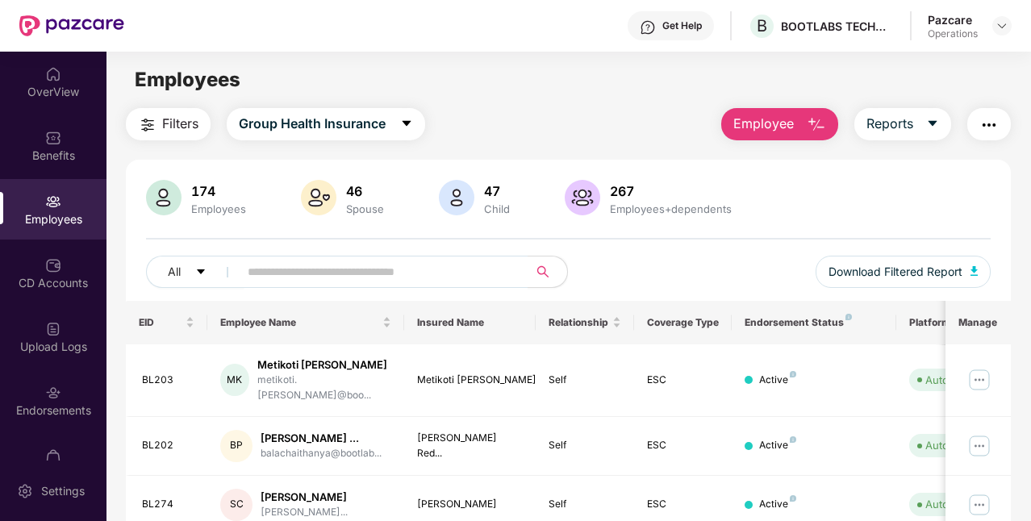
click at [166, 126] on span "Filters" at bounding box center [180, 124] width 36 height 20
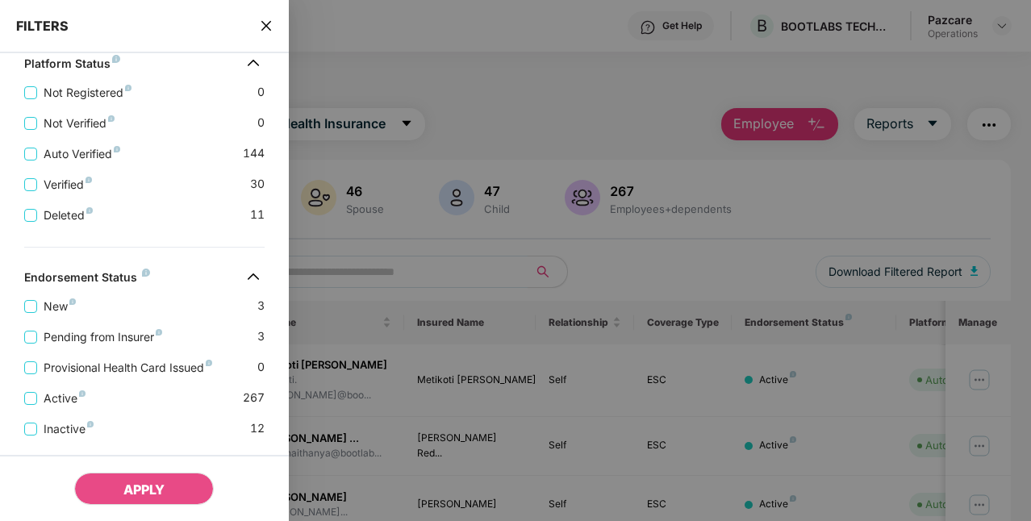
scroll to position [498, 0]
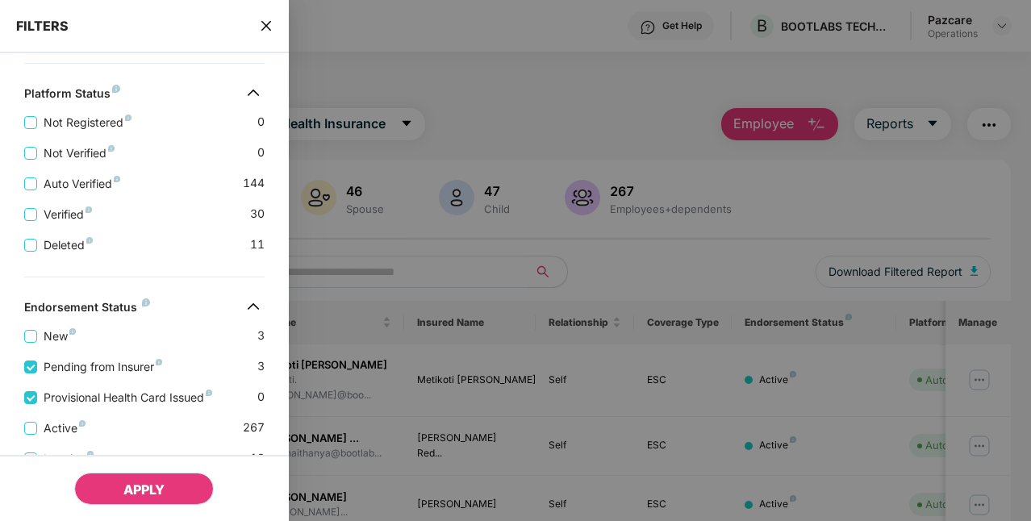
click at [175, 479] on button "APPLY" at bounding box center [144, 489] width 140 height 32
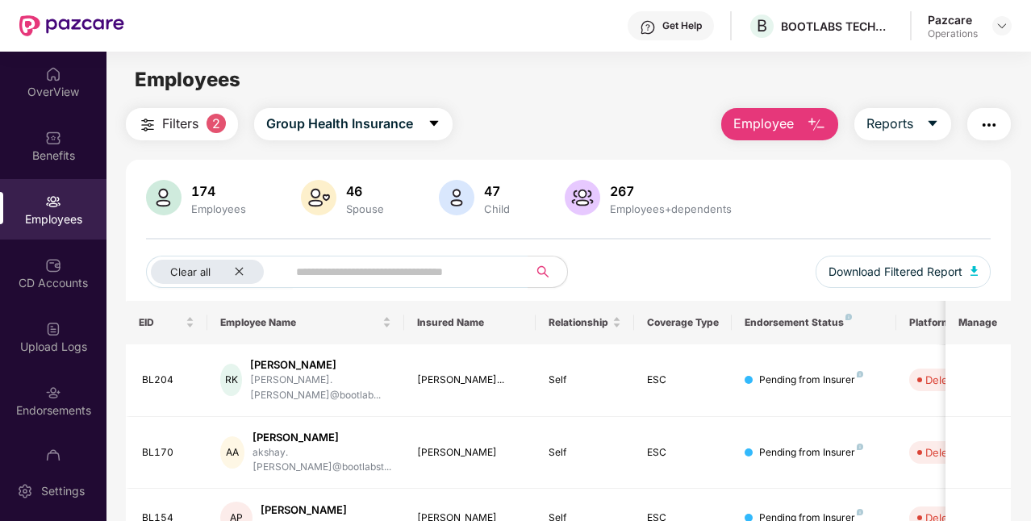
scroll to position [56, 0]
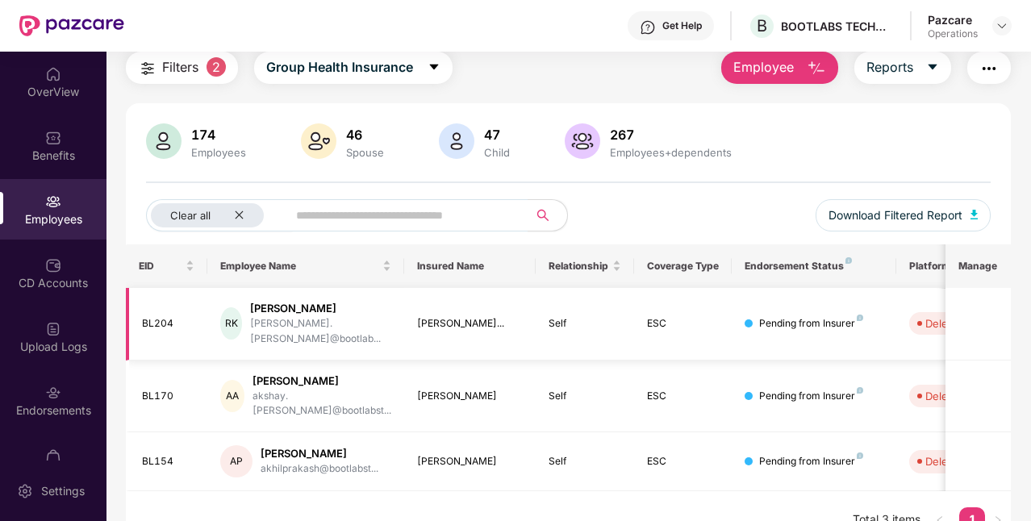
click at [168, 316] on div "BL204" at bounding box center [168, 323] width 53 height 15
click at [162, 389] on div "BL170" at bounding box center [168, 396] width 53 height 15
click at [155, 454] on div "BL154" at bounding box center [168, 461] width 53 height 15
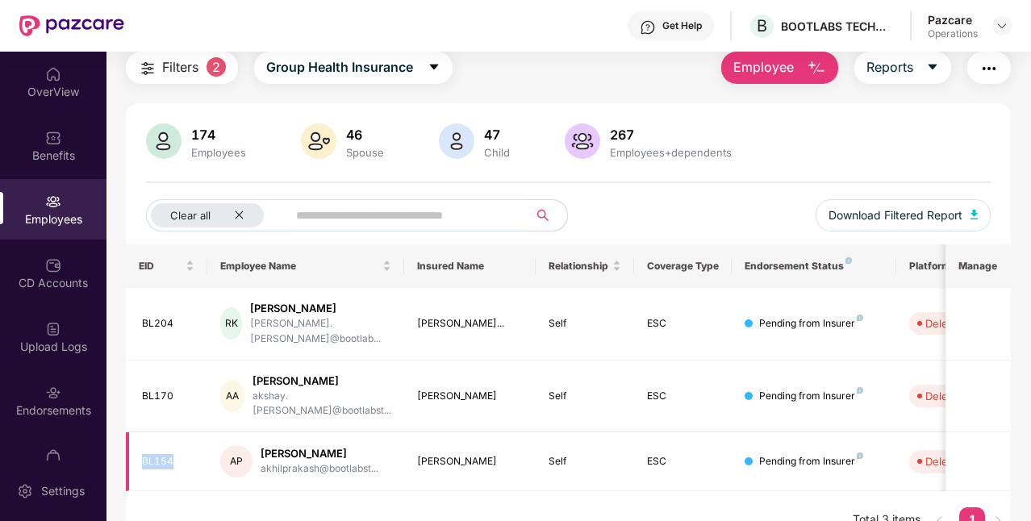
click at [155, 454] on div "BL154" at bounding box center [168, 461] width 53 height 15
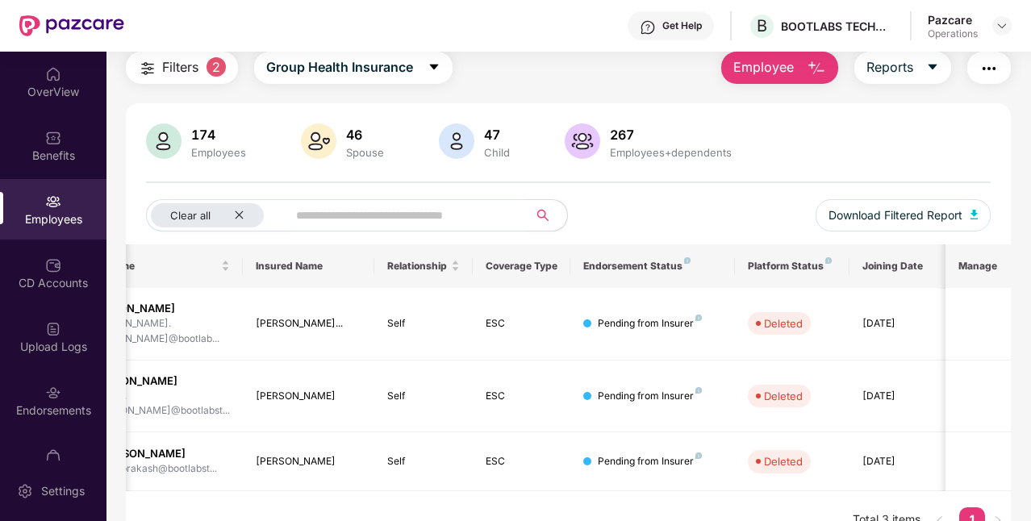
click at [990, 69] on img "button" at bounding box center [988, 68] width 19 height 19
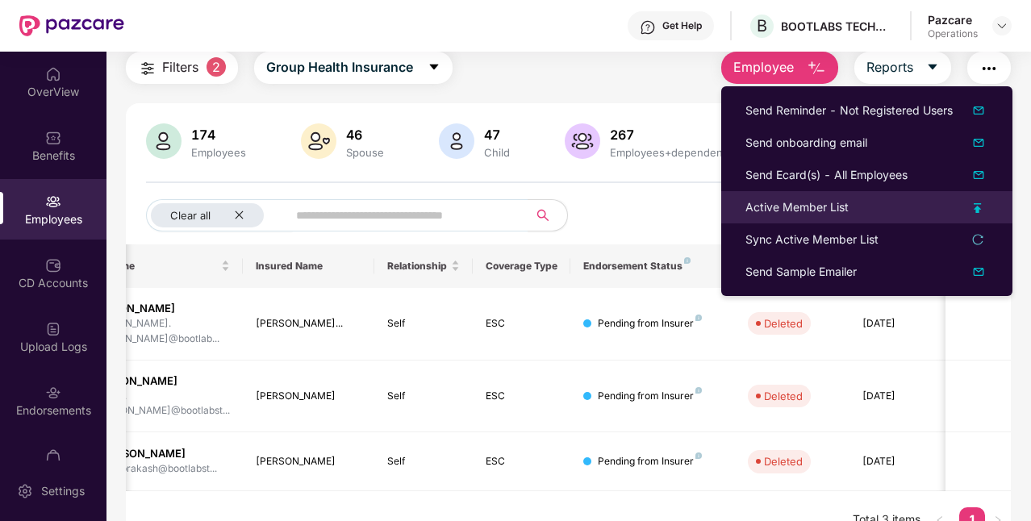
click at [806, 208] on div "Active Member List" at bounding box center [796, 207] width 103 height 18
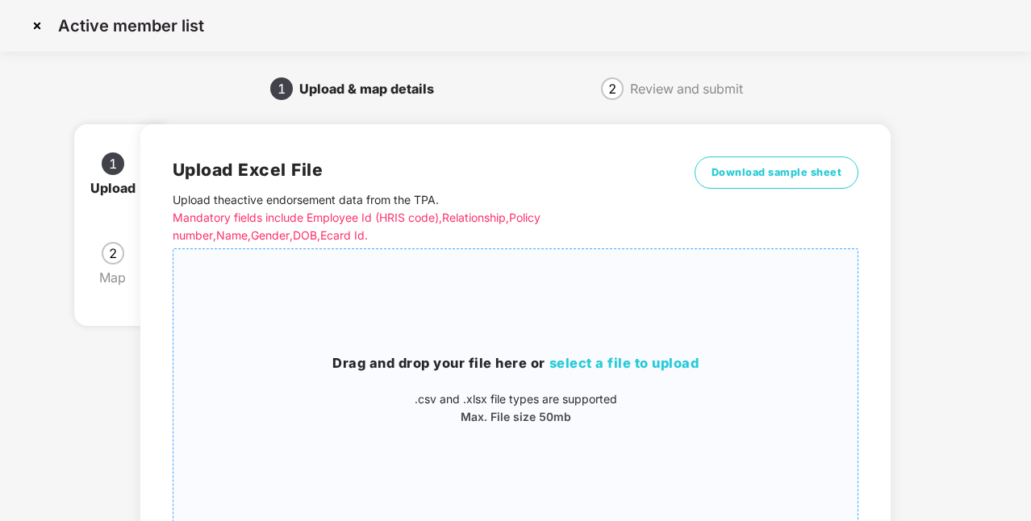
click at [603, 363] on span "select a file to upload" at bounding box center [624, 363] width 150 height 16
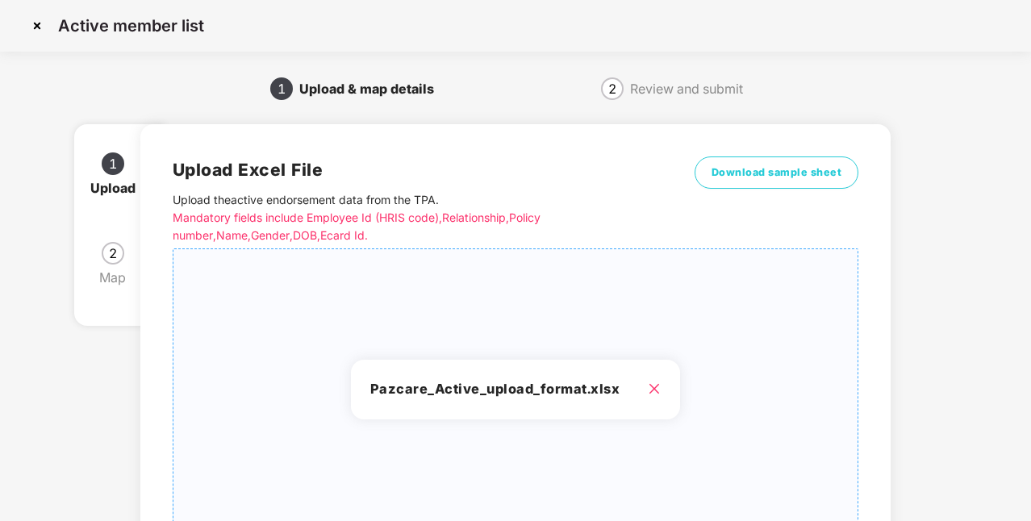
scroll to position [177, 0]
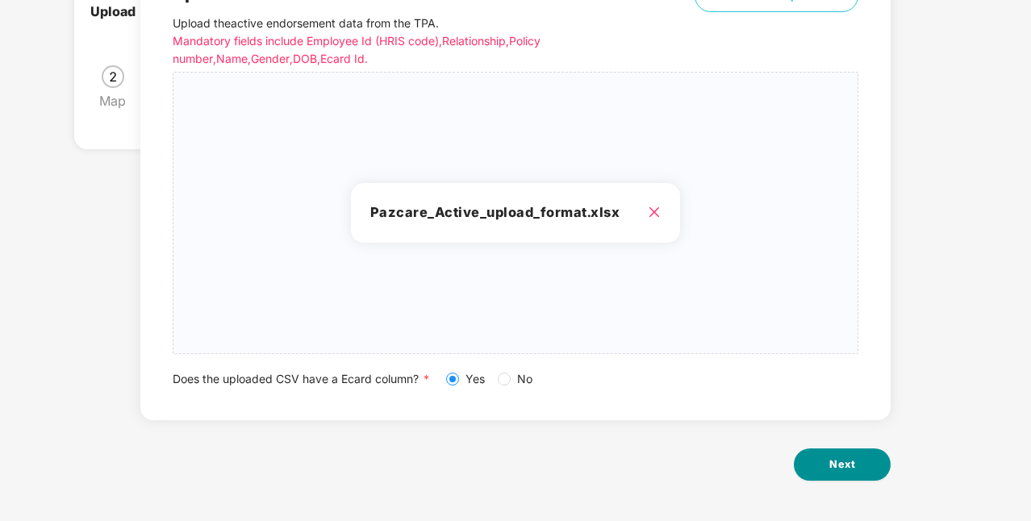
click at [809, 469] on button "Next" at bounding box center [841, 464] width 97 height 32
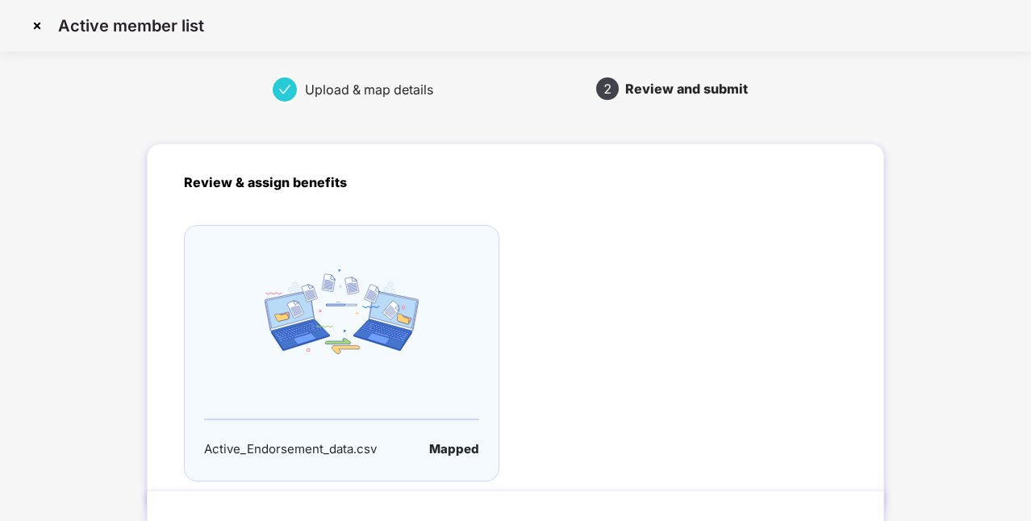
scroll to position [111, 0]
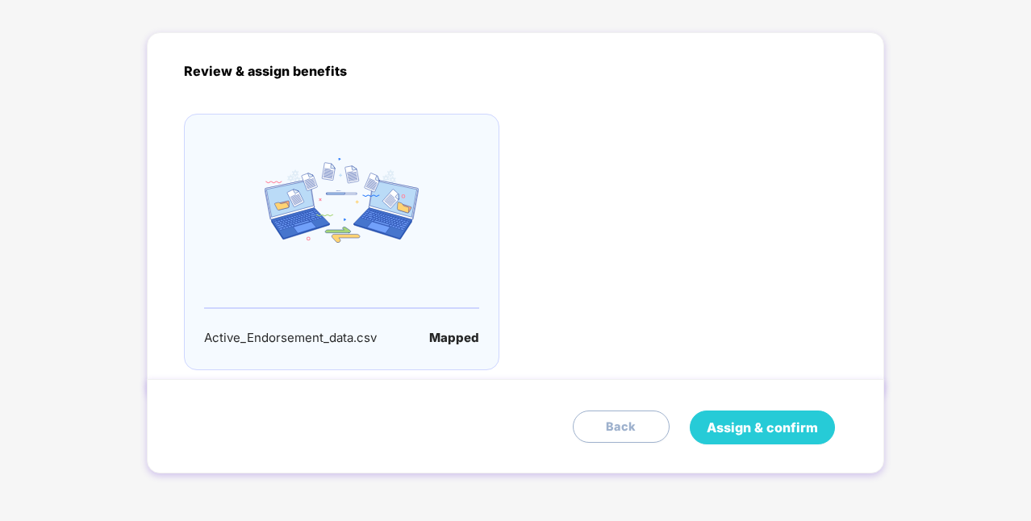
click at [803, 431] on span "Assign & confirm" at bounding box center [761, 428] width 111 height 20
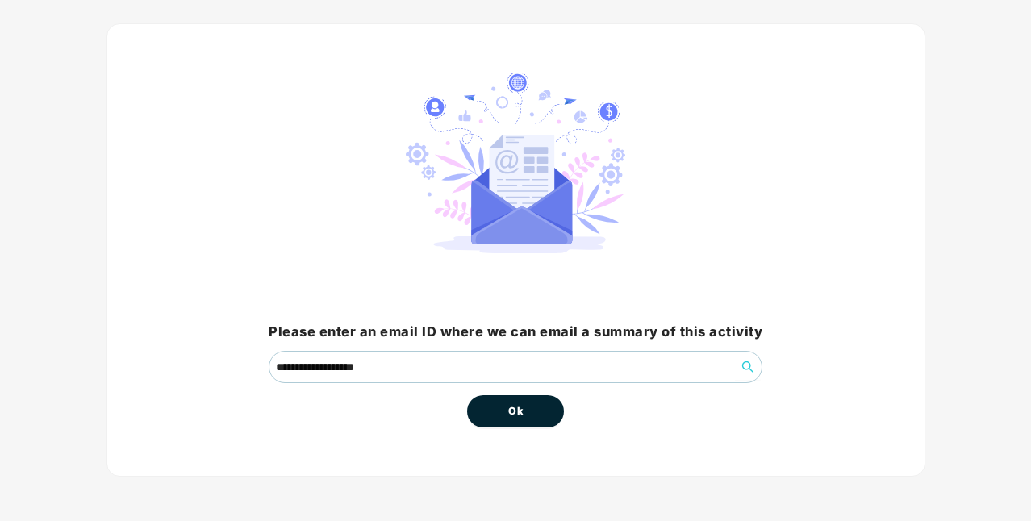
scroll to position [0, 0]
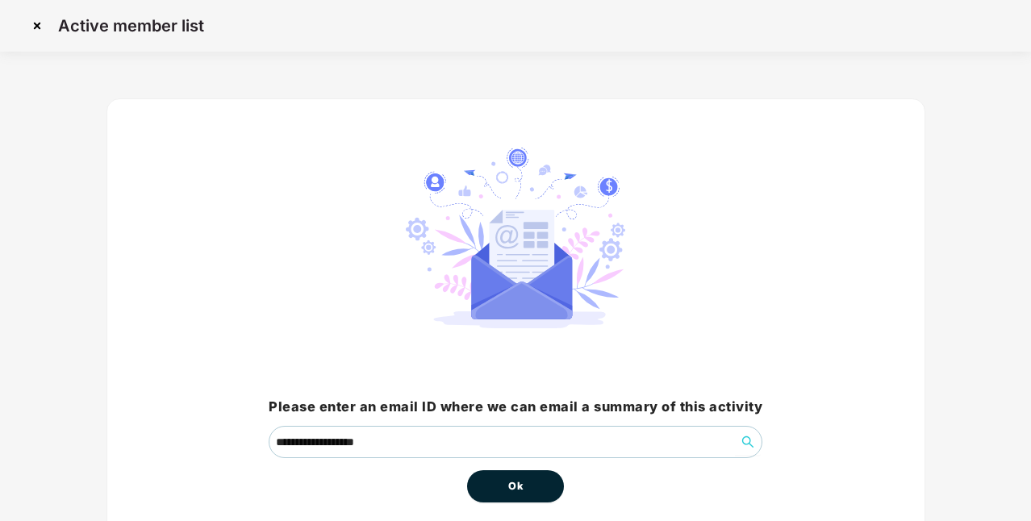
click at [518, 494] on button "Ok" at bounding box center [515, 486] width 97 height 32
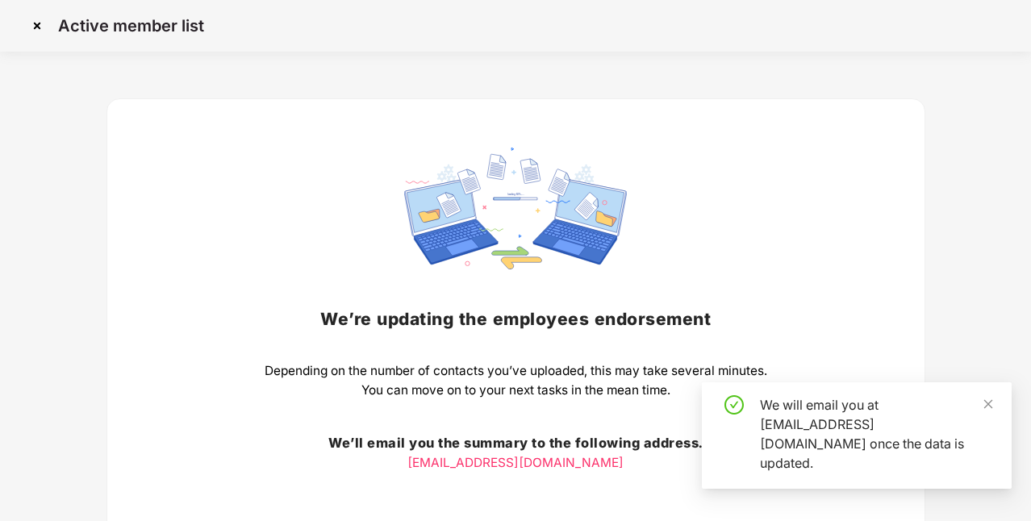
scroll to position [129, 0]
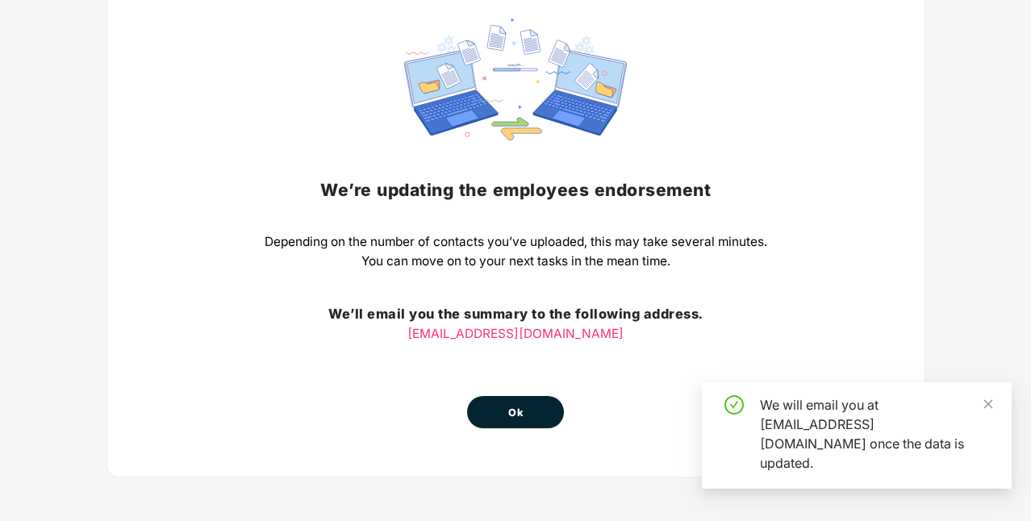
click at [527, 416] on button "Ok" at bounding box center [515, 412] width 97 height 32
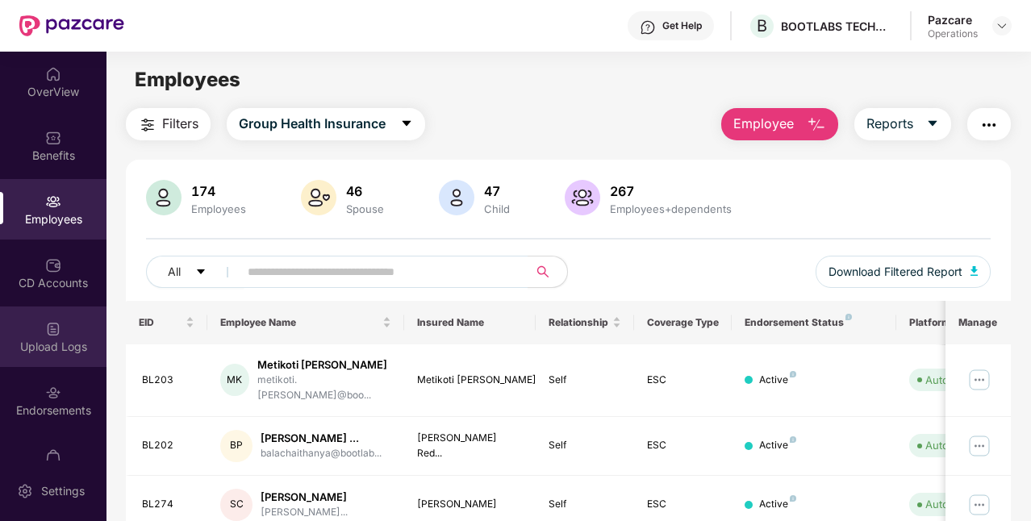
click at [57, 331] on img at bounding box center [53, 329] width 16 height 16
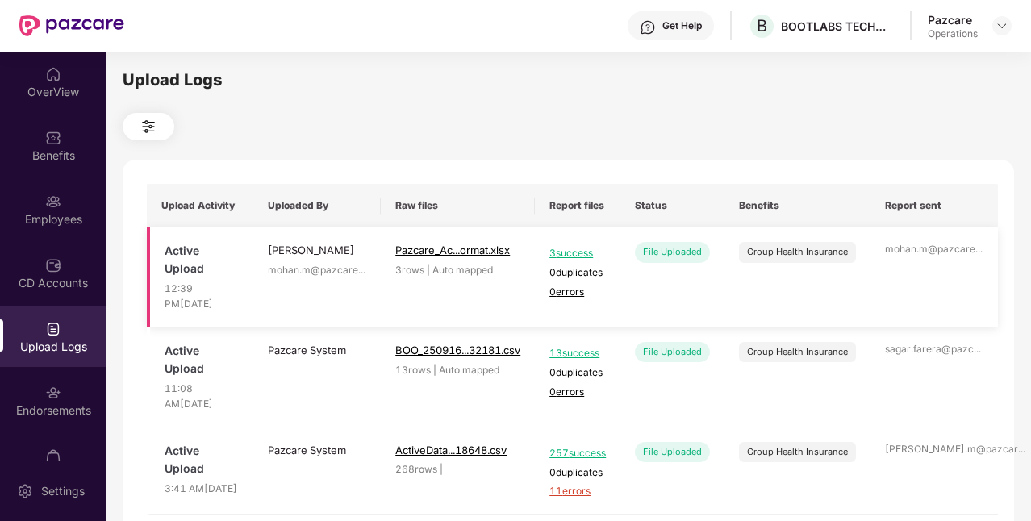
scroll to position [13, 0]
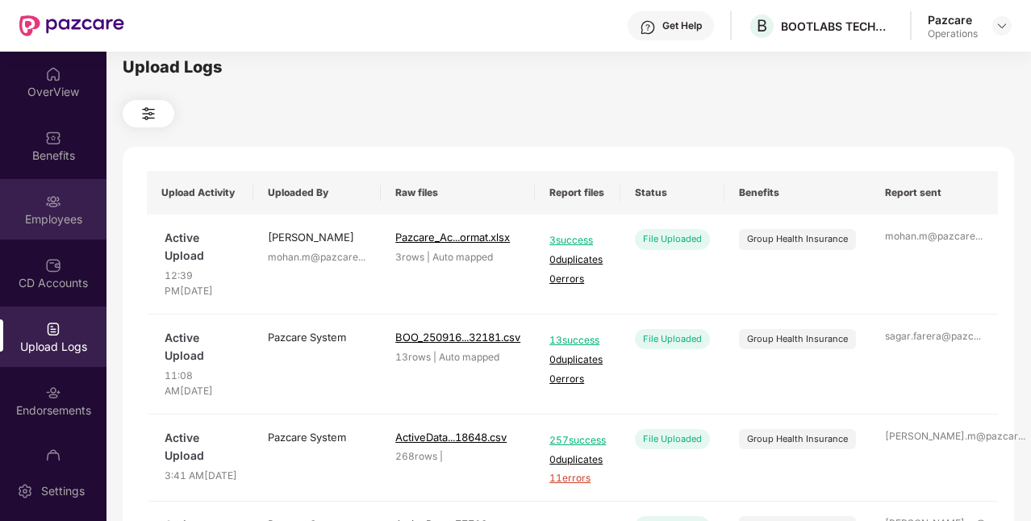
click at [70, 212] on div "Employees" at bounding box center [53, 219] width 106 height 16
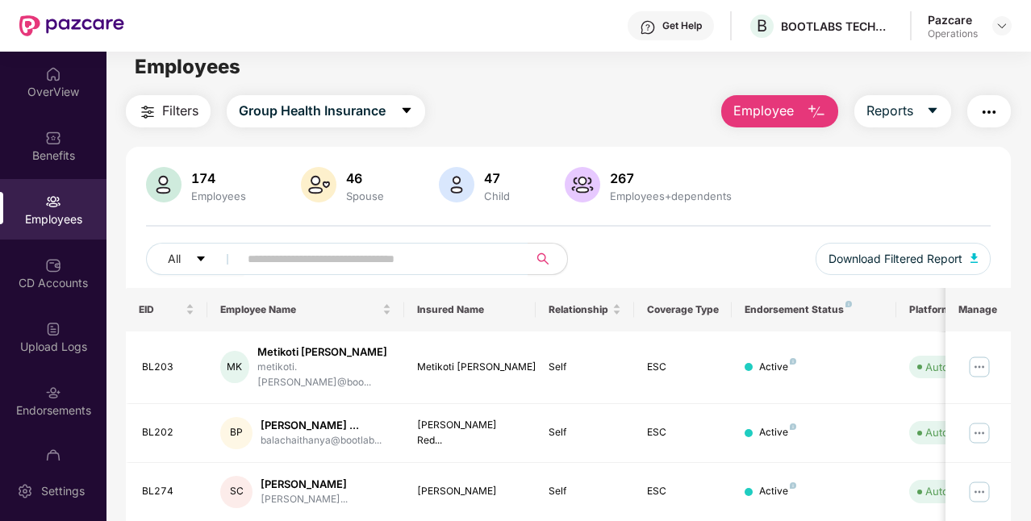
click at [160, 106] on button "Filters" at bounding box center [168, 111] width 85 height 32
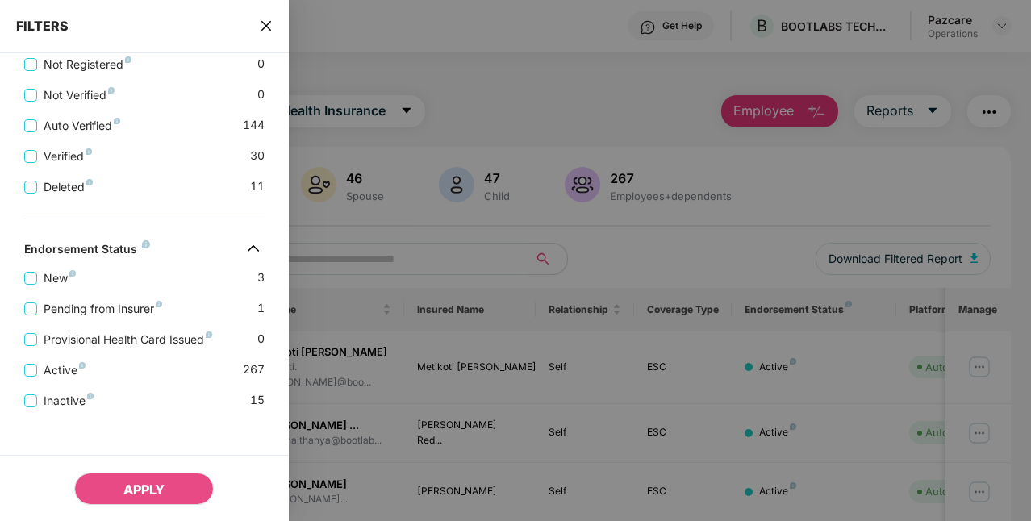
scroll to position [498, 0]
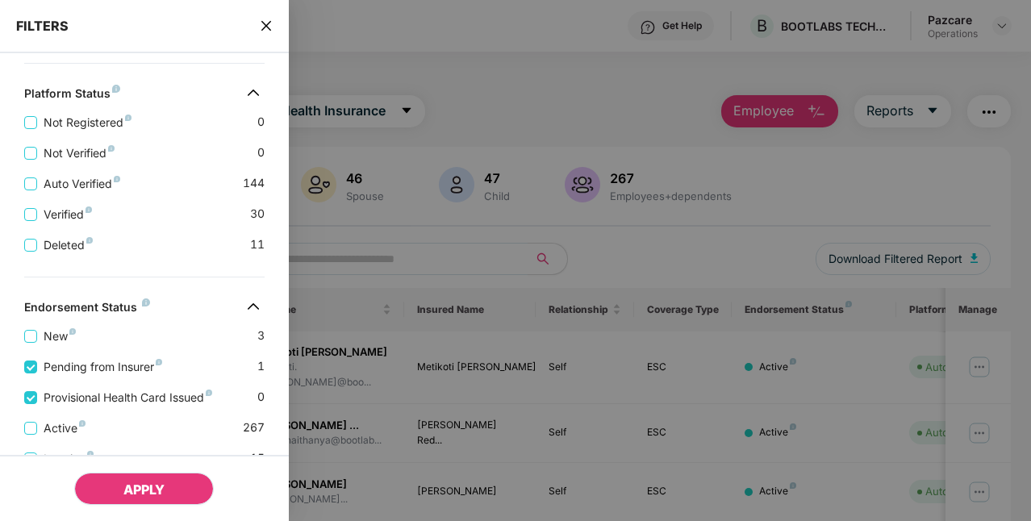
click at [148, 495] on span "APPLY" at bounding box center [143, 489] width 41 height 16
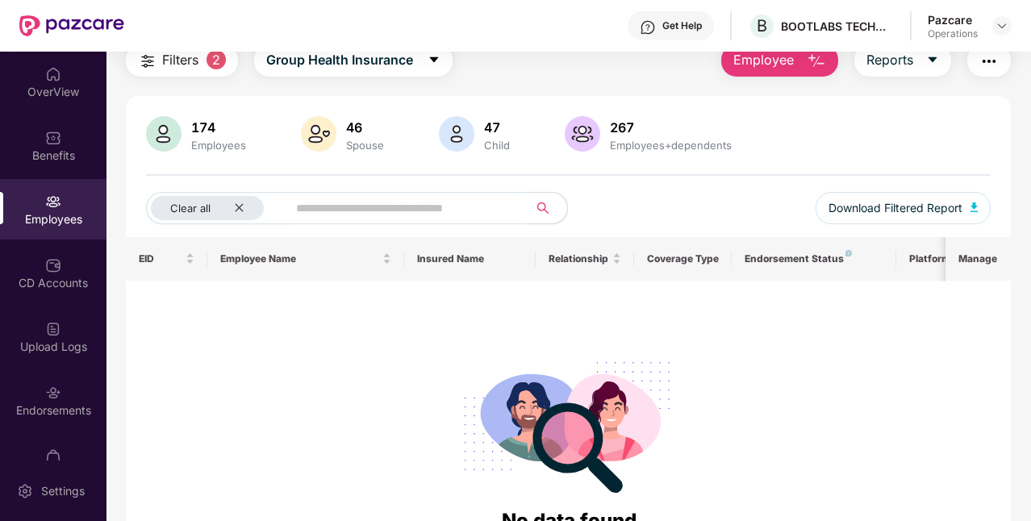
scroll to position [0, 0]
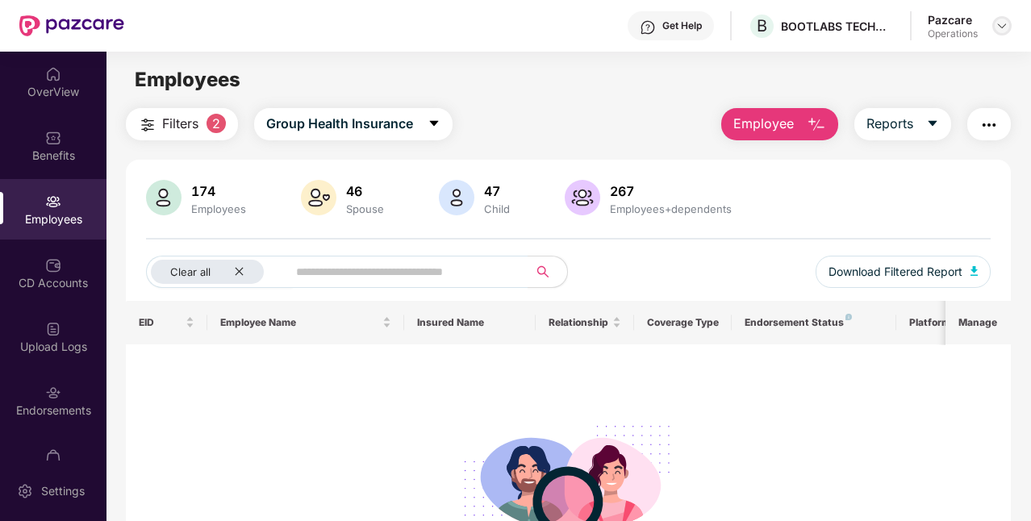
click at [994, 21] on div at bounding box center [1001, 25] width 19 height 19
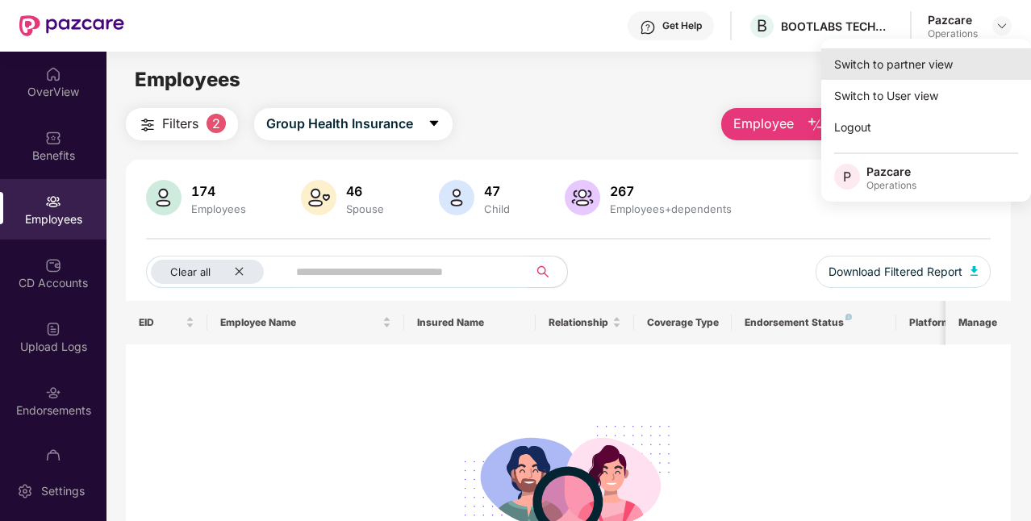
click at [938, 75] on div "Switch to partner view" at bounding box center [926, 63] width 210 height 31
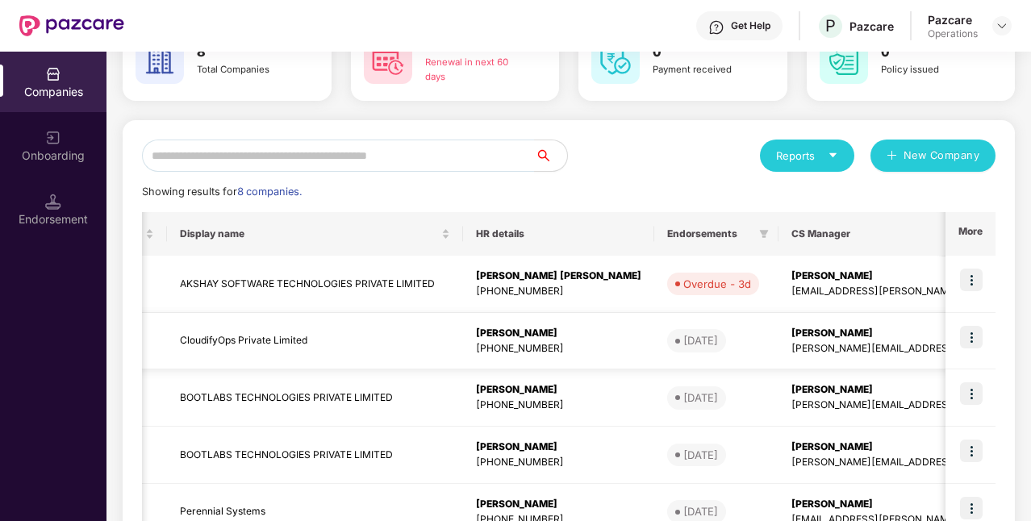
scroll to position [0, 296]
click at [972, 271] on img at bounding box center [971, 280] width 23 height 23
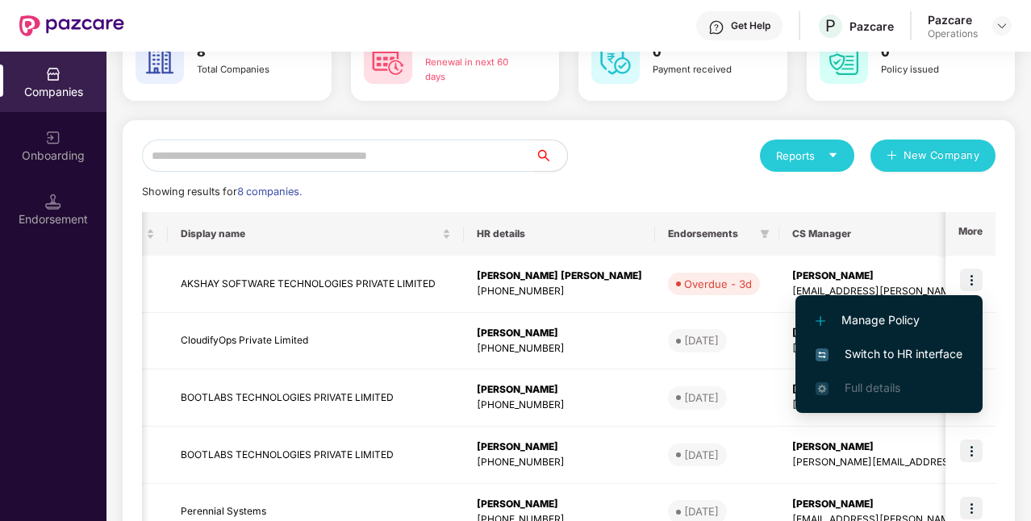
click at [881, 351] on span "Switch to HR interface" at bounding box center [888, 354] width 147 height 18
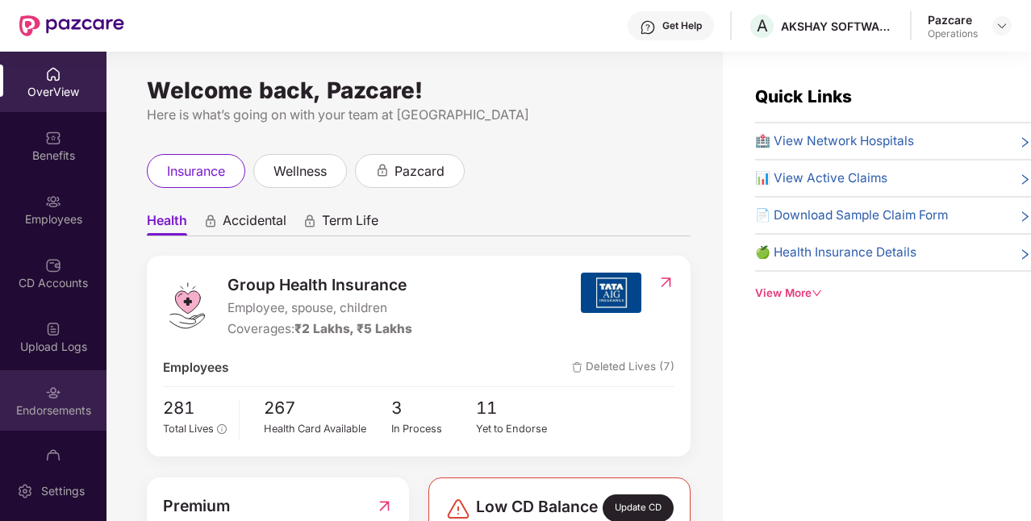
click at [66, 417] on div "Endorsements" at bounding box center [53, 410] width 106 height 16
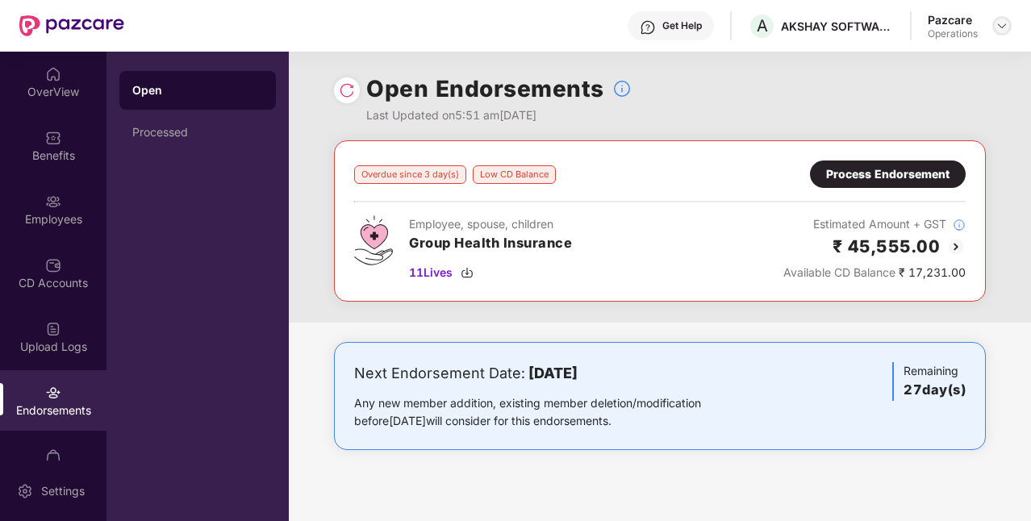
click at [998, 28] on img at bounding box center [1001, 25] width 13 height 13
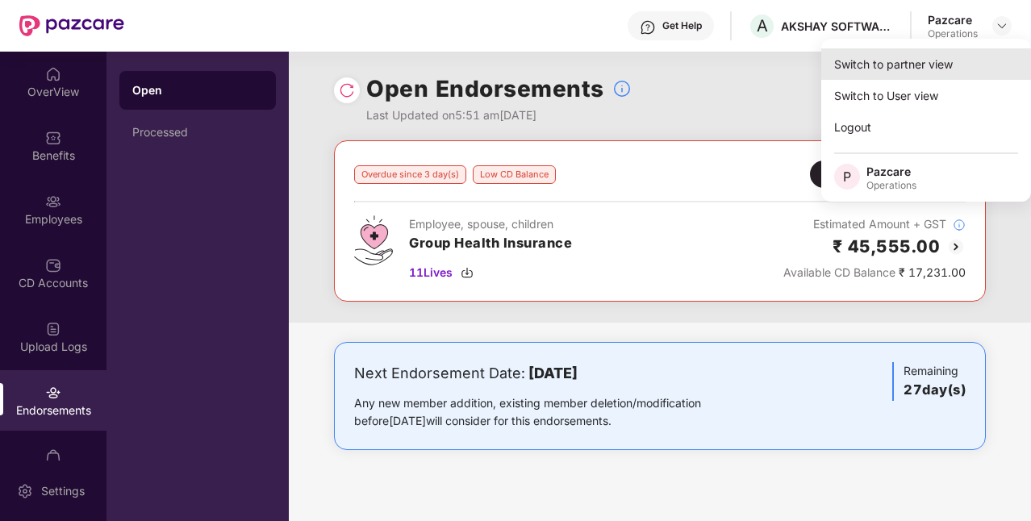
click at [955, 74] on div "Switch to partner view" at bounding box center [926, 63] width 210 height 31
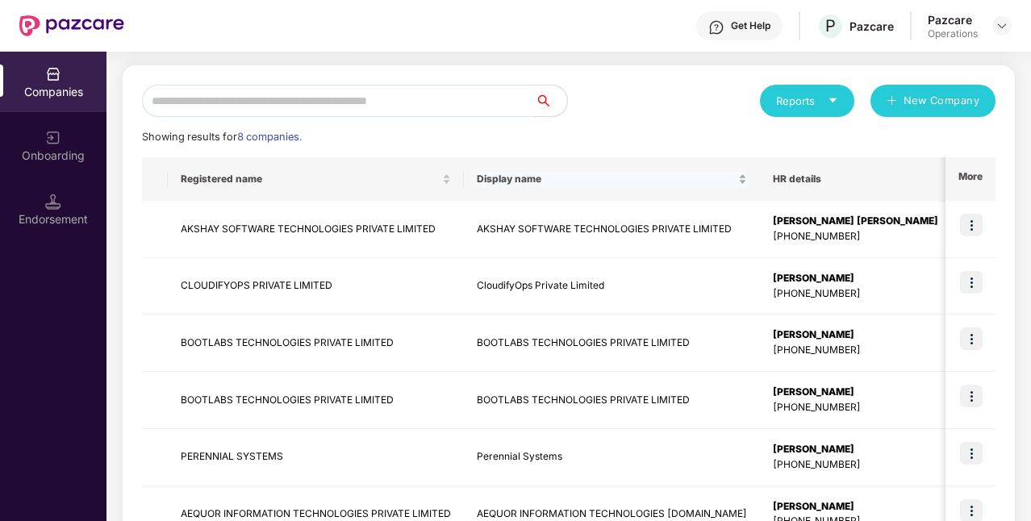
scroll to position [383, 0]
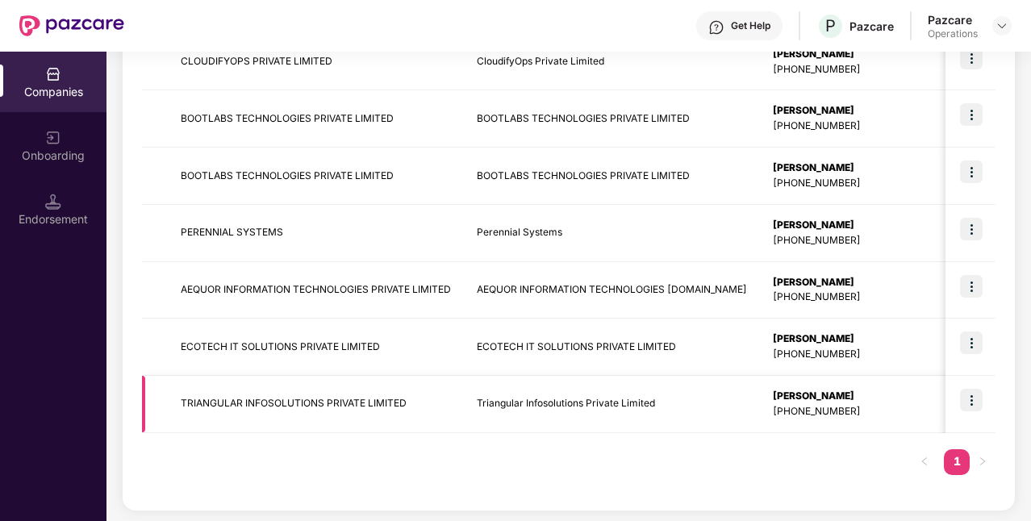
click at [974, 393] on img at bounding box center [971, 400] width 23 height 23
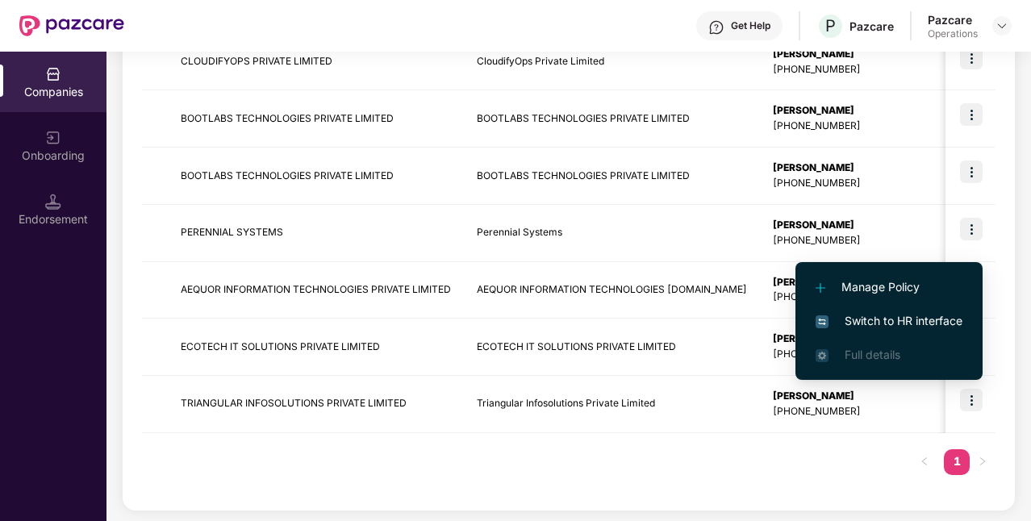
click at [911, 319] on span "Switch to HR interface" at bounding box center [888, 321] width 147 height 18
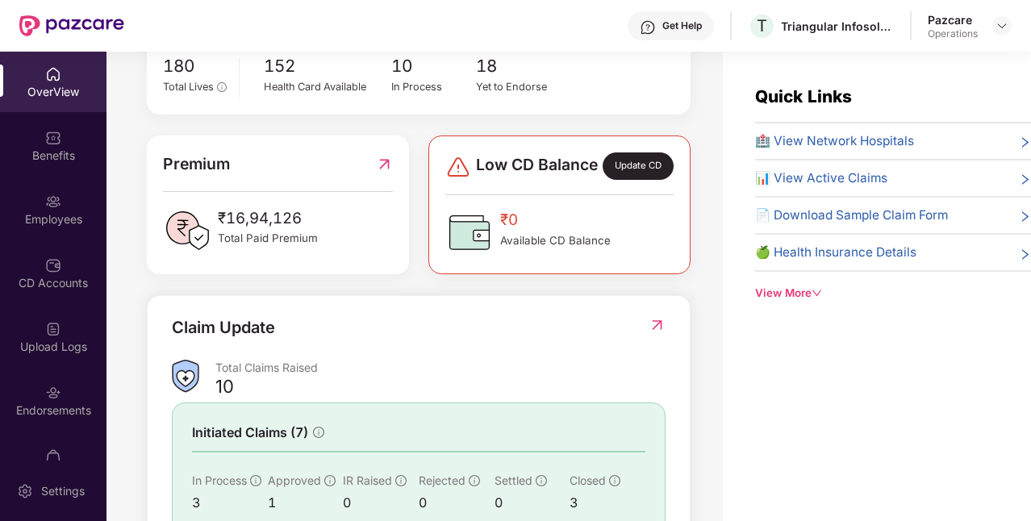
scroll to position [346, 0]
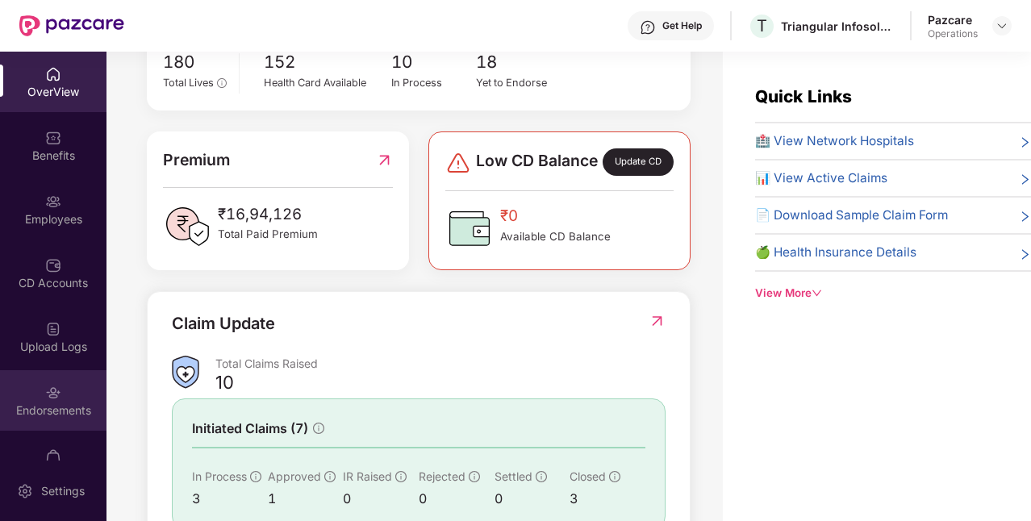
click at [73, 410] on div "Endorsements" at bounding box center [53, 410] width 106 height 16
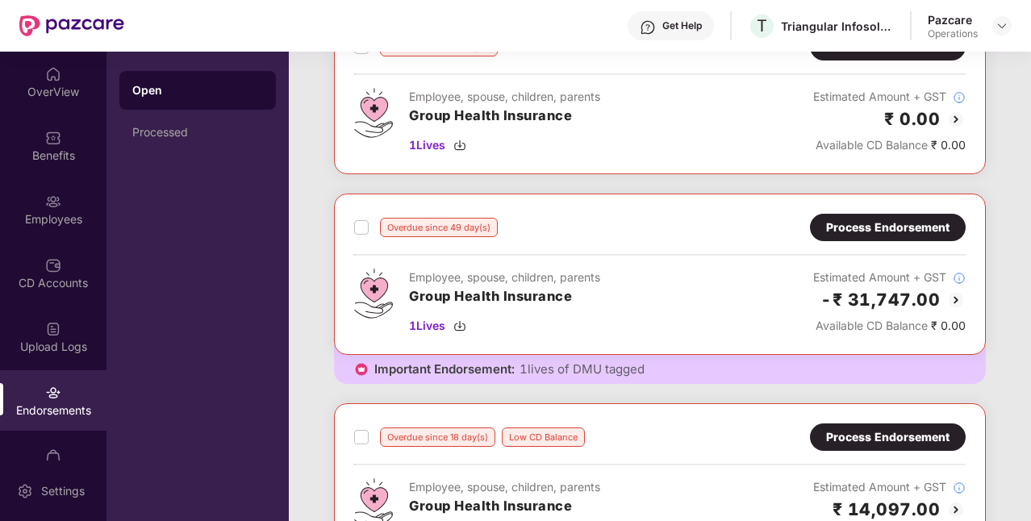
scroll to position [127, 0]
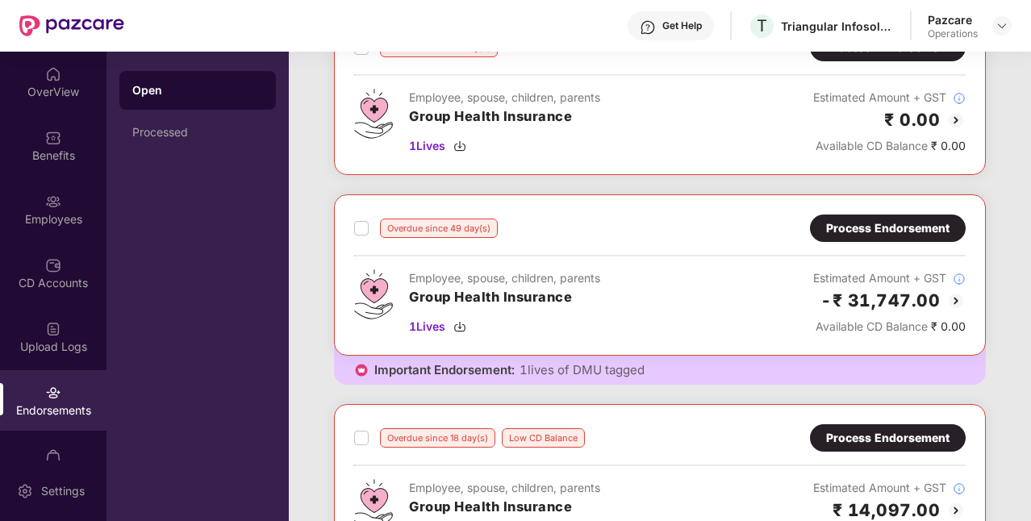
click at [945, 247] on div "Overdue since 49 day(s) Process Endorsement Employee, spouse, children, parents…" at bounding box center [659, 274] width 611 height 121
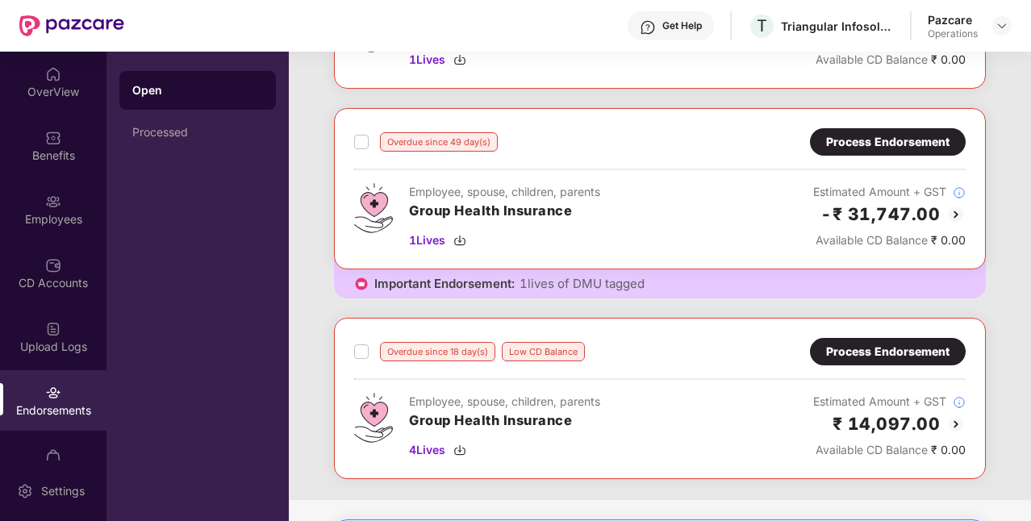
scroll to position [223, 0]
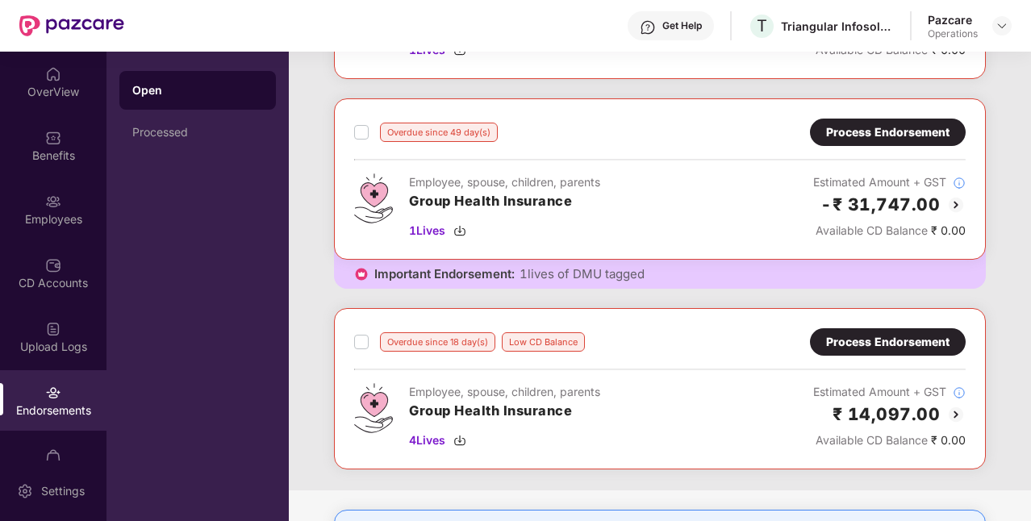
click at [943, 130] on div "Process Endorsement" at bounding box center [887, 132] width 123 height 18
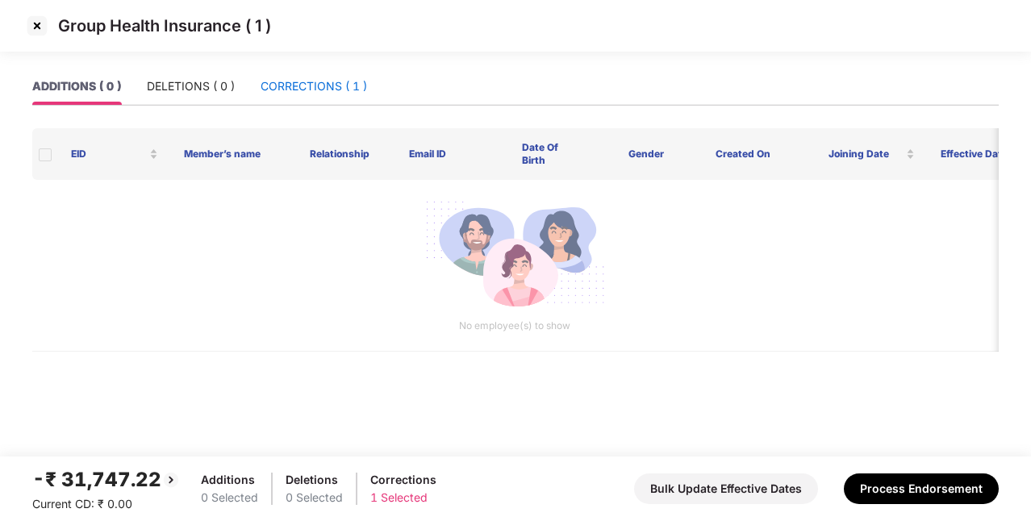
click at [300, 89] on div "CORRECTIONS ( 1 )" at bounding box center [313, 86] width 106 height 18
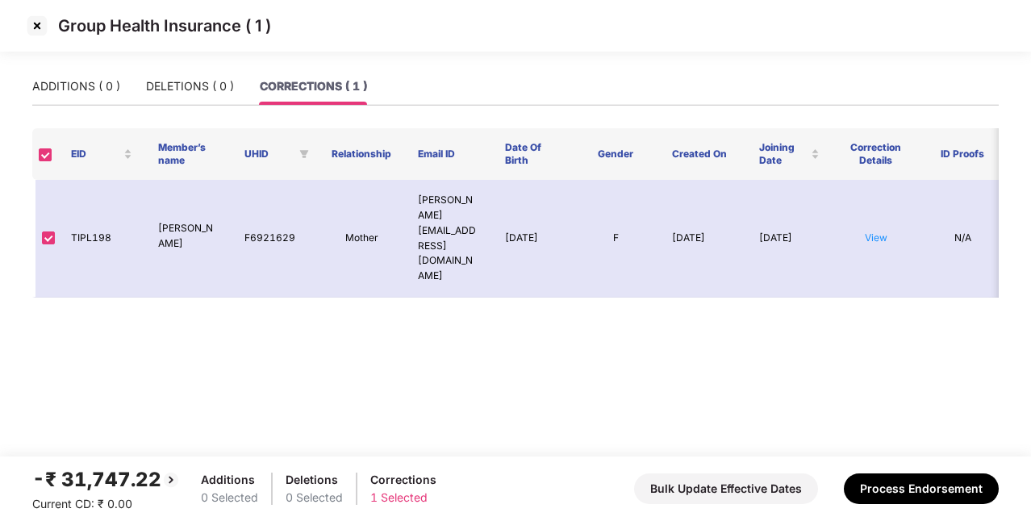
click at [40, 21] on img at bounding box center [37, 26] width 26 height 26
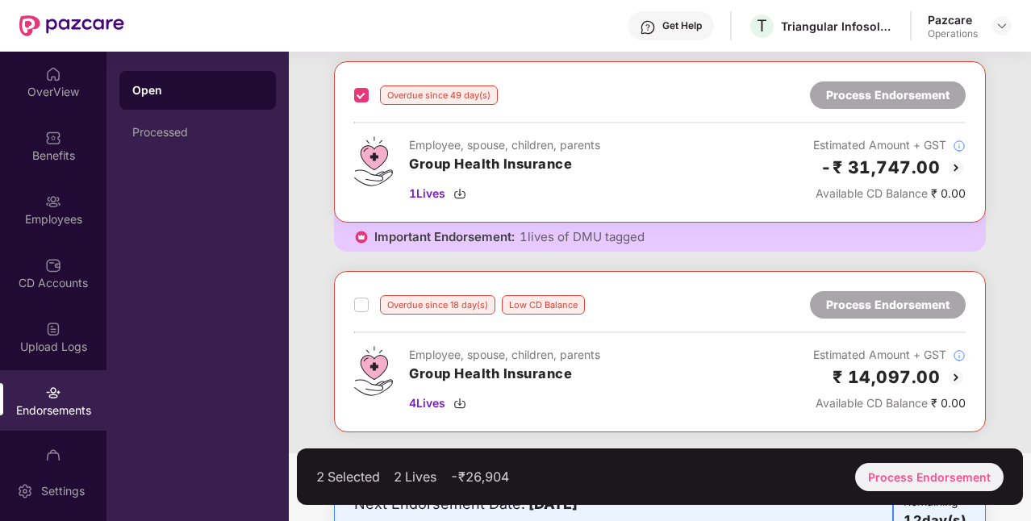
scroll to position [269, 0]
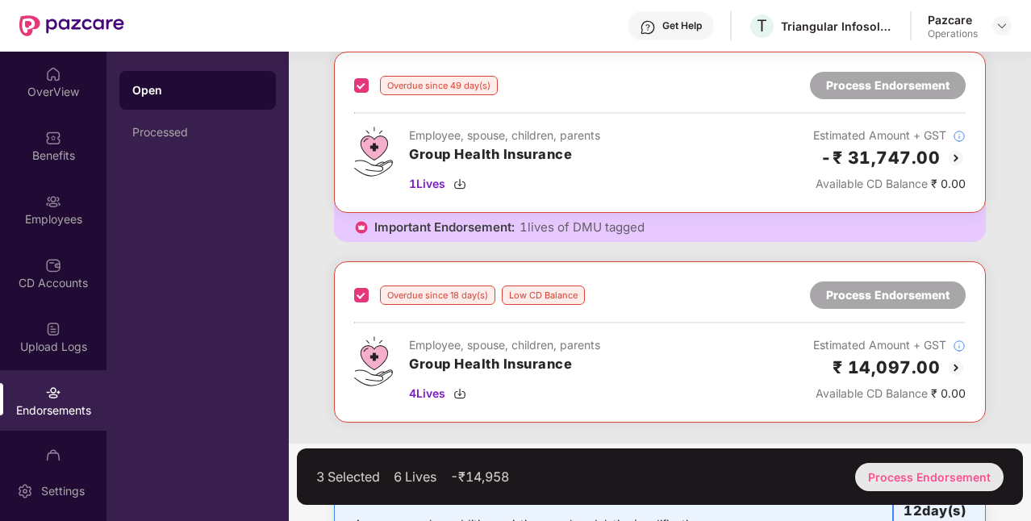
click at [894, 471] on div "Process Endorsement" at bounding box center [929, 477] width 148 height 28
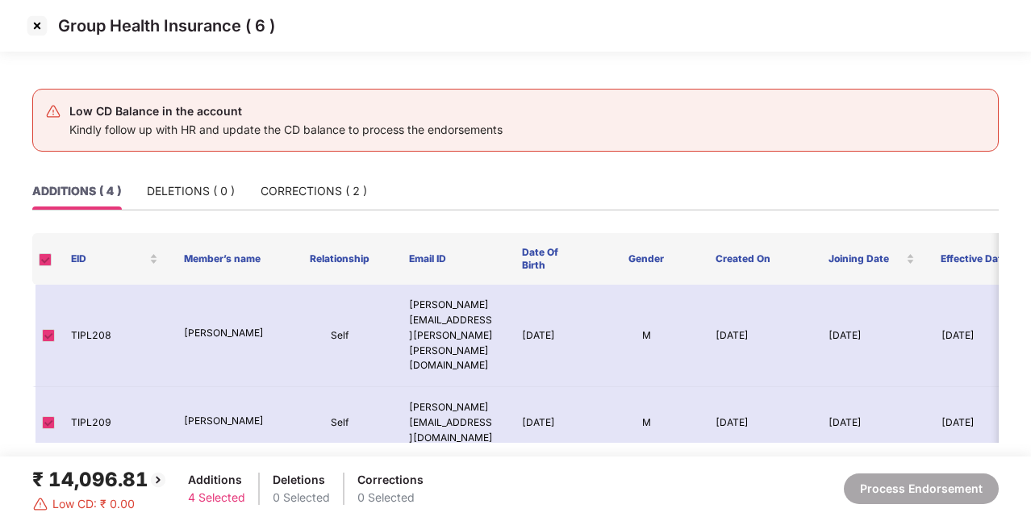
click at [31, 21] on img at bounding box center [37, 26] width 26 height 26
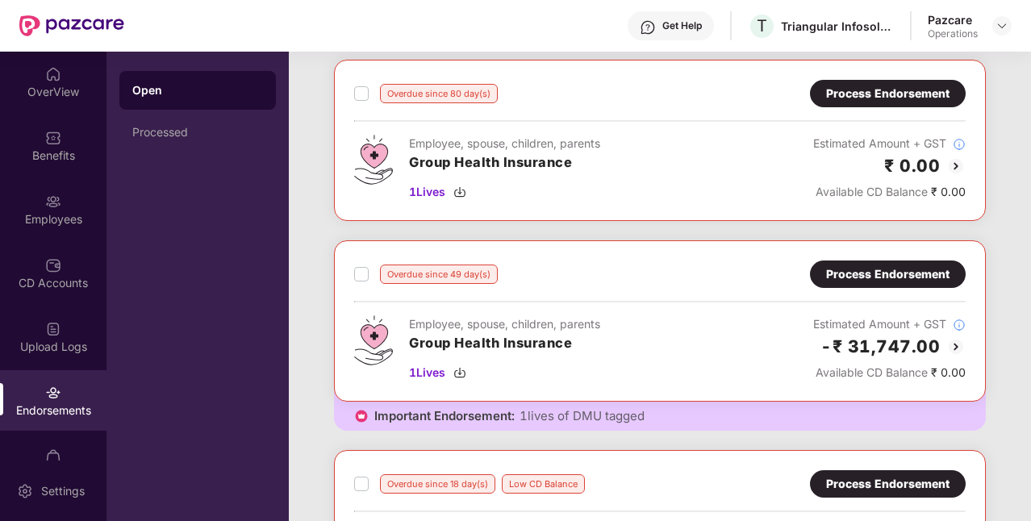
scroll to position [82, 0]
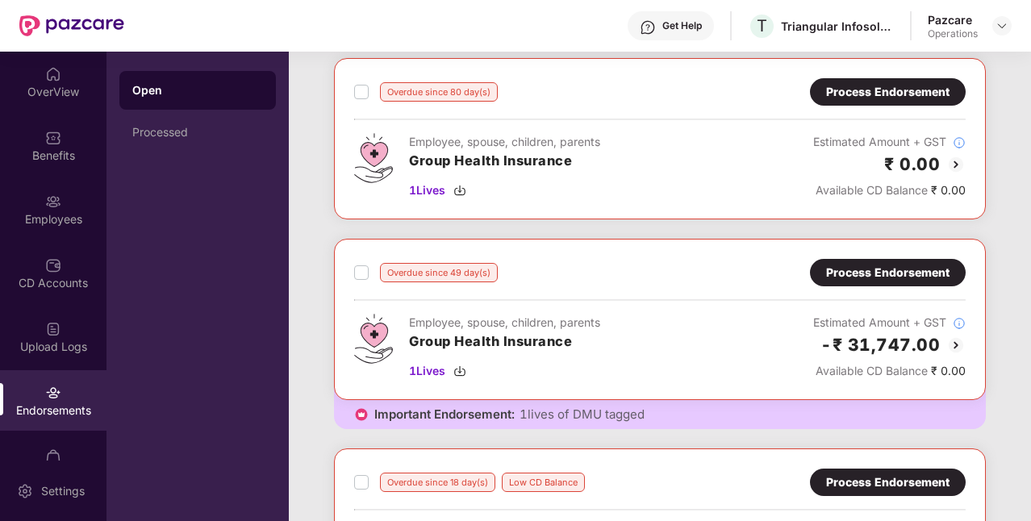
click at [916, 271] on div "Process Endorsement" at bounding box center [887, 273] width 123 height 18
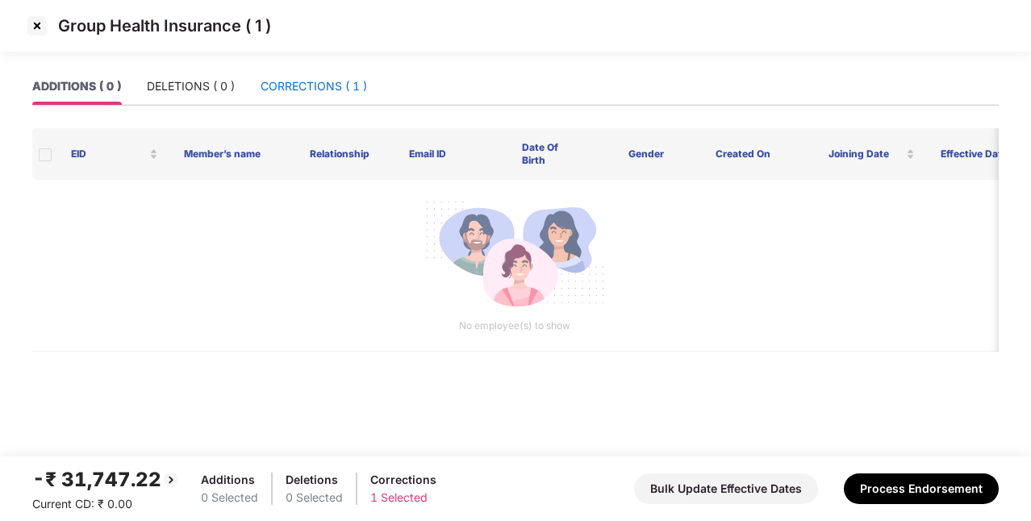
click at [298, 84] on div "CORRECTIONS ( 1 )" at bounding box center [313, 86] width 106 height 18
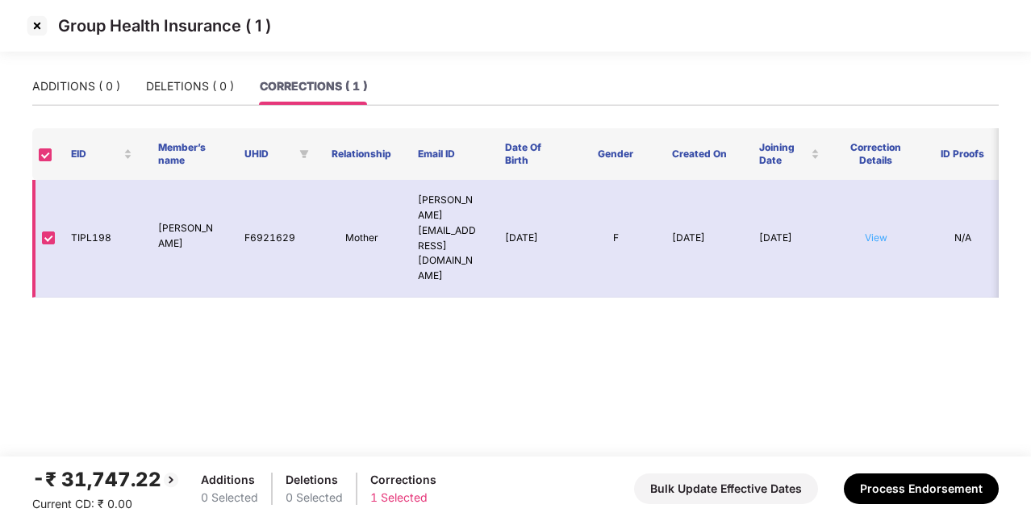
click at [876, 231] on link "View" at bounding box center [875, 237] width 23 height 12
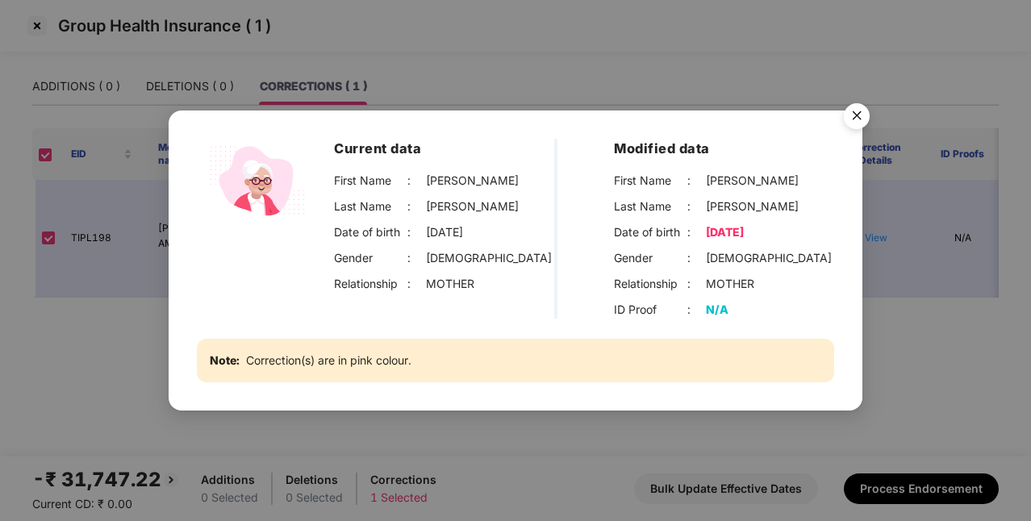
click at [851, 119] on img "Close" at bounding box center [856, 118] width 45 height 45
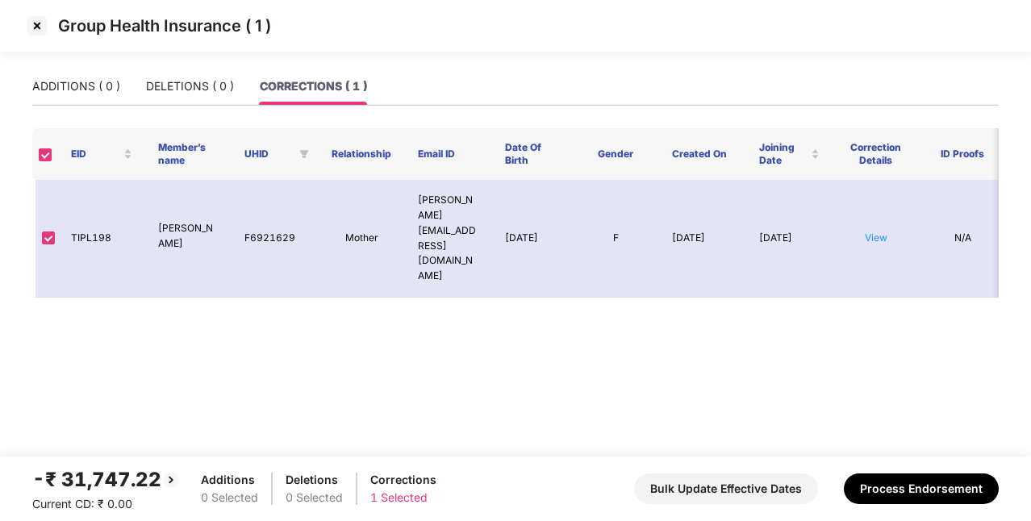
click at [35, 30] on img at bounding box center [37, 26] width 26 height 26
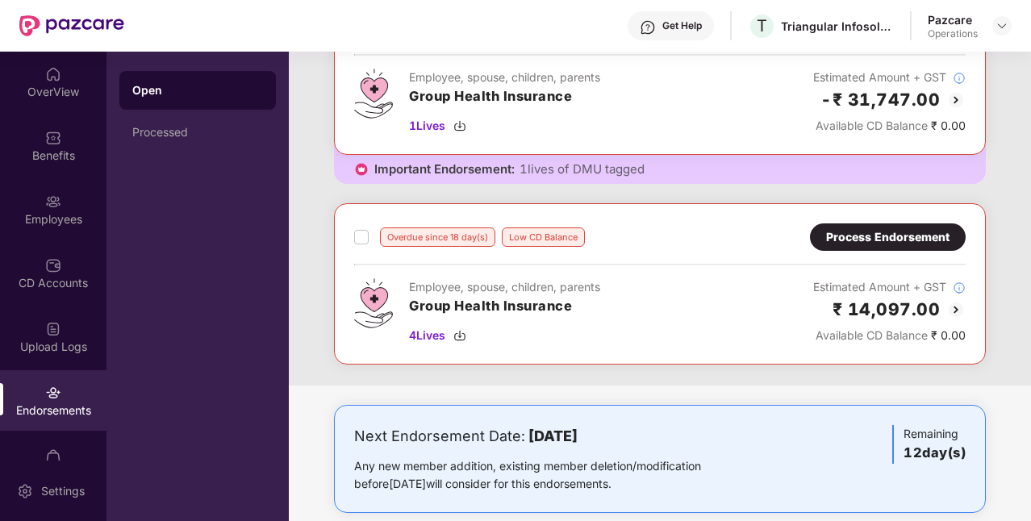
scroll to position [329, 0]
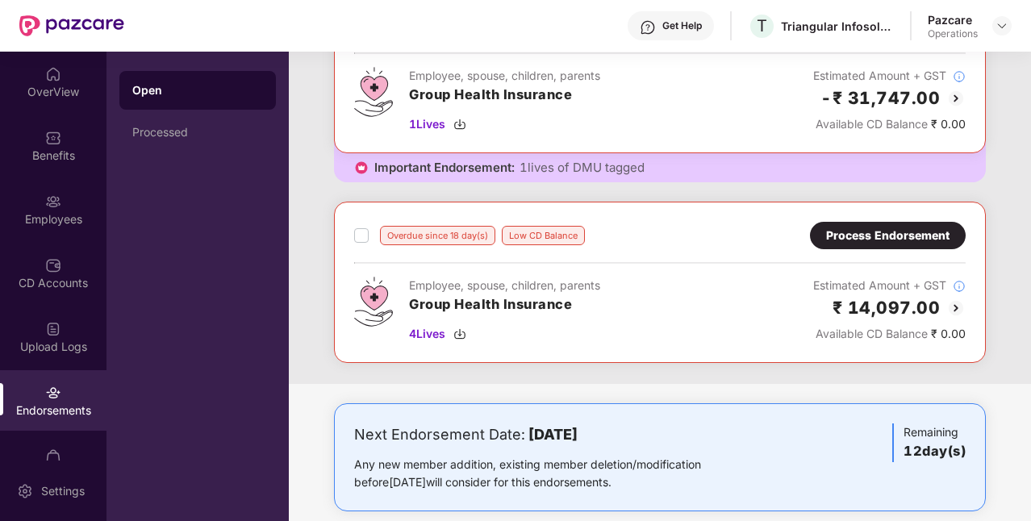
click at [890, 239] on div "Process Endorsement" at bounding box center [887, 236] width 123 height 18
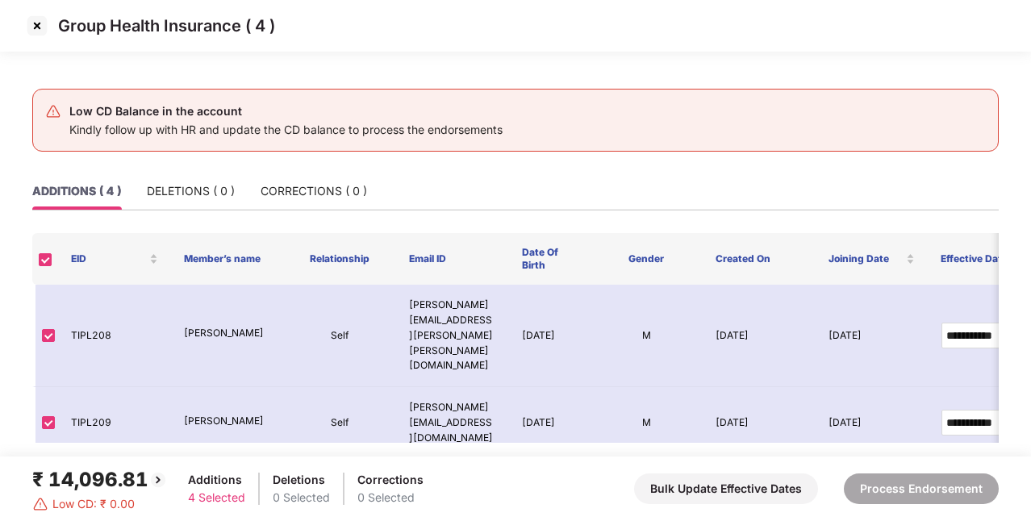
click at [29, 26] on img at bounding box center [37, 26] width 26 height 26
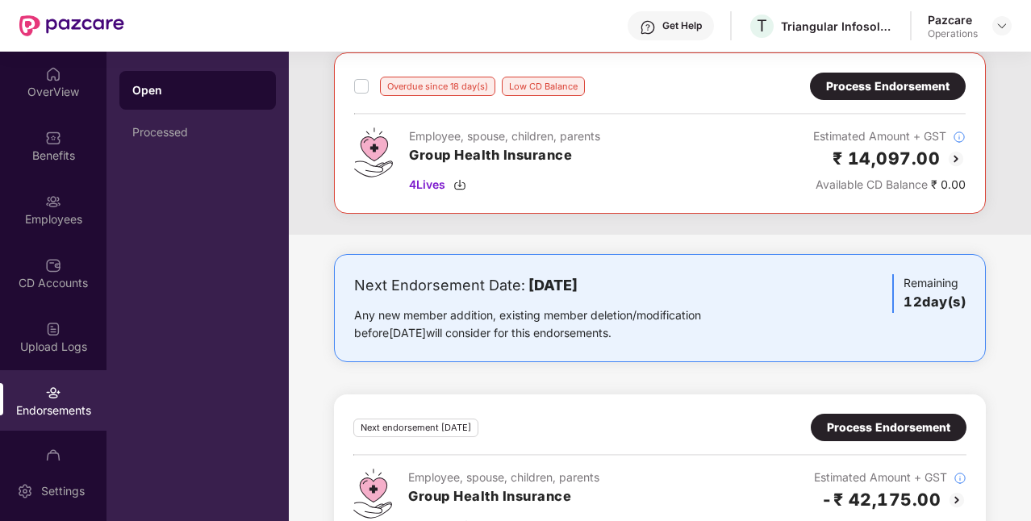
scroll to position [526, 0]
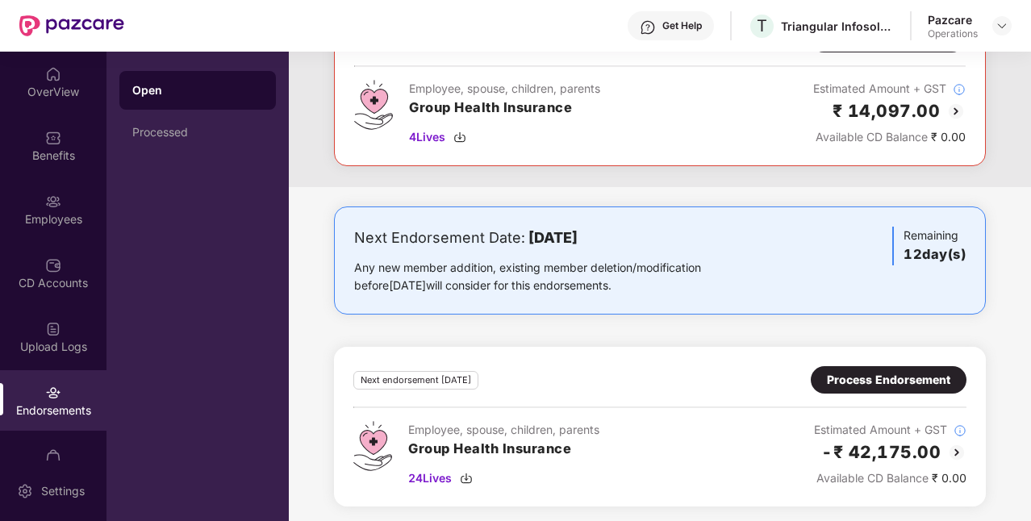
click at [889, 385] on div "Process Endorsement" at bounding box center [888, 379] width 156 height 27
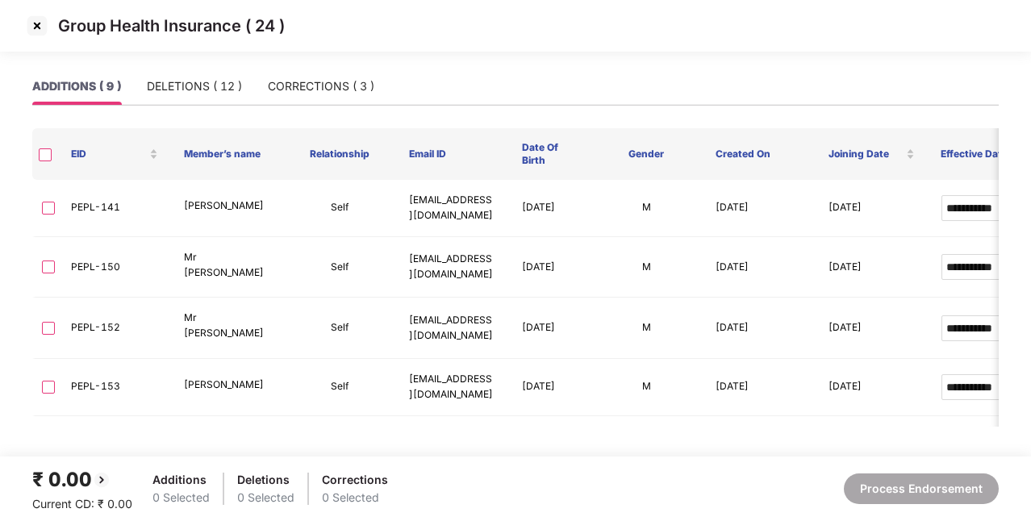
click at [39, 24] on img at bounding box center [37, 26] width 26 height 26
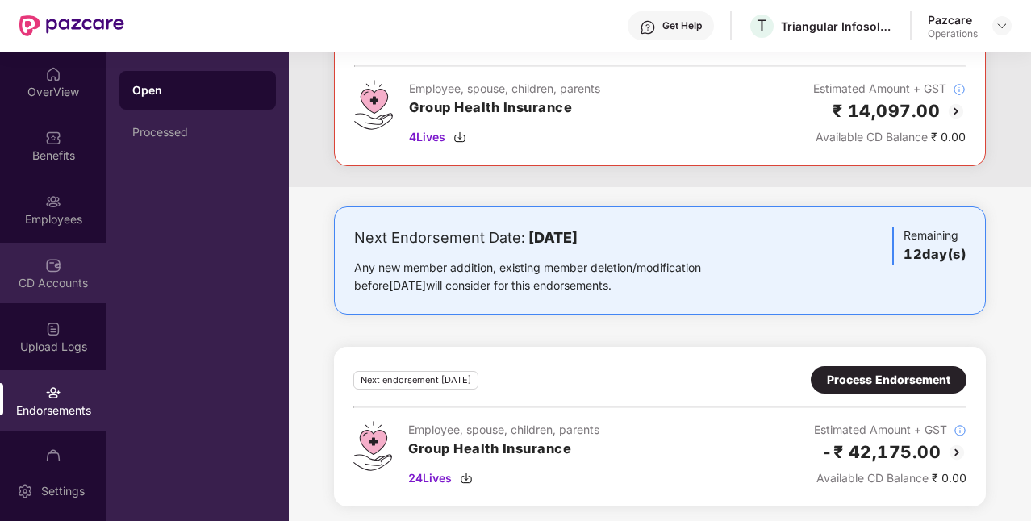
click at [64, 281] on div "CD Accounts" at bounding box center [53, 283] width 106 height 16
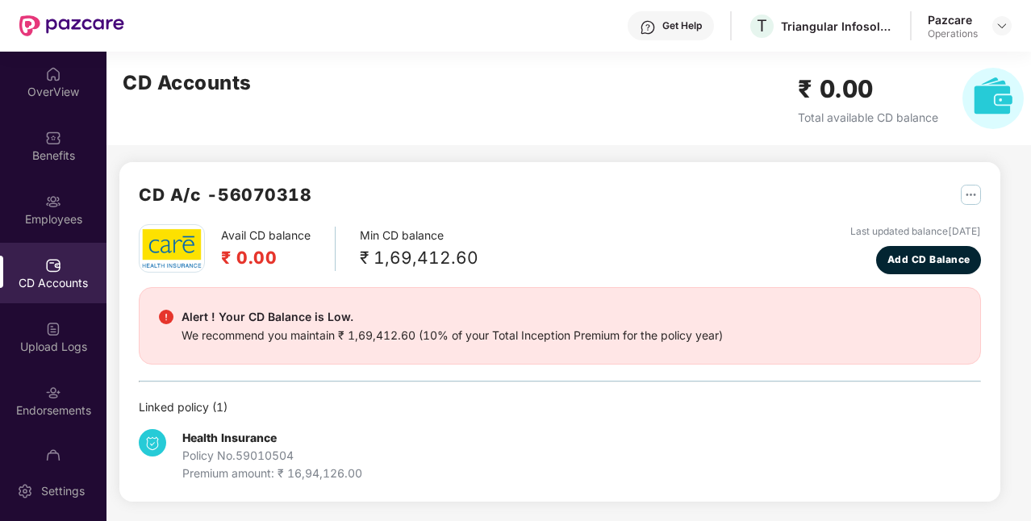
scroll to position [1, 0]
click at [997, 26] on img at bounding box center [1001, 25] width 13 height 13
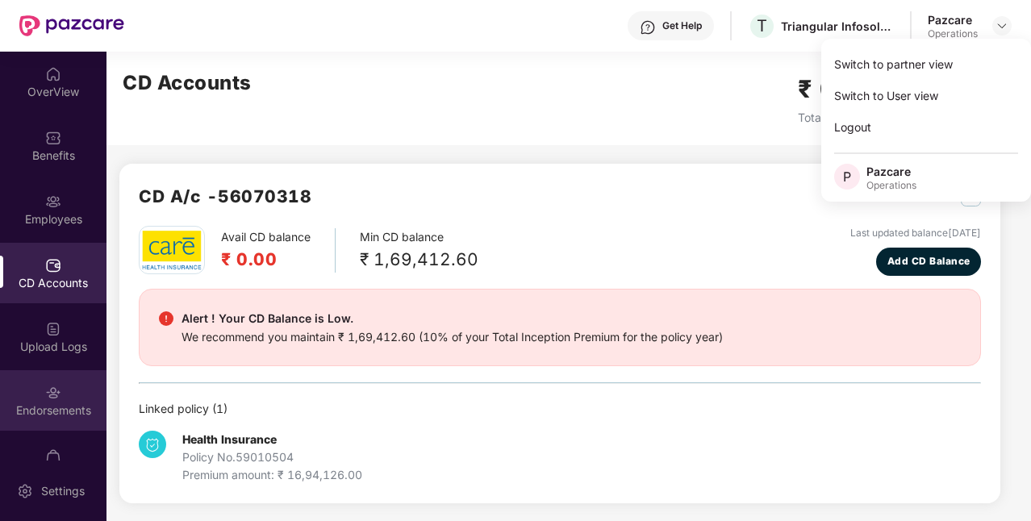
click at [13, 426] on div "Endorsements" at bounding box center [53, 400] width 106 height 60
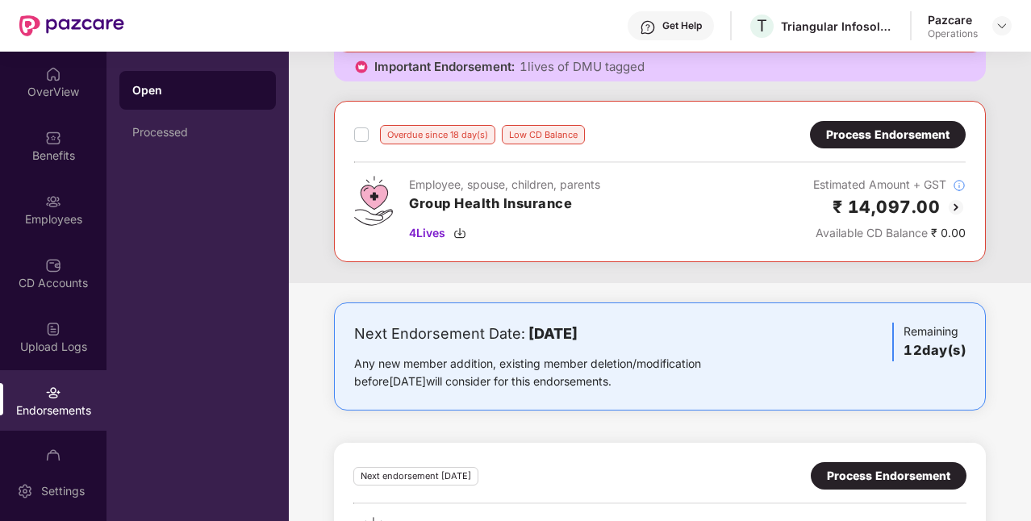
scroll to position [526, 0]
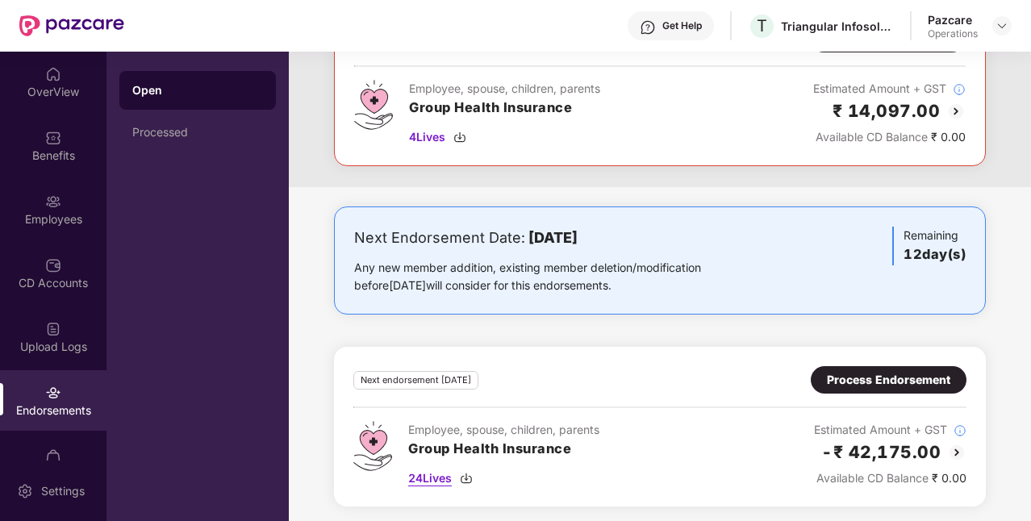
click at [472, 476] on img at bounding box center [466, 478] width 13 height 13
click at [1005, 26] on img at bounding box center [1001, 25] width 13 height 13
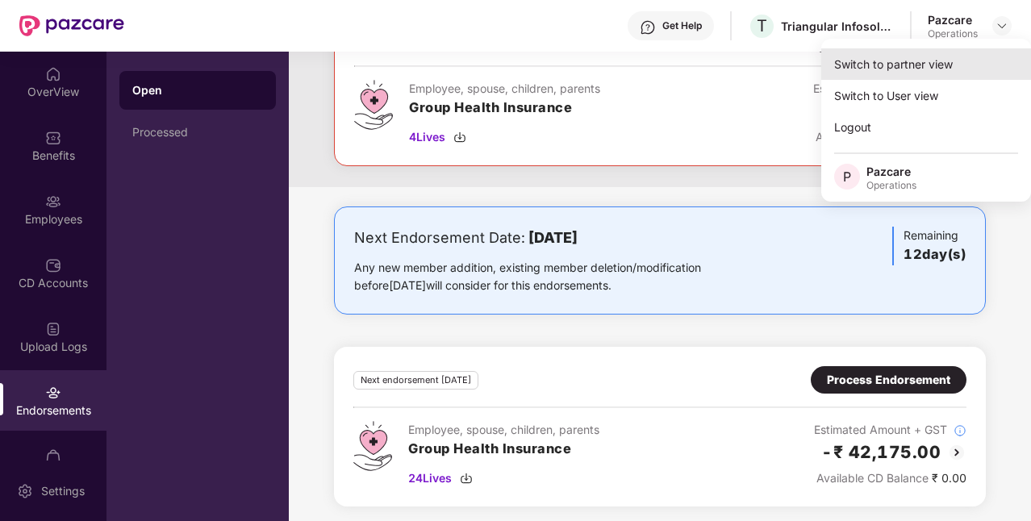
click at [943, 73] on div "Switch to partner view" at bounding box center [926, 63] width 210 height 31
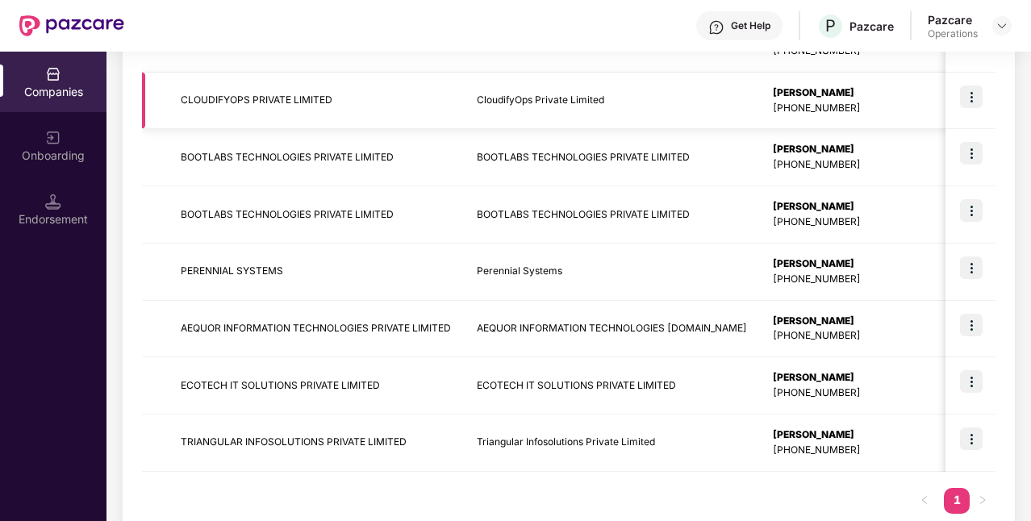
scroll to position [383, 0]
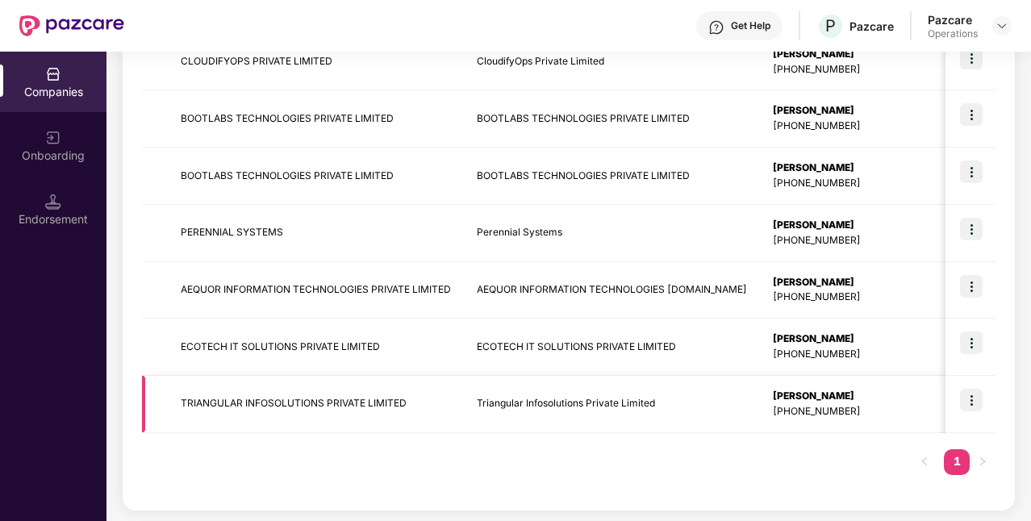
click at [298, 413] on td "TRIANGULAR INFOSOLUTIONS PRIVATE LIMITED" at bounding box center [316, 404] width 296 height 57
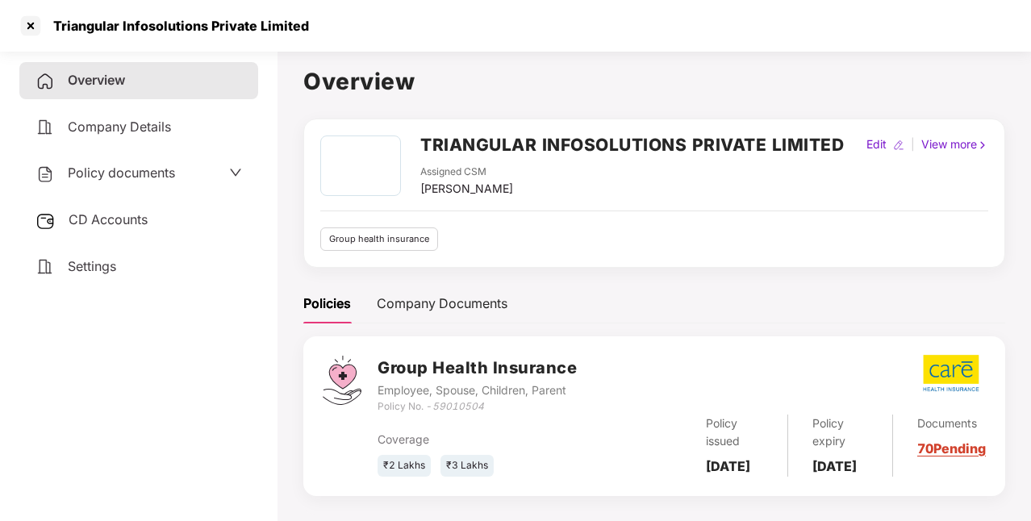
click at [147, 171] on span "Policy documents" at bounding box center [121, 173] width 107 height 16
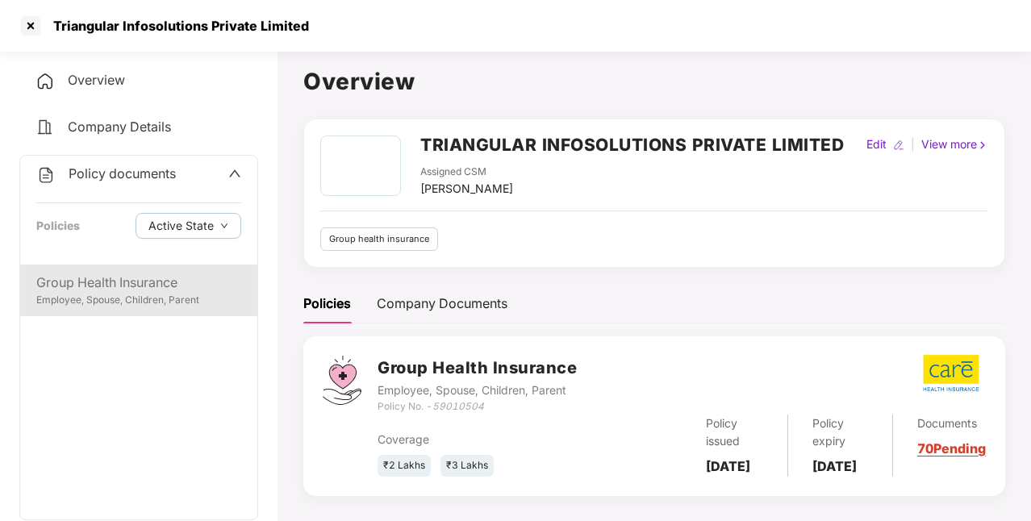
click at [116, 287] on div "Group Health Insurance" at bounding box center [138, 283] width 205 height 20
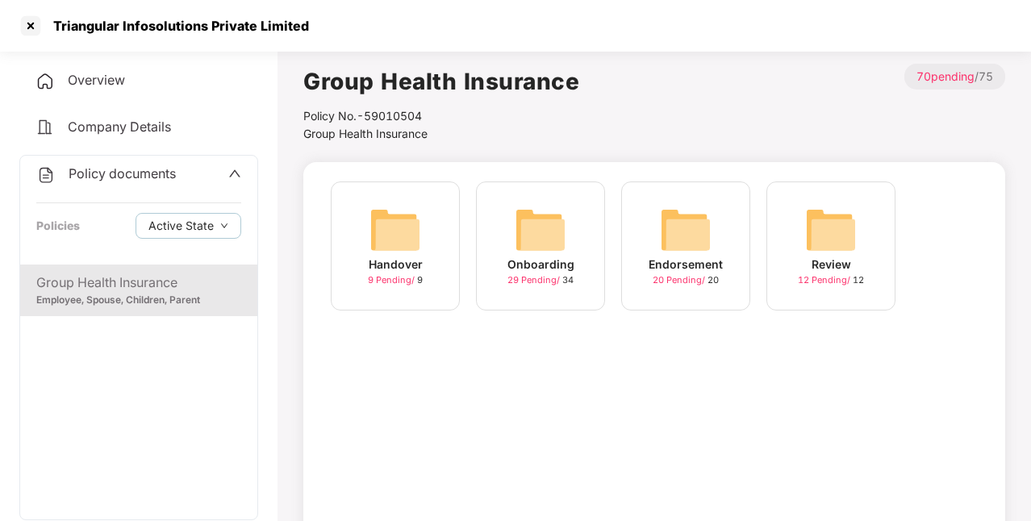
click at [558, 273] on div "Onboarding" at bounding box center [540, 265] width 67 height 18
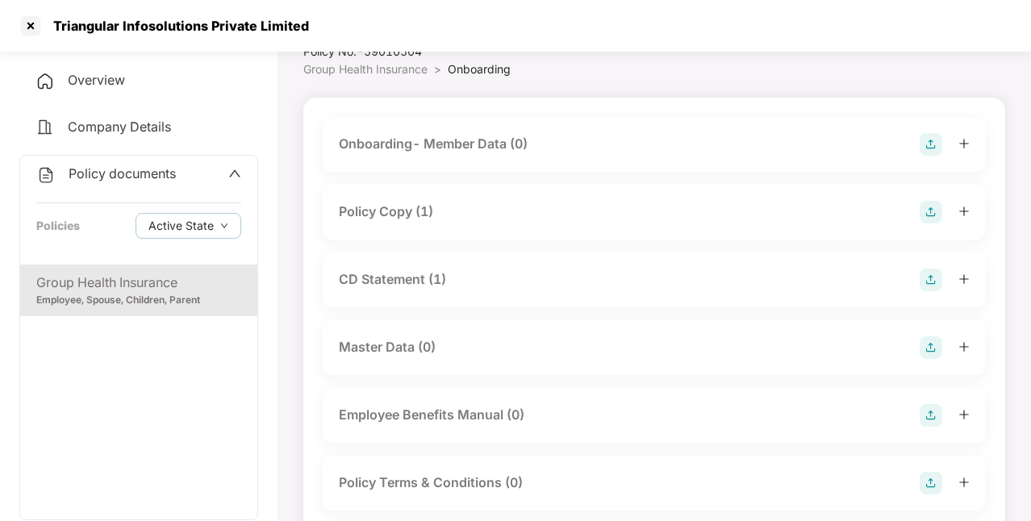
scroll to position [0, 0]
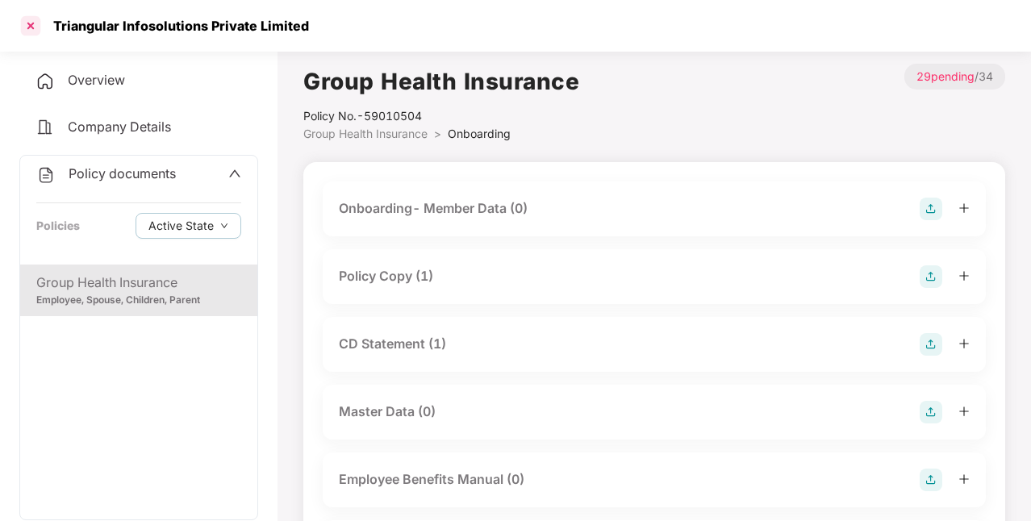
click at [29, 16] on div at bounding box center [31, 26] width 26 height 26
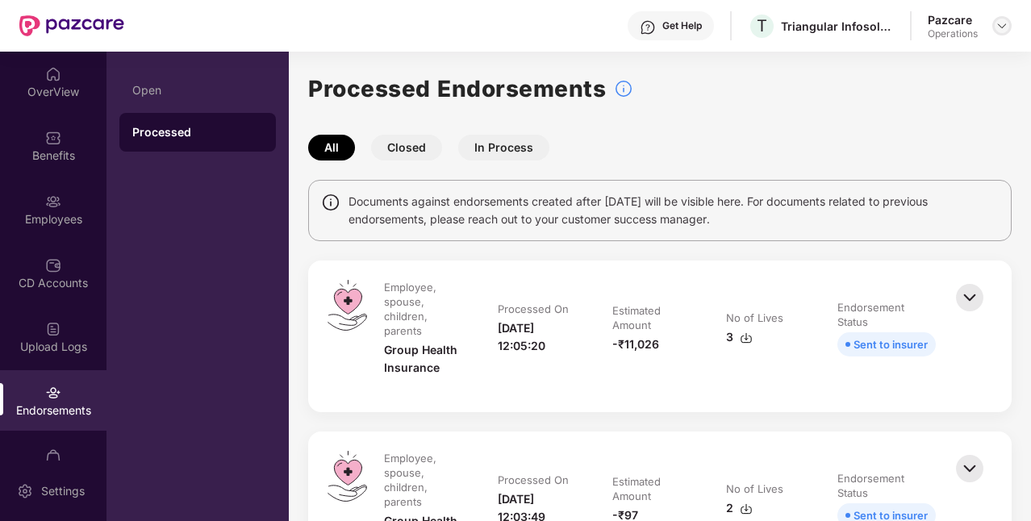
click at [1004, 25] on img at bounding box center [1001, 25] width 13 height 13
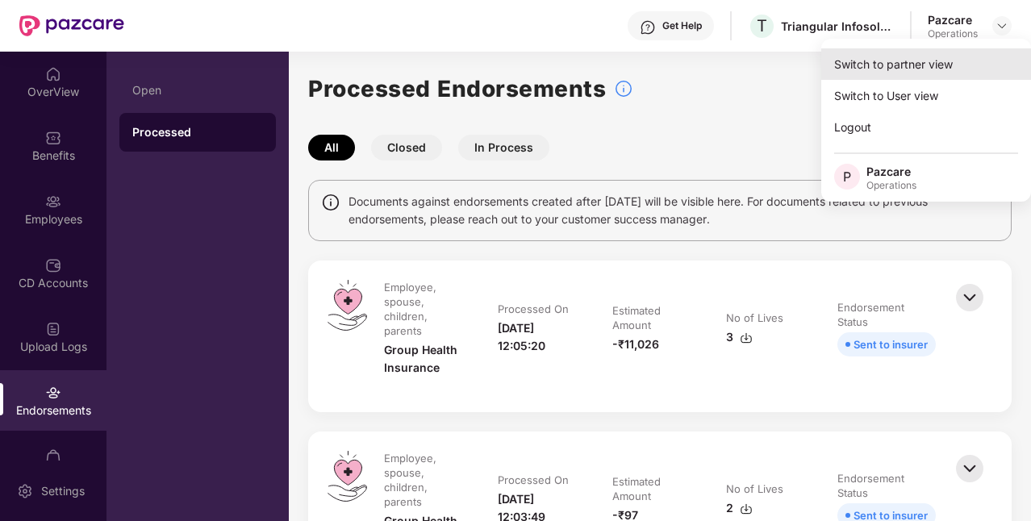
click at [927, 73] on div "Switch to partner view" at bounding box center [926, 63] width 210 height 31
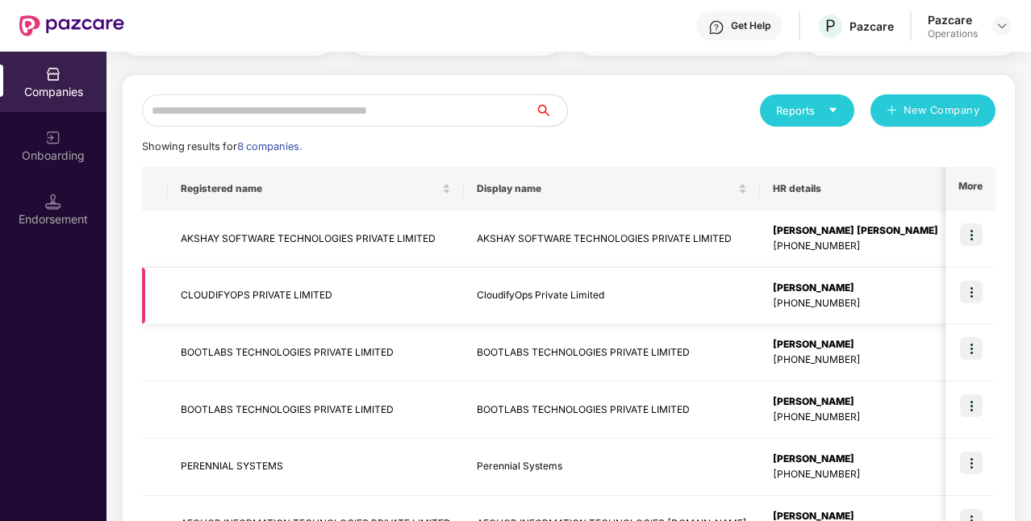
scroll to position [150, 0]
click at [421, 340] on td "BOOTLABS TECHNOLOGIES PRIVATE LIMITED" at bounding box center [316, 351] width 296 height 57
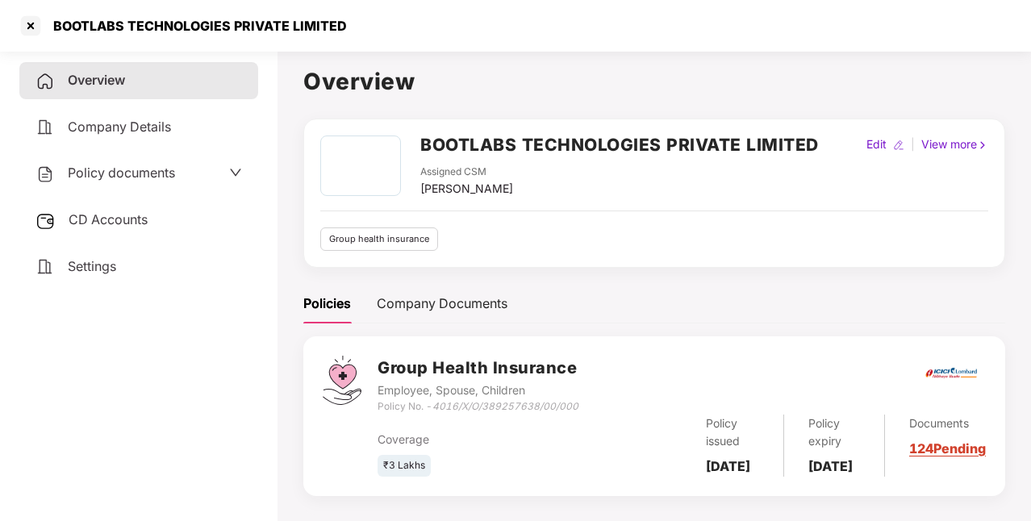
click at [126, 177] on span "Policy documents" at bounding box center [121, 173] width 107 height 16
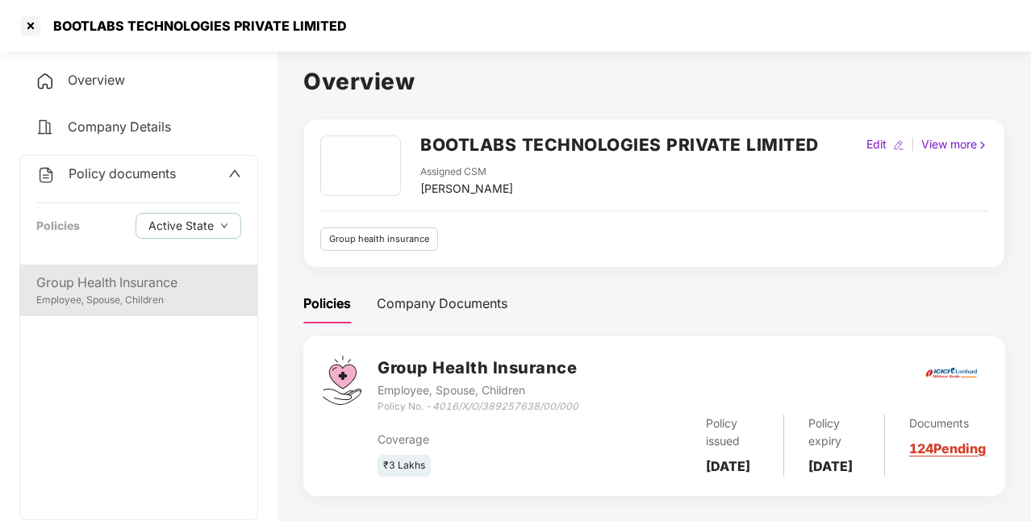
click at [171, 279] on div "Group Health Insurance" at bounding box center [138, 283] width 205 height 20
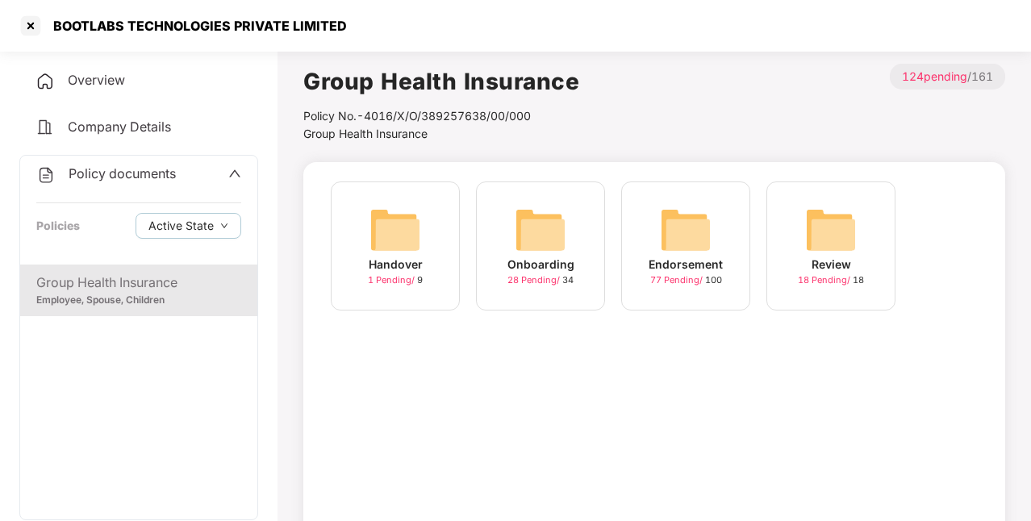
click at [692, 239] on img at bounding box center [686, 230] width 52 height 52
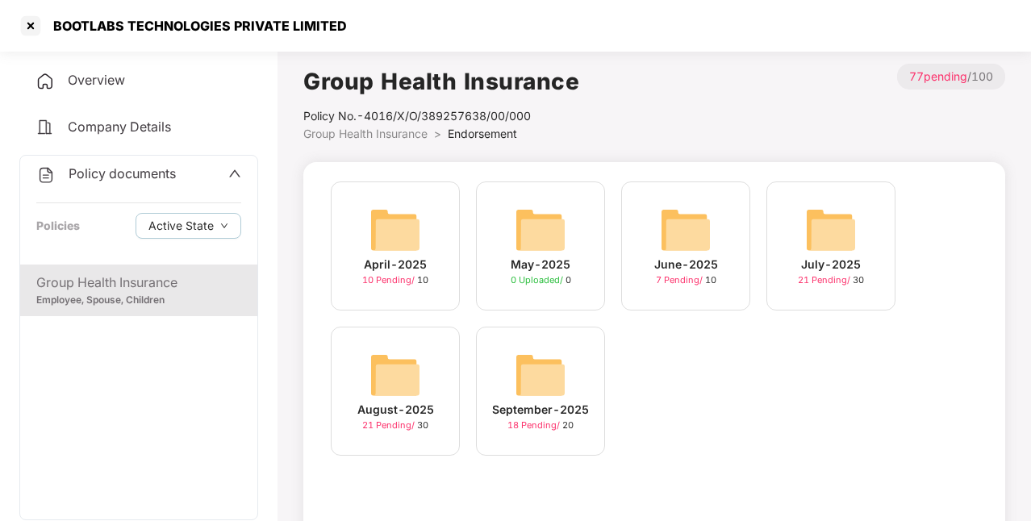
click at [590, 403] on div "September-2025 18 Pending / 20" at bounding box center [540, 391] width 129 height 129
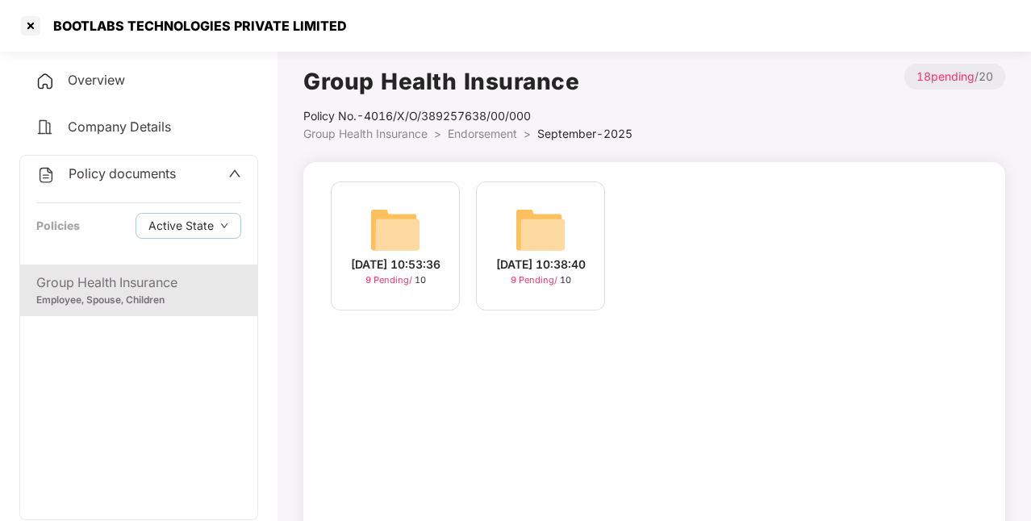
click at [590, 403] on div "30-Sep-2025 10:53:36 9 Pending / 10 16-Sep-2025 10:38:40 9 Pending / 10" at bounding box center [654, 384] width 702 height 444
click at [411, 256] on div "[DATE] 10:53:36" at bounding box center [396, 265] width 90 height 18
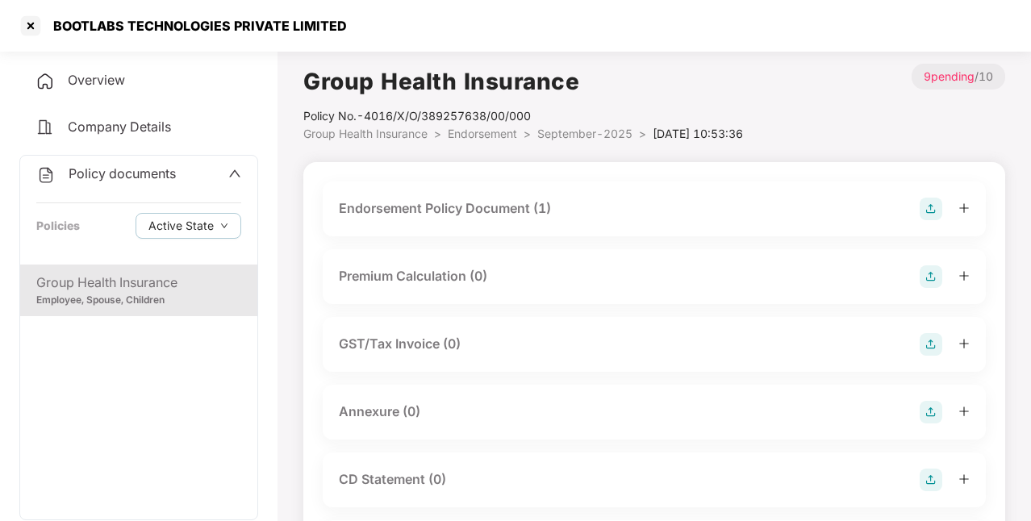
click at [643, 223] on div "Endorsement Policy Document (1)" at bounding box center [654, 208] width 663 height 55
click at [569, 216] on div "Endorsement Policy Document (1)" at bounding box center [654, 209] width 631 height 23
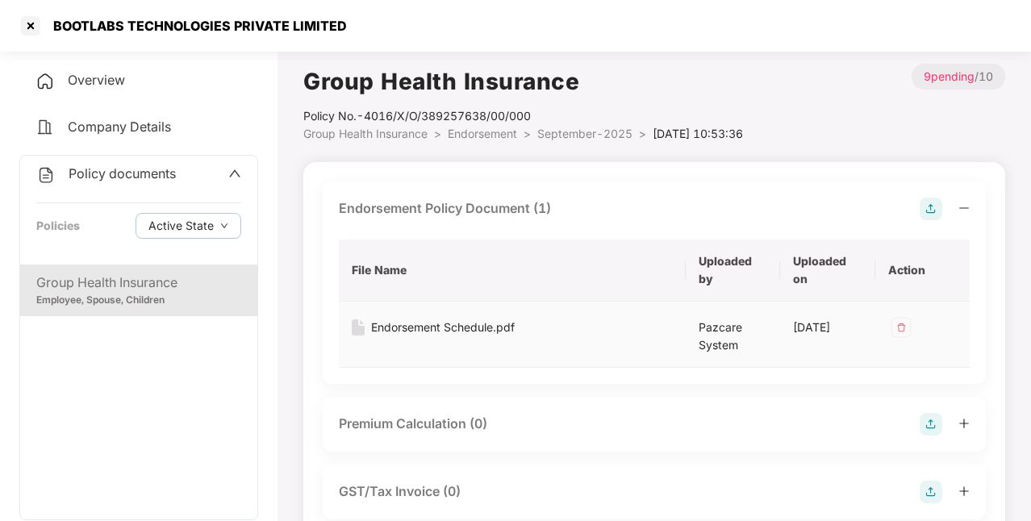
click at [455, 326] on div "Endorsement Schedule.pdf" at bounding box center [443, 328] width 144 height 18
